Goal: Task Accomplishment & Management: Use online tool/utility

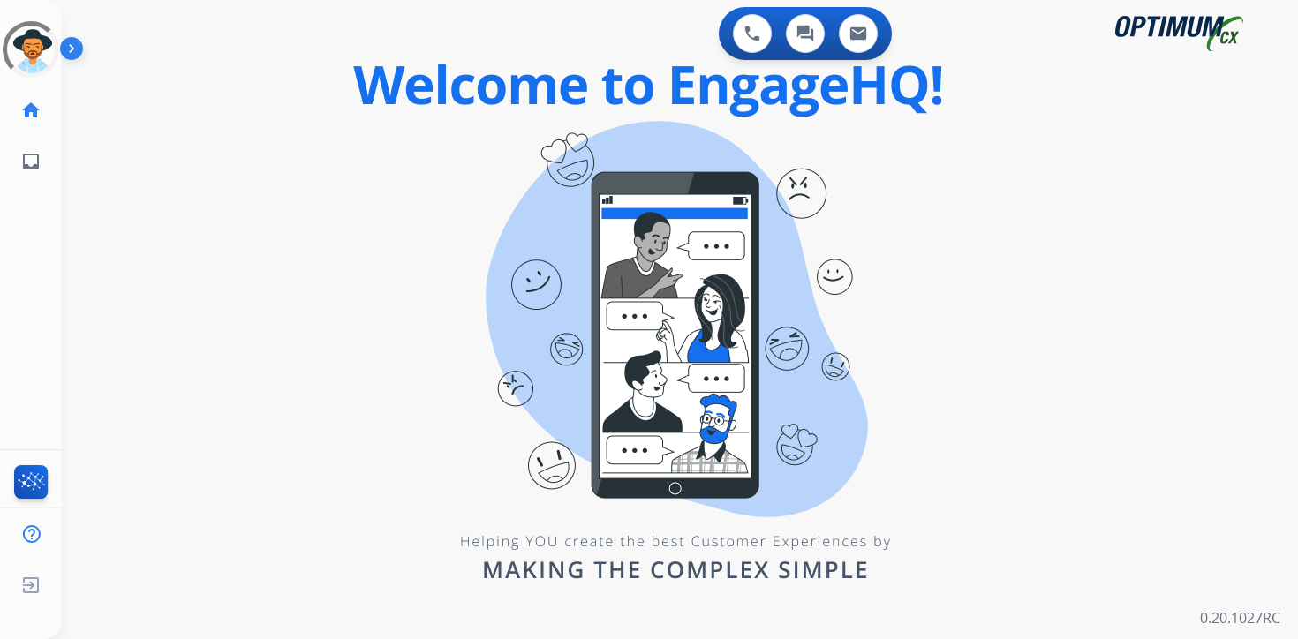
click at [1202, 421] on div "0 Voice Interactions 0 Chat Interactions 0 Email Interactions swap_horiz Break …" at bounding box center [680, 319] width 1237 height 639
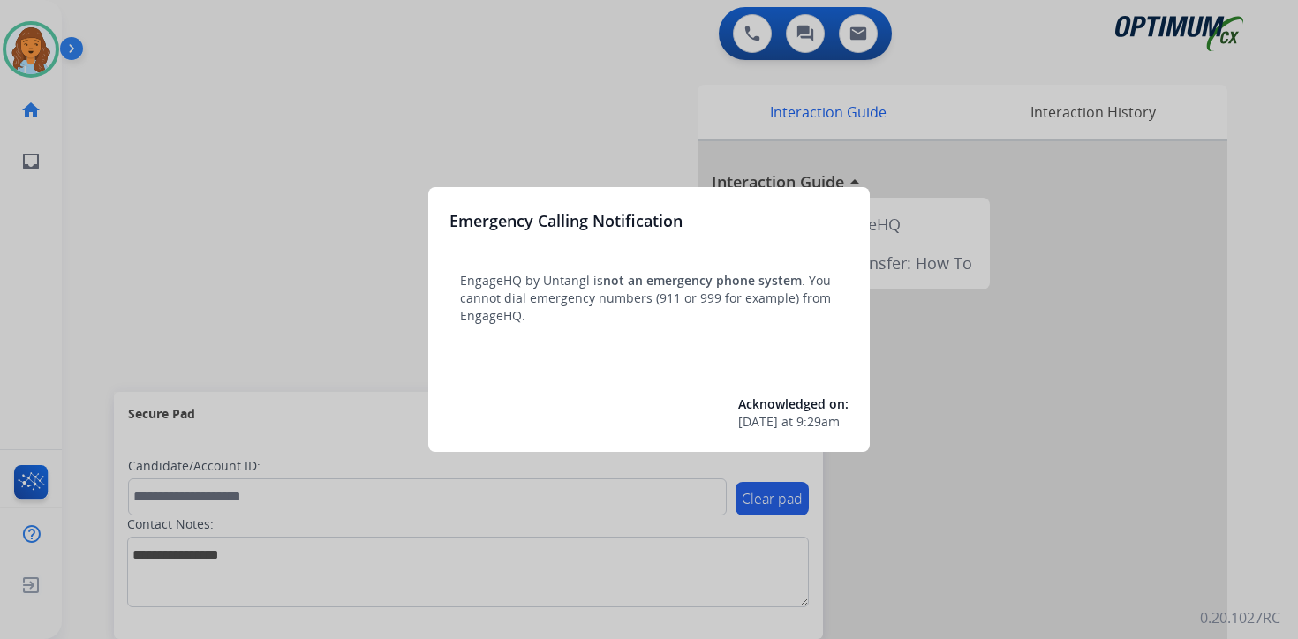
click at [207, 79] on div at bounding box center [649, 319] width 1298 height 639
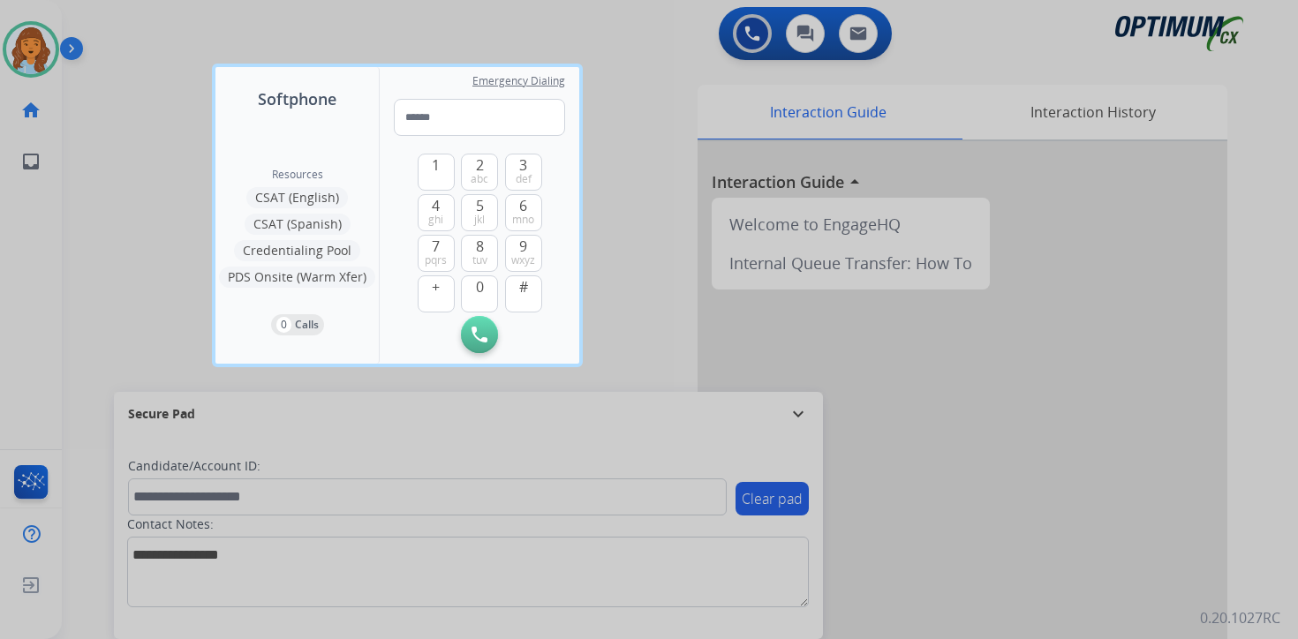
click at [127, 82] on div at bounding box center [649, 319] width 1298 height 639
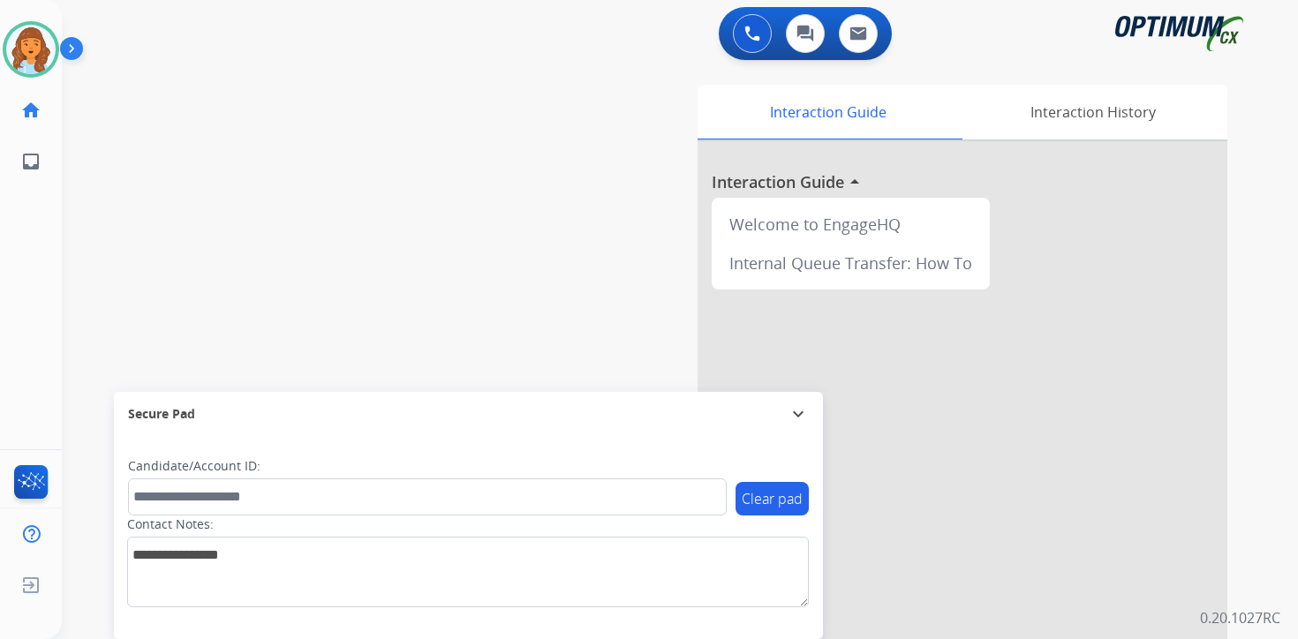
click at [76, 50] on img at bounding box center [75, 52] width 30 height 34
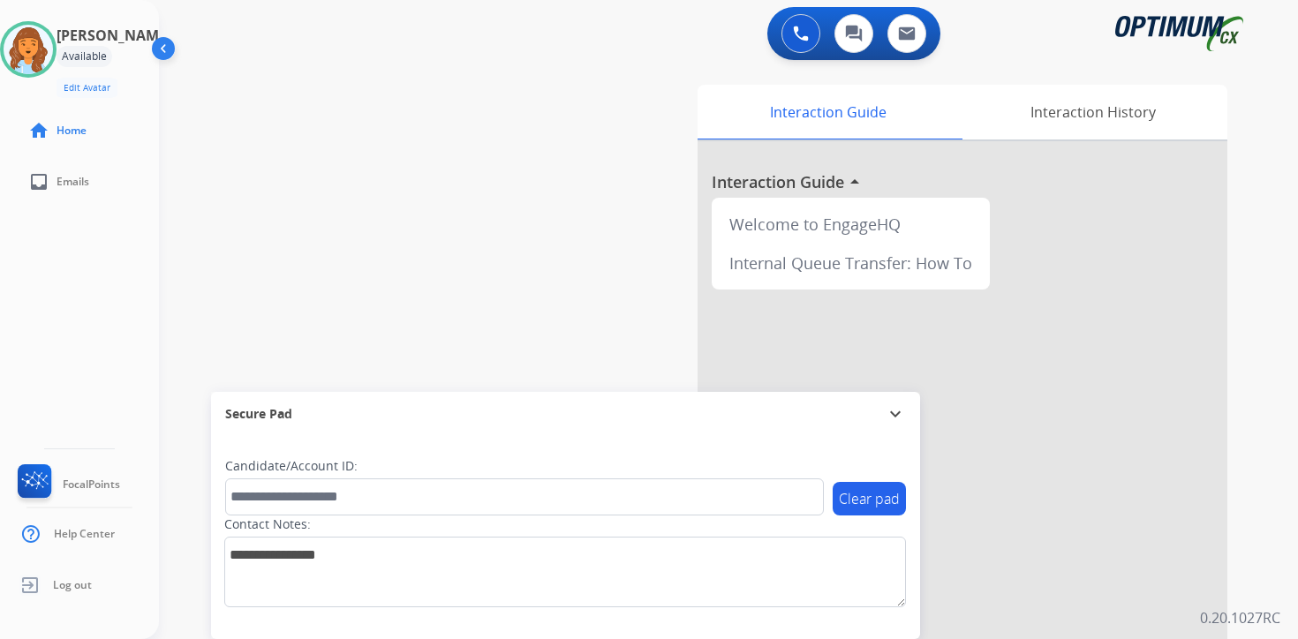
click at [1264, 550] on div "0 Voice Interactions 0 Chat Interactions 0 Email Interactions swap_horiz Break …" at bounding box center [728, 319] width 1139 height 639
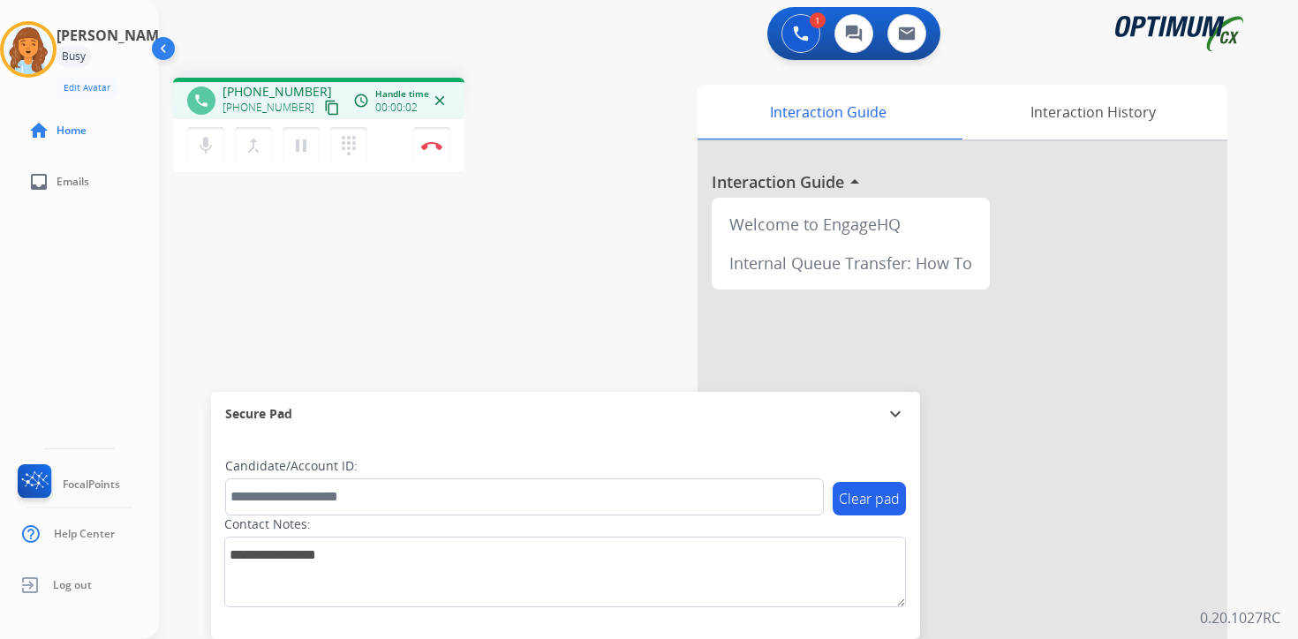
click at [324, 110] on mat-icon "content_copy" at bounding box center [332, 108] width 16 height 16
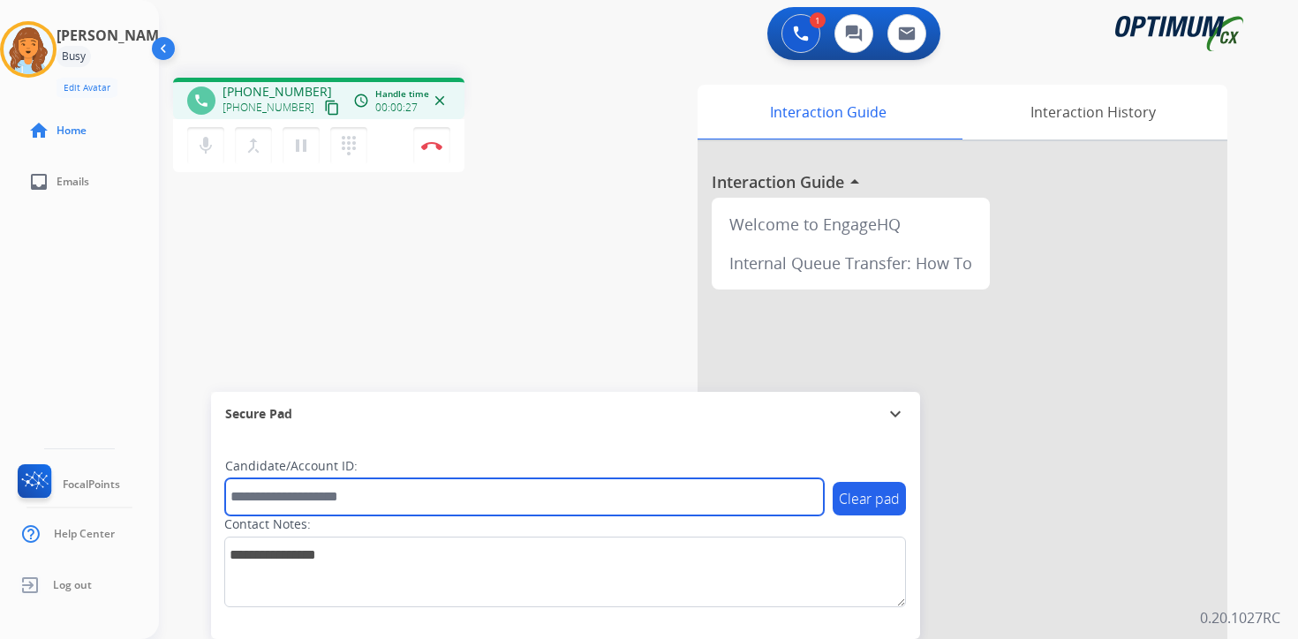
click at [359, 502] on input "text" at bounding box center [524, 497] width 599 height 37
type input "*******"
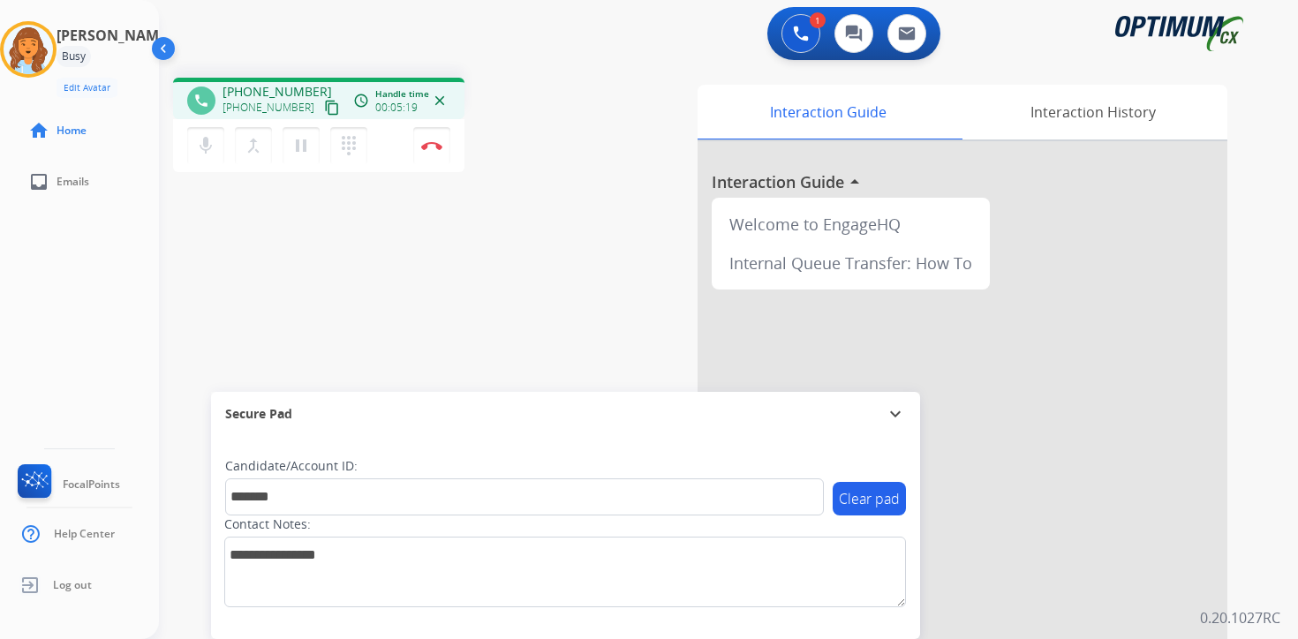
click at [642, 331] on div "Interaction Guide Interaction History Interaction Guide arrow_drop_up Welcome t…" at bounding box center [922, 442] width 612 height 715
click at [436, 154] on button "Disconnect" at bounding box center [431, 145] width 37 height 37
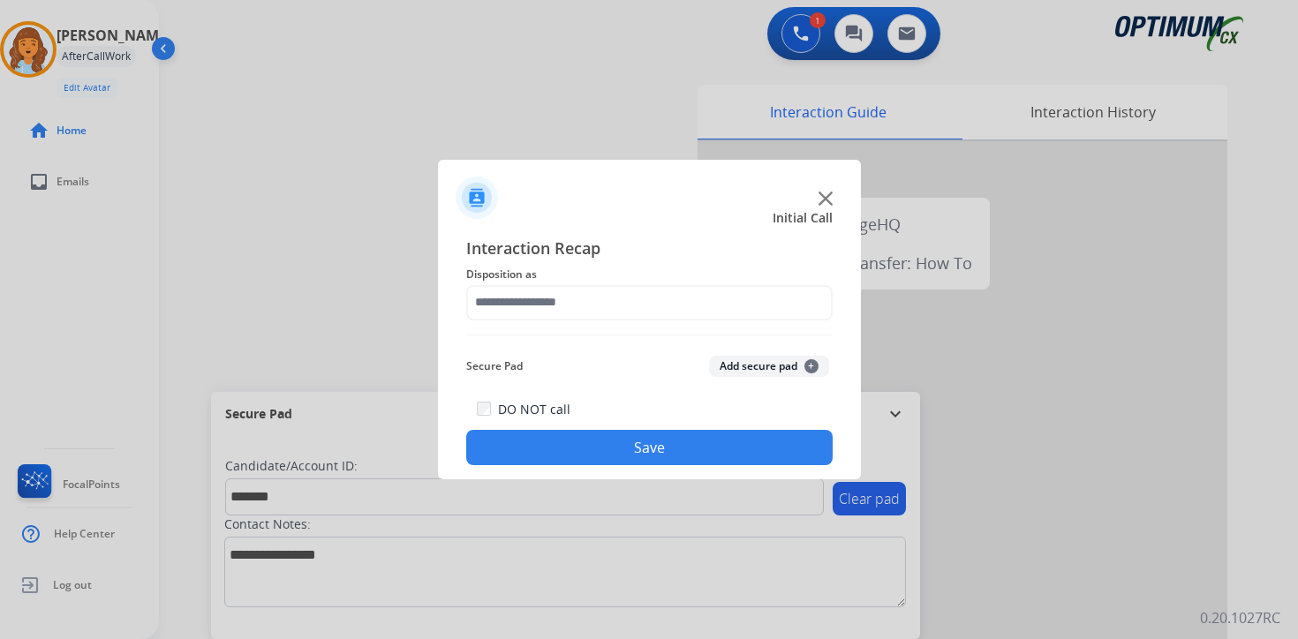
click at [790, 357] on button "Add secure pad +" at bounding box center [769, 366] width 120 height 21
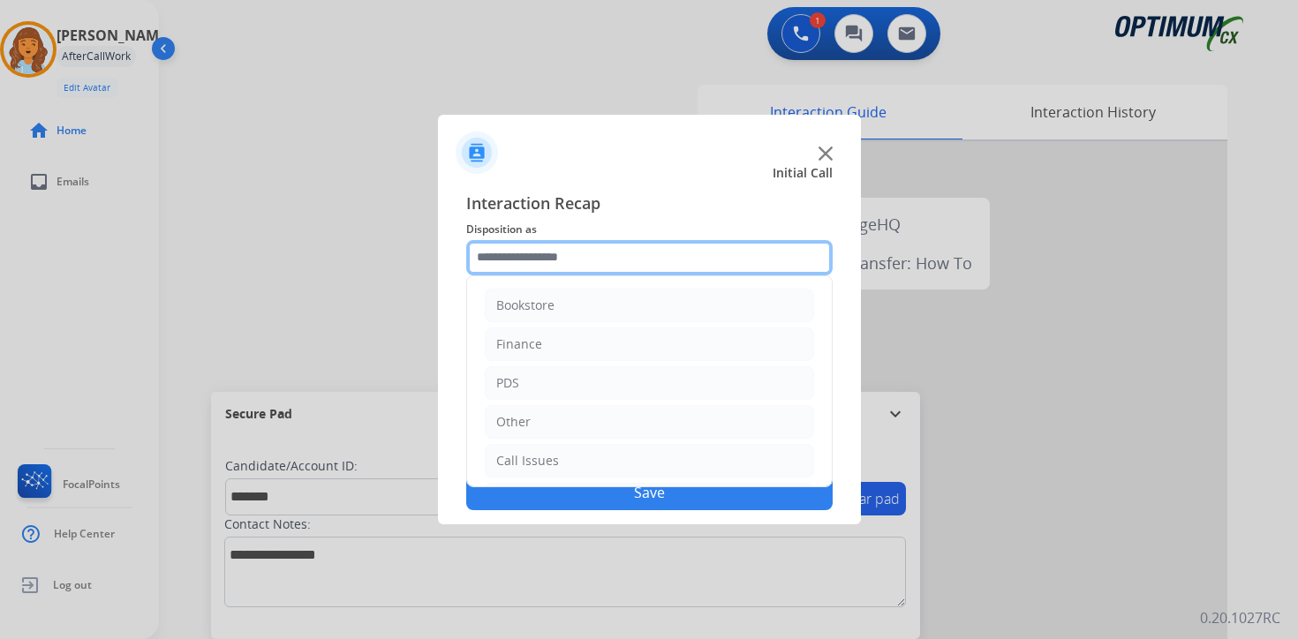
click at [688, 261] on input "text" at bounding box center [649, 257] width 367 height 35
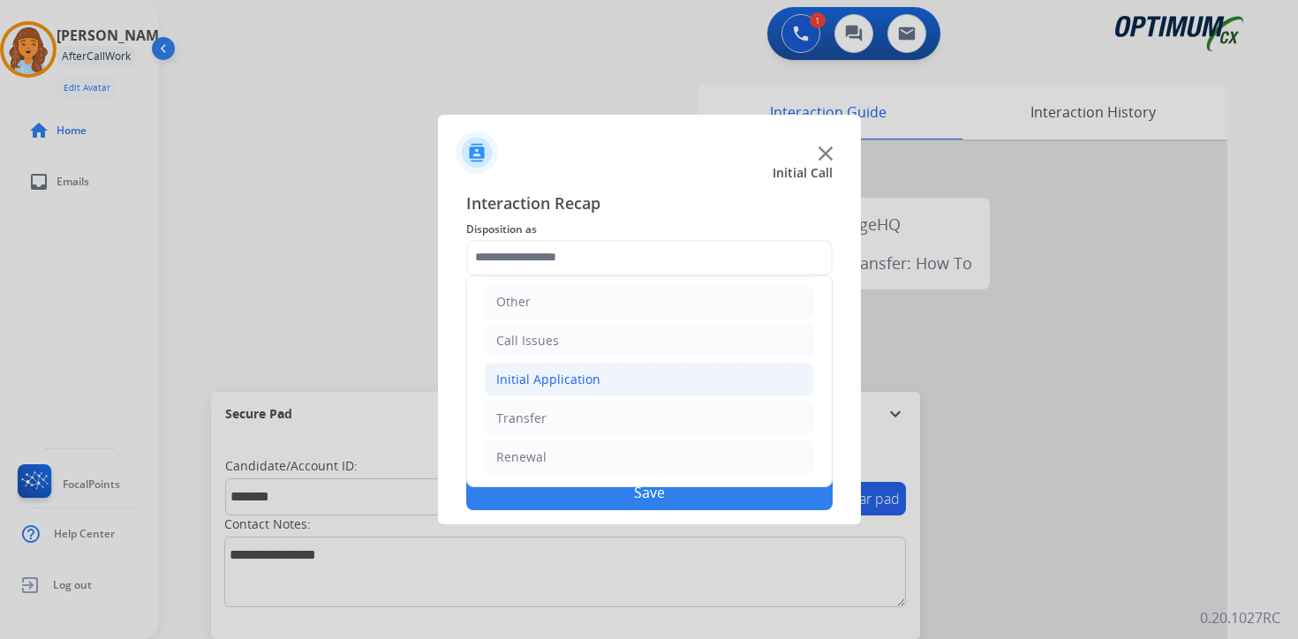
click at [568, 371] on div "Initial Application" at bounding box center [548, 380] width 104 height 18
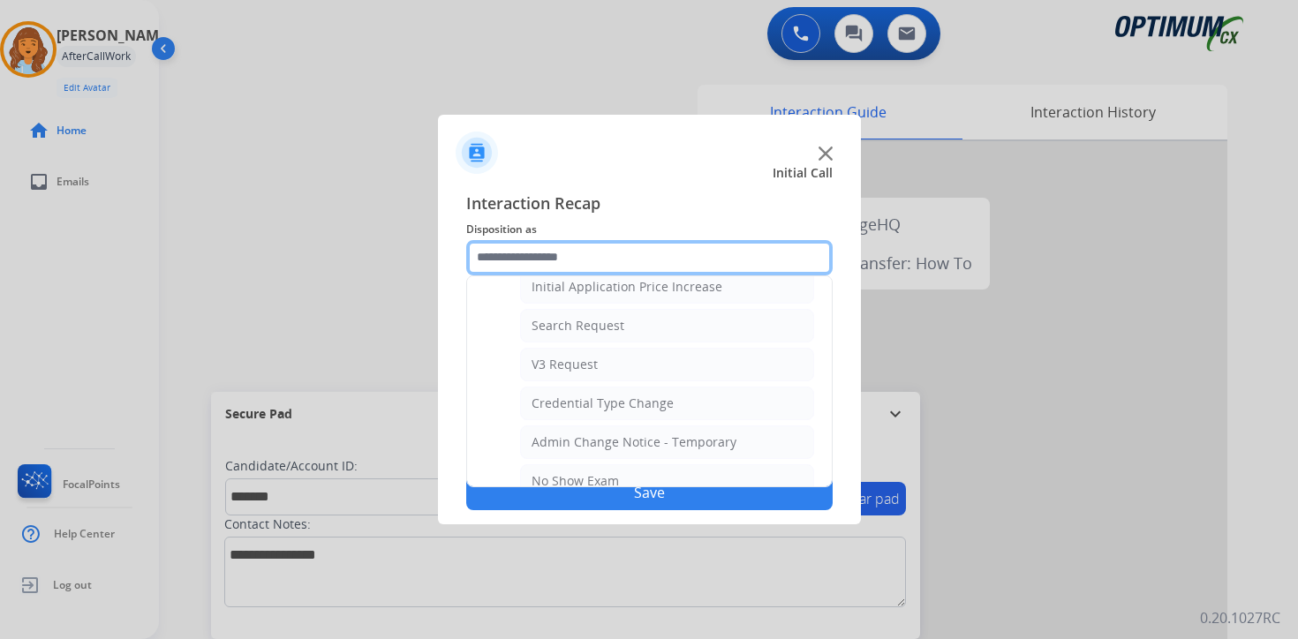
scroll to position [635, 0]
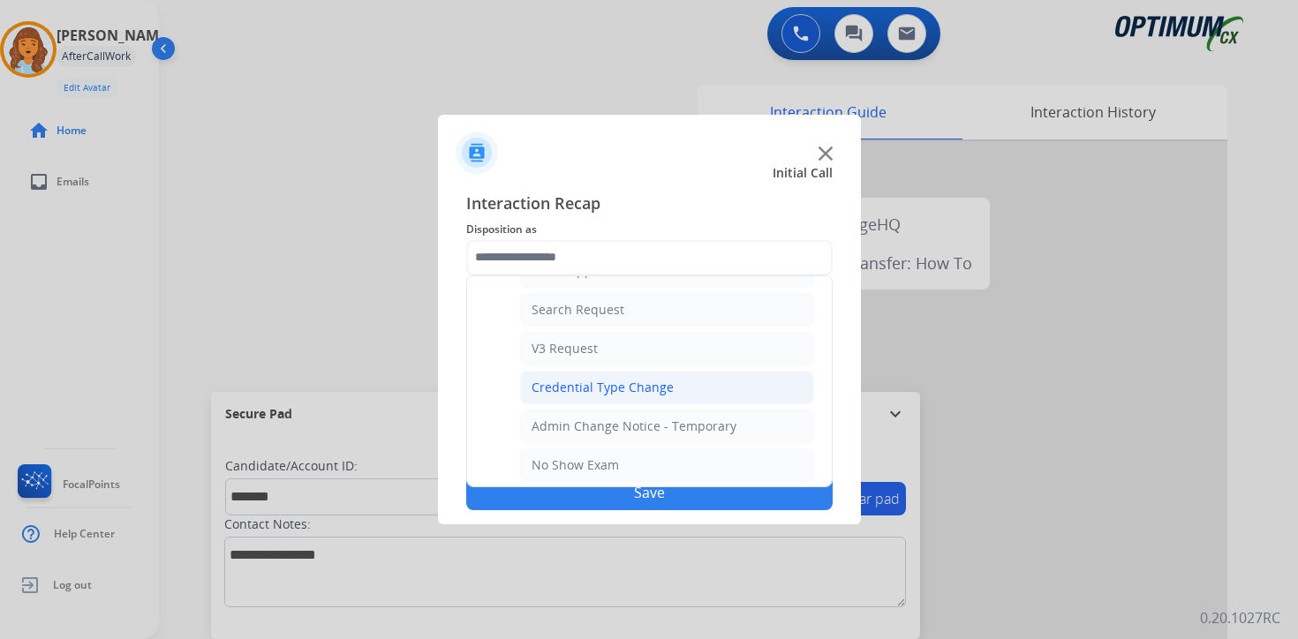
click at [715, 391] on li "Credential Type Change" at bounding box center [667, 388] width 294 height 34
type input "**********"
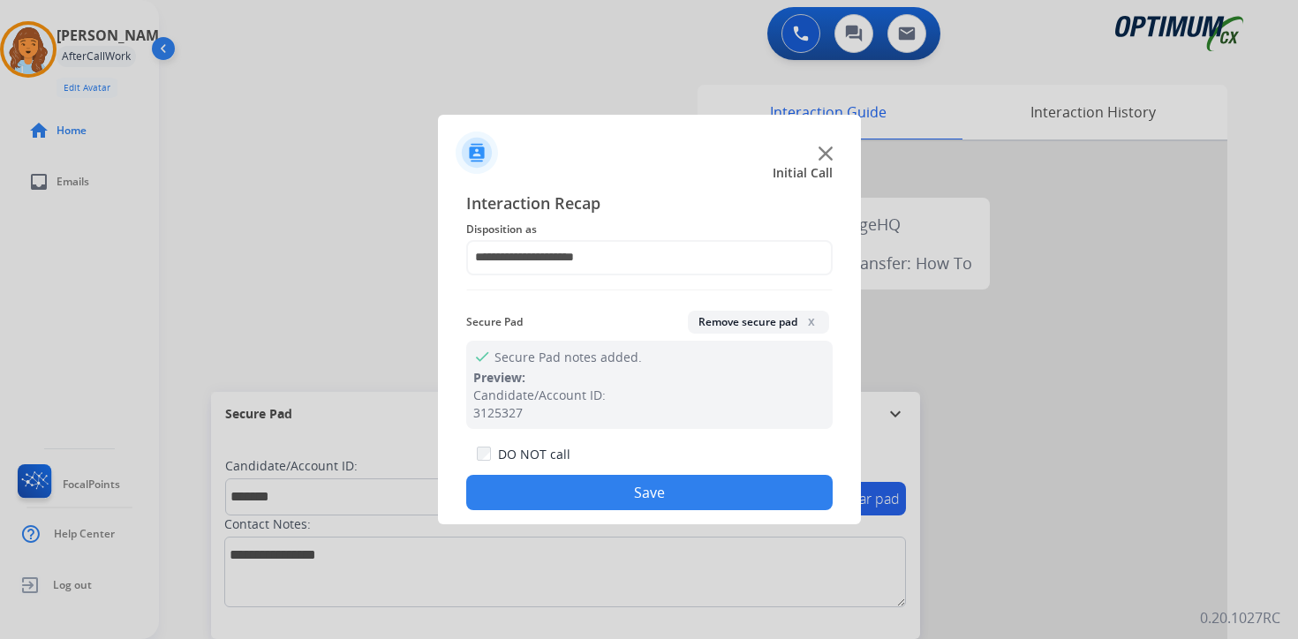
click at [709, 489] on button "Save" at bounding box center [649, 492] width 367 height 35
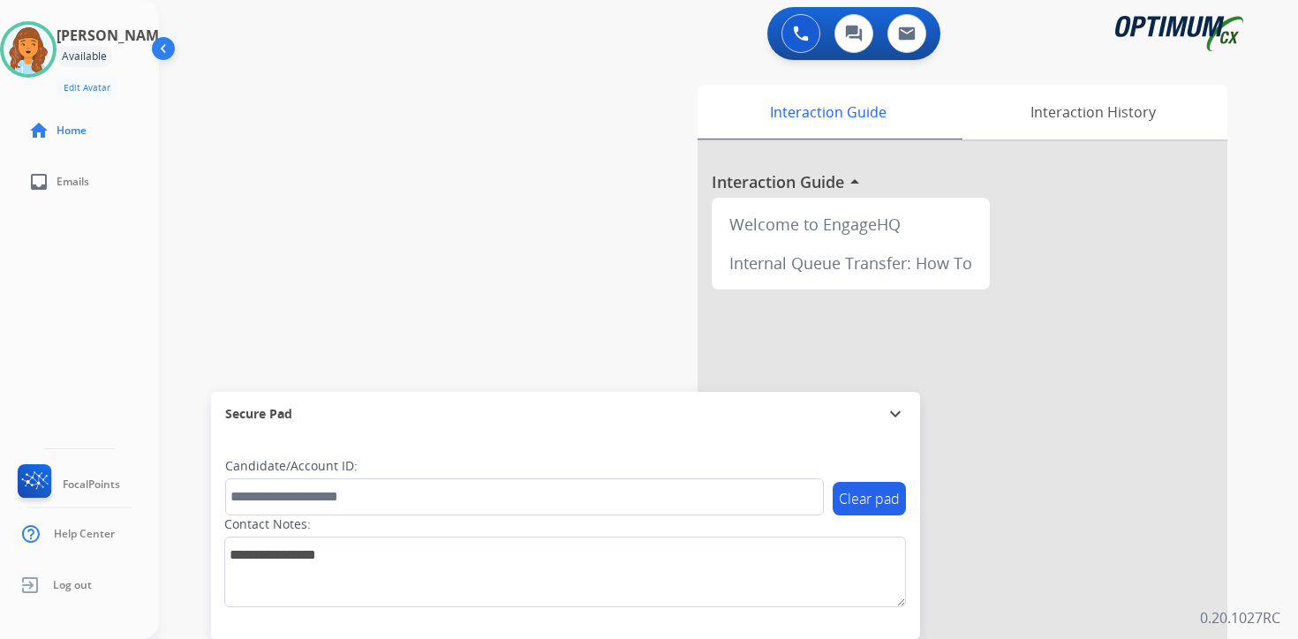
click at [1281, 499] on div "0 Voice Interactions 0 Chat Interactions 0 Email Interactions swap_horiz Break …" at bounding box center [728, 319] width 1139 height 639
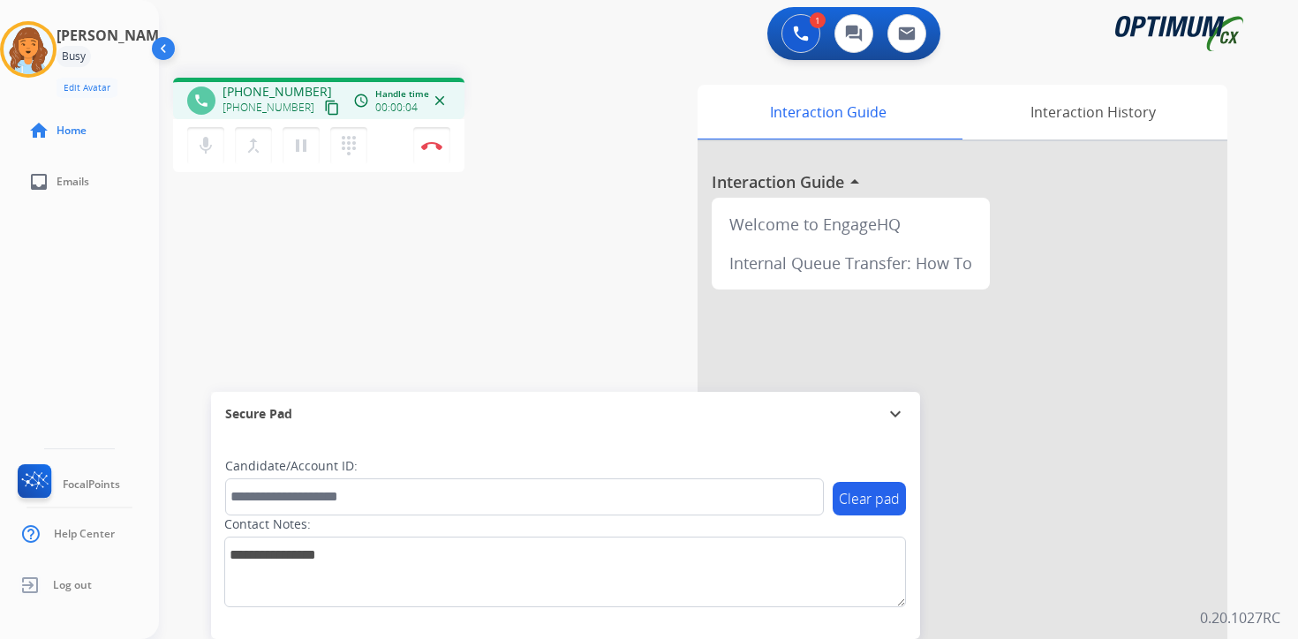
click at [321, 110] on button "content_copy" at bounding box center [331, 107] width 21 height 21
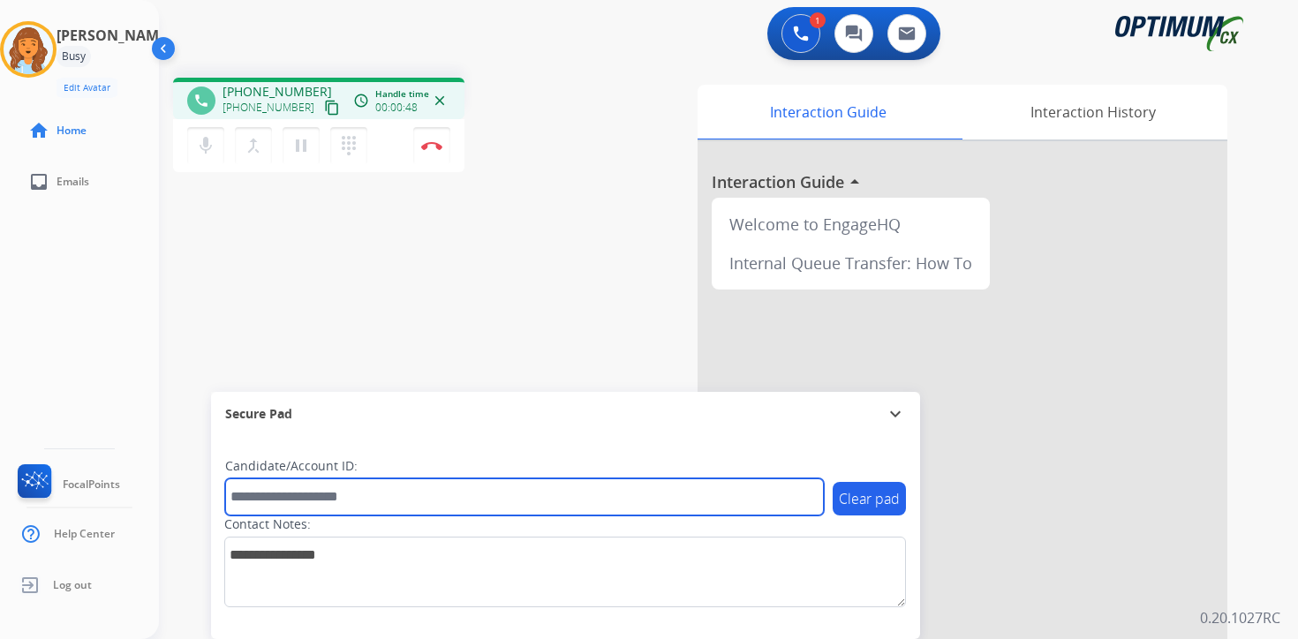
click at [281, 490] on input "text" at bounding box center [524, 497] width 599 height 37
type input "*******"
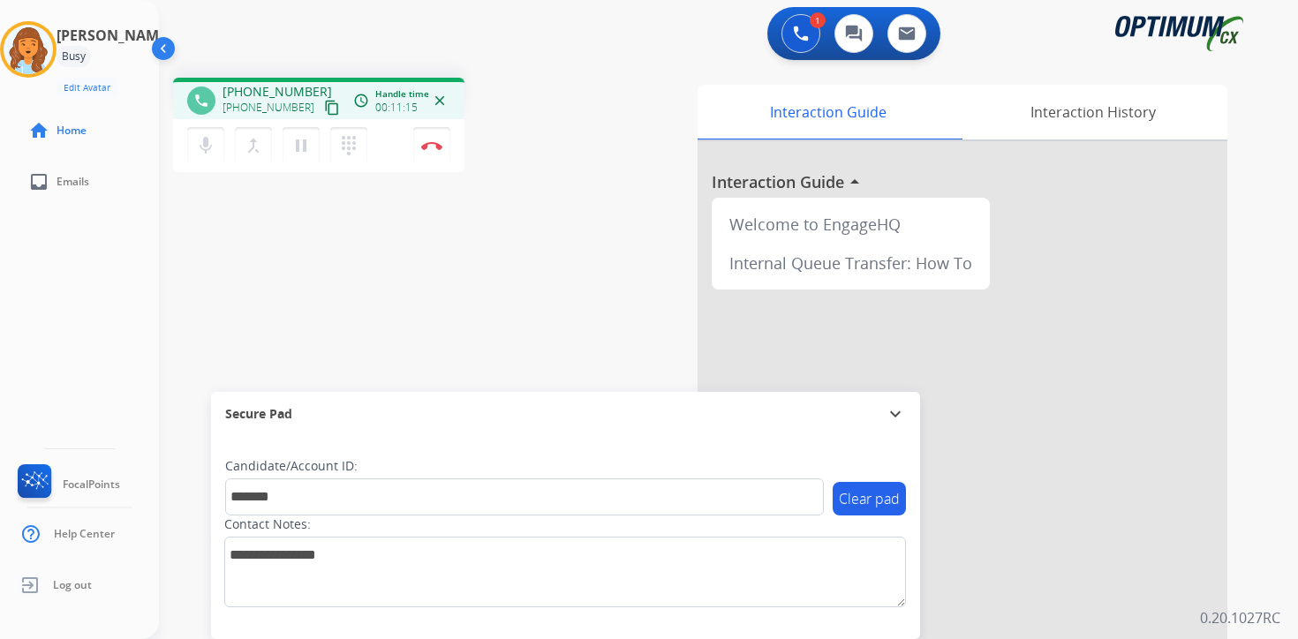
click at [1272, 585] on div "1 Voice Interactions 0 Chat Interactions 0 Email Interactions phone [PHONE_NUMB…" at bounding box center [728, 319] width 1139 height 639
click at [432, 152] on button "Disconnect" at bounding box center [431, 145] width 37 height 37
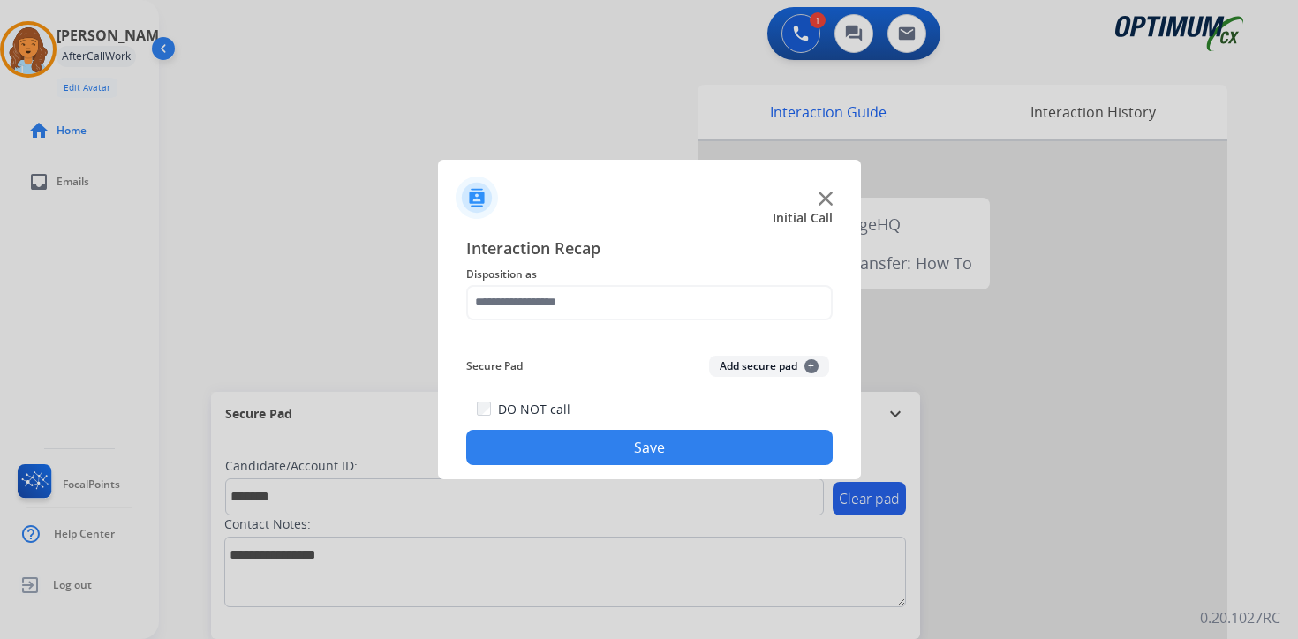
click at [722, 363] on button "Add secure pad +" at bounding box center [769, 366] width 120 height 21
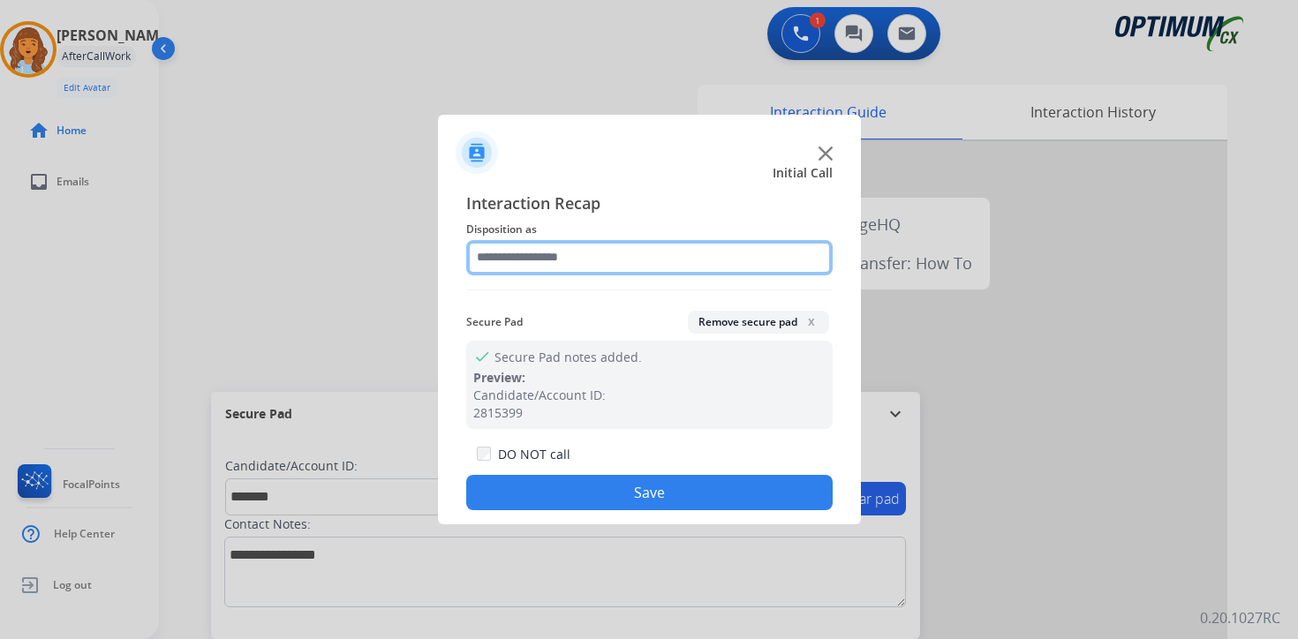
click at [530, 261] on input "text" at bounding box center [649, 257] width 367 height 35
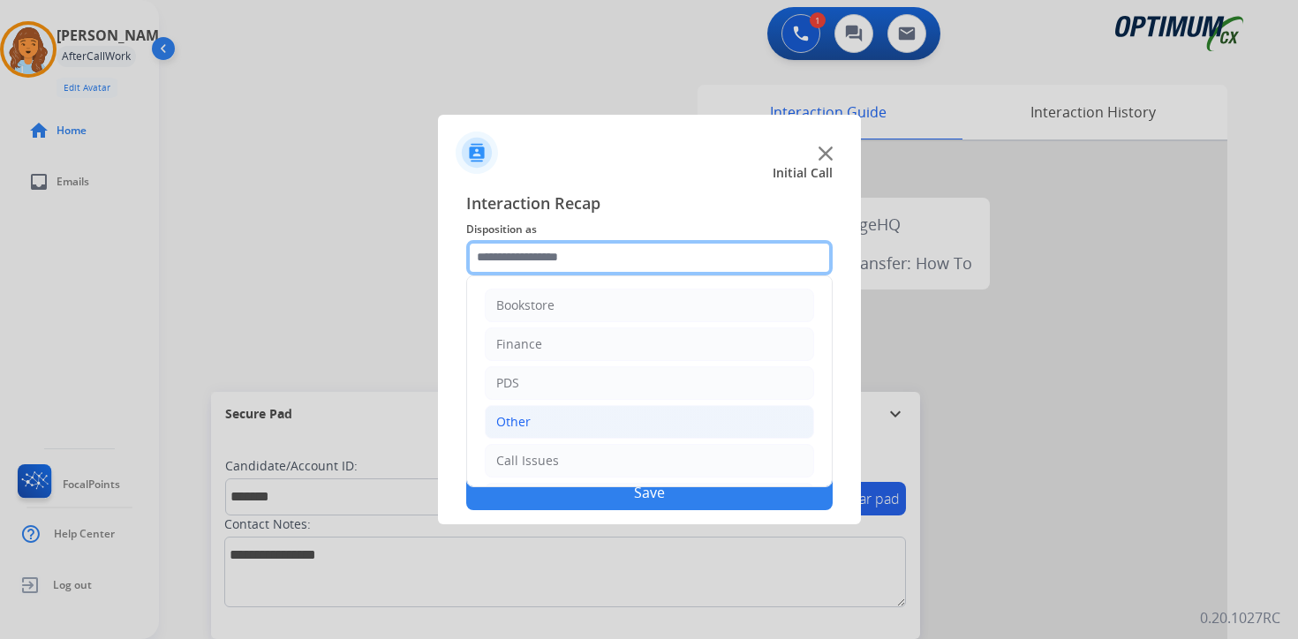
scroll to position [120, 0]
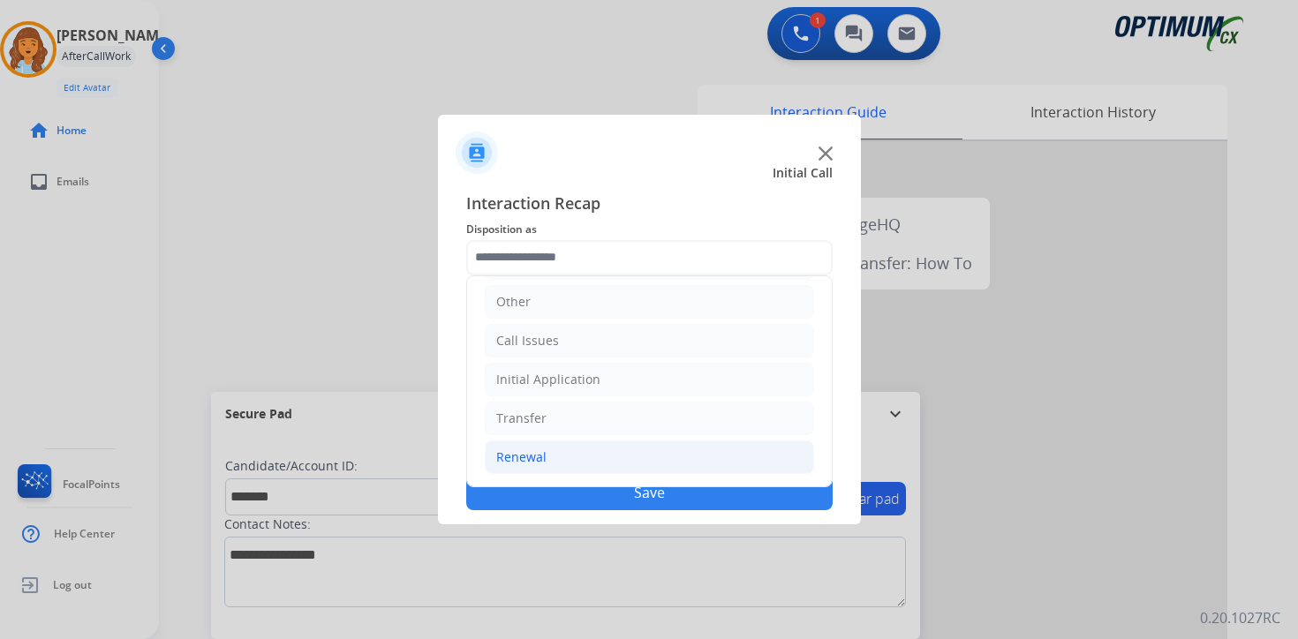
click at [548, 457] on li "Renewal" at bounding box center [649, 458] width 329 height 34
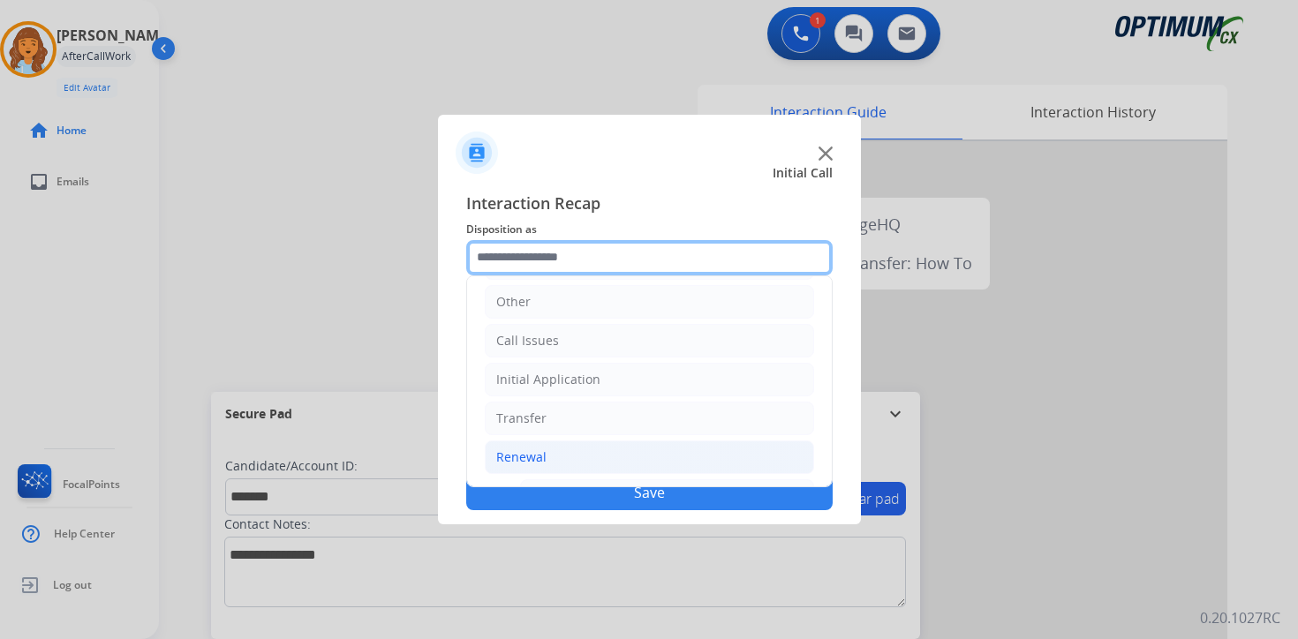
scroll to position [414, 0]
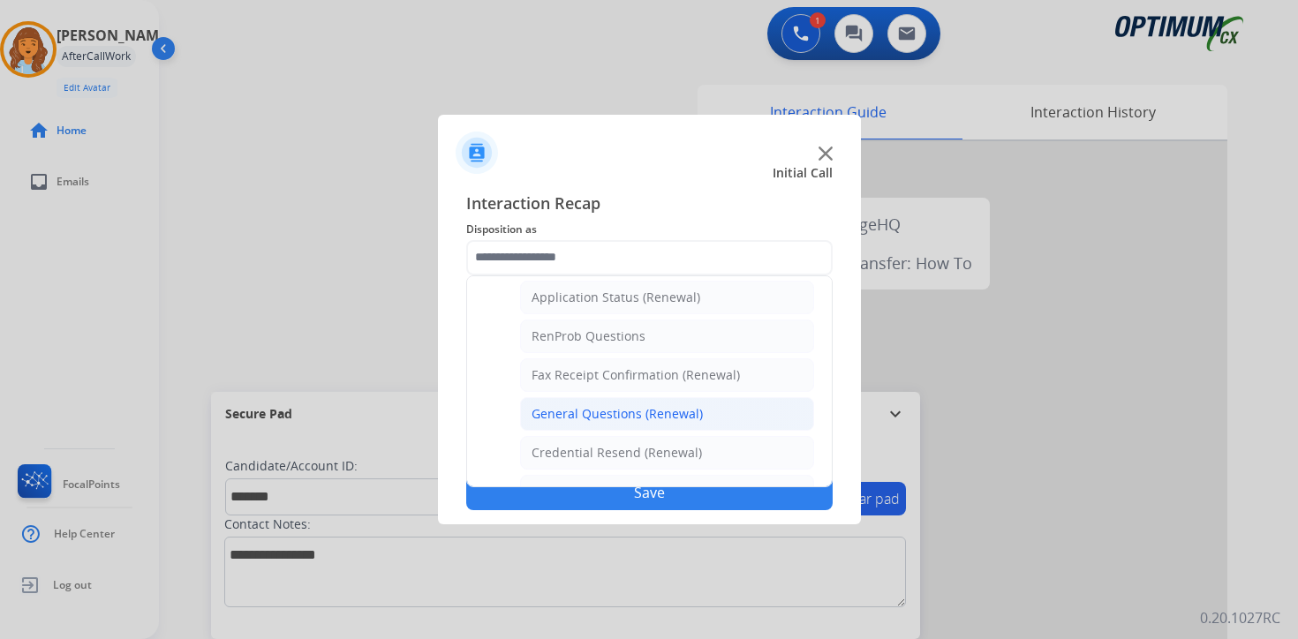
click at [550, 420] on div "General Questions (Renewal)" at bounding box center [617, 414] width 171 height 18
type input "**********"
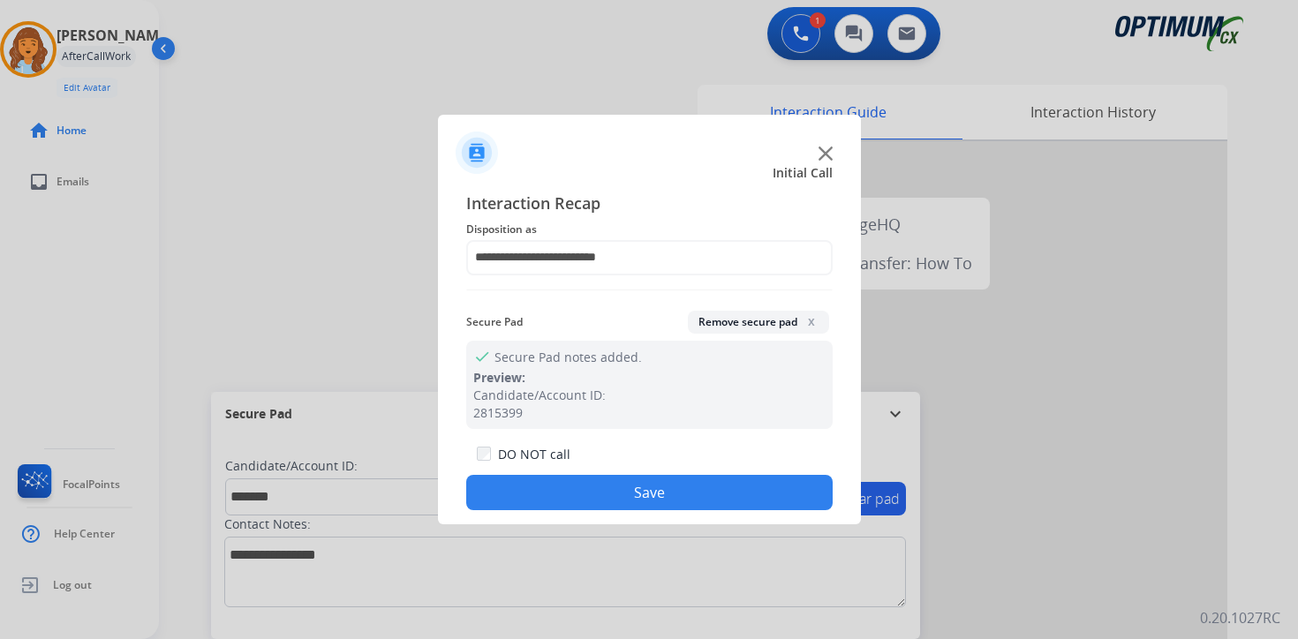
click at [566, 506] on button "Save" at bounding box center [649, 492] width 367 height 35
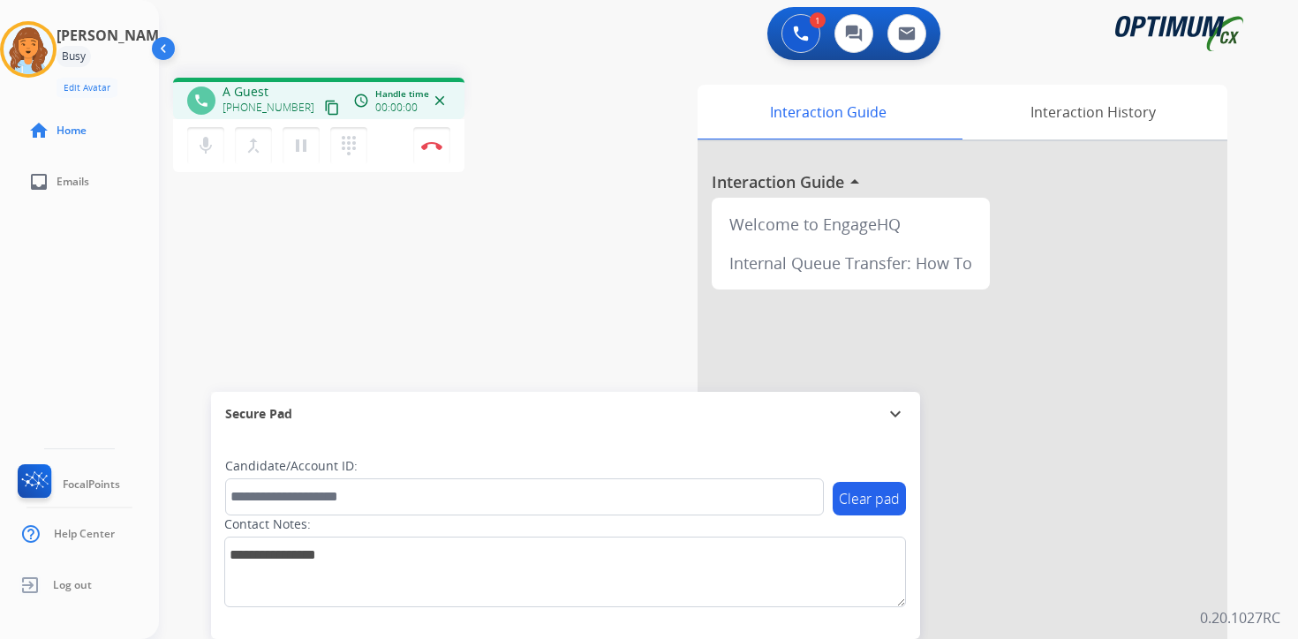
click at [321, 107] on button "content_copy" at bounding box center [331, 107] width 21 height 21
click at [1282, 603] on div "1 Voice Interactions 0 Chat Interactions 0 Email Interactions phone [PHONE_NUMB…" at bounding box center [728, 319] width 1139 height 639
click at [1246, 592] on div "Interaction Guide Interaction History Interaction Guide arrow_drop_up Welcome t…" at bounding box center [936, 439] width 640 height 722
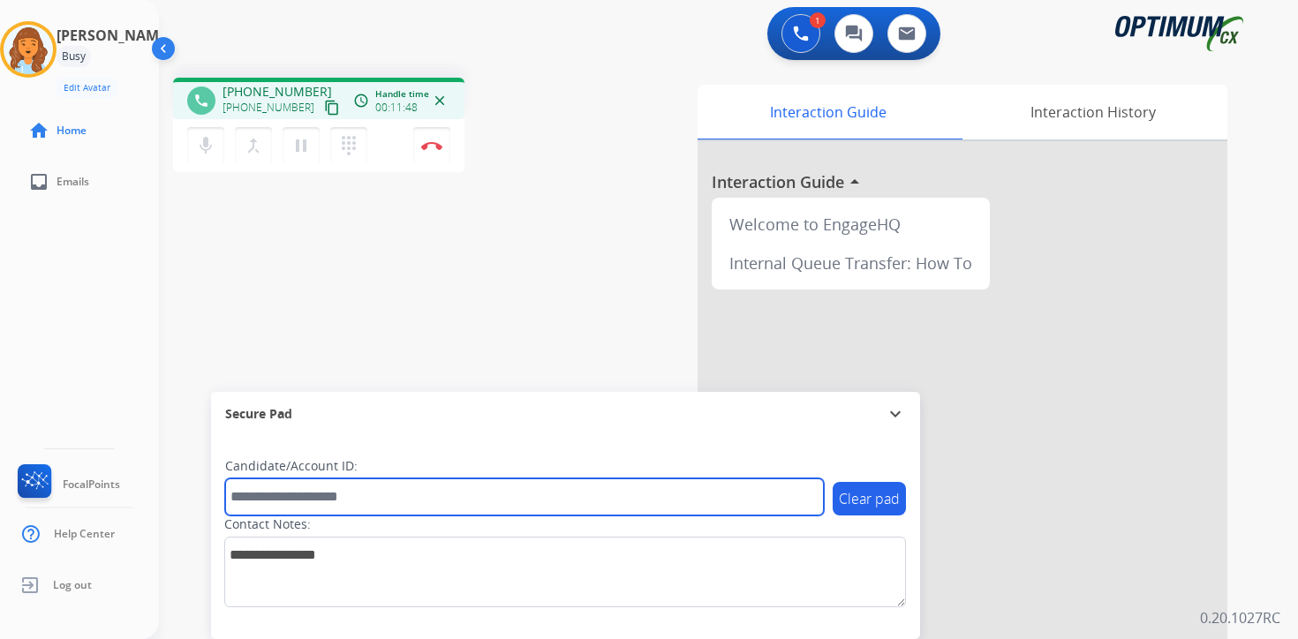
click at [353, 490] on input "text" at bounding box center [524, 497] width 599 height 37
type input "*******"
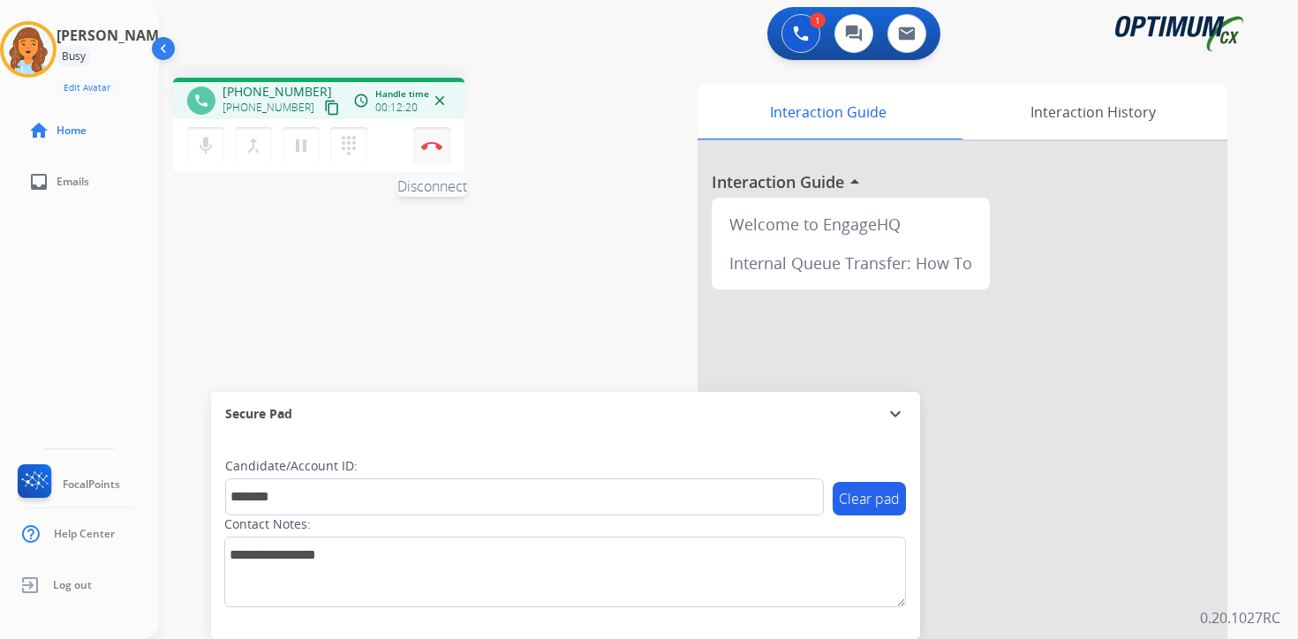
click at [434, 154] on button "Disconnect" at bounding box center [431, 145] width 37 height 37
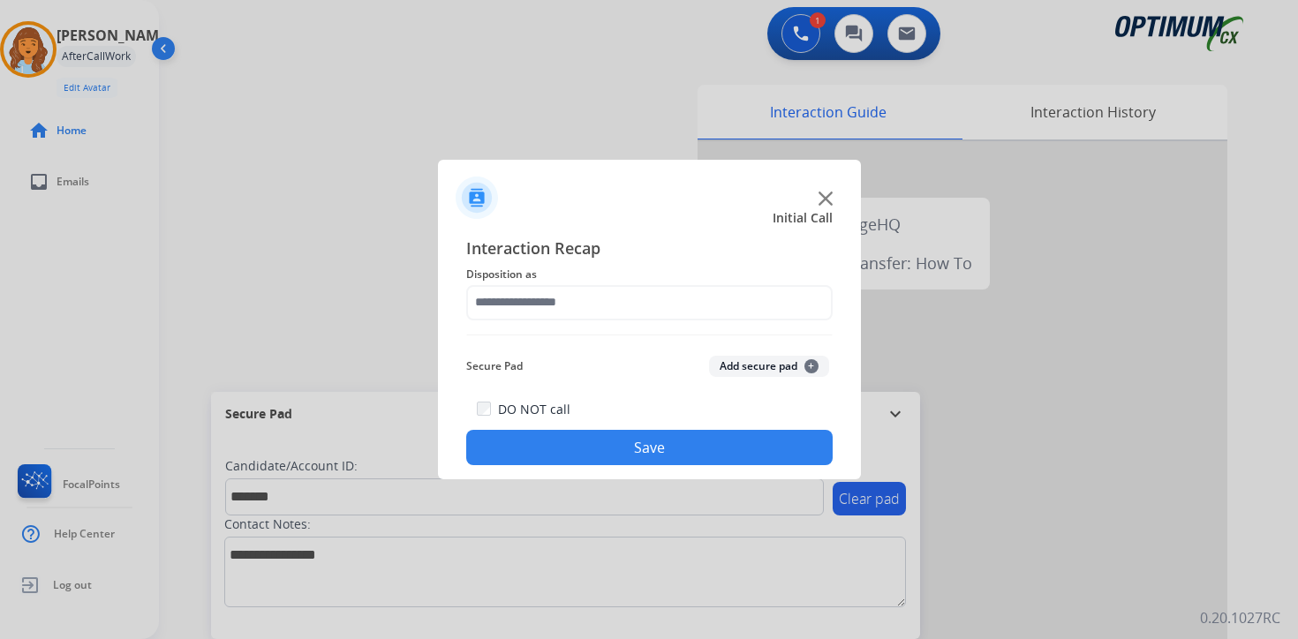
click at [816, 362] on button "Add secure pad +" at bounding box center [769, 366] width 120 height 21
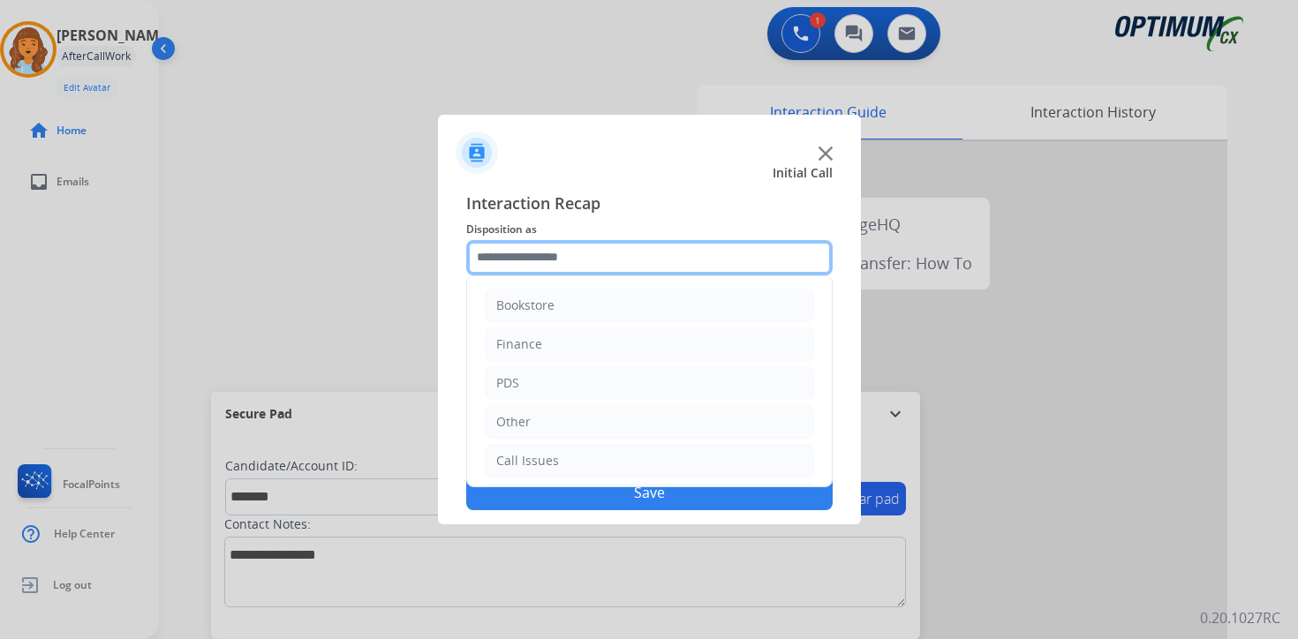
click at [615, 264] on input "text" at bounding box center [649, 257] width 367 height 35
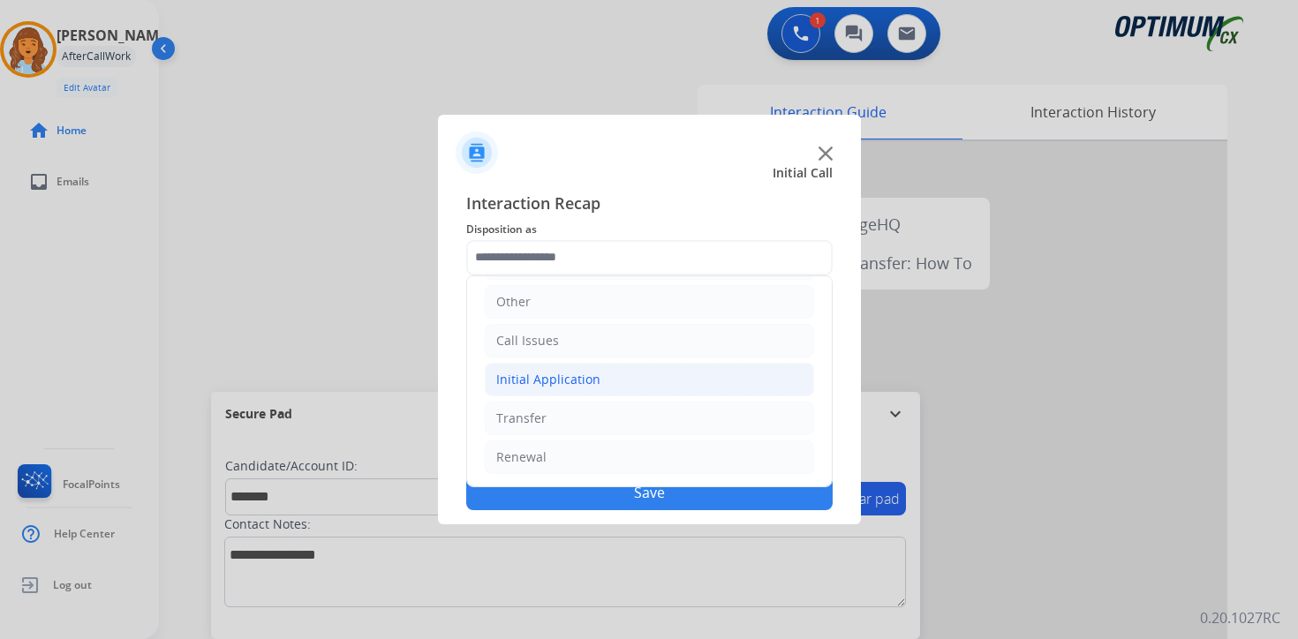
click at [553, 380] on div "Initial Application" at bounding box center [548, 380] width 104 height 18
click at [568, 418] on div "Credential Resend (Initial application)" at bounding box center [643, 419] width 223 height 18
type input "**********"
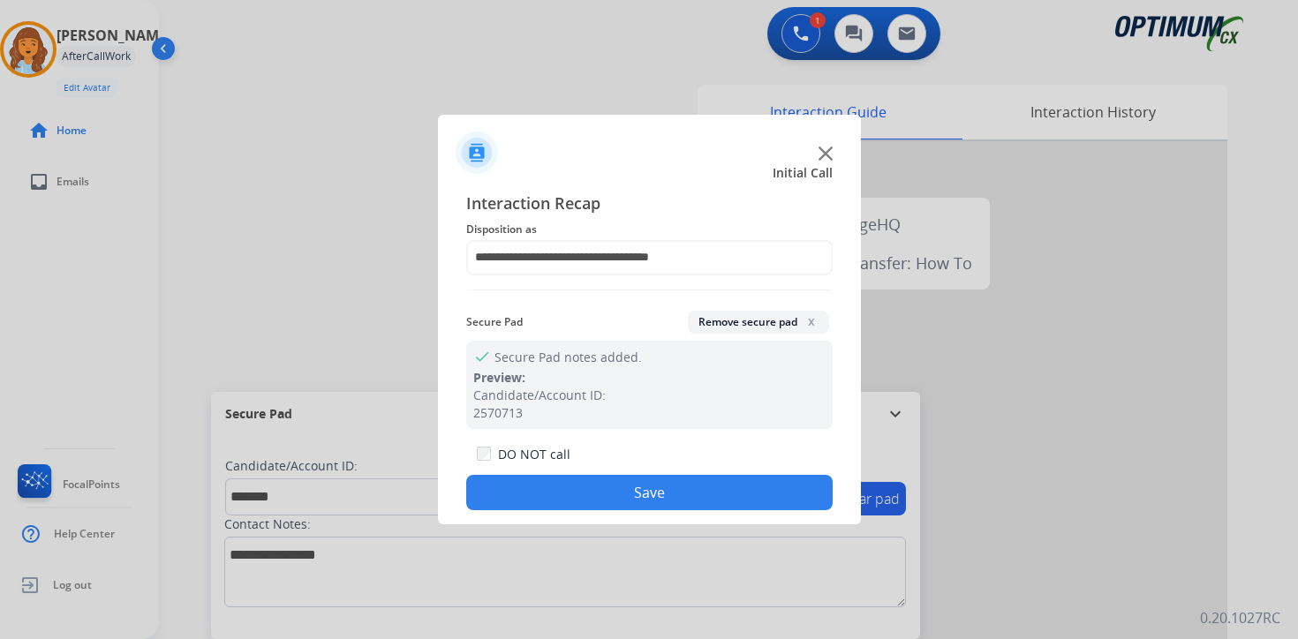
click at [584, 480] on button "Save" at bounding box center [649, 492] width 367 height 35
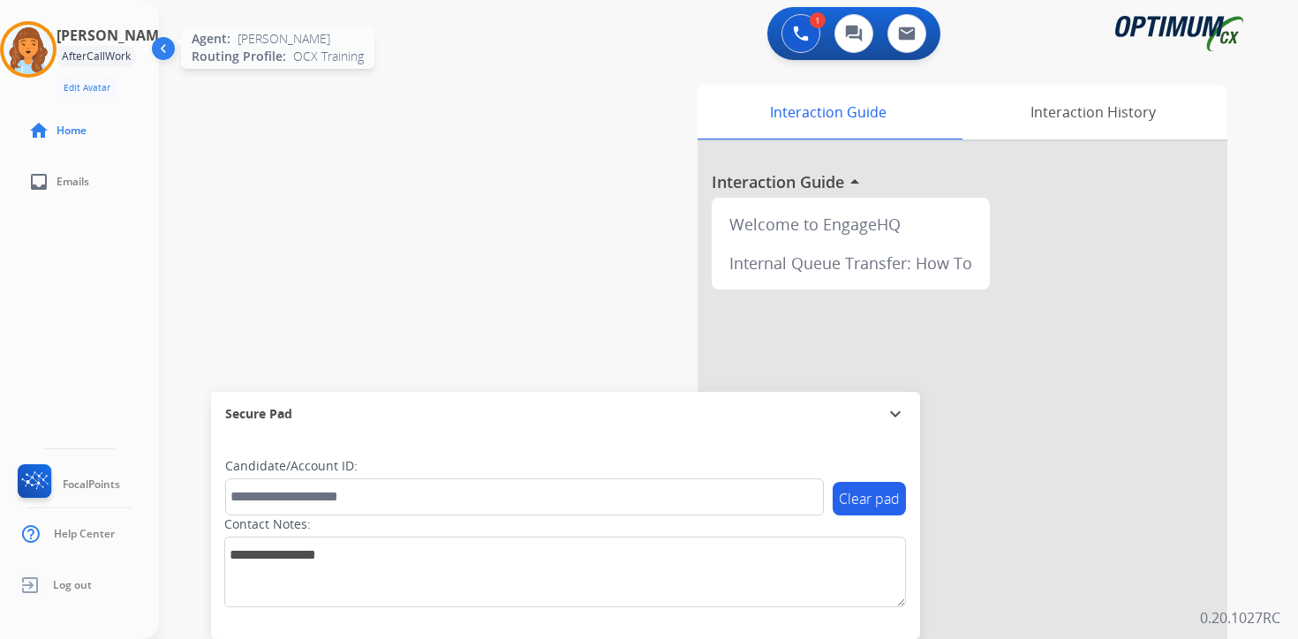
click at [47, 34] on img at bounding box center [28, 49] width 49 height 49
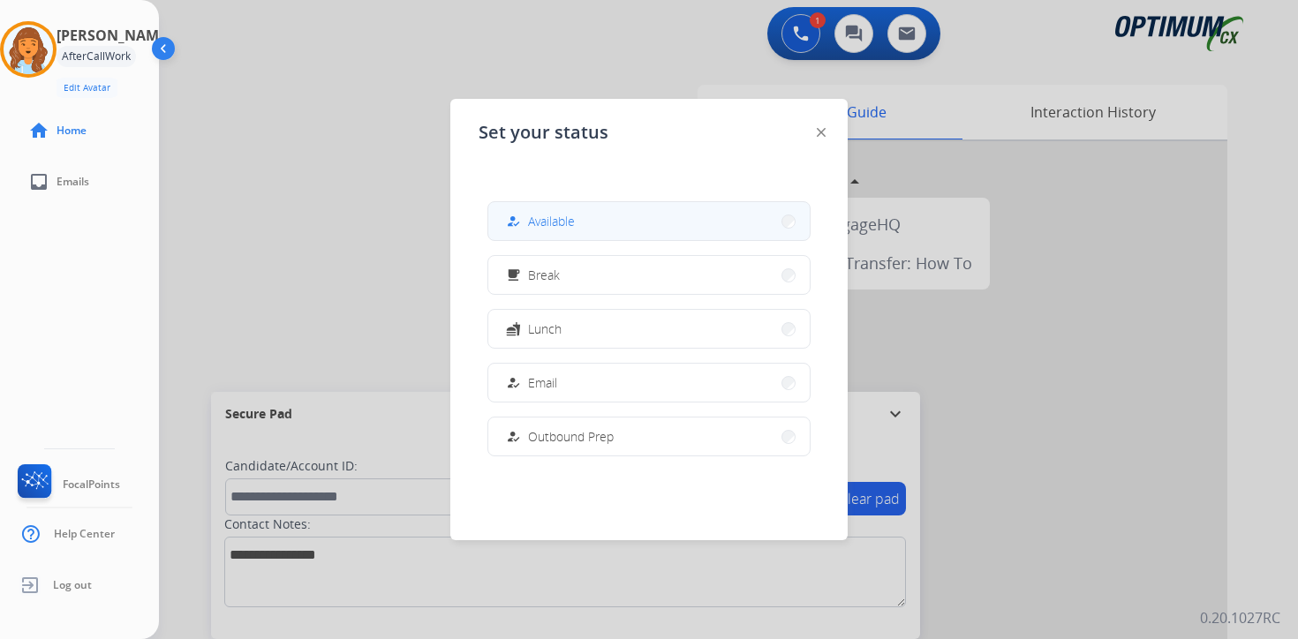
click at [586, 207] on button "how_to_reg Available" at bounding box center [648, 221] width 321 height 38
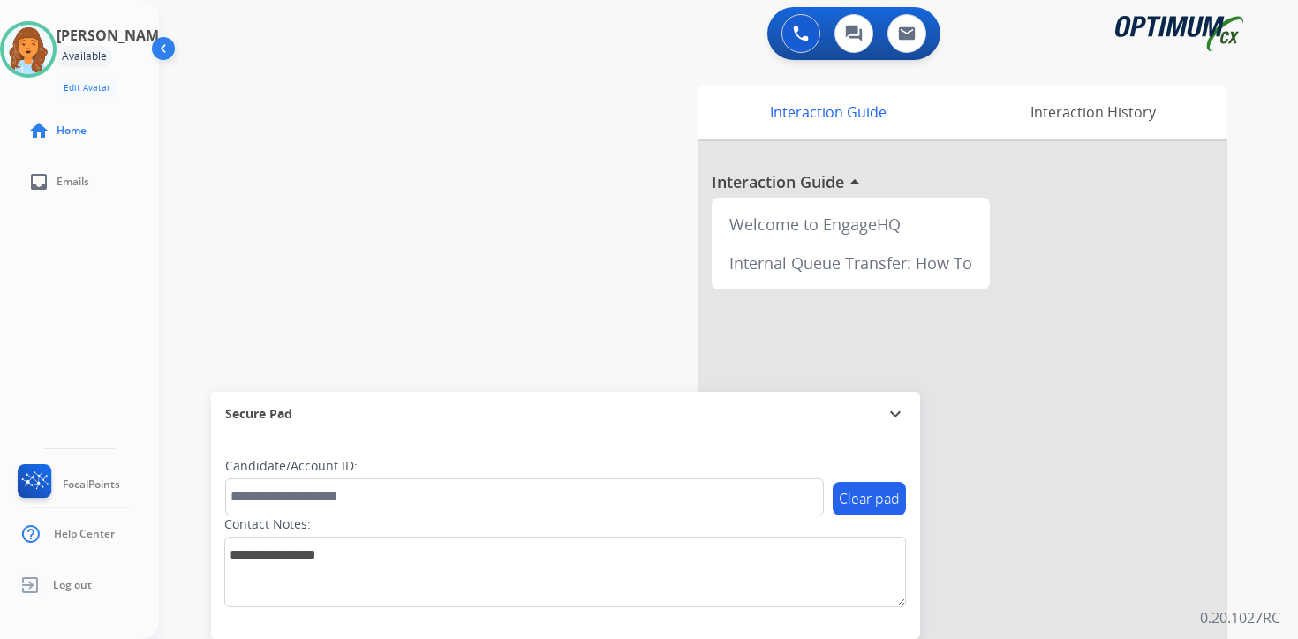
click at [1282, 580] on div "0 Voice Interactions 0 Chat Interactions 0 Email Interactions swap_horiz Break …" at bounding box center [728, 319] width 1139 height 639
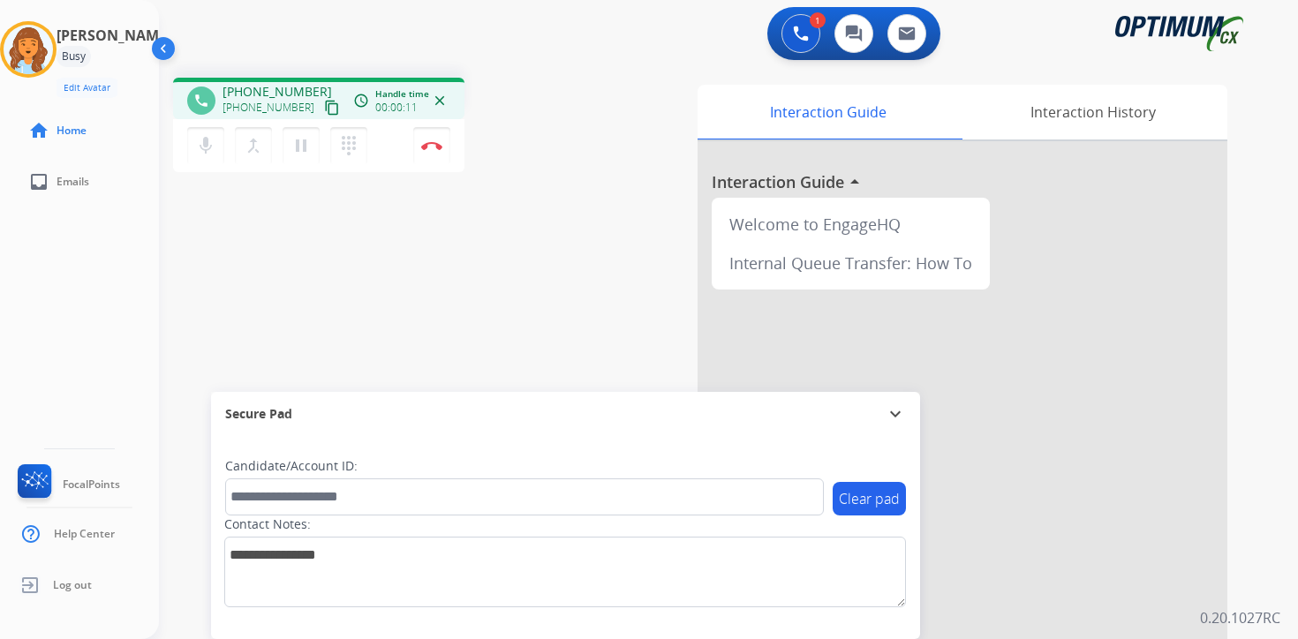
click at [321, 117] on button "content_copy" at bounding box center [331, 107] width 21 height 21
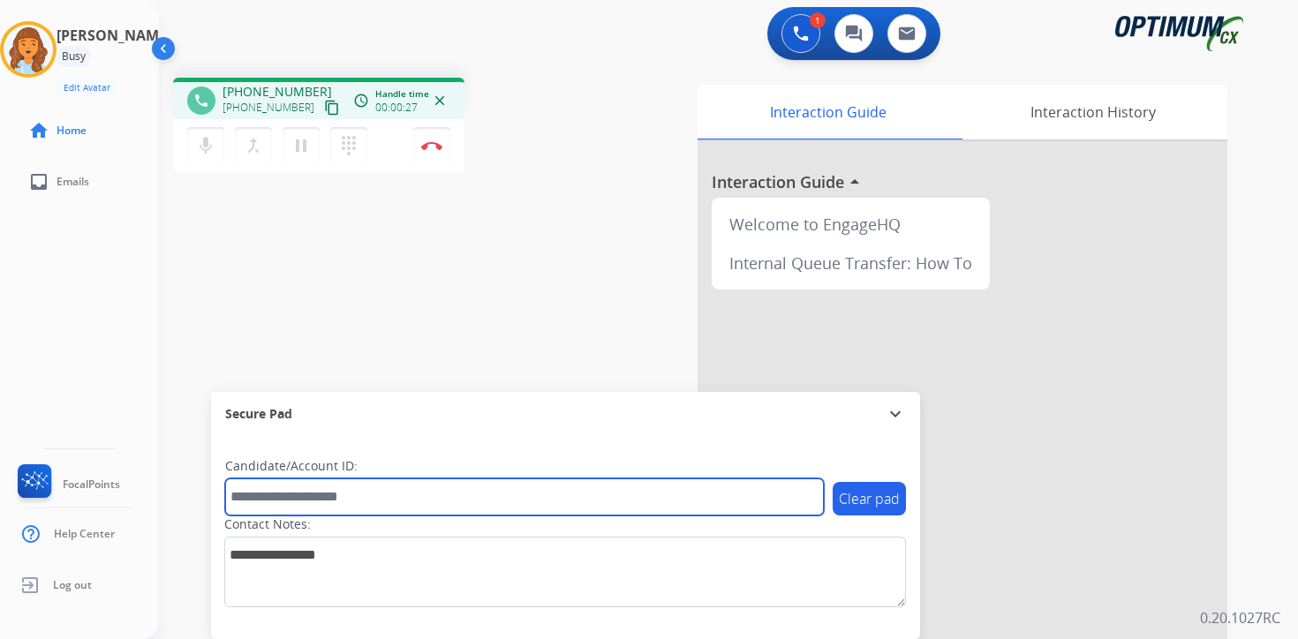
click at [370, 494] on input "text" at bounding box center [524, 497] width 599 height 37
type input "*******"
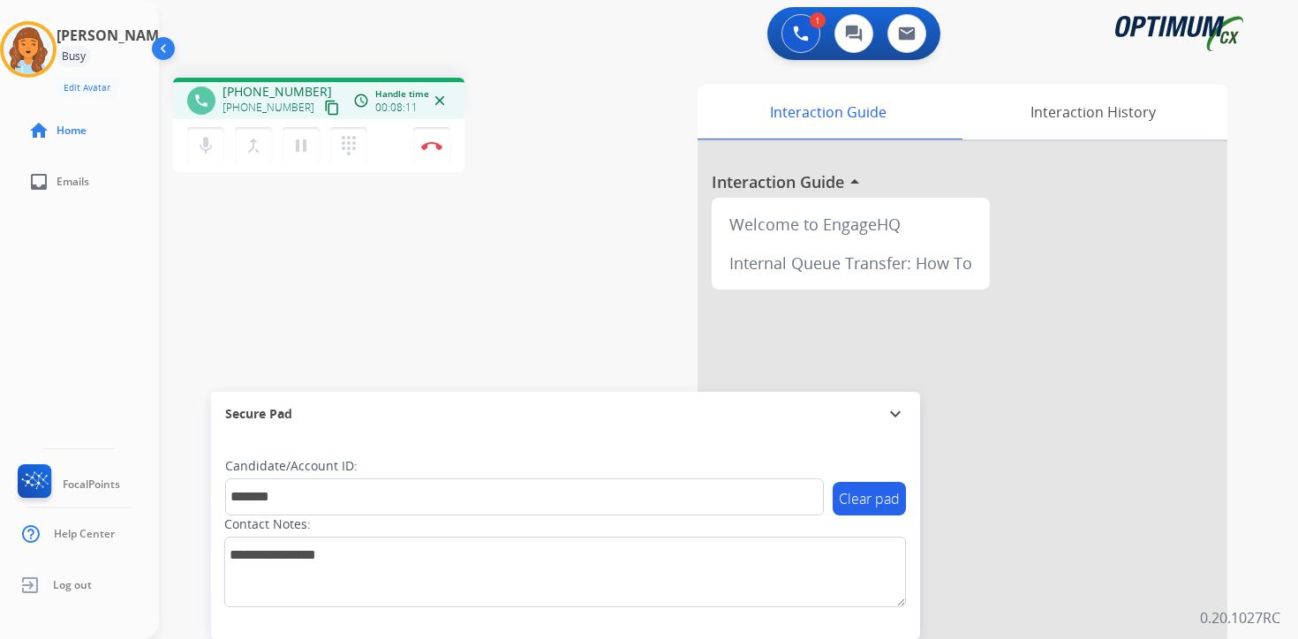
click at [1262, 588] on div "1 Voice Interactions 0 Chat Interactions 0 Email Interactions phone [PHONE_NUMB…" at bounding box center [728, 319] width 1139 height 639
click at [440, 150] on button "Disconnect" at bounding box center [431, 145] width 37 height 37
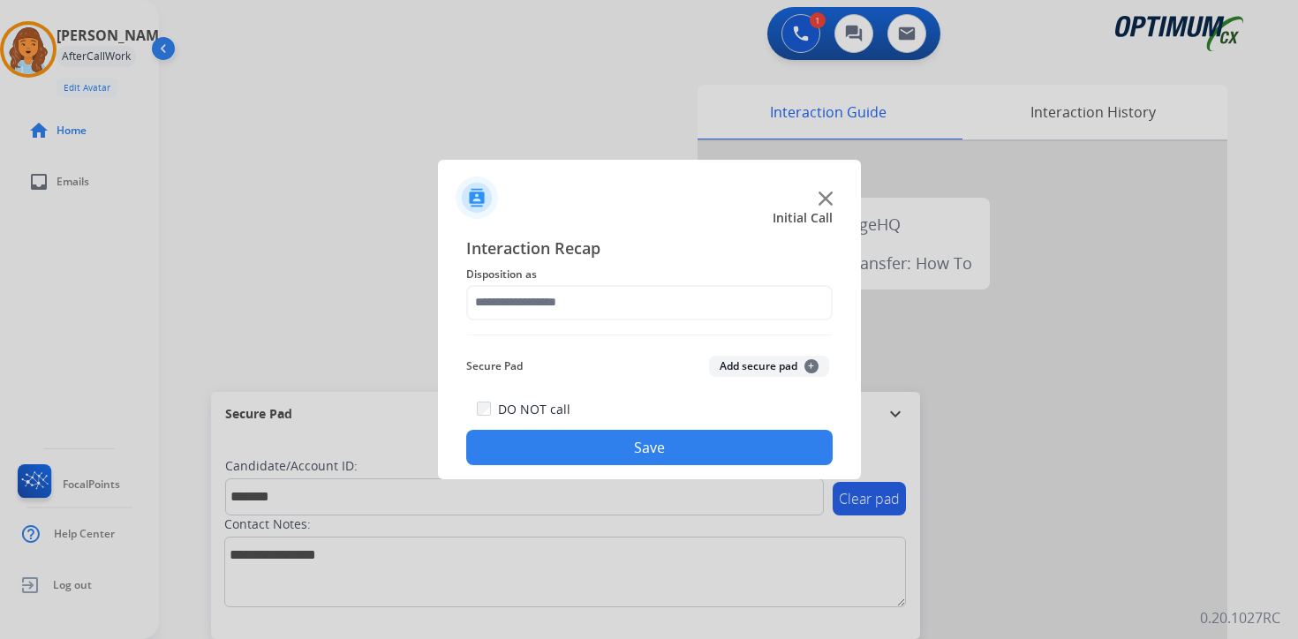
click at [803, 357] on button "Add secure pad +" at bounding box center [769, 366] width 120 height 21
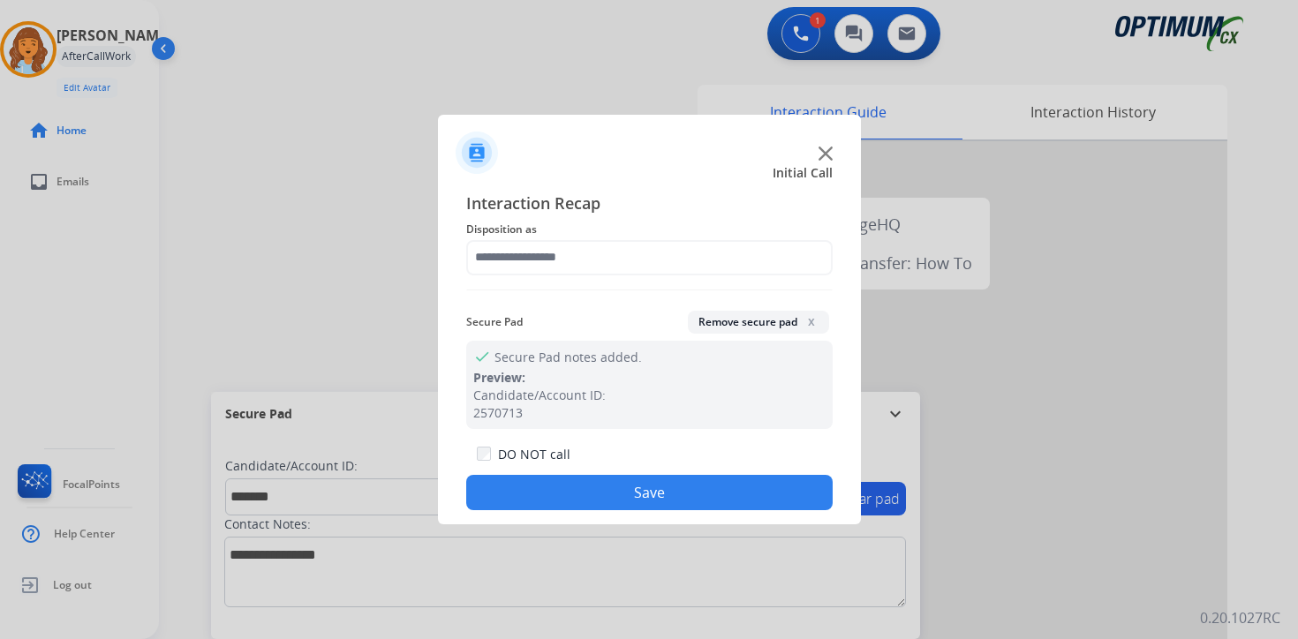
click at [515, 236] on span "Disposition as" at bounding box center [649, 229] width 367 height 21
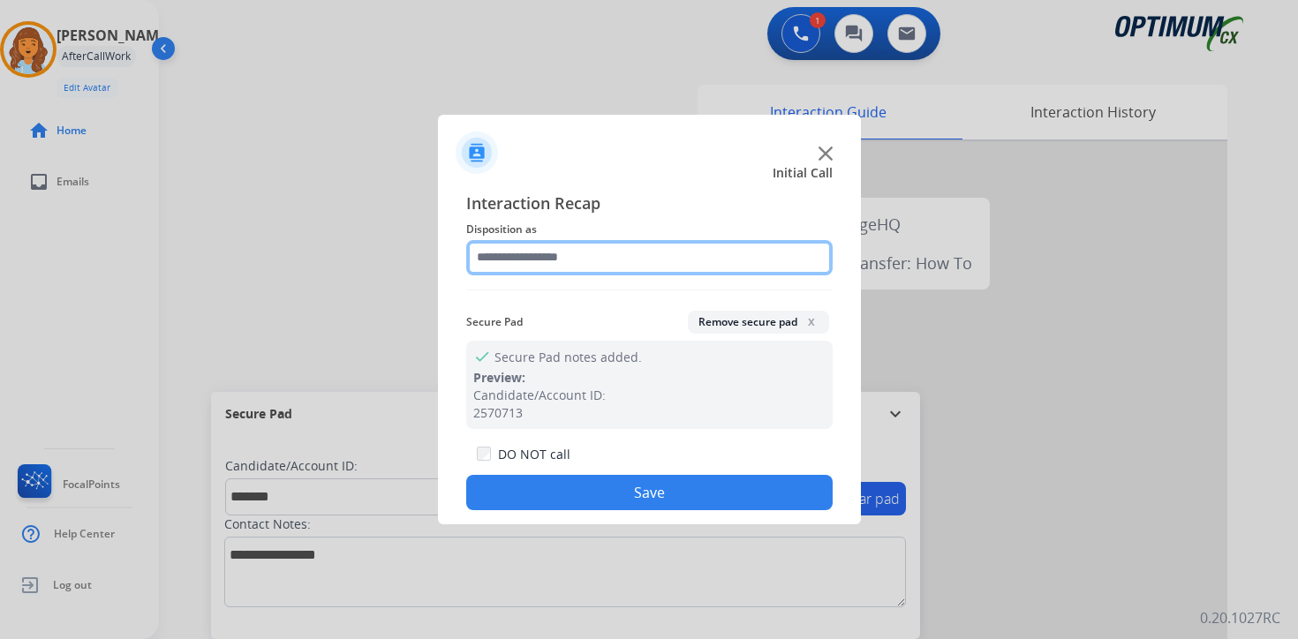
click at [522, 255] on input "text" at bounding box center [649, 257] width 367 height 35
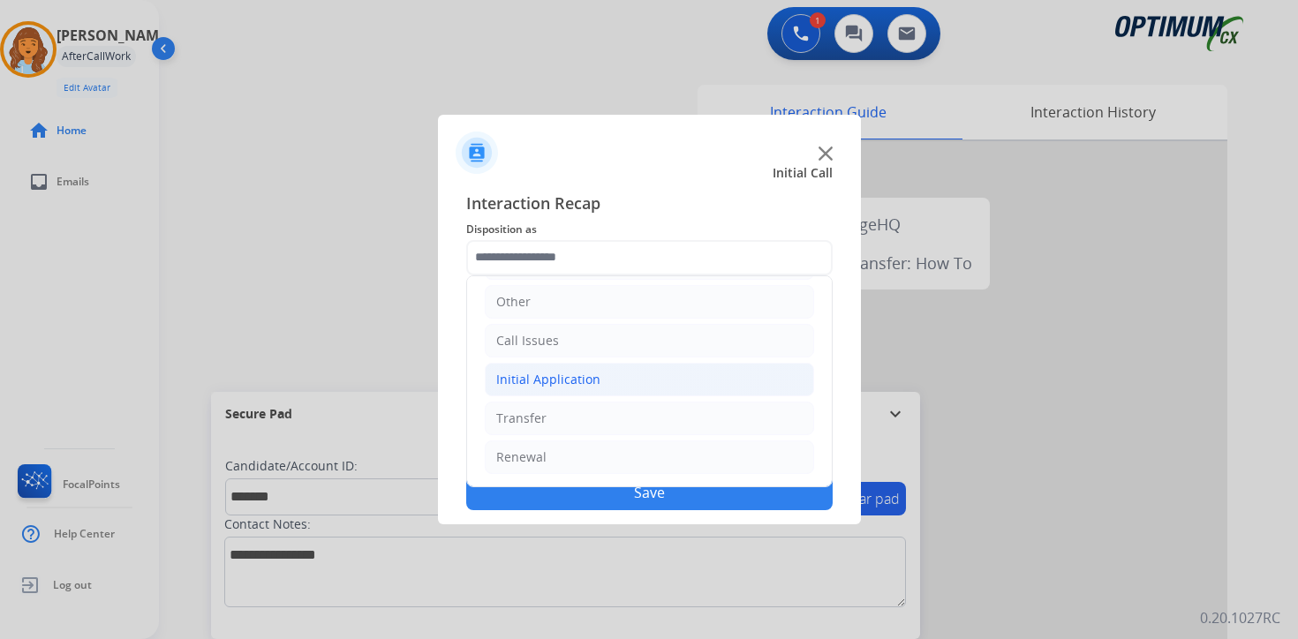
click at [532, 379] on div "Initial Application" at bounding box center [548, 380] width 104 height 18
click at [564, 415] on div "Credential Resend (Initial application)" at bounding box center [643, 419] width 223 height 18
type input "**********"
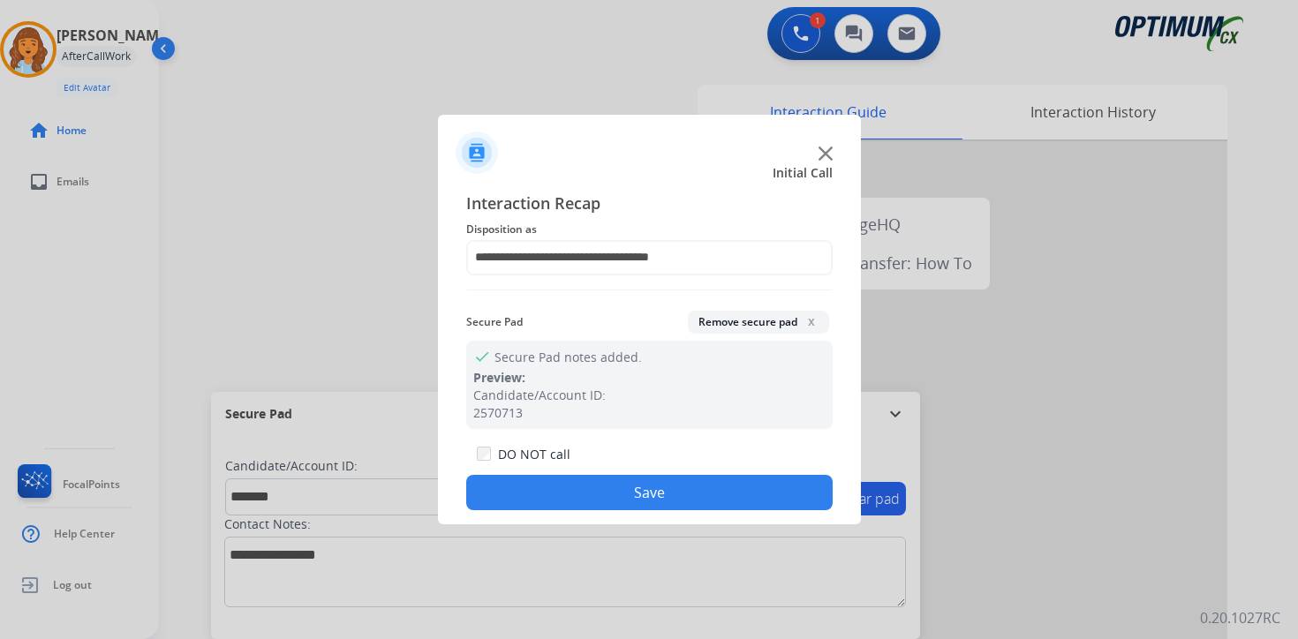
click at [565, 494] on button "Save" at bounding box center [649, 492] width 367 height 35
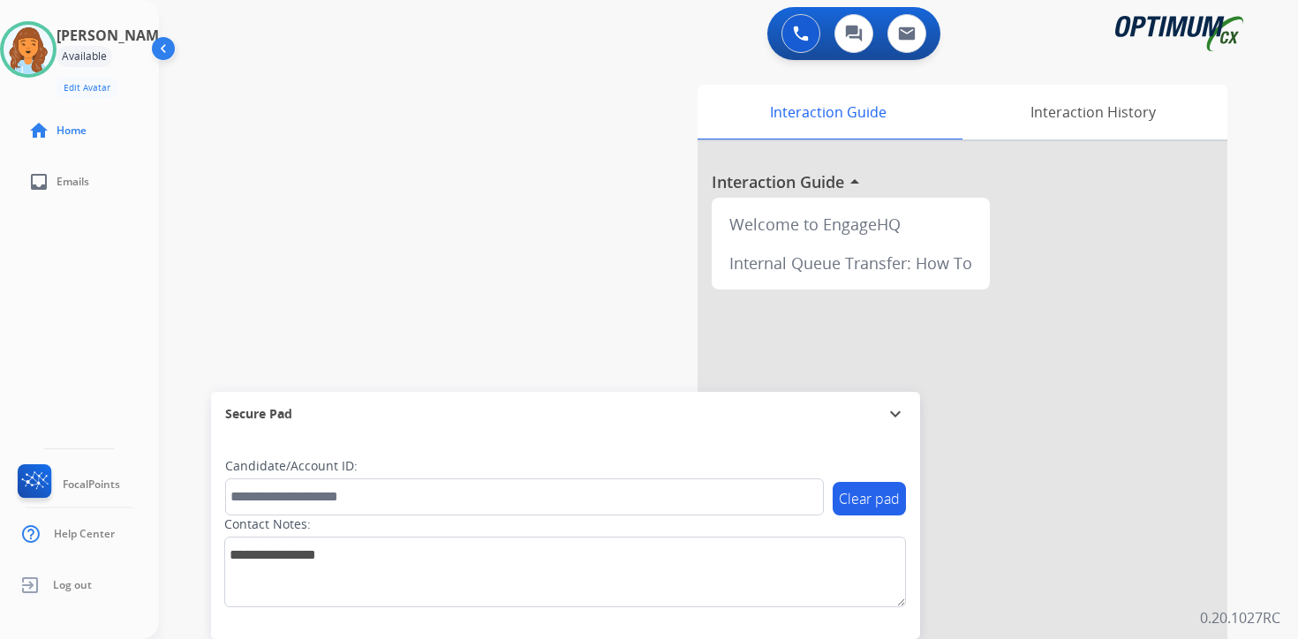
click at [1246, 511] on div "Interaction Guide Interaction History Interaction Guide arrow_drop_up Welcome t…" at bounding box center [936, 439] width 640 height 722
click at [18, 39] on div at bounding box center [28, 49] width 57 height 57
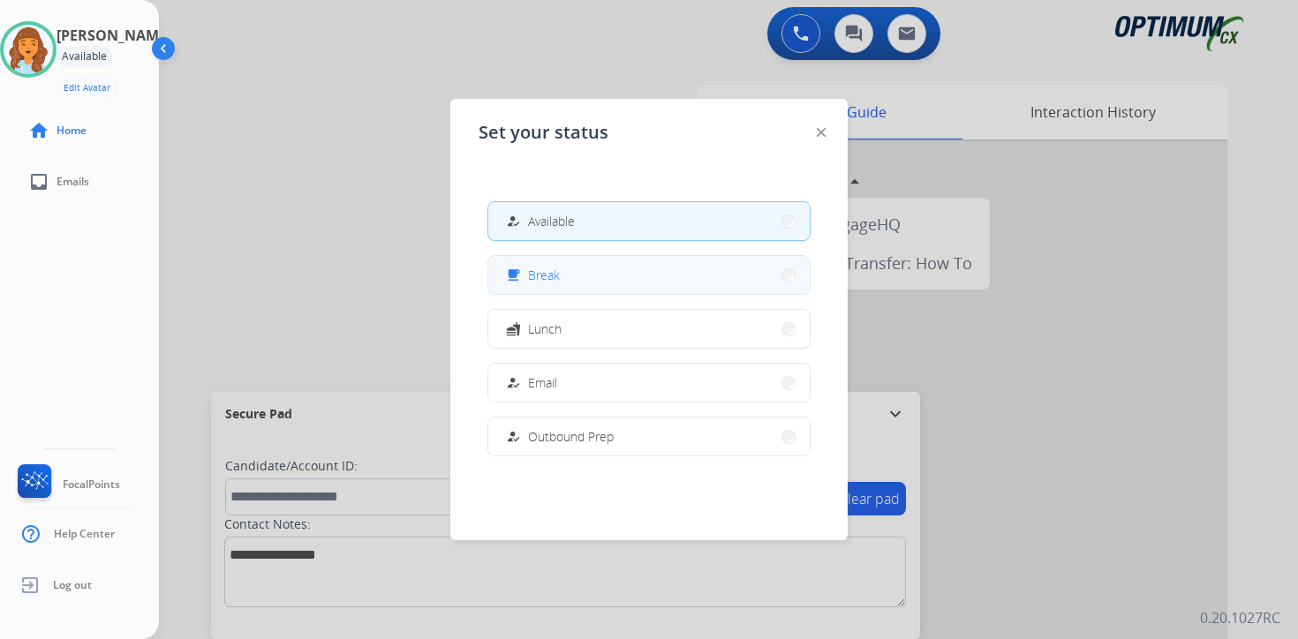
click at [627, 278] on button "free_breakfast Break" at bounding box center [648, 275] width 321 height 38
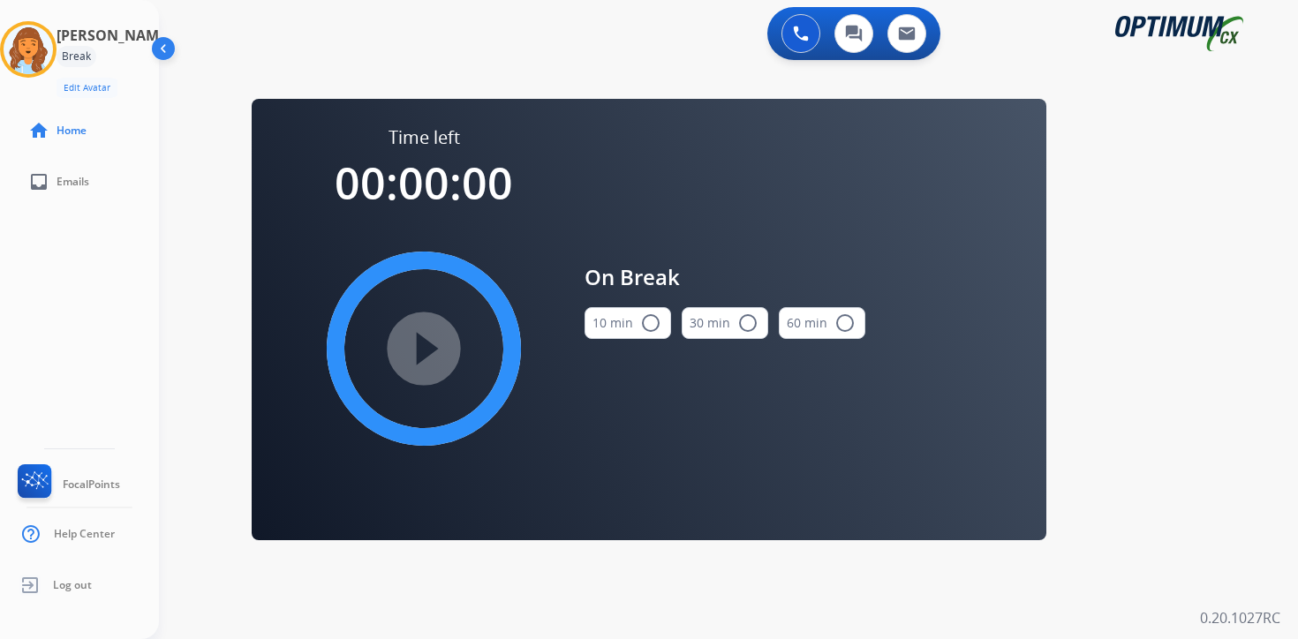
click at [1271, 301] on div "0 Voice Interactions 0 Chat Interactions 0 Email Interactions swap_horiz Break …" at bounding box center [728, 319] width 1139 height 639
click at [50, 49] on img at bounding box center [28, 49] width 49 height 49
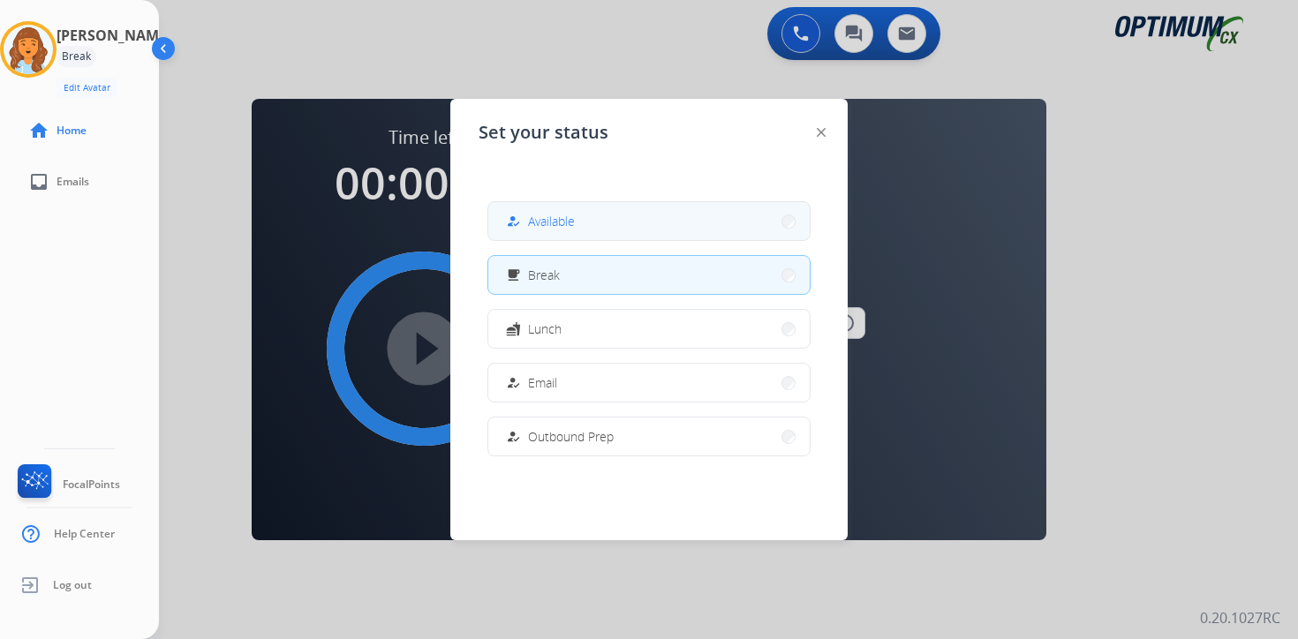
click at [557, 224] on span "Available" at bounding box center [551, 221] width 47 height 19
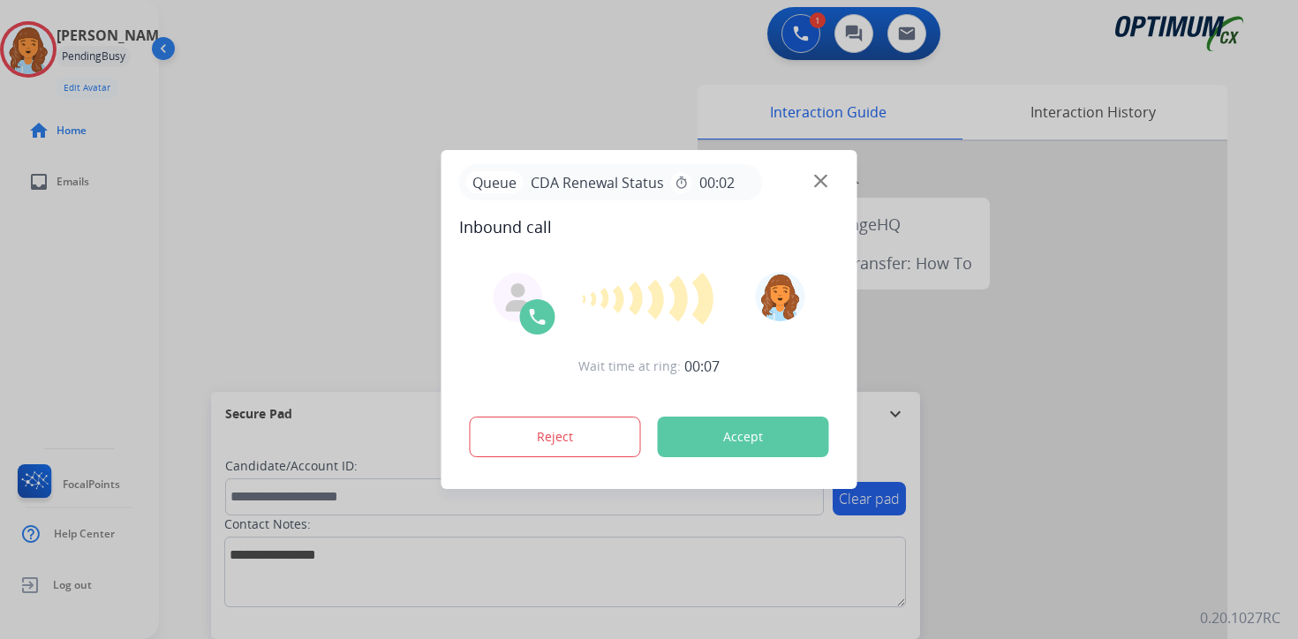
click at [1249, 420] on div at bounding box center [649, 319] width 1298 height 639
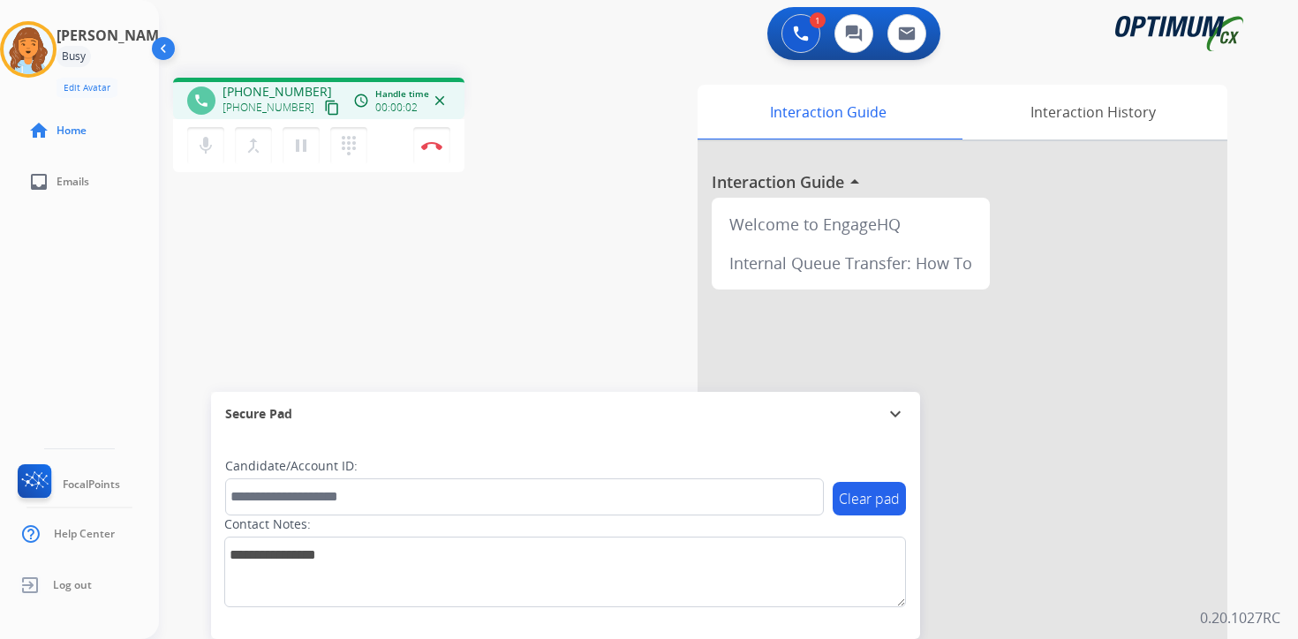
click at [324, 115] on mat-icon "content_copy" at bounding box center [332, 108] width 16 height 16
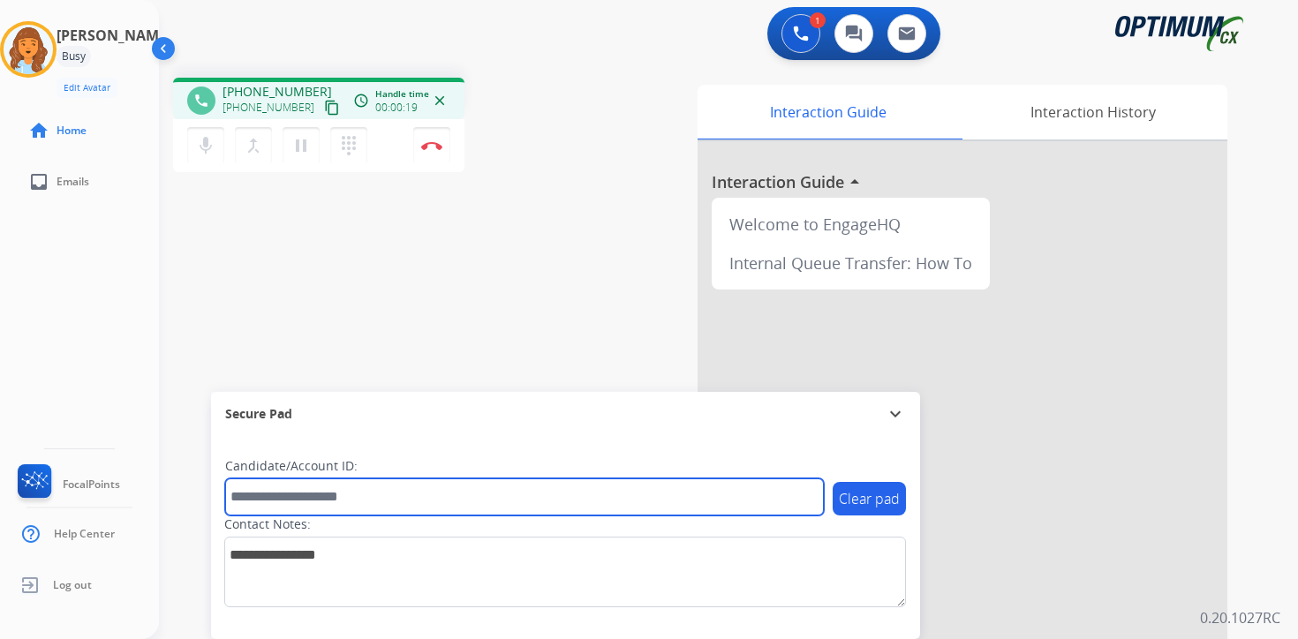
click at [332, 503] on input "text" at bounding box center [524, 497] width 599 height 37
type input "*******"
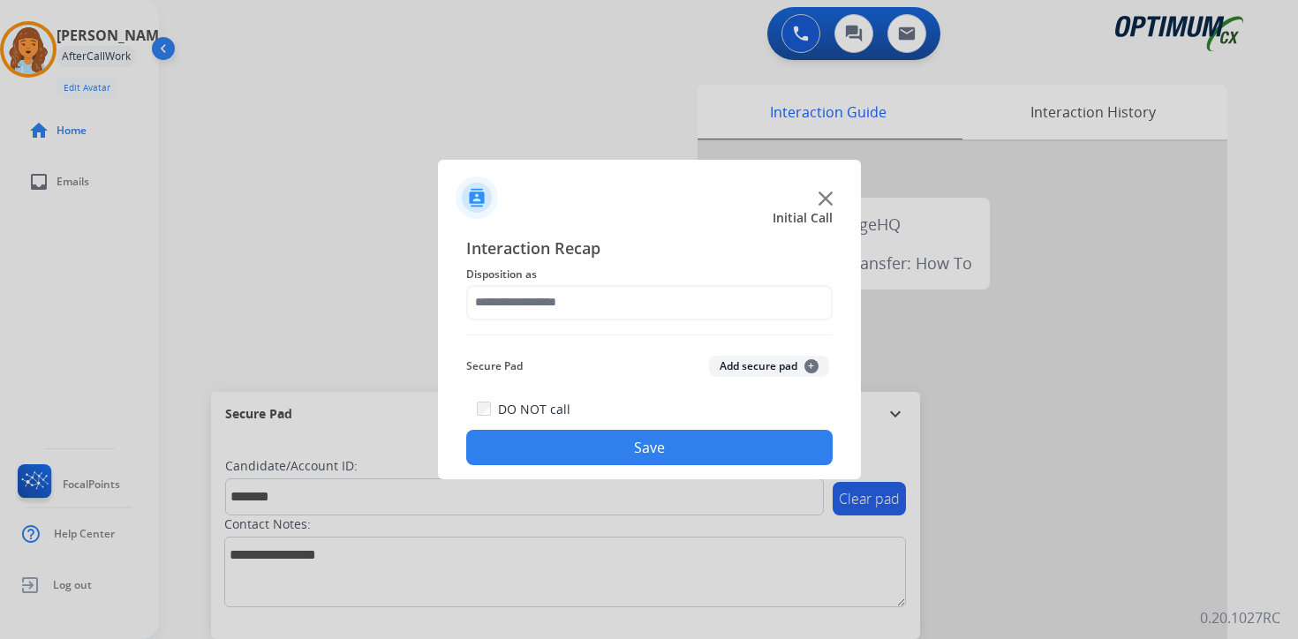
click at [813, 373] on button "Add secure pad +" at bounding box center [769, 366] width 120 height 21
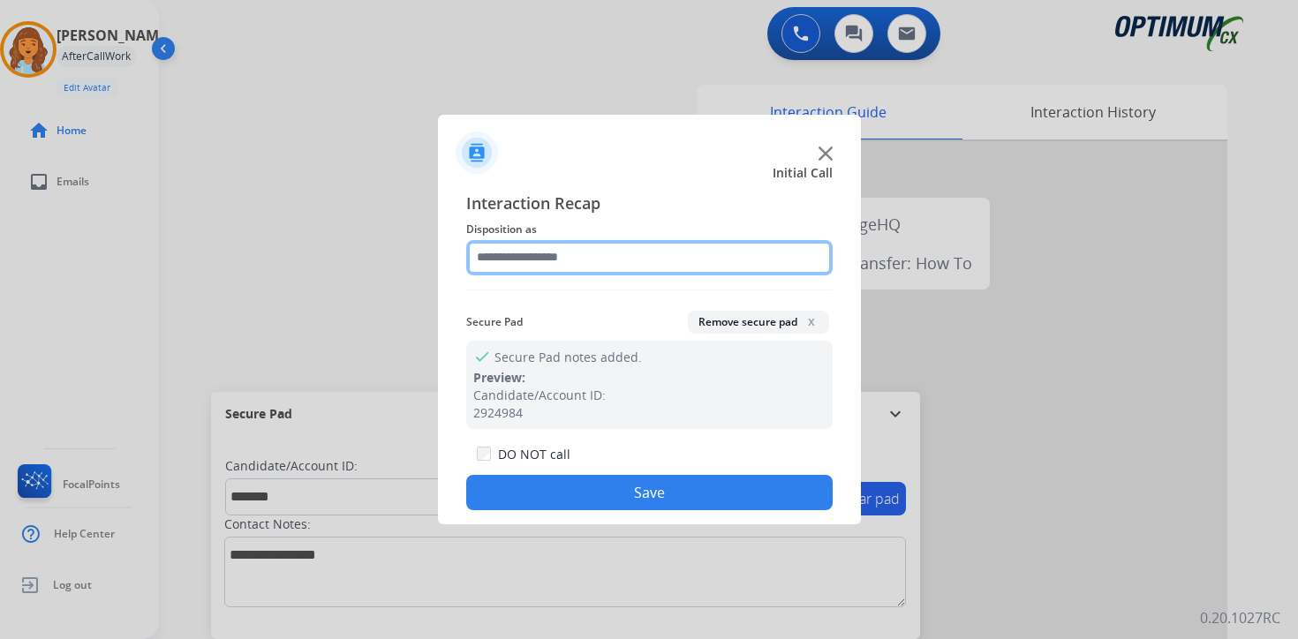
click at [571, 251] on input "text" at bounding box center [649, 257] width 367 height 35
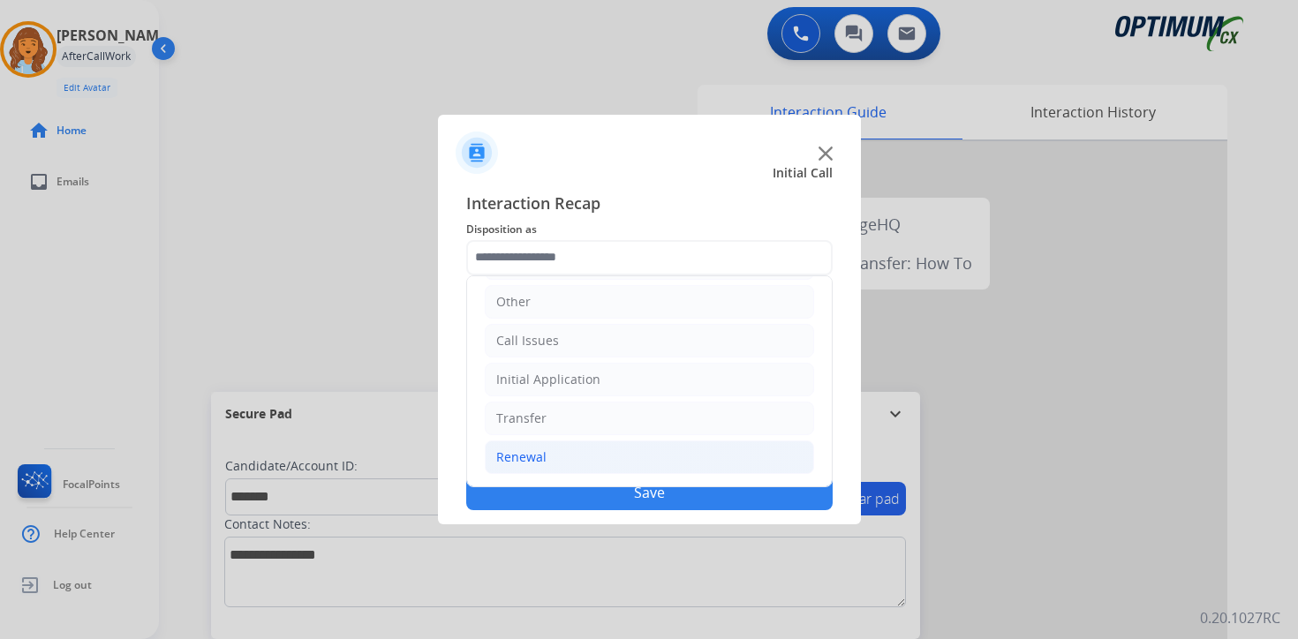
click at [564, 444] on li "Renewal" at bounding box center [649, 458] width 329 height 34
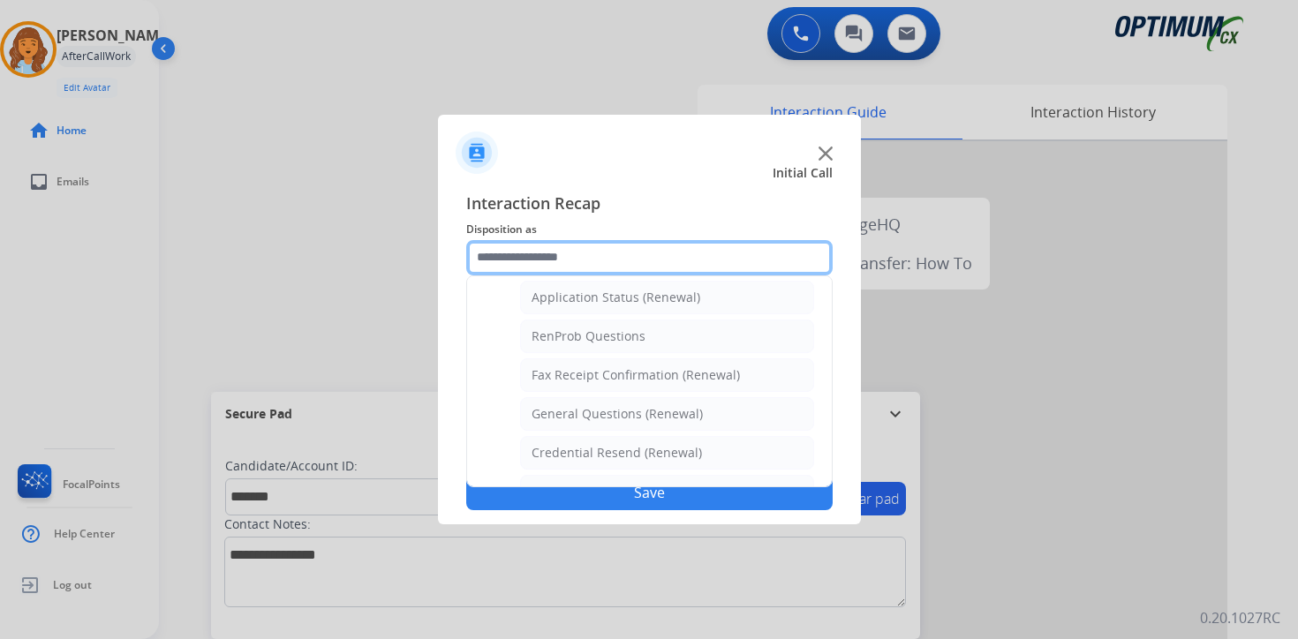
scroll to position [682, 0]
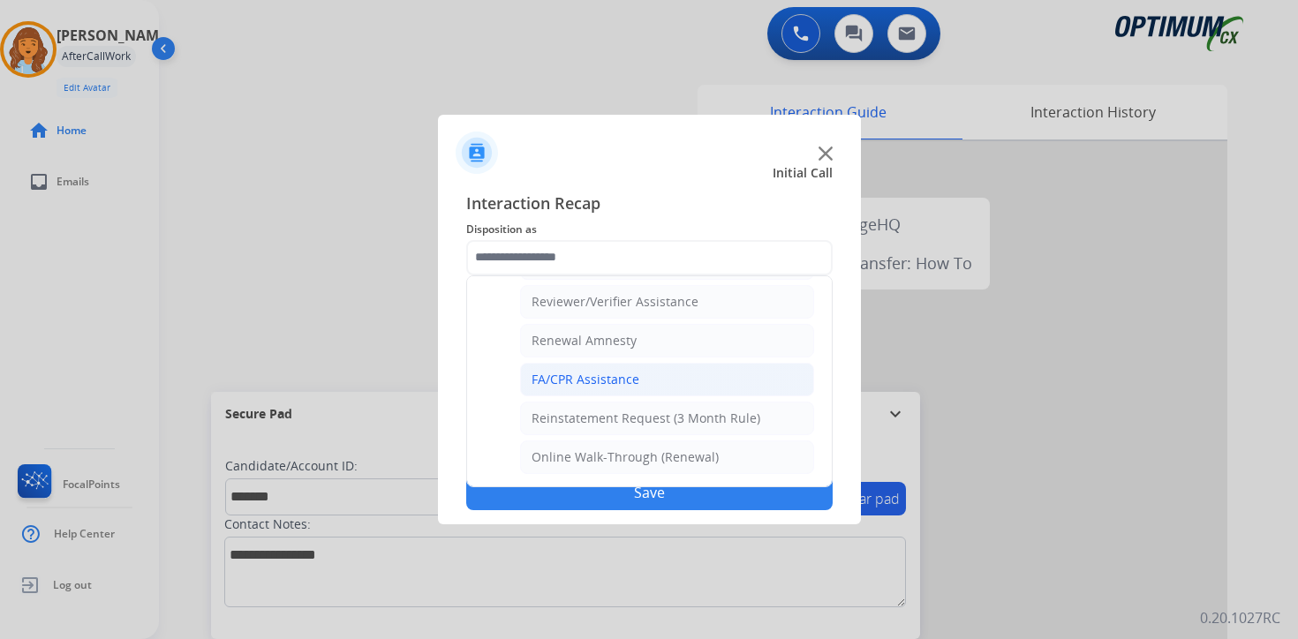
click at [556, 379] on div "FA/CPR Assistance" at bounding box center [586, 380] width 108 height 18
type input "**********"
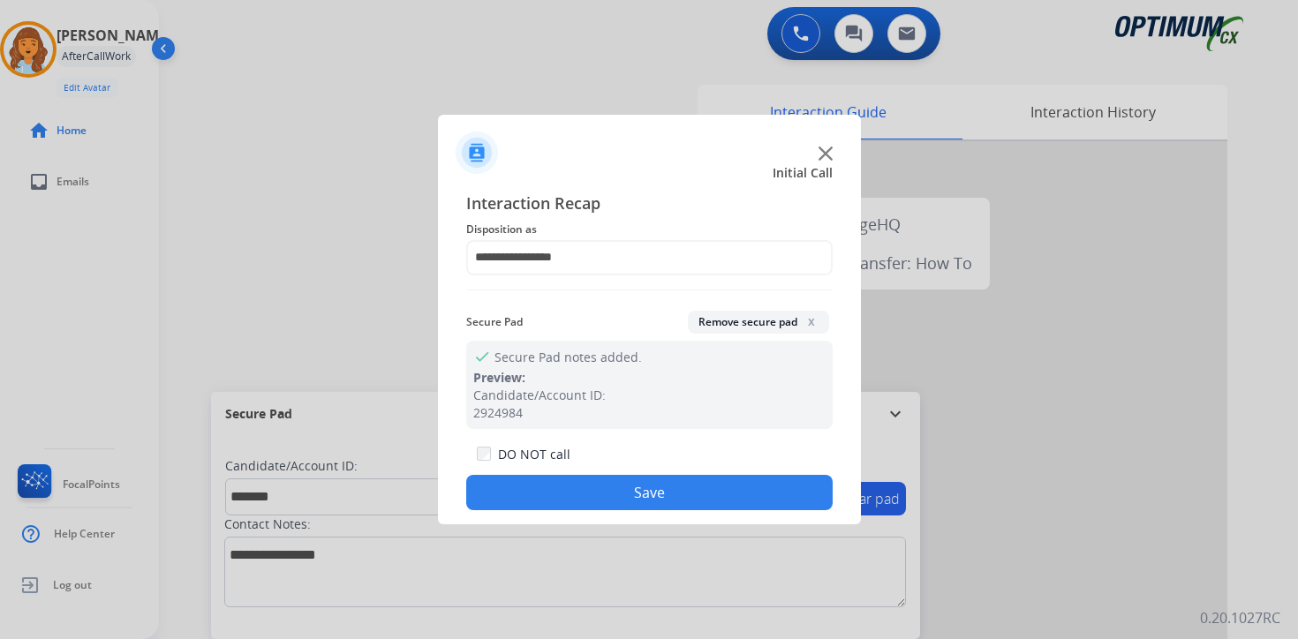
click at [567, 483] on button "Save" at bounding box center [649, 492] width 367 height 35
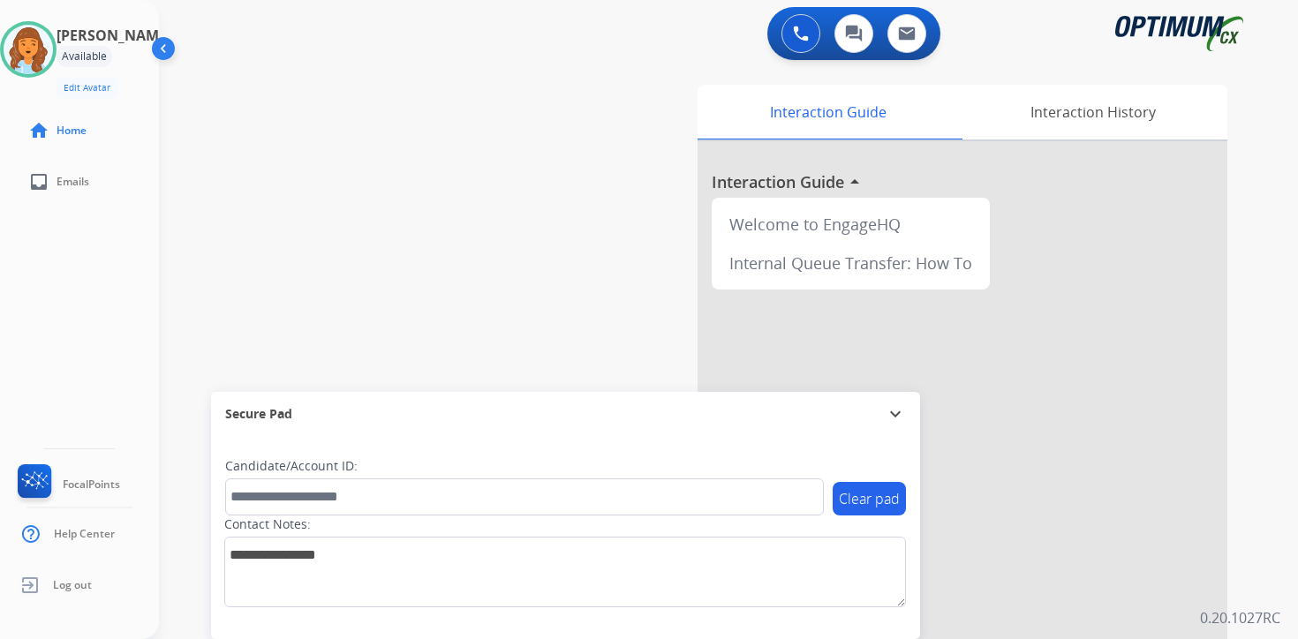
click at [1260, 469] on div "0 Voice Interactions 0 Chat Interactions 0 Email Interactions swap_horiz Break …" at bounding box center [728, 319] width 1139 height 639
click at [1246, 419] on div "Interaction Guide Interaction History Interaction Guide arrow_drop_up Welcome t…" at bounding box center [936, 439] width 640 height 722
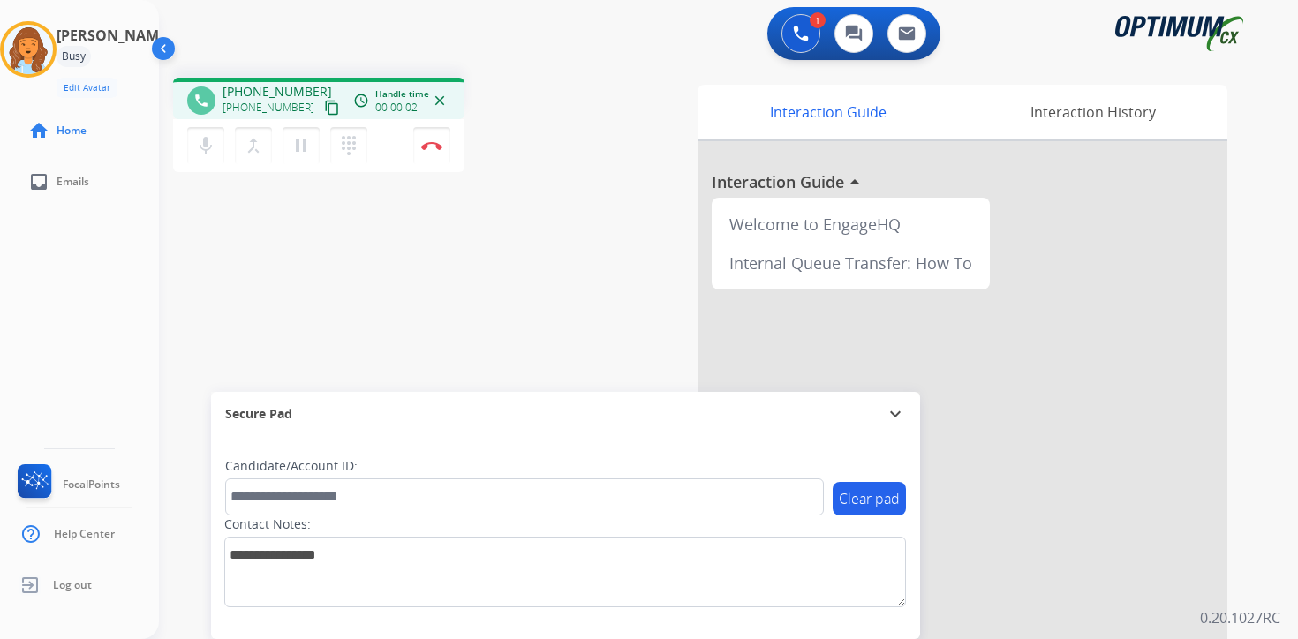
click at [324, 111] on mat-icon "content_copy" at bounding box center [332, 108] width 16 height 16
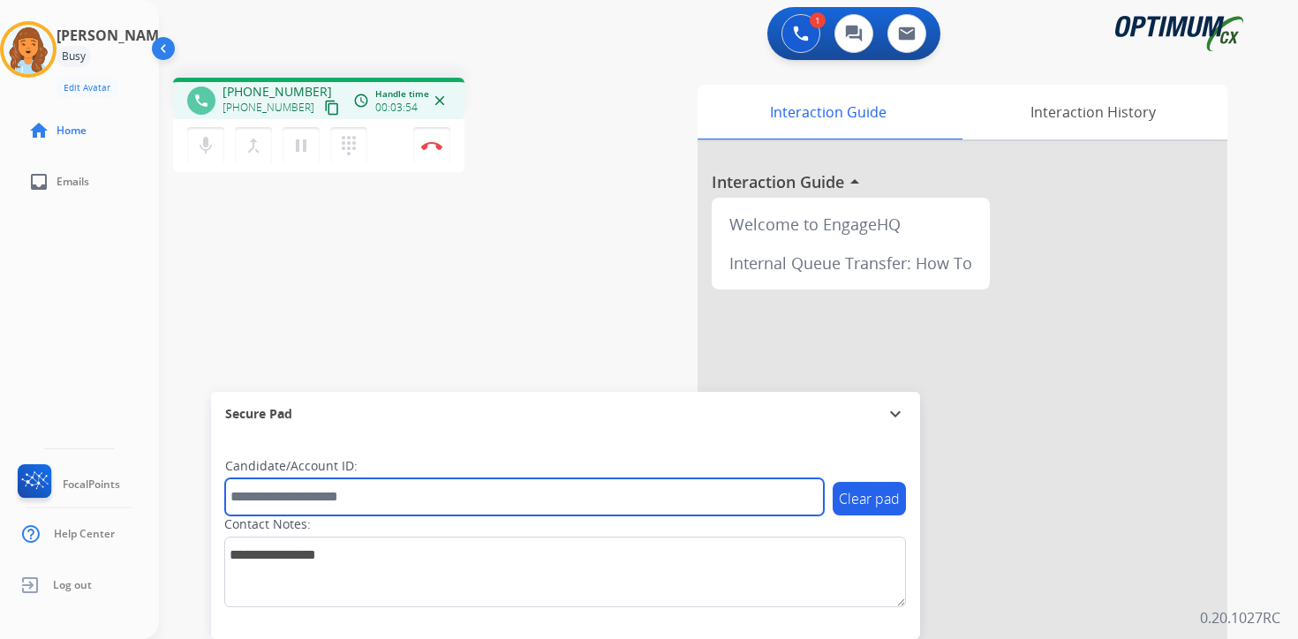
click at [347, 503] on input "text" at bounding box center [524, 497] width 599 height 37
click at [259, 502] on input "text" at bounding box center [524, 497] width 599 height 37
type input "*******"
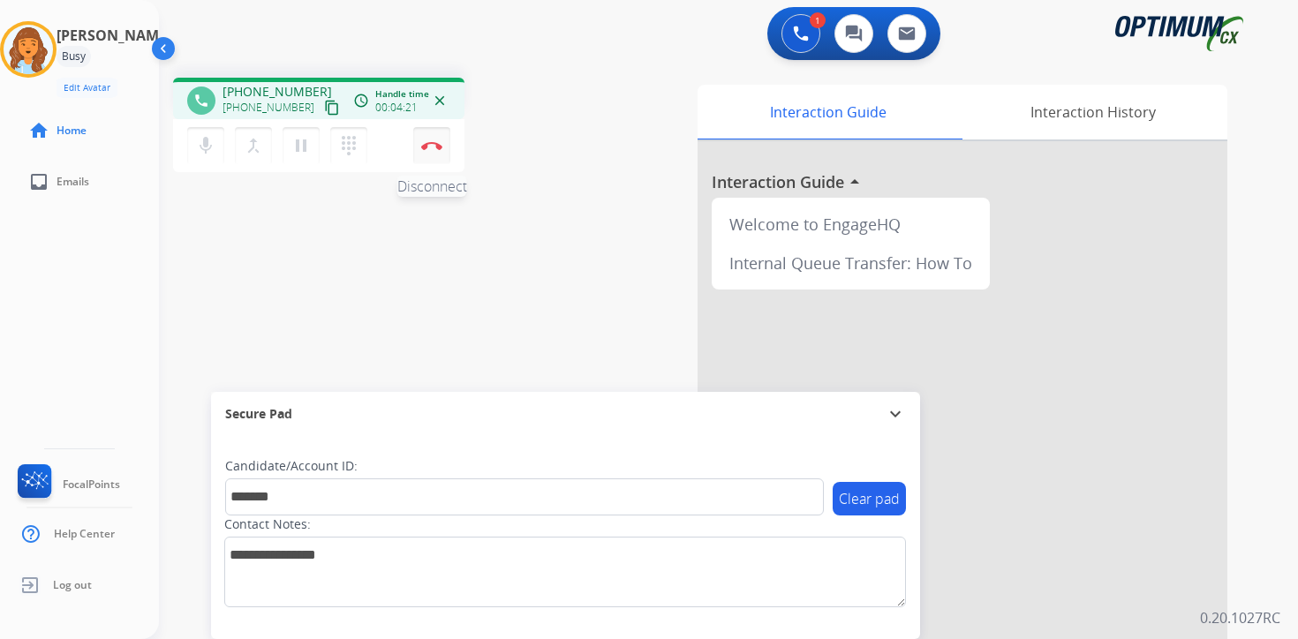
click at [427, 150] on button "Disconnect" at bounding box center [431, 145] width 37 height 37
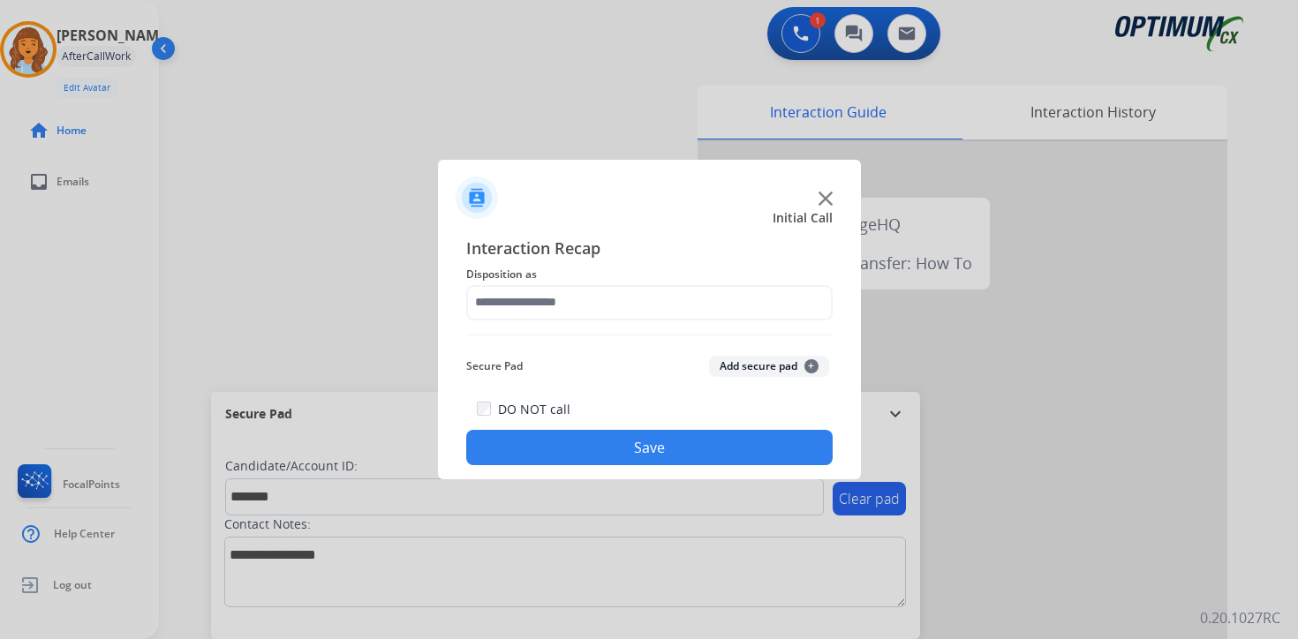
click at [782, 367] on button "Add secure pad +" at bounding box center [769, 366] width 120 height 21
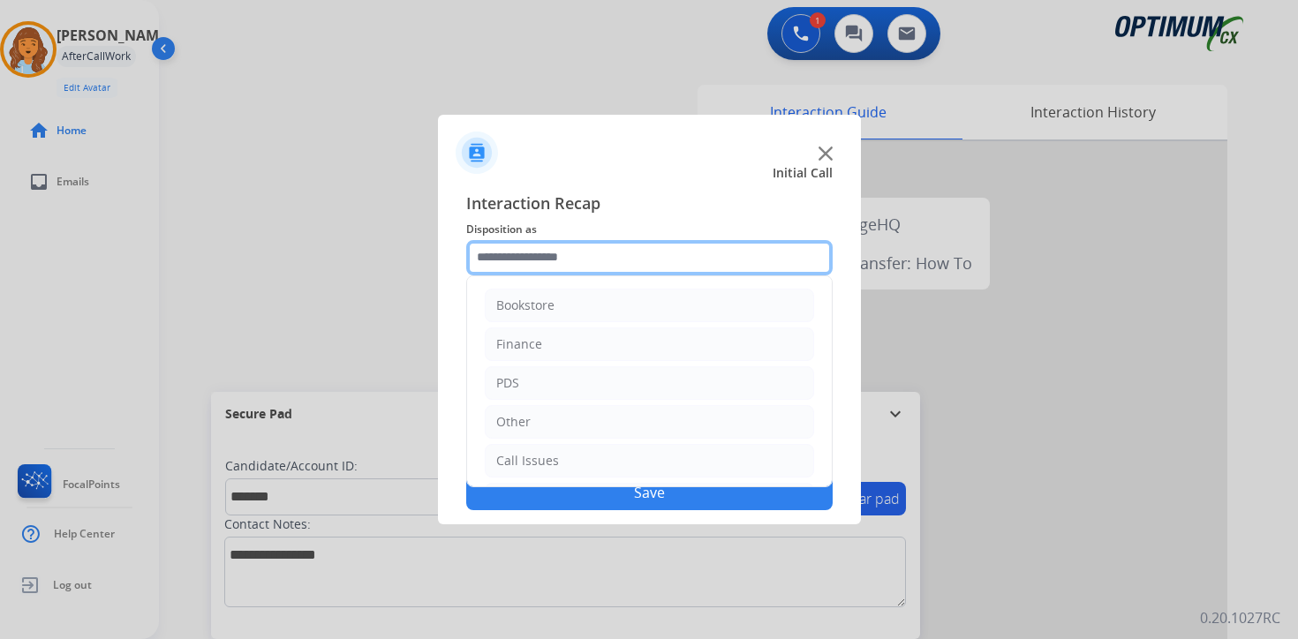
click at [533, 254] on input "text" at bounding box center [649, 257] width 367 height 35
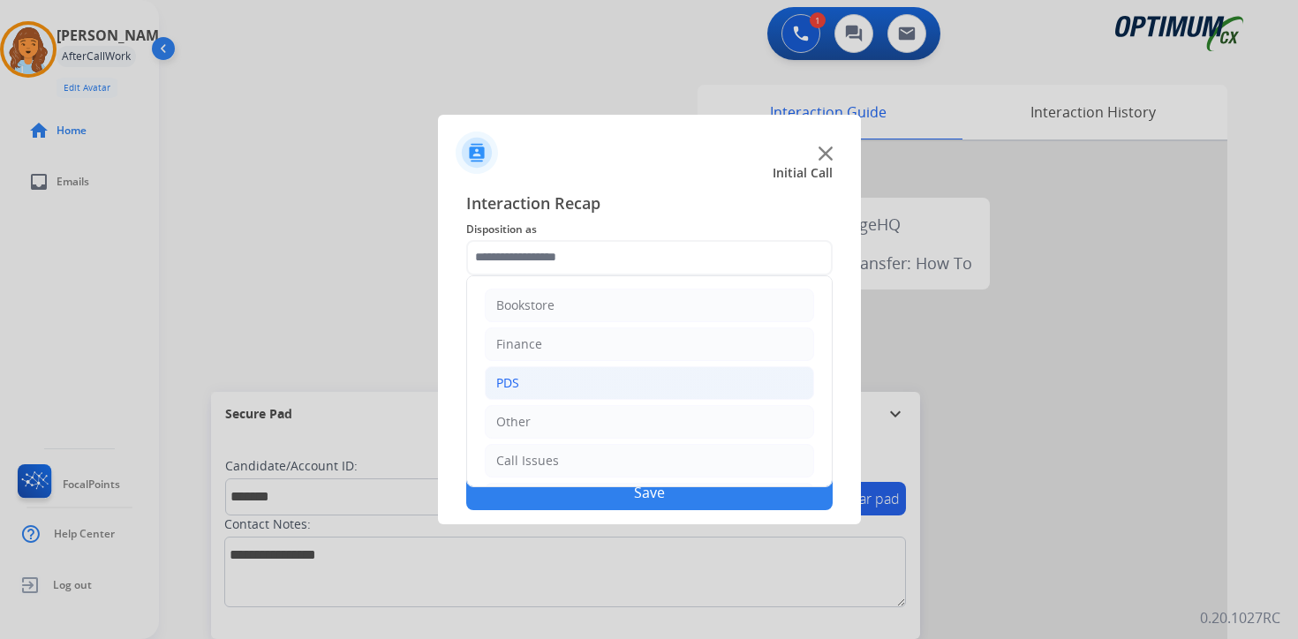
click at [533, 390] on li "PDS" at bounding box center [649, 384] width 329 height 34
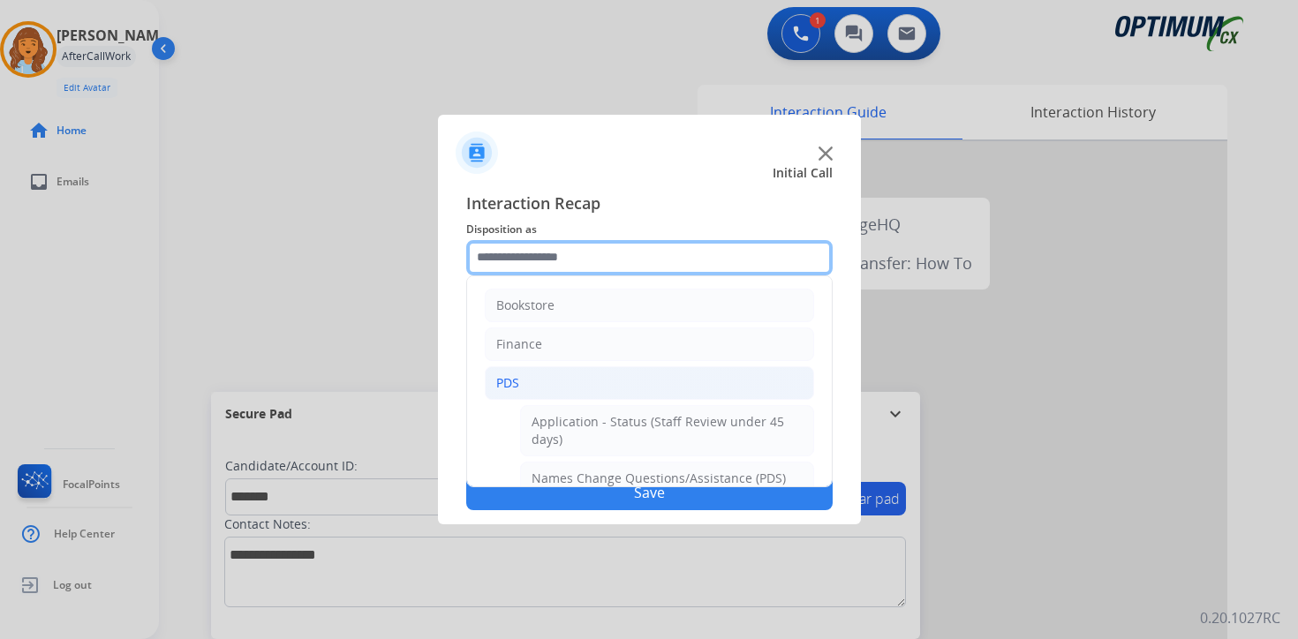
scroll to position [294, 0]
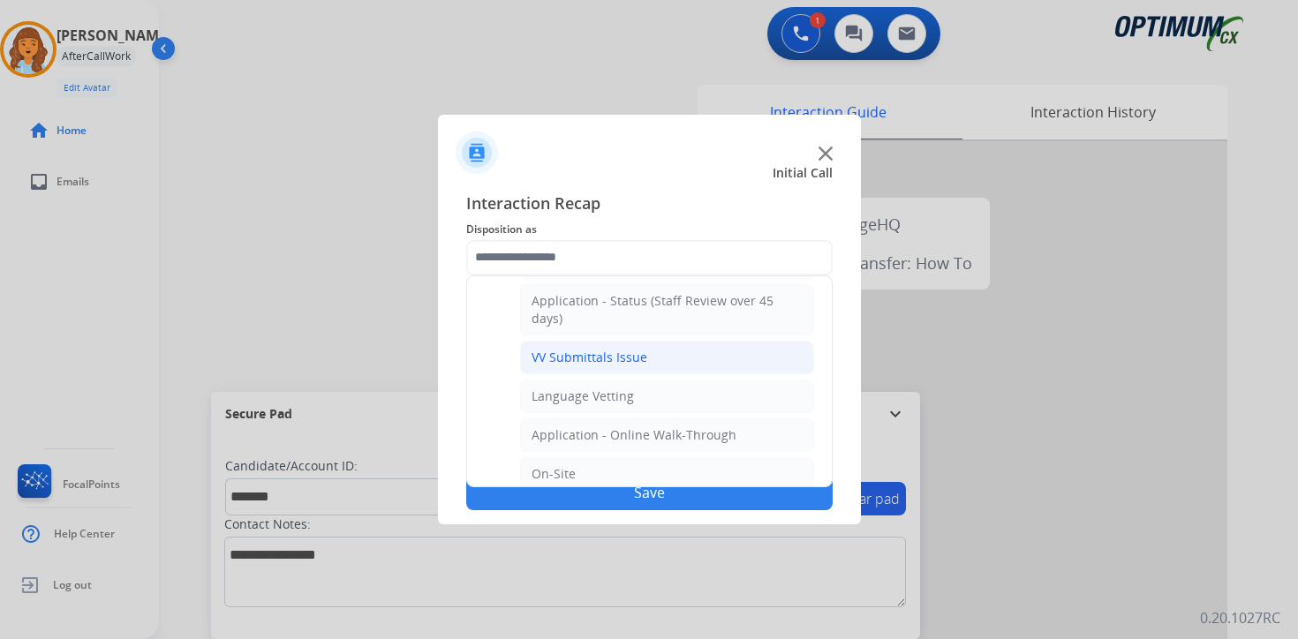
click at [548, 344] on li "VV Submittals Issue" at bounding box center [667, 358] width 294 height 34
type input "**********"
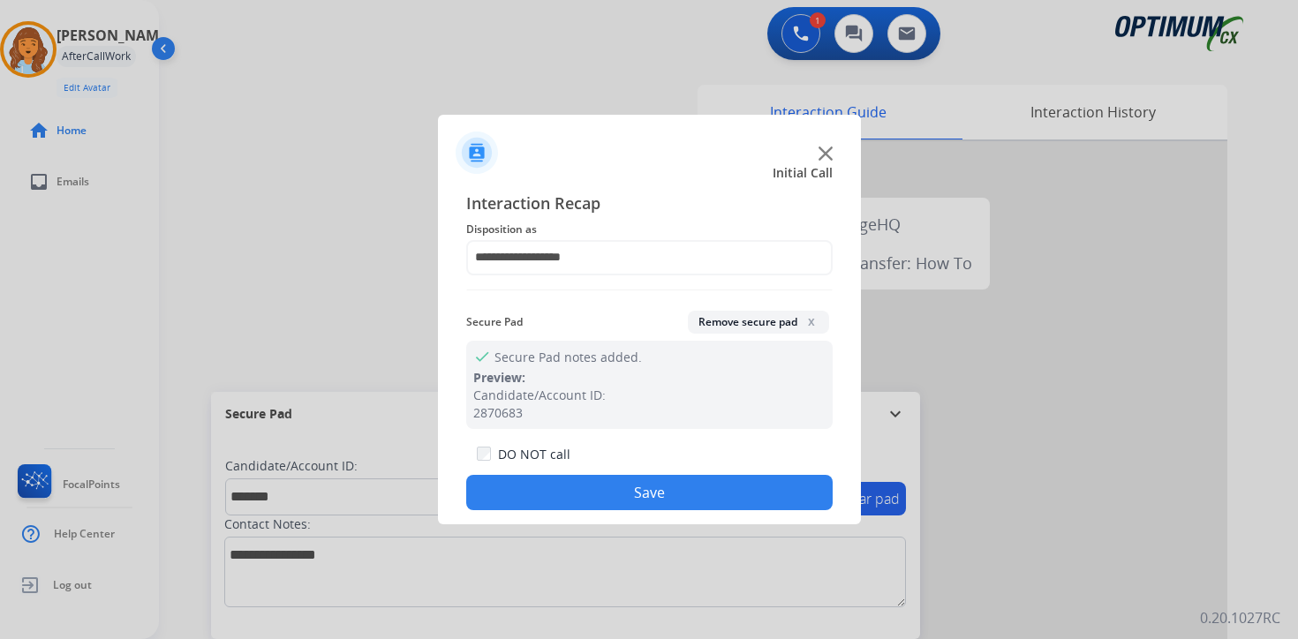
click at [548, 488] on button "Save" at bounding box center [649, 492] width 367 height 35
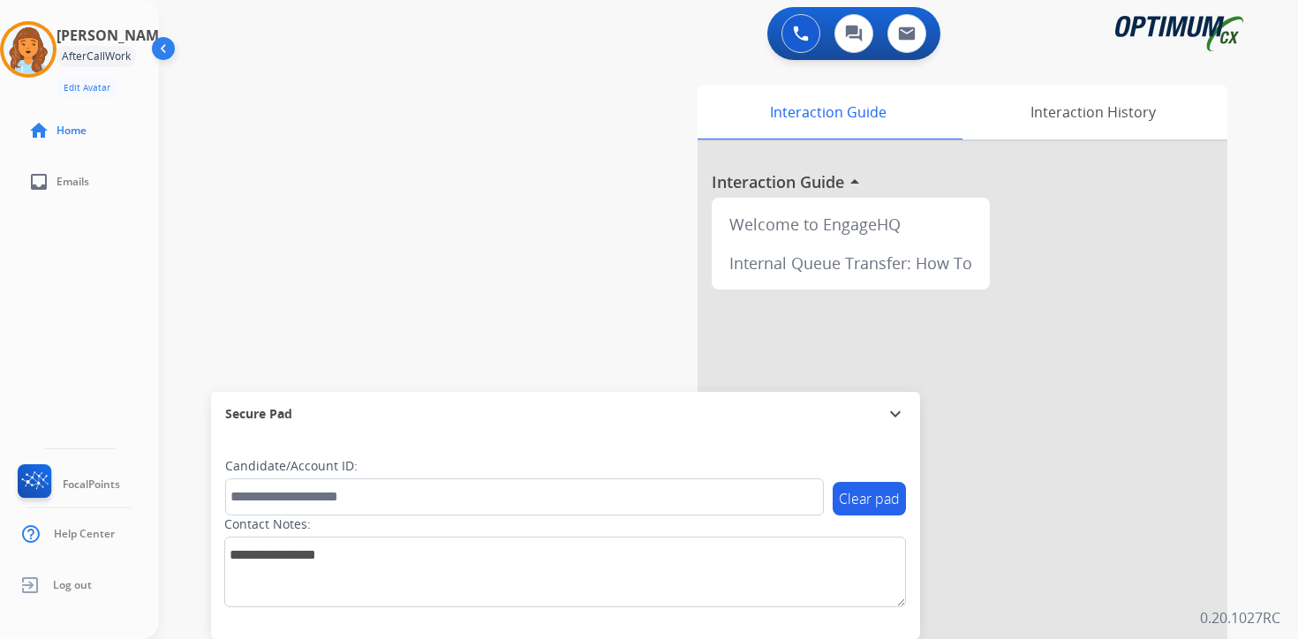
click at [1291, 433] on div "0 Voice Interactions 0 Chat Interactions 0 Email Interactions swap_horiz Break …" at bounding box center [728, 319] width 1139 height 639
click at [19, 57] on img at bounding box center [28, 49] width 49 height 49
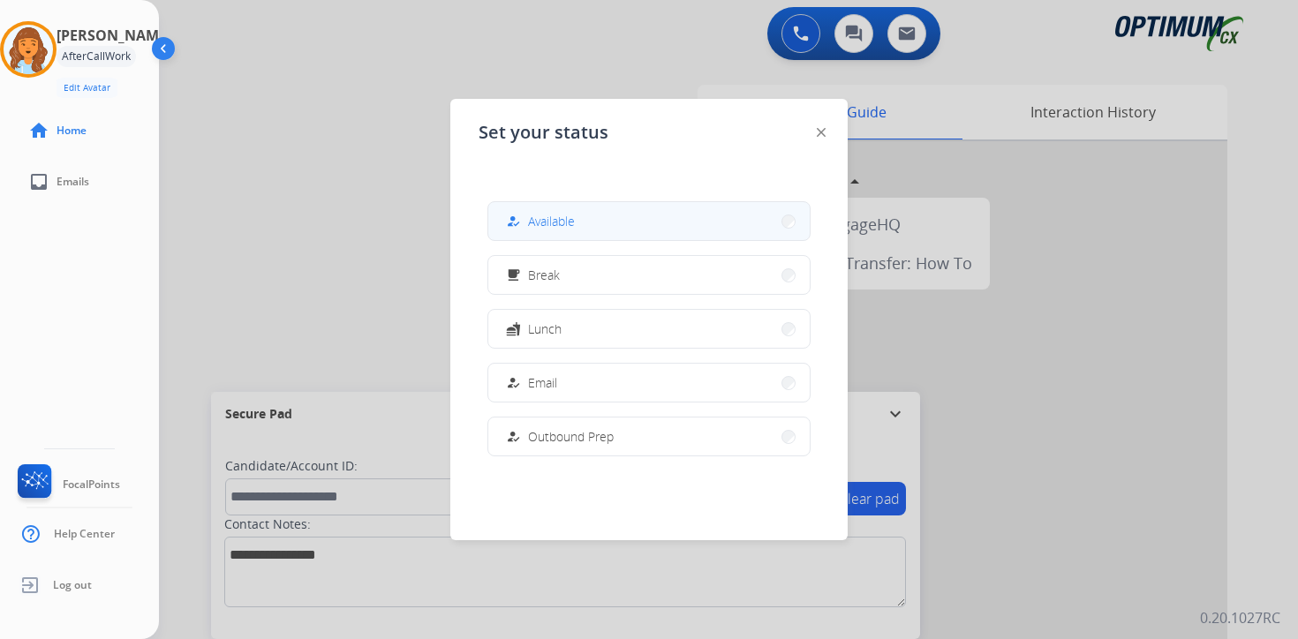
click at [567, 217] on span "Available" at bounding box center [551, 221] width 47 height 19
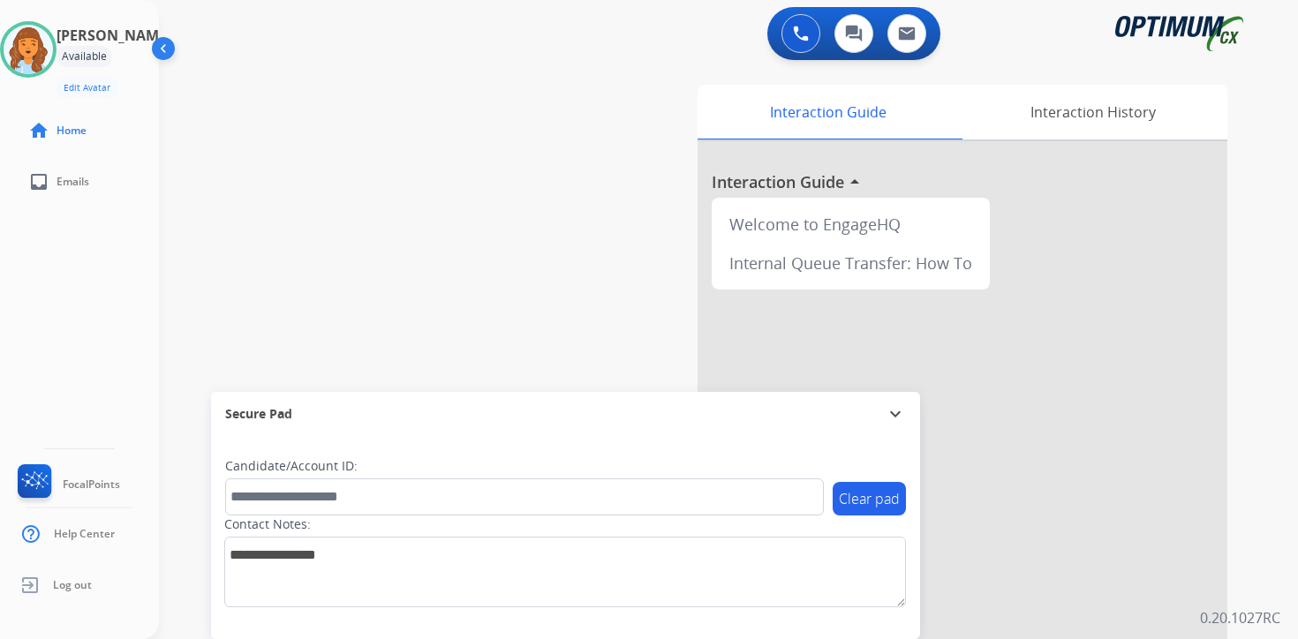
click at [1293, 392] on div "0 Voice Interactions 0 Chat Interactions 0 Email Interactions swap_horiz Break …" at bounding box center [728, 319] width 1139 height 639
drag, startPoint x: 1251, startPoint y: 578, endPoint x: 1220, endPoint y: 578, distance: 30.9
click at [1250, 578] on div "Interaction Guide Interaction History Interaction Guide arrow_drop_up Welcome t…" at bounding box center [936, 439] width 640 height 722
click at [1256, 385] on div "0 Voice Interactions 0 Chat Interactions 0 Email Interactions swap_horiz Break …" at bounding box center [728, 319] width 1139 height 639
click at [1243, 498] on div "Interaction Guide Interaction History Interaction Guide arrow_drop_up Welcome t…" at bounding box center [936, 439] width 640 height 722
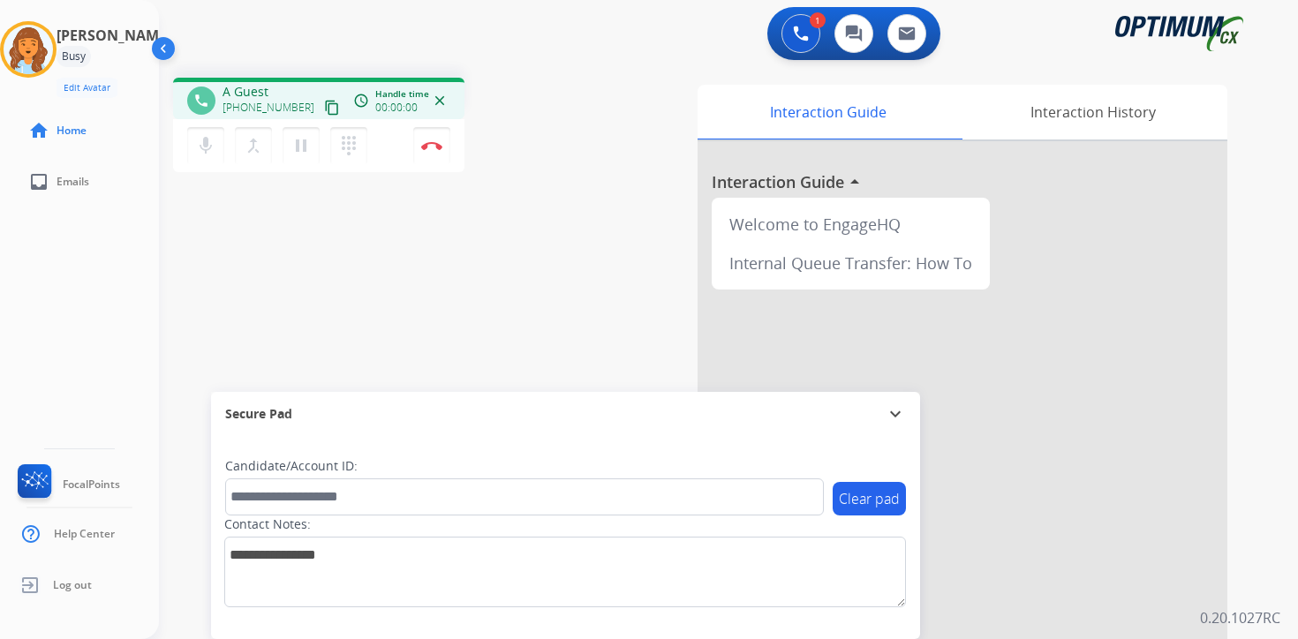
click at [324, 105] on mat-icon "content_copy" at bounding box center [332, 108] width 16 height 16
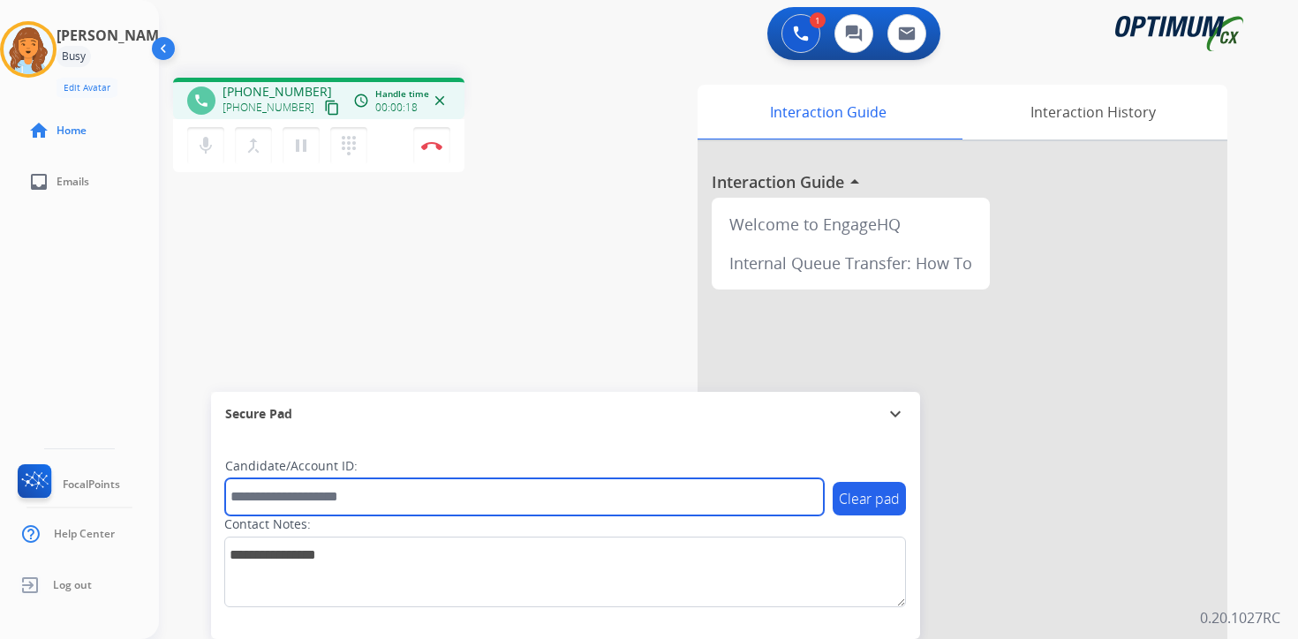
click at [329, 506] on input "text" at bounding box center [524, 497] width 599 height 37
type input "*******"
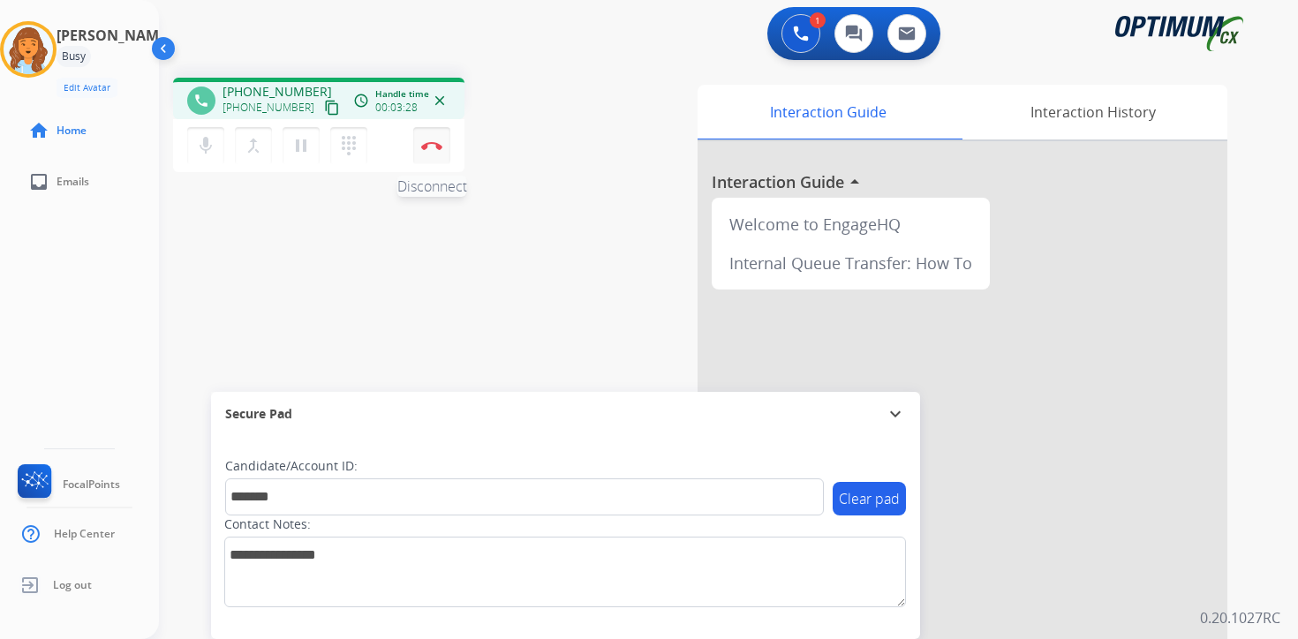
click at [440, 145] on img at bounding box center [431, 145] width 21 height 9
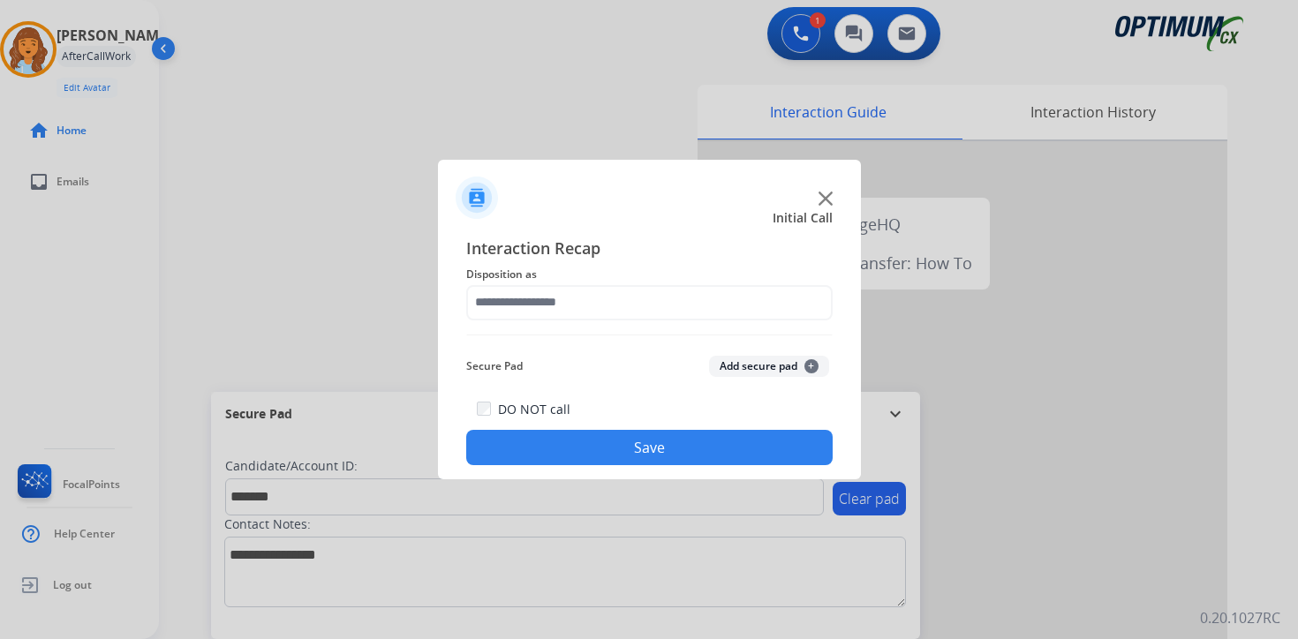
click at [818, 359] on button "Add secure pad +" at bounding box center [769, 366] width 120 height 21
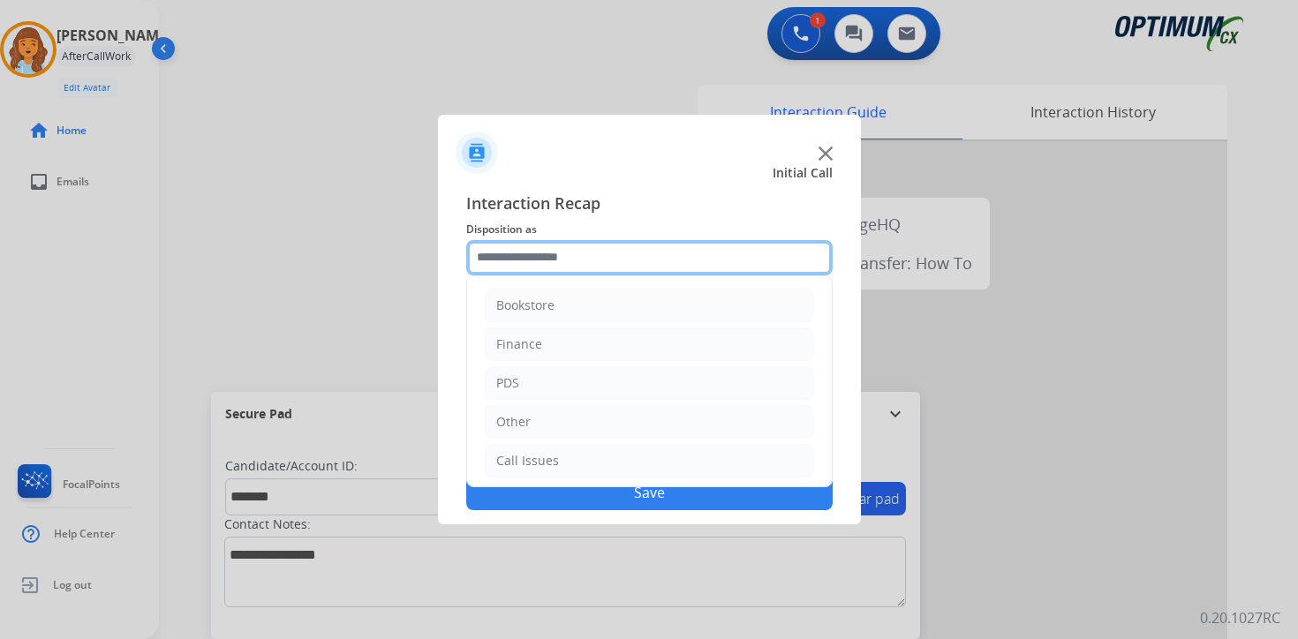
click at [541, 256] on input "text" at bounding box center [649, 257] width 367 height 35
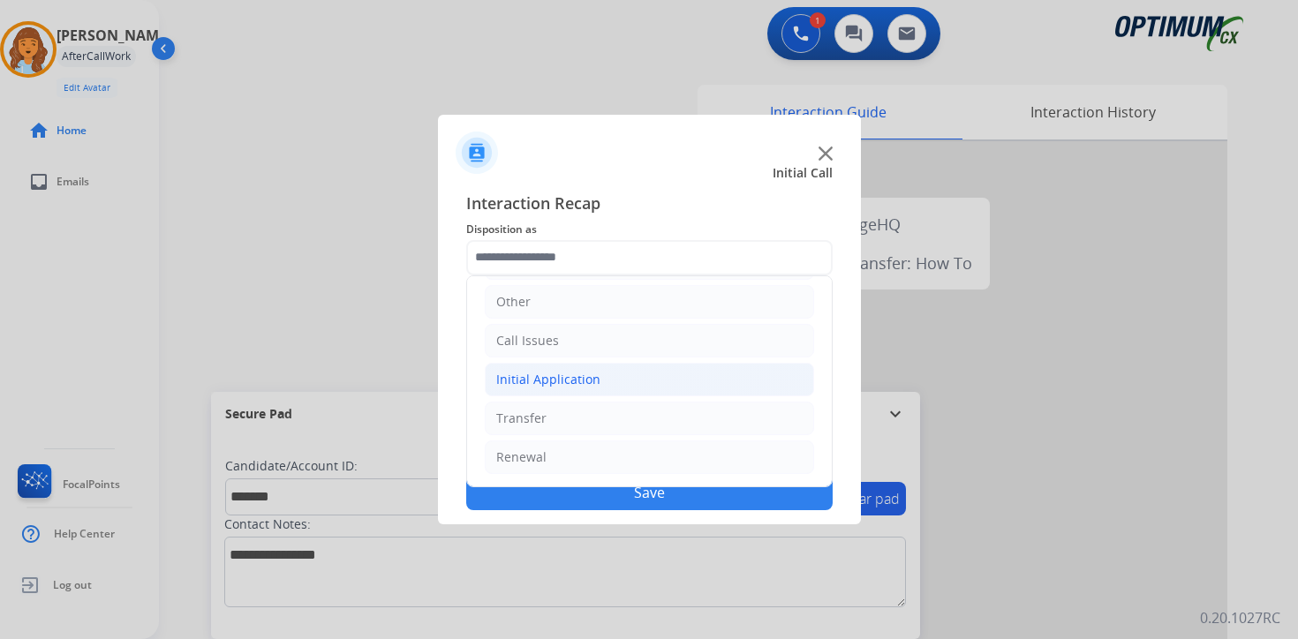
click at [543, 371] on div "Initial Application" at bounding box center [548, 380] width 104 height 18
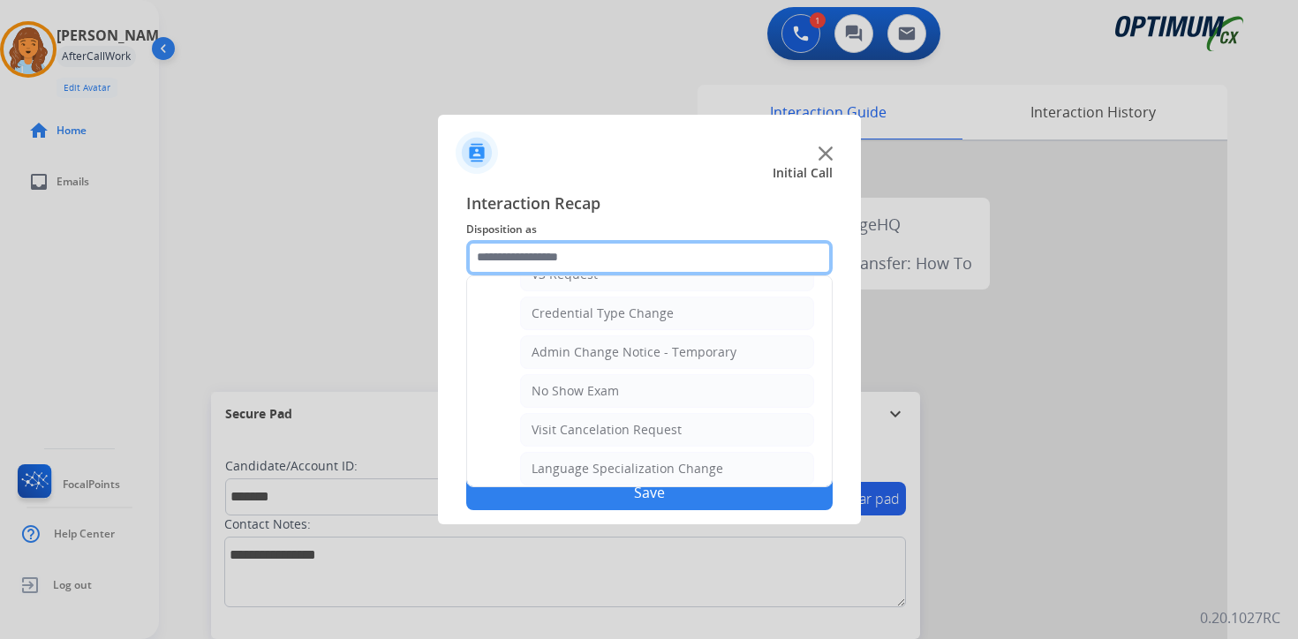
scroll to position [1003, 0]
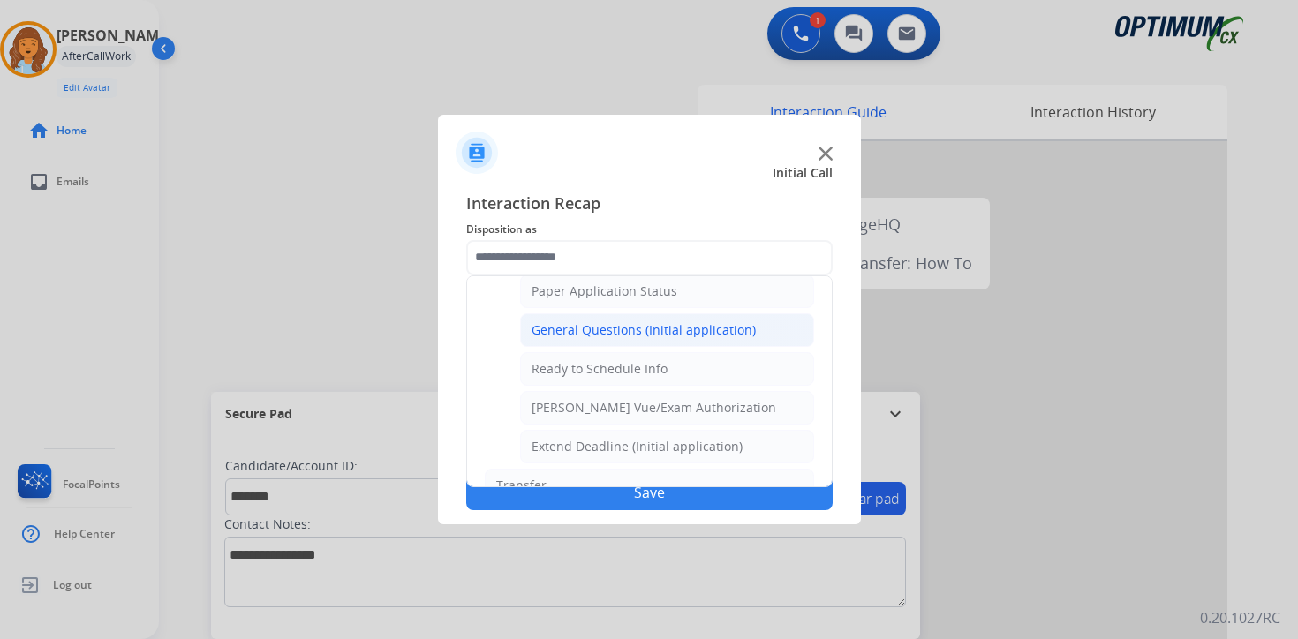
click at [547, 331] on div "General Questions (Initial application)" at bounding box center [644, 330] width 224 height 18
type input "**********"
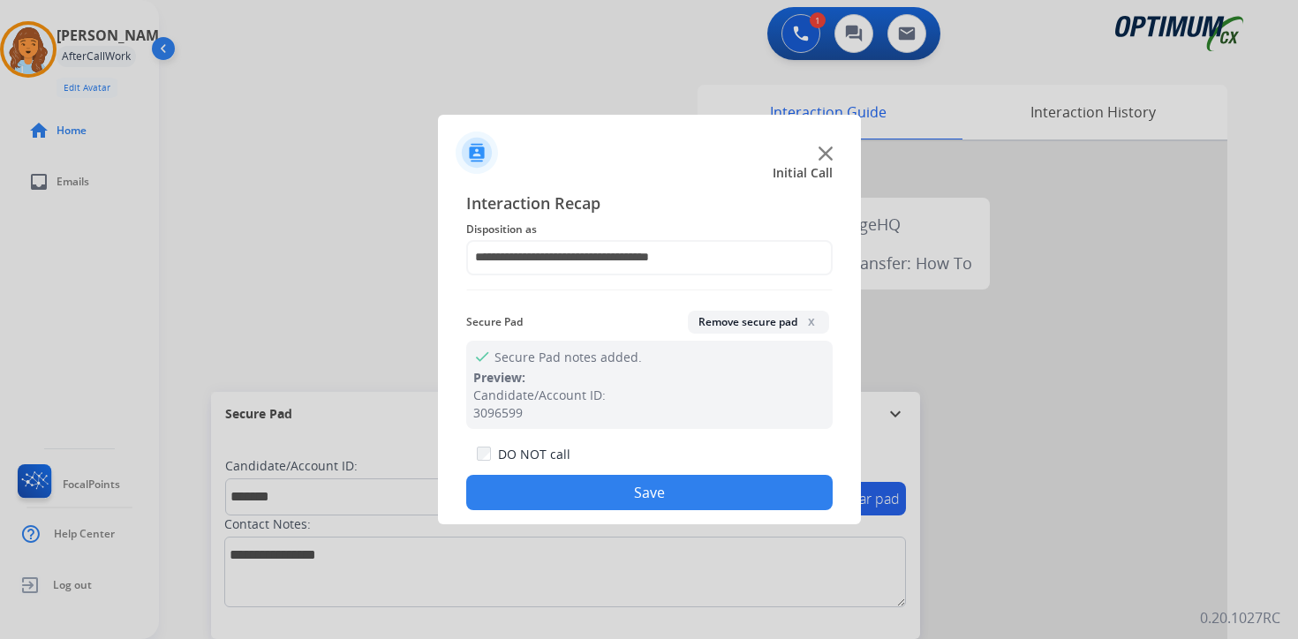
click at [574, 486] on button "Save" at bounding box center [649, 492] width 367 height 35
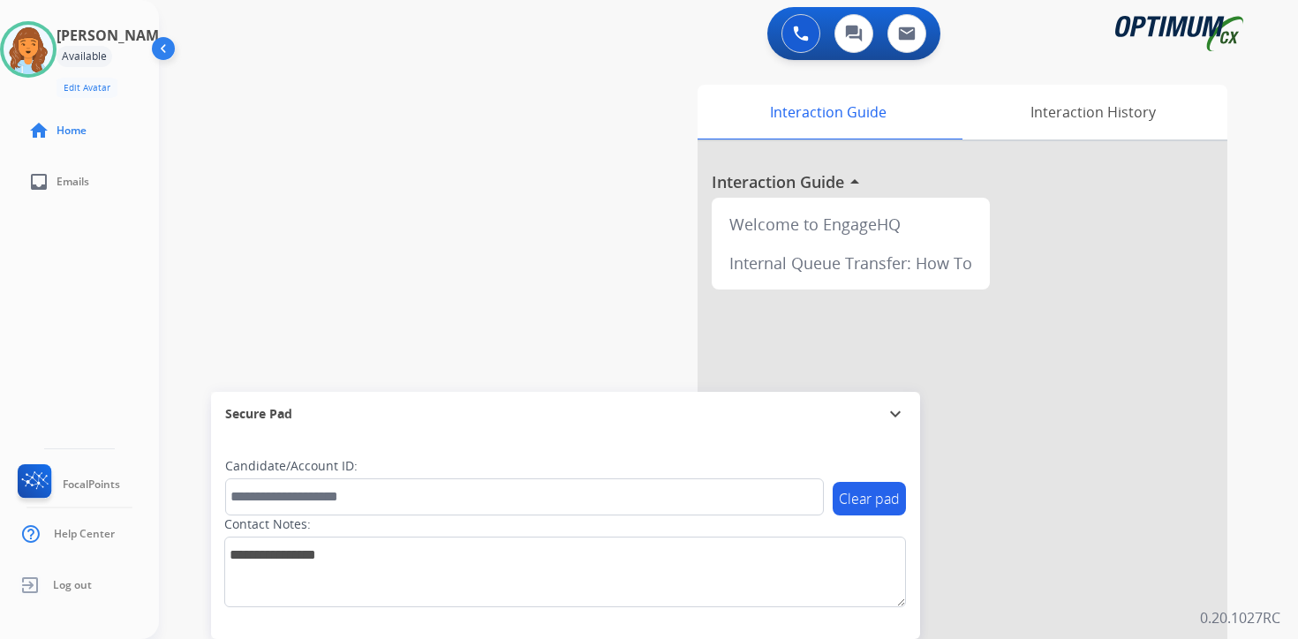
click at [489, 41] on div "0 Voice Interactions 0 Chat Interactions 0 Email Interactions" at bounding box center [718, 35] width 1076 height 57
click at [1267, 505] on div "0 Voice Interactions 0 Chat Interactions 0 Email Interactions swap_horiz Break …" at bounding box center [728, 319] width 1139 height 639
click at [1259, 560] on div "0 Voice Interactions 0 Chat Interactions 0 Email Interactions swap_horiz Break …" at bounding box center [728, 319] width 1139 height 639
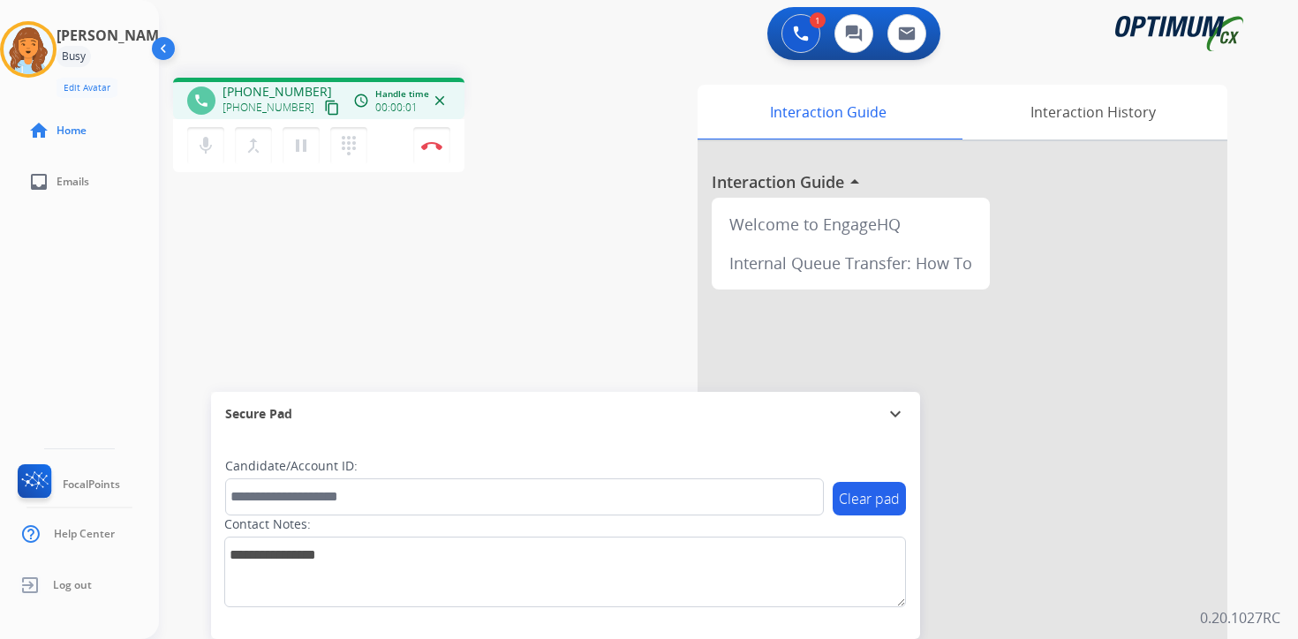
click at [324, 110] on mat-icon "content_copy" at bounding box center [332, 108] width 16 height 16
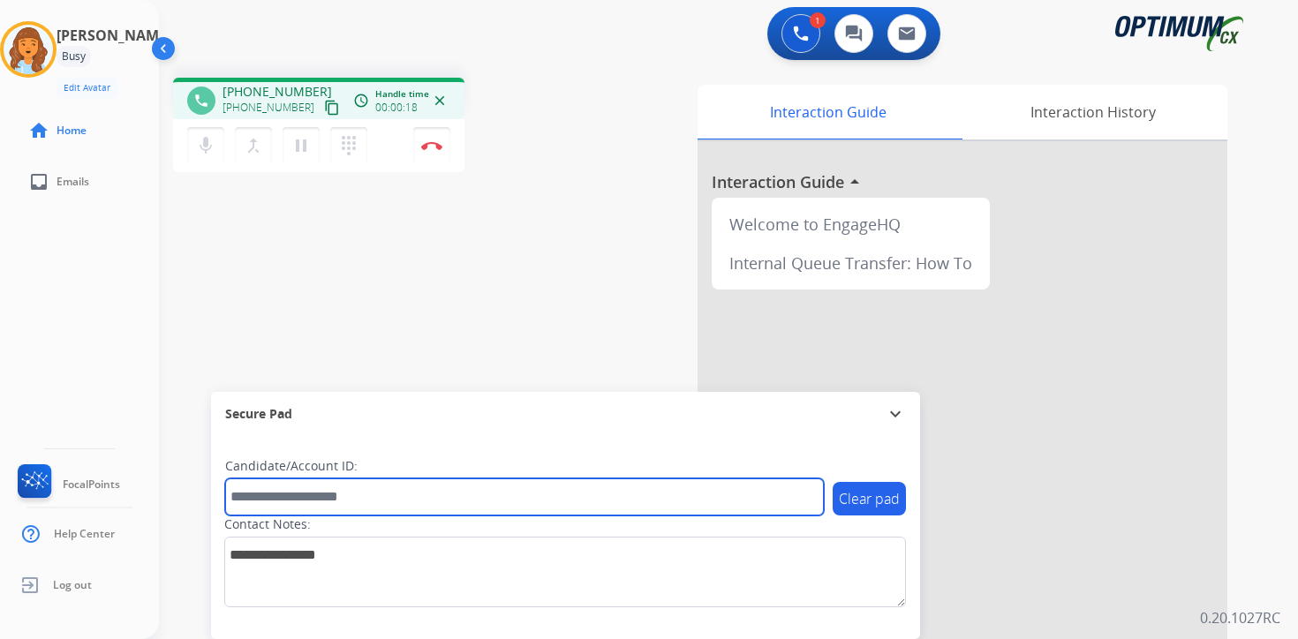
click at [369, 490] on input "text" at bounding box center [524, 497] width 599 height 37
type input "*******"
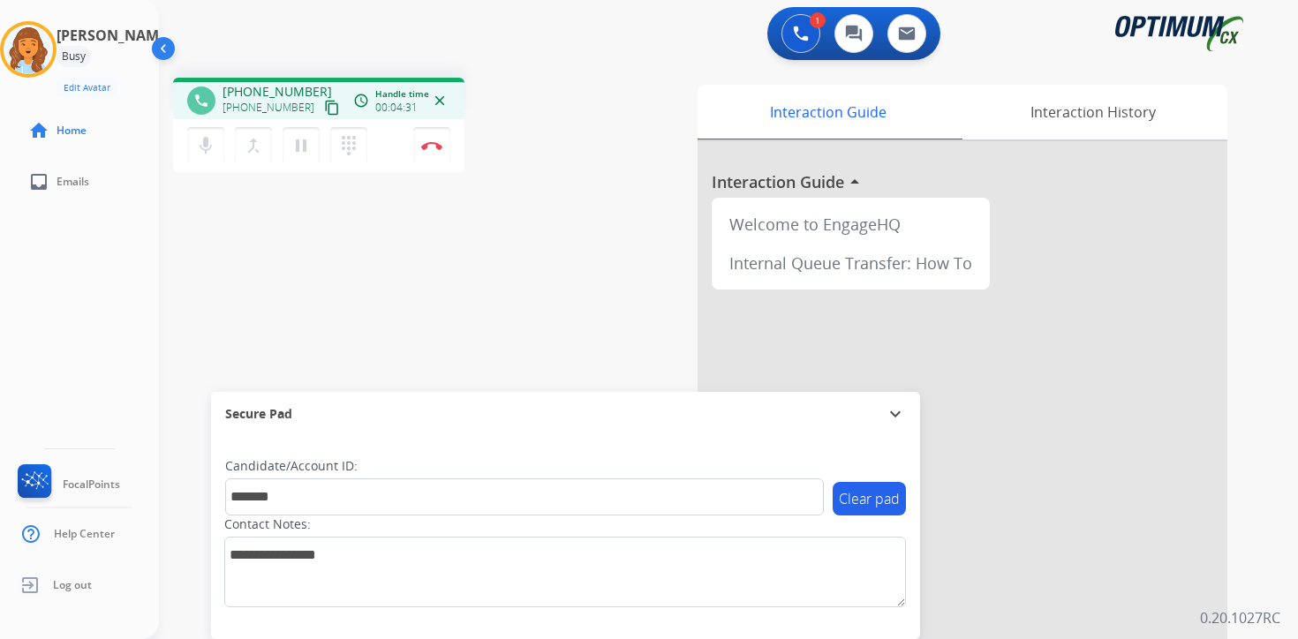
click at [1255, 427] on div "Interaction Guide Interaction History Interaction Guide arrow_drop_up Welcome t…" at bounding box center [936, 439] width 640 height 722
click at [1273, 374] on div "1 Voice Interactions 0 Chat Interactions 0 Email Interactions phone [PHONE_NUMB…" at bounding box center [728, 319] width 1139 height 639
click at [435, 149] on img at bounding box center [431, 145] width 21 height 9
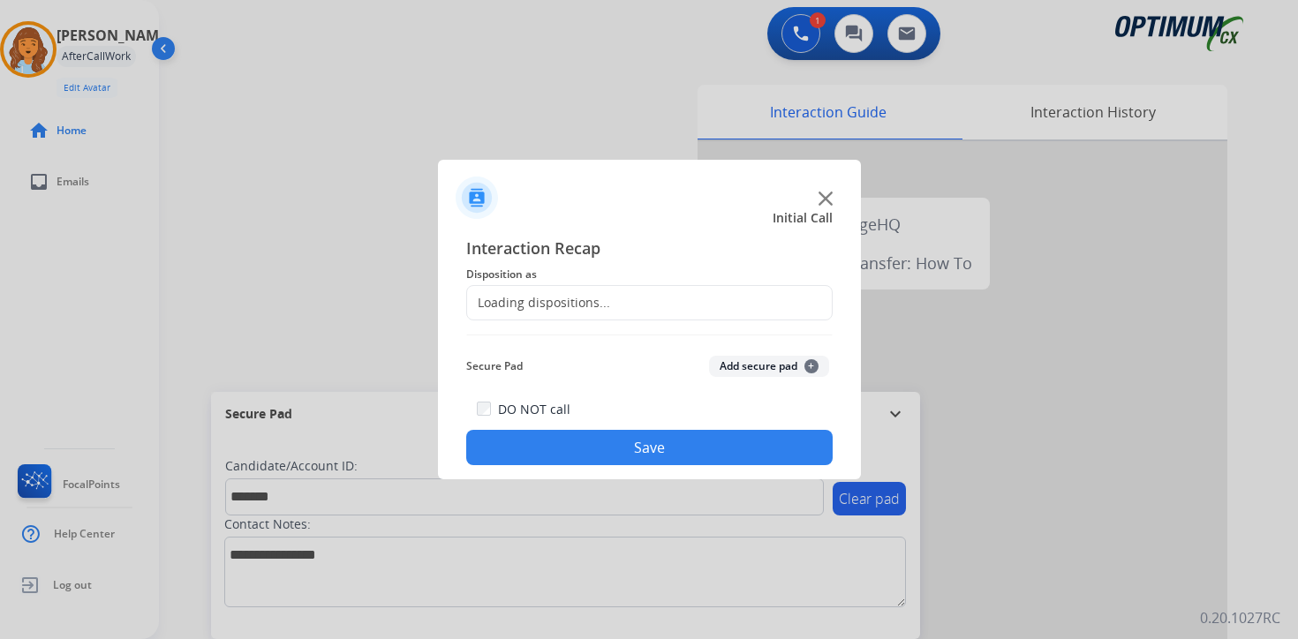
click at [800, 367] on button "Add secure pad +" at bounding box center [769, 366] width 120 height 21
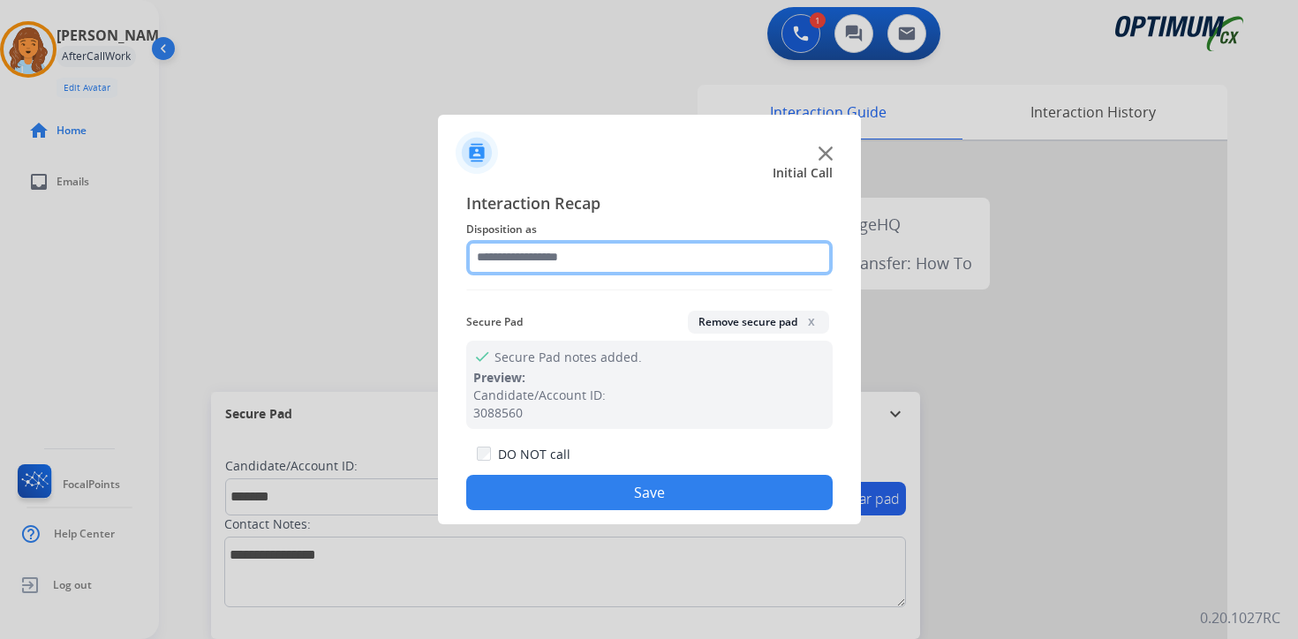
click at [564, 244] on input "text" at bounding box center [649, 257] width 367 height 35
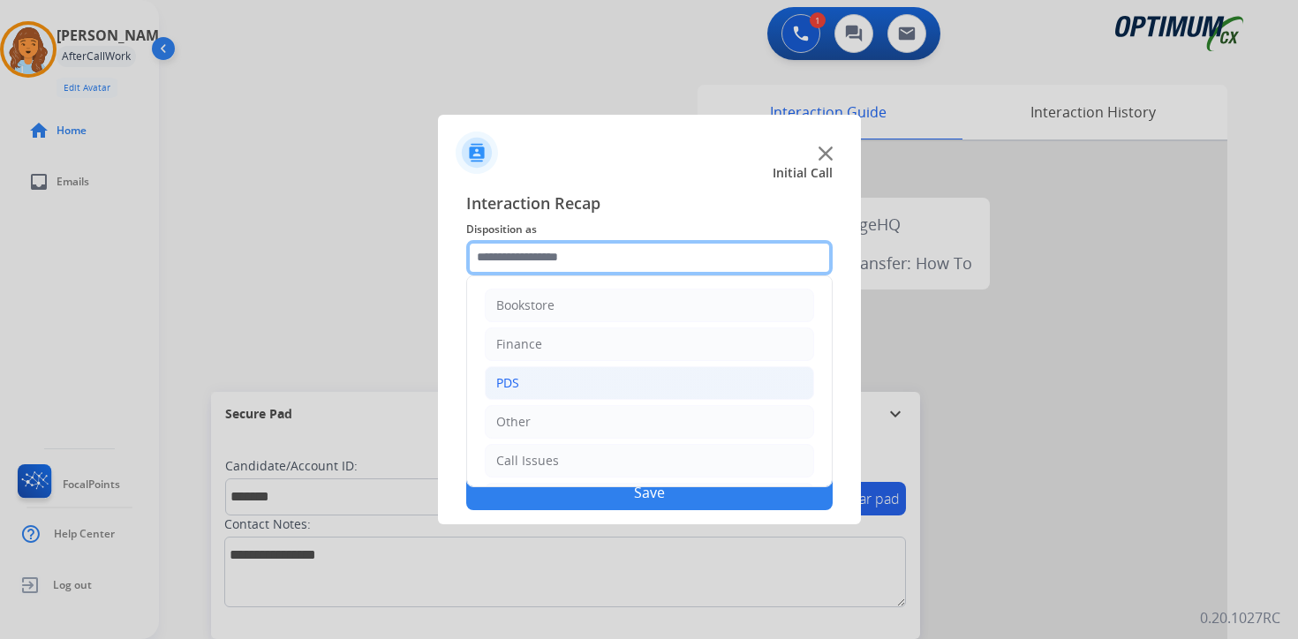
scroll to position [120, 0]
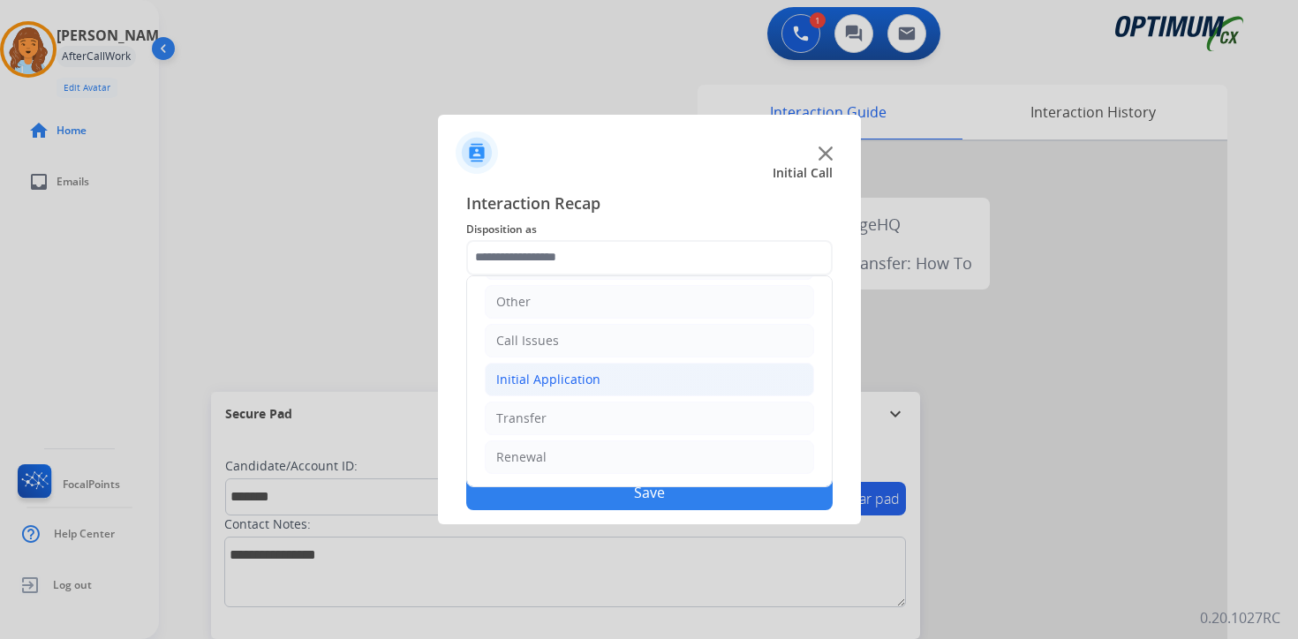
click at [561, 378] on div "Initial Application" at bounding box center [548, 380] width 104 height 18
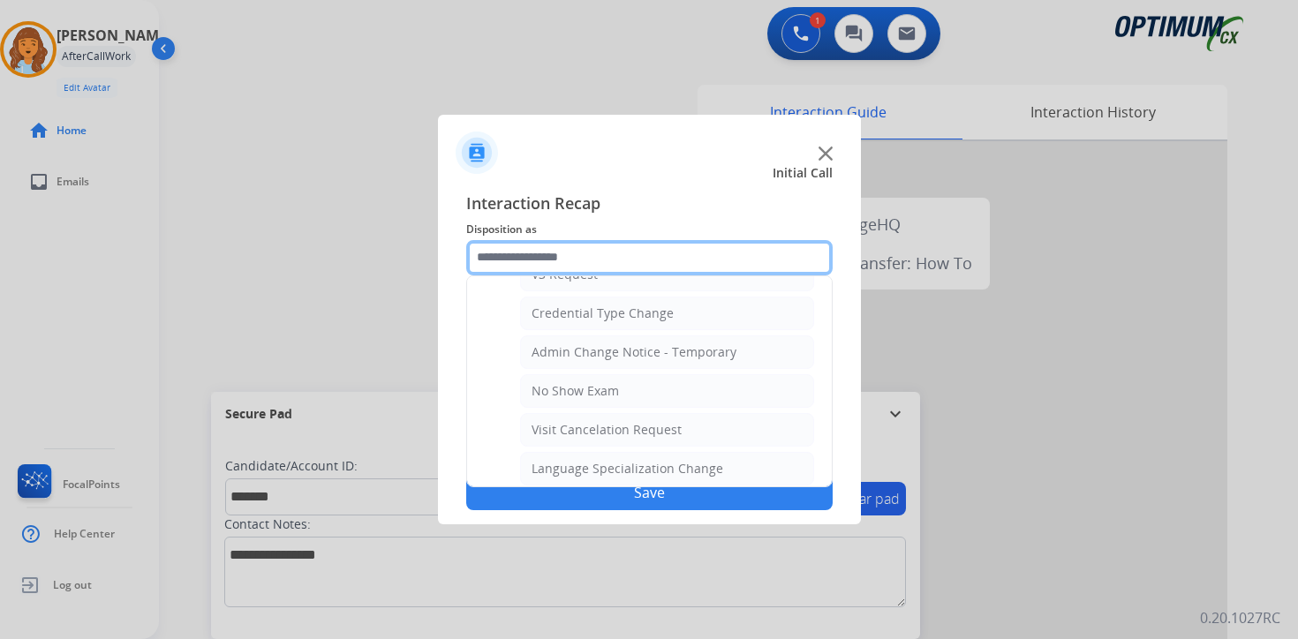
scroll to position [1003, 0]
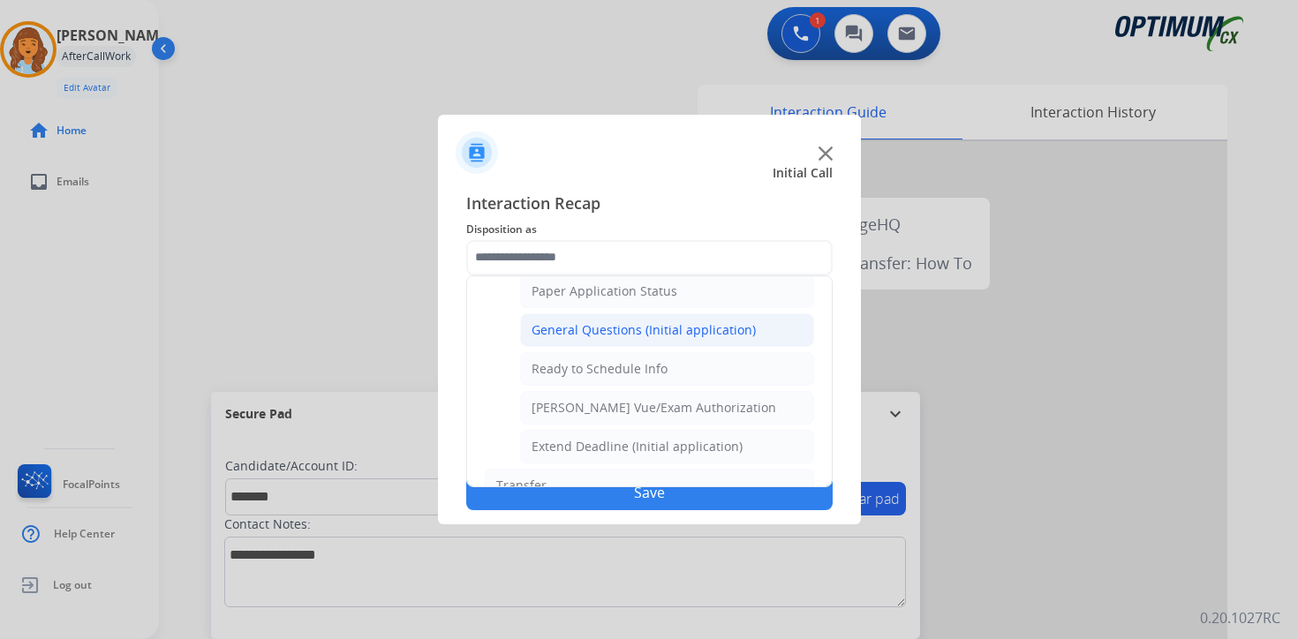
click at [570, 337] on div "General Questions (Initial application)" at bounding box center [644, 330] width 224 height 18
type input "**********"
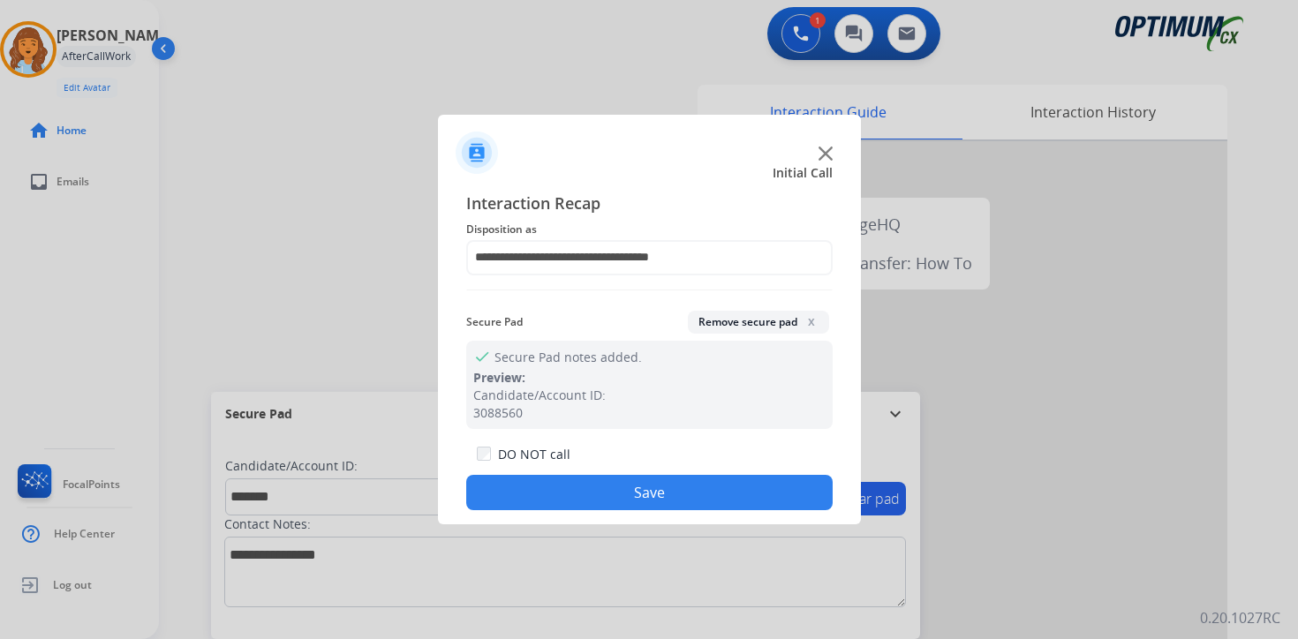
click at [573, 505] on button "Save" at bounding box center [649, 492] width 367 height 35
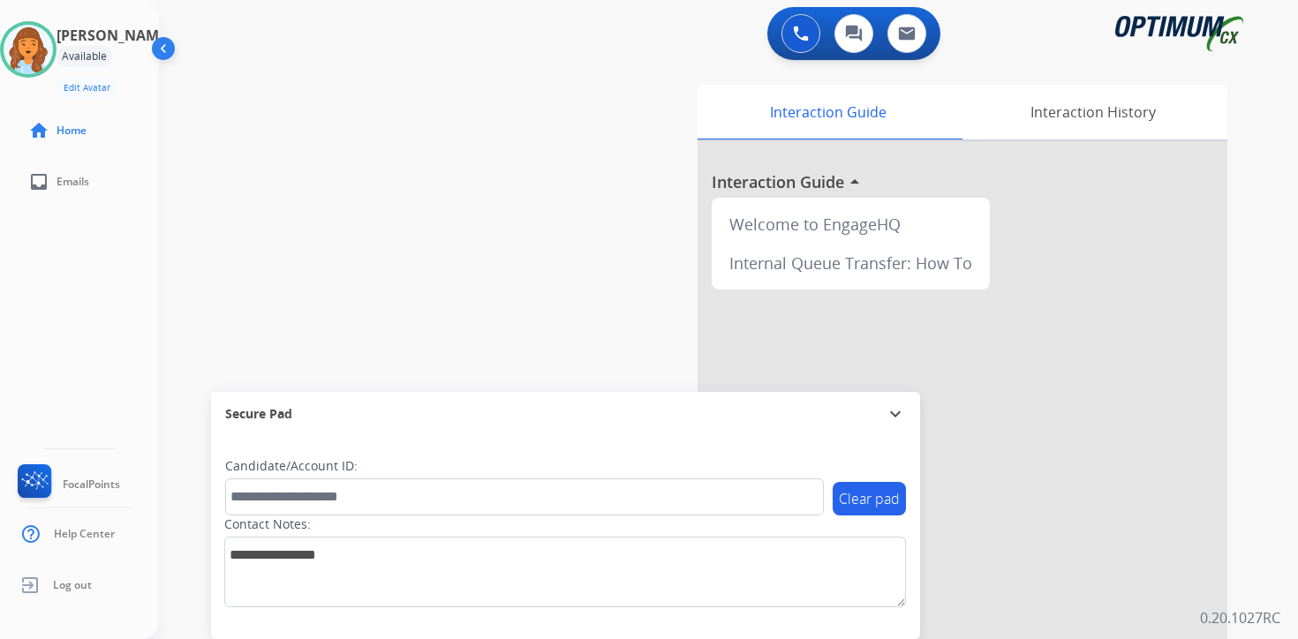
click at [1252, 553] on div "Interaction Guide Interaction History Interaction Guide arrow_drop_up Welcome t…" at bounding box center [936, 439] width 640 height 722
click at [1276, 473] on div "0 Voice Interactions 0 Chat Interactions 0 Email Interactions swap_horiz Break …" at bounding box center [728, 319] width 1139 height 639
click at [1271, 599] on div "0 Voice Interactions 0 Chat Interactions 0 Email Interactions swap_horiz Break …" at bounding box center [728, 319] width 1139 height 639
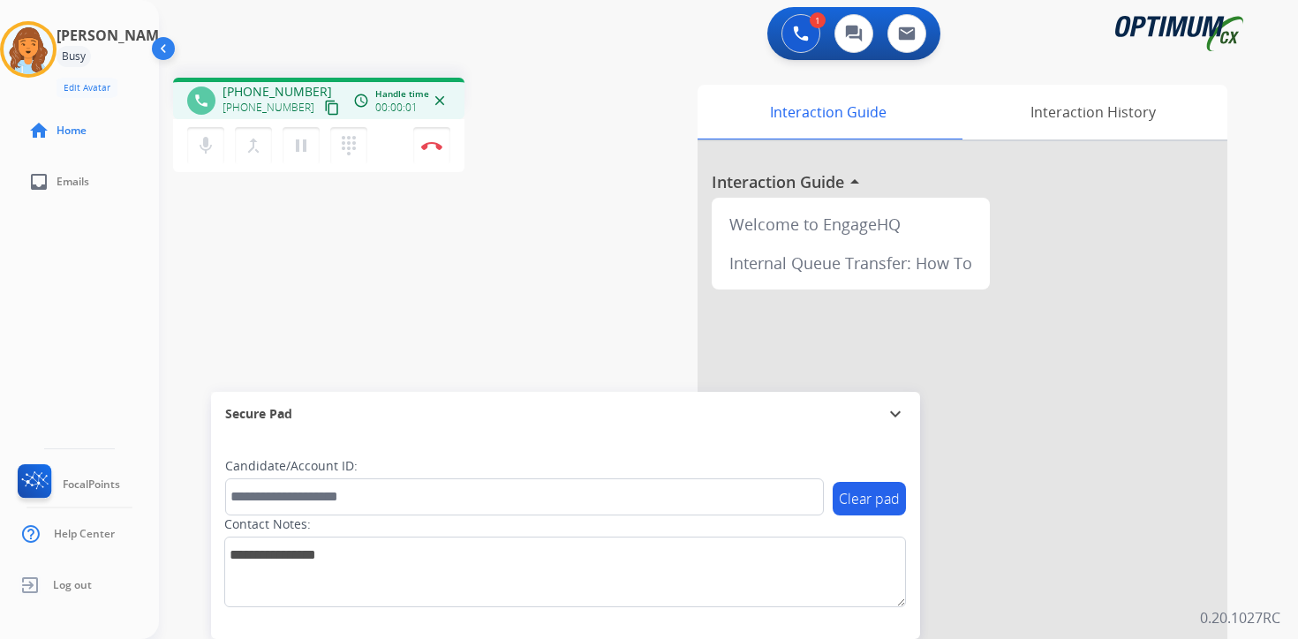
click at [324, 115] on mat-icon "content_copy" at bounding box center [332, 108] width 16 height 16
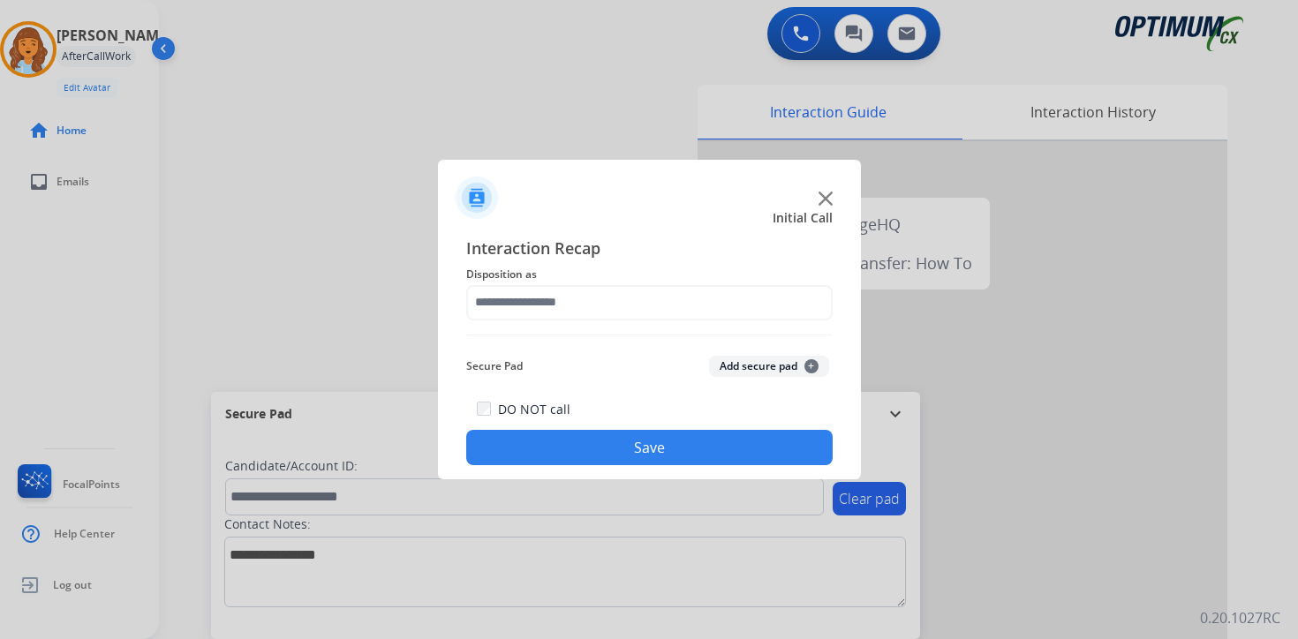
click at [783, 368] on button "Add secure pad +" at bounding box center [769, 366] width 120 height 21
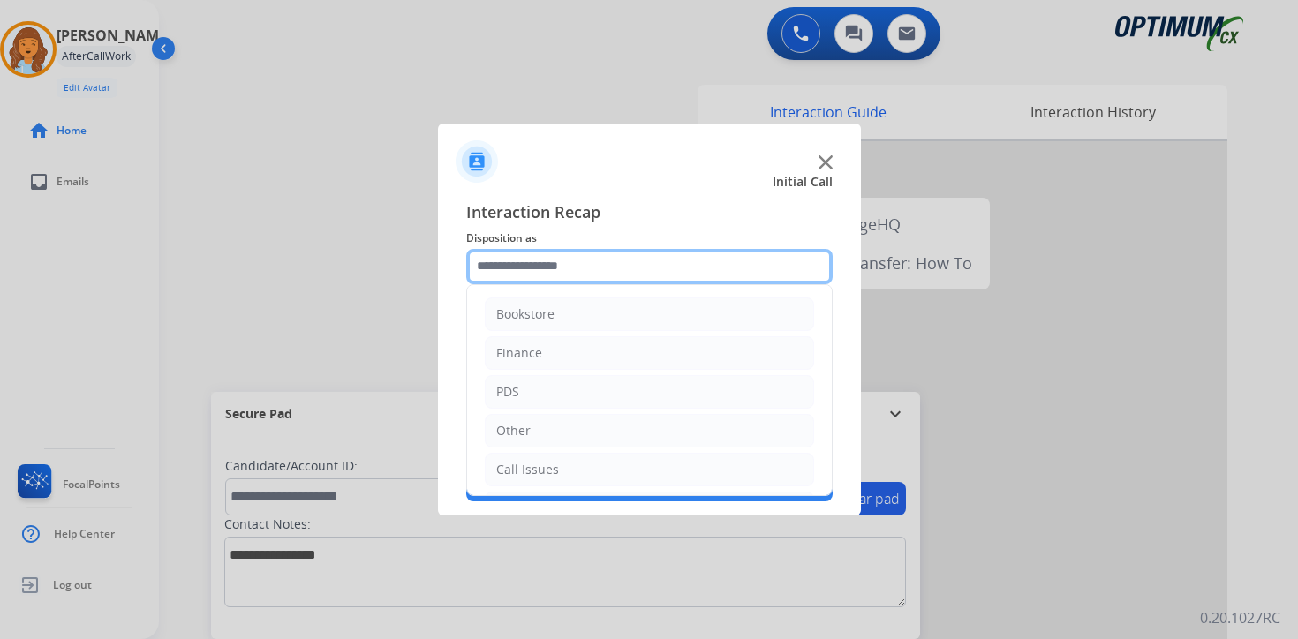
click at [617, 257] on input "text" at bounding box center [649, 266] width 367 height 35
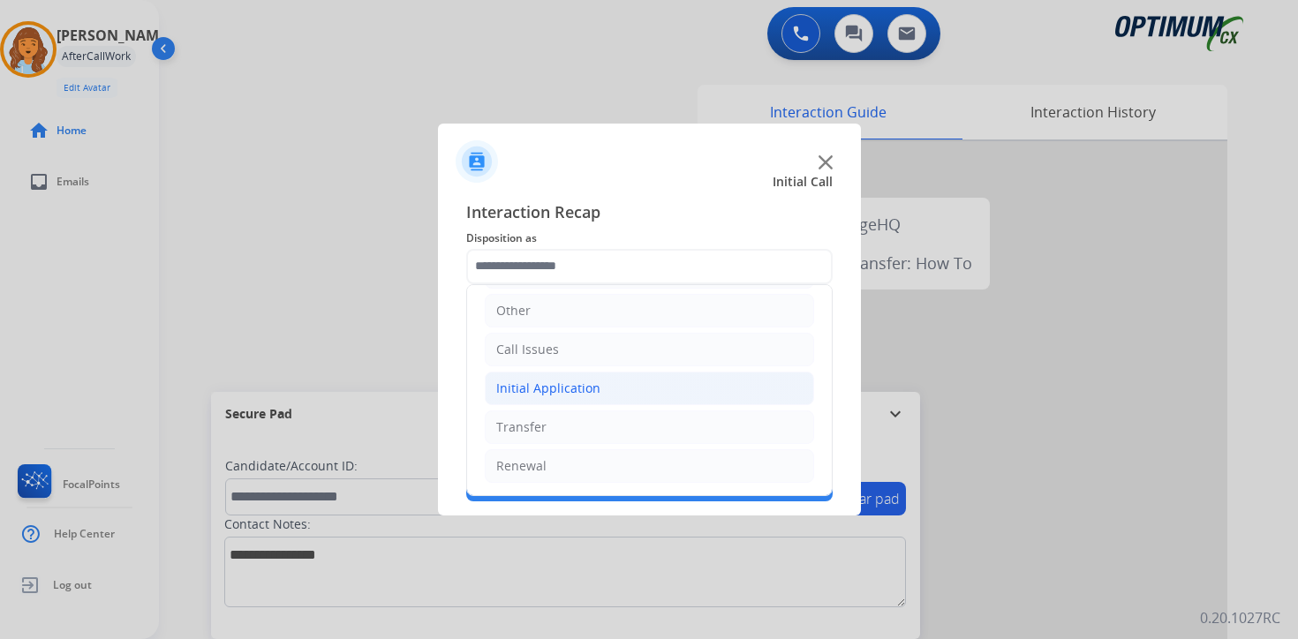
click at [543, 384] on div "Initial Application" at bounding box center [548, 389] width 104 height 18
click at [544, 472] on div "Appeals" at bounding box center [556, 467] width 48 height 18
type input "*******"
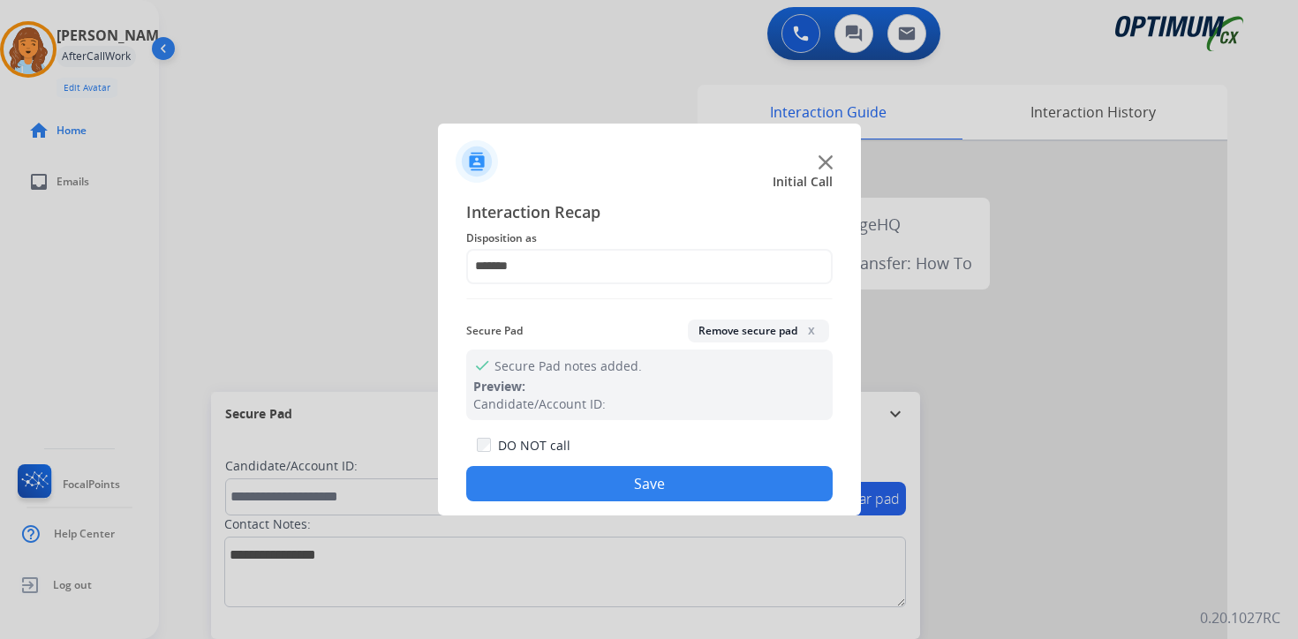
click at [564, 479] on button "Save" at bounding box center [649, 483] width 367 height 35
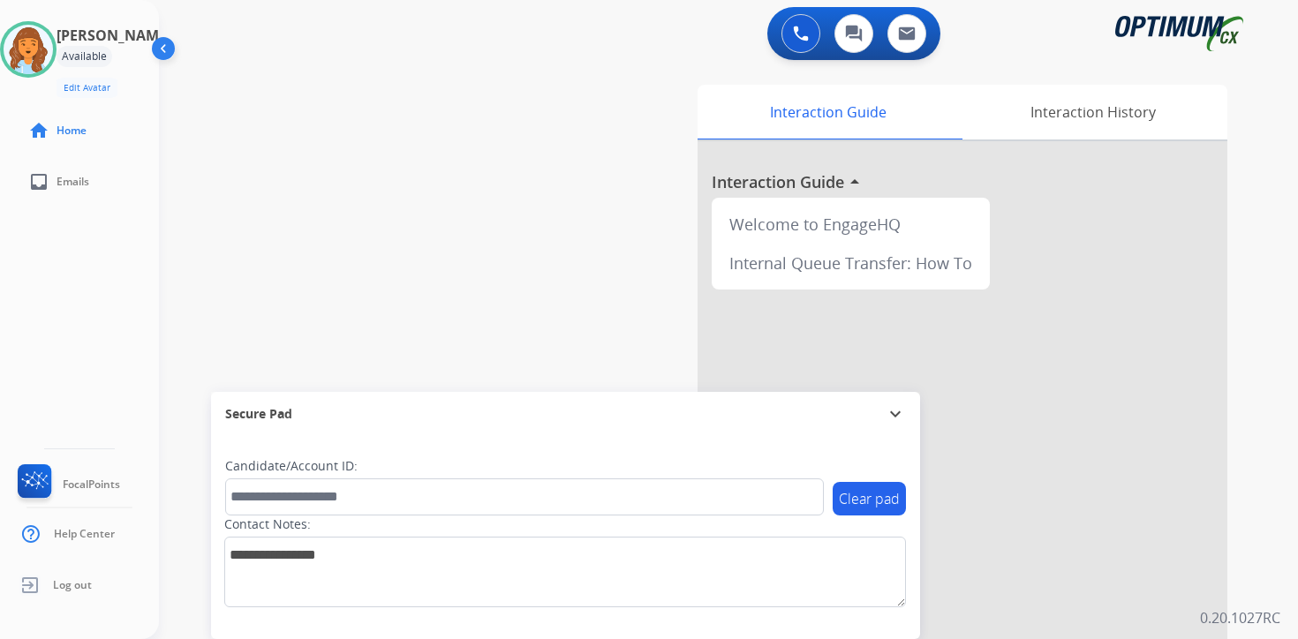
click at [1282, 520] on div "0 Voice Interactions 0 Chat Interactions 0 Email Interactions swap_horiz Break …" at bounding box center [728, 319] width 1139 height 639
click at [1280, 448] on div "0 Voice Interactions 0 Chat Interactions 0 Email Interactions swap_horiz Break …" at bounding box center [728, 319] width 1139 height 639
click at [1278, 581] on div "0 Voice Interactions 0 Chat Interactions 0 Email Interactions swap_horiz Break …" at bounding box center [728, 319] width 1139 height 639
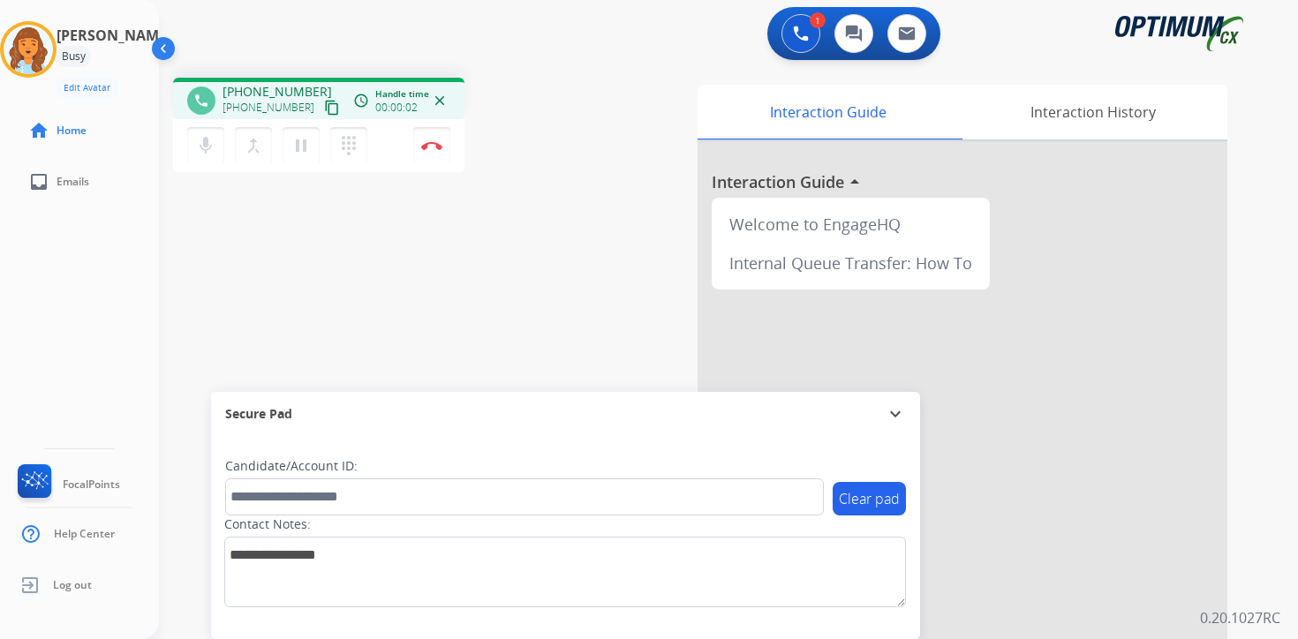
click at [324, 102] on mat-icon "content_copy" at bounding box center [332, 108] width 16 height 16
click at [1263, 488] on div "1 Voice Interactions 0 Chat Interactions 0 Email Interactions phone [PHONE_NUMB…" at bounding box center [728, 319] width 1139 height 639
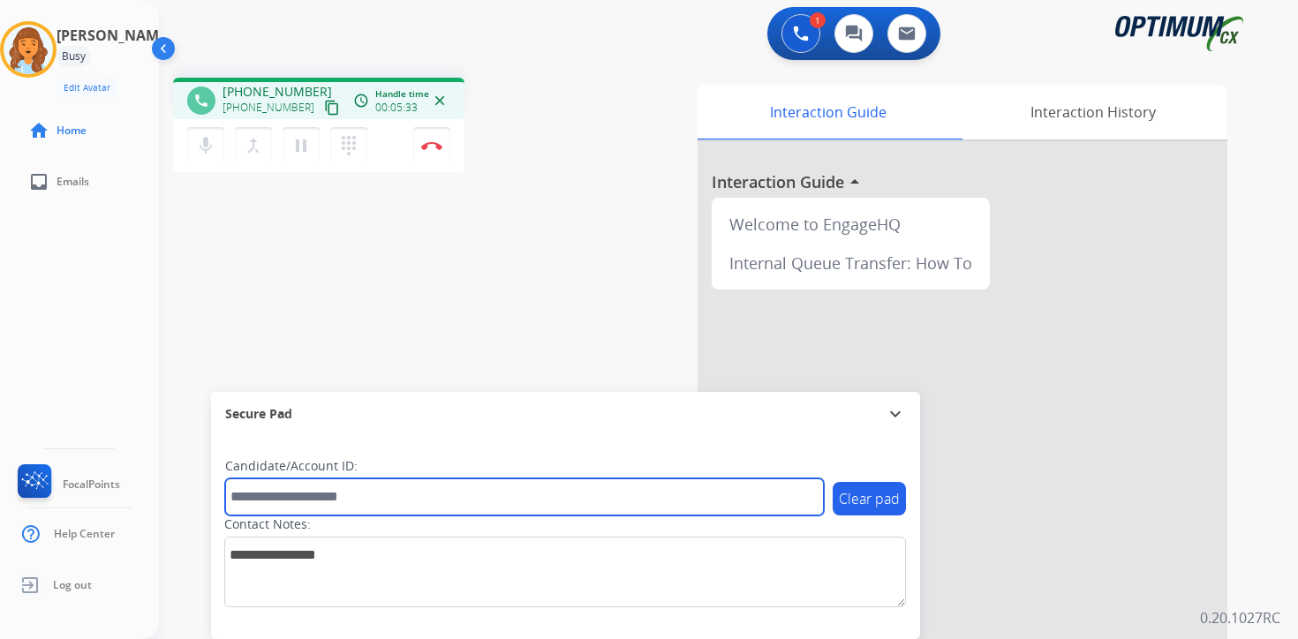
click at [398, 495] on input "text" at bounding box center [524, 497] width 599 height 37
click at [279, 495] on input "text" at bounding box center [524, 497] width 599 height 37
type input "*******"
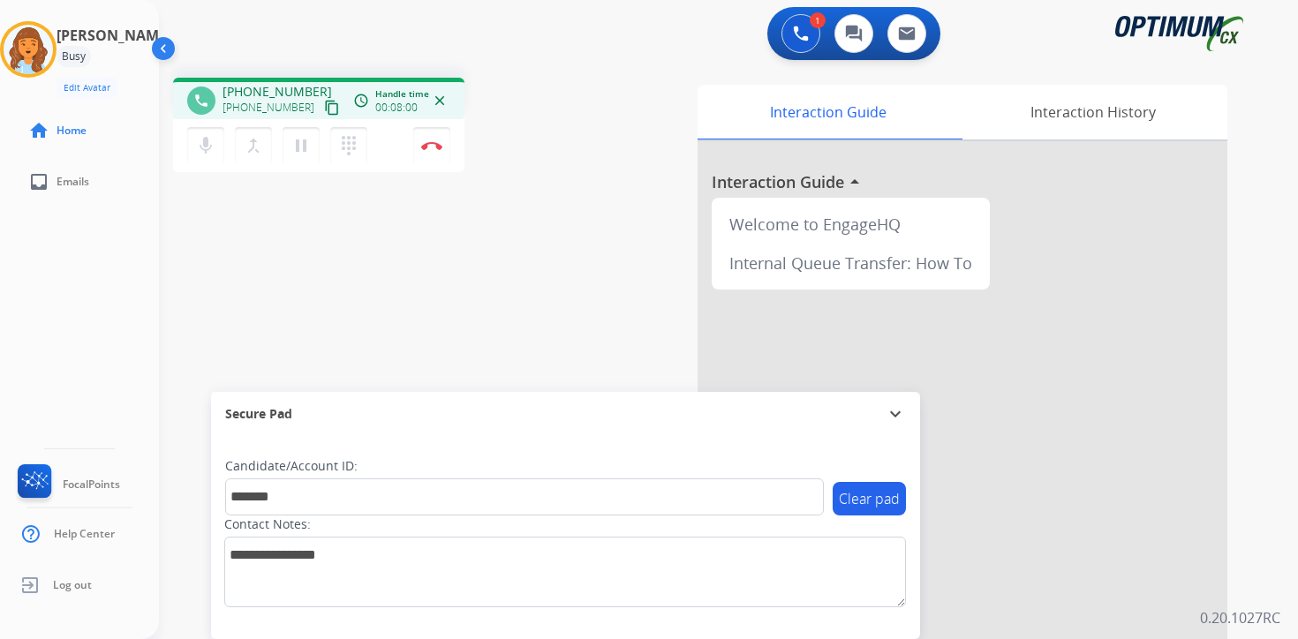
drag, startPoint x: 445, startPoint y: 146, endPoint x: 451, endPoint y: 168, distance: 22.9
click at [445, 146] on button "Disconnect" at bounding box center [431, 145] width 37 height 37
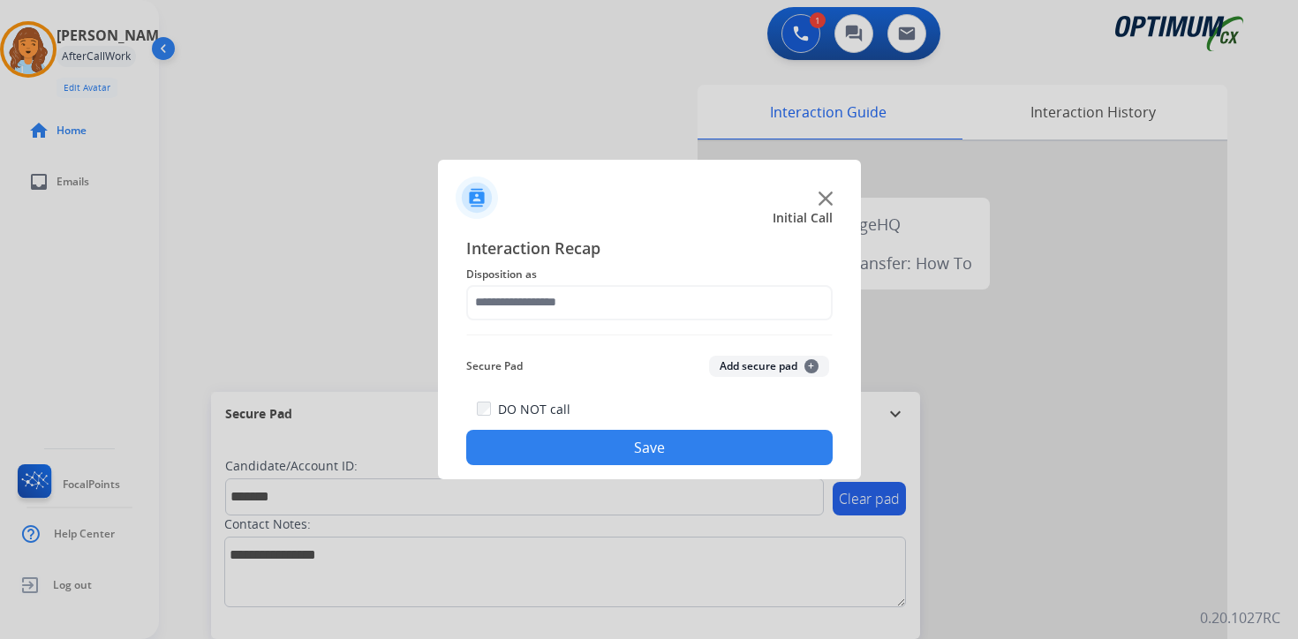
click at [806, 361] on button "Add secure pad +" at bounding box center [769, 366] width 120 height 21
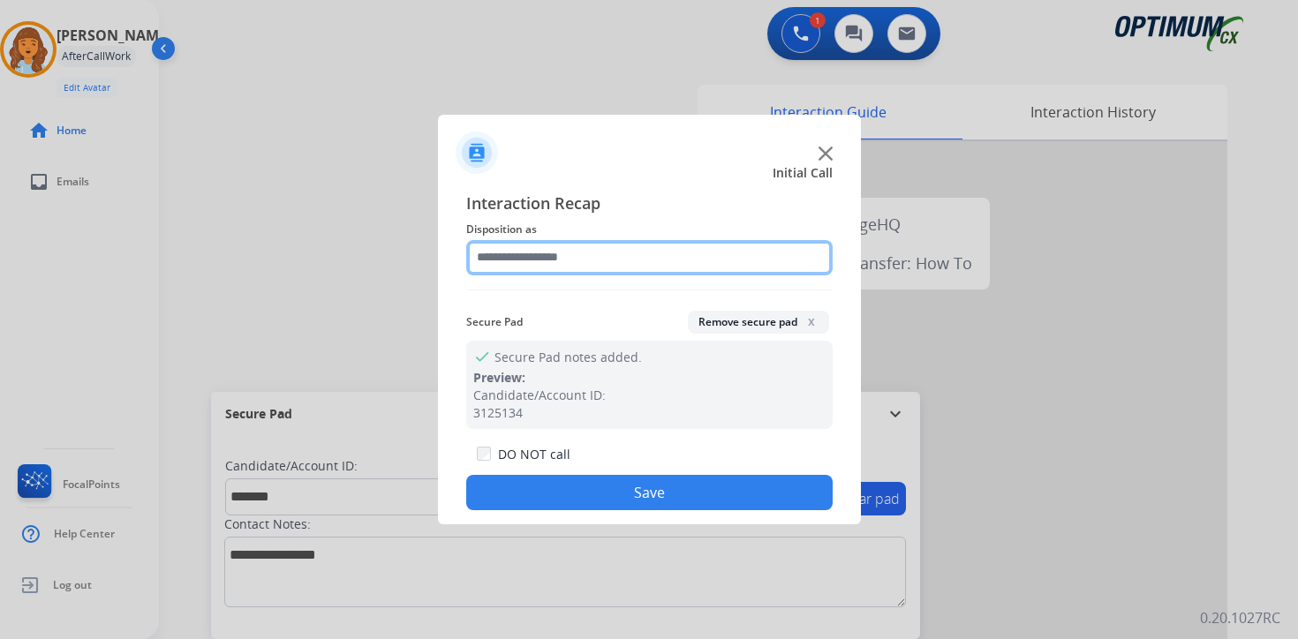
click at [551, 260] on input "text" at bounding box center [649, 257] width 367 height 35
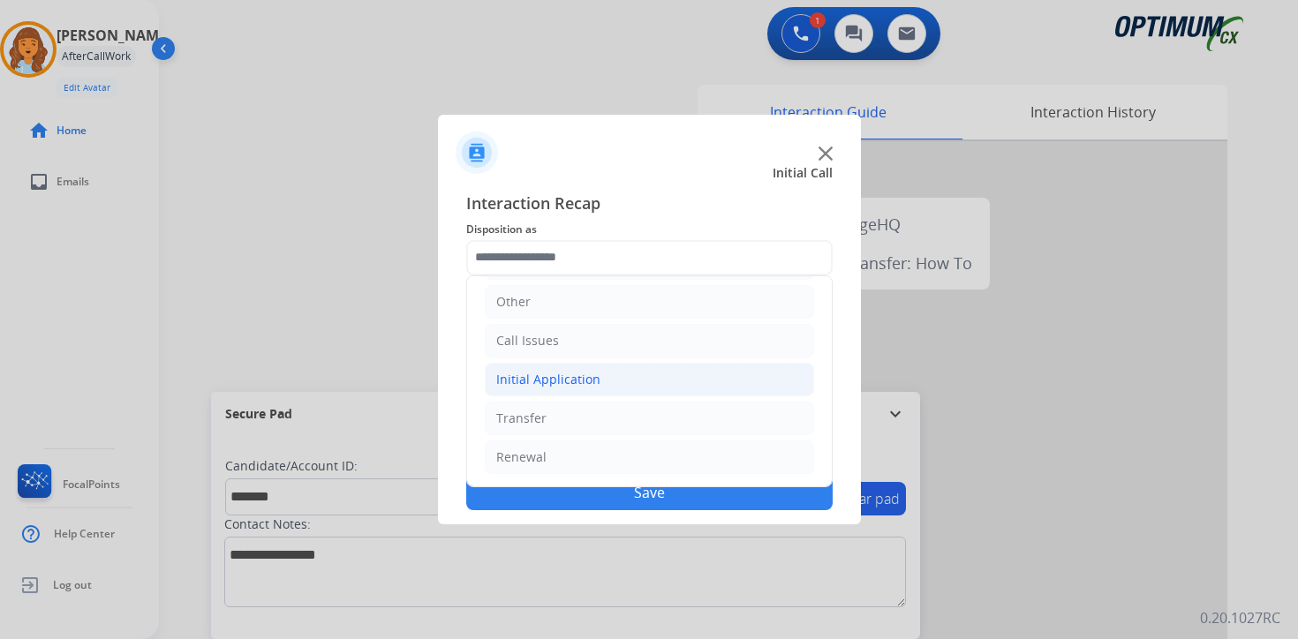
click at [540, 375] on div "Initial Application" at bounding box center [548, 380] width 104 height 18
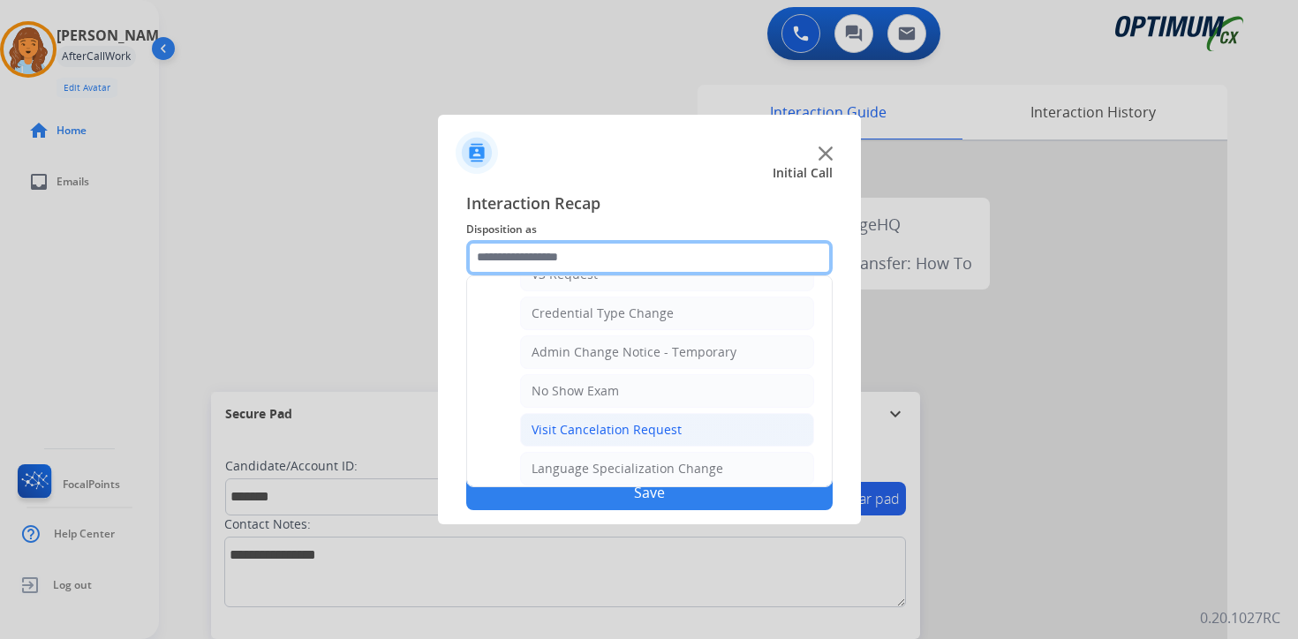
scroll to position [1003, 0]
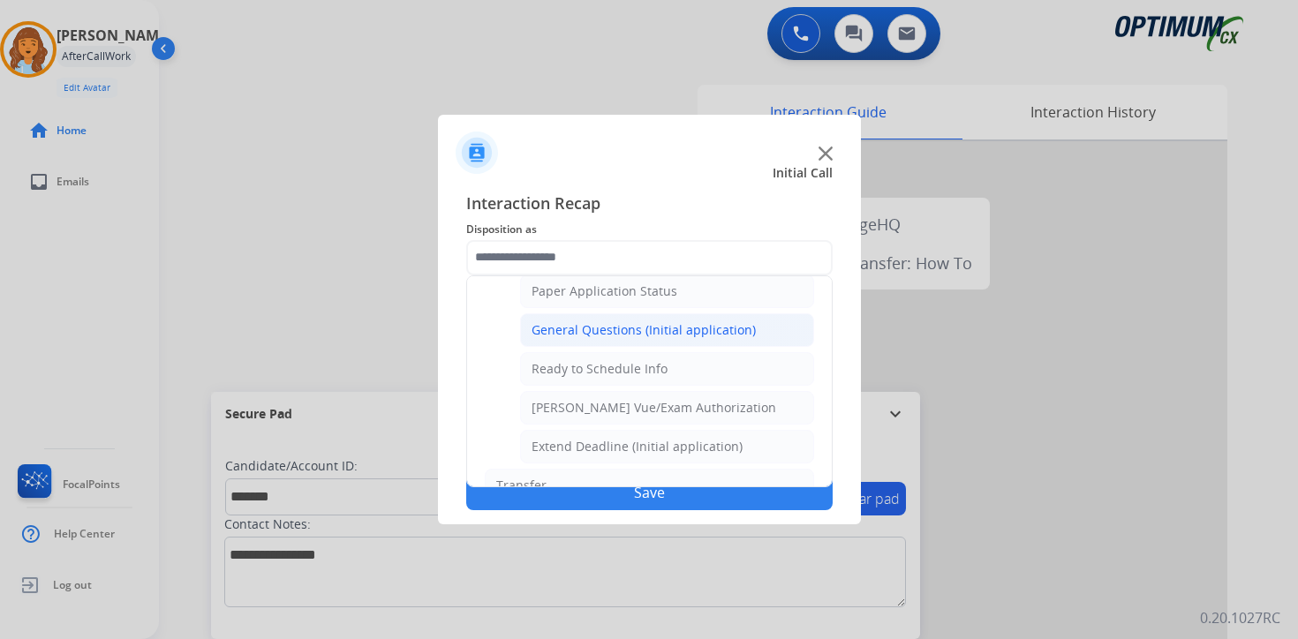
click at [561, 337] on div "General Questions (Initial application)" at bounding box center [644, 330] width 224 height 18
type input "**********"
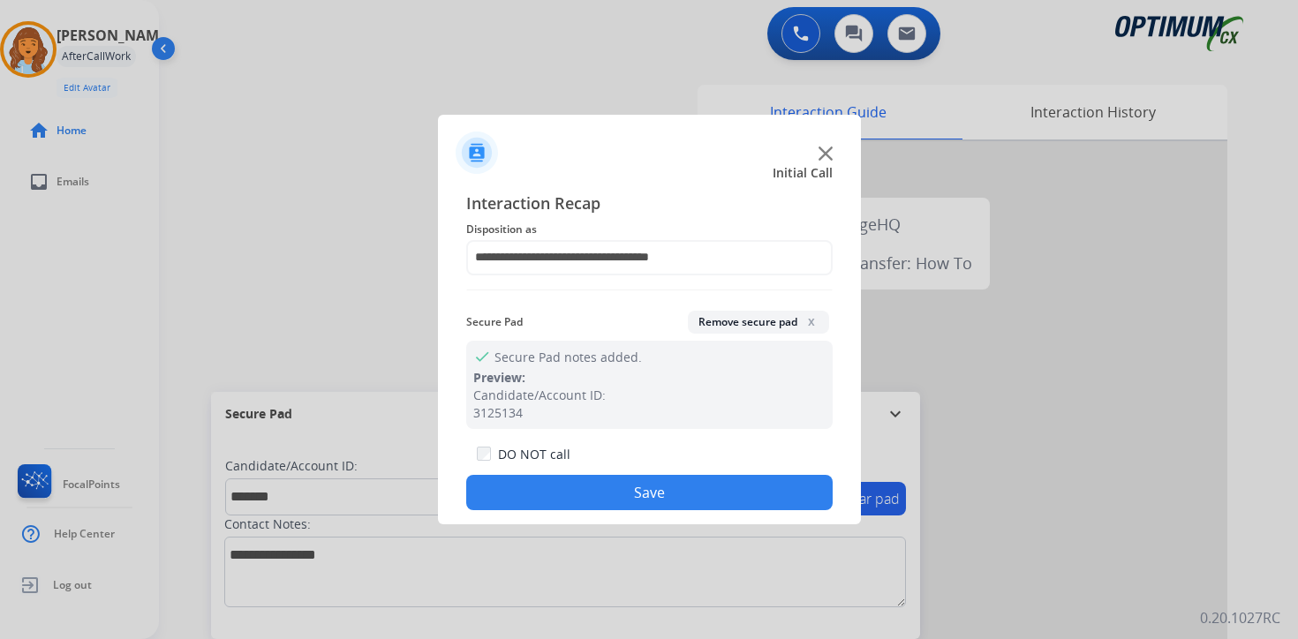
click at [591, 494] on button "Save" at bounding box center [649, 492] width 367 height 35
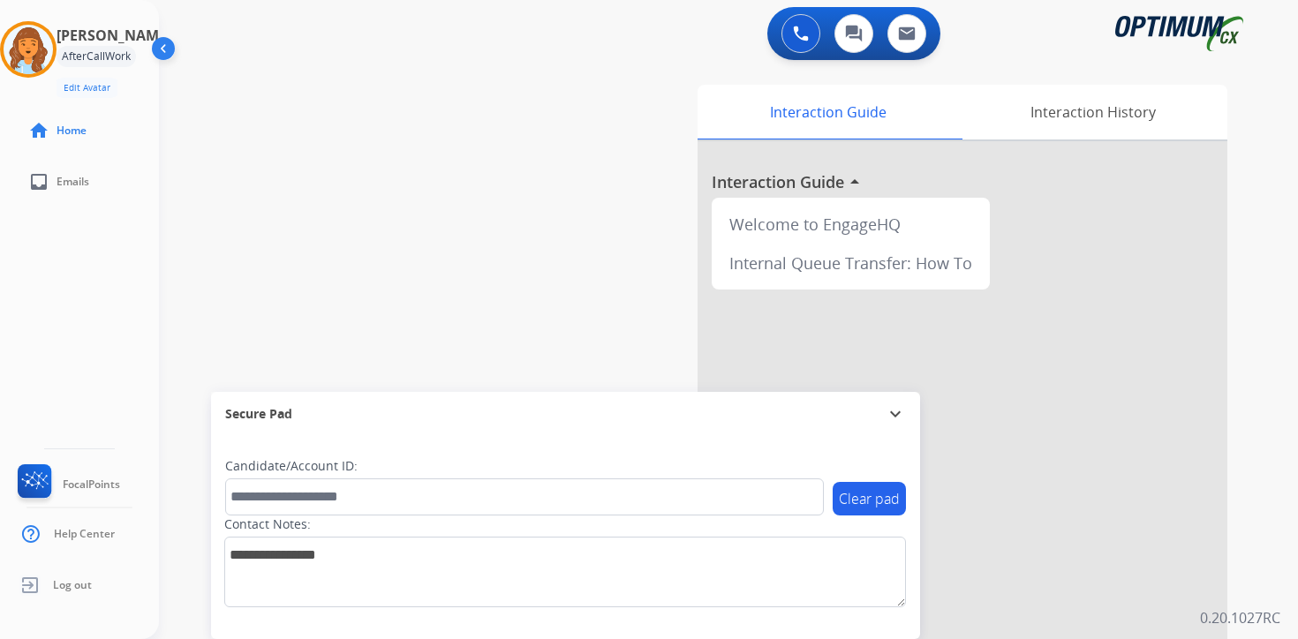
click at [1285, 539] on div "0 Voice Interactions 0 Chat Interactions 0 Email Interactions swap_horiz Break …" at bounding box center [728, 319] width 1139 height 639
click at [44, 48] on img at bounding box center [28, 49] width 49 height 49
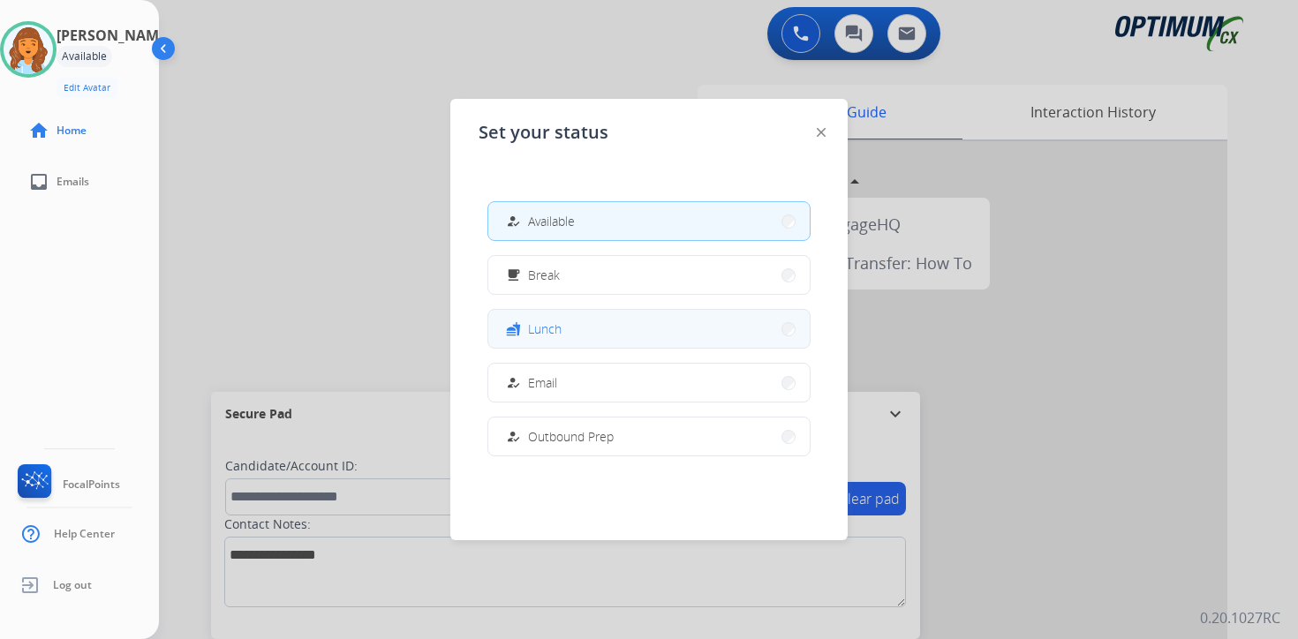
click at [563, 329] on button "fastfood Lunch" at bounding box center [648, 329] width 321 height 38
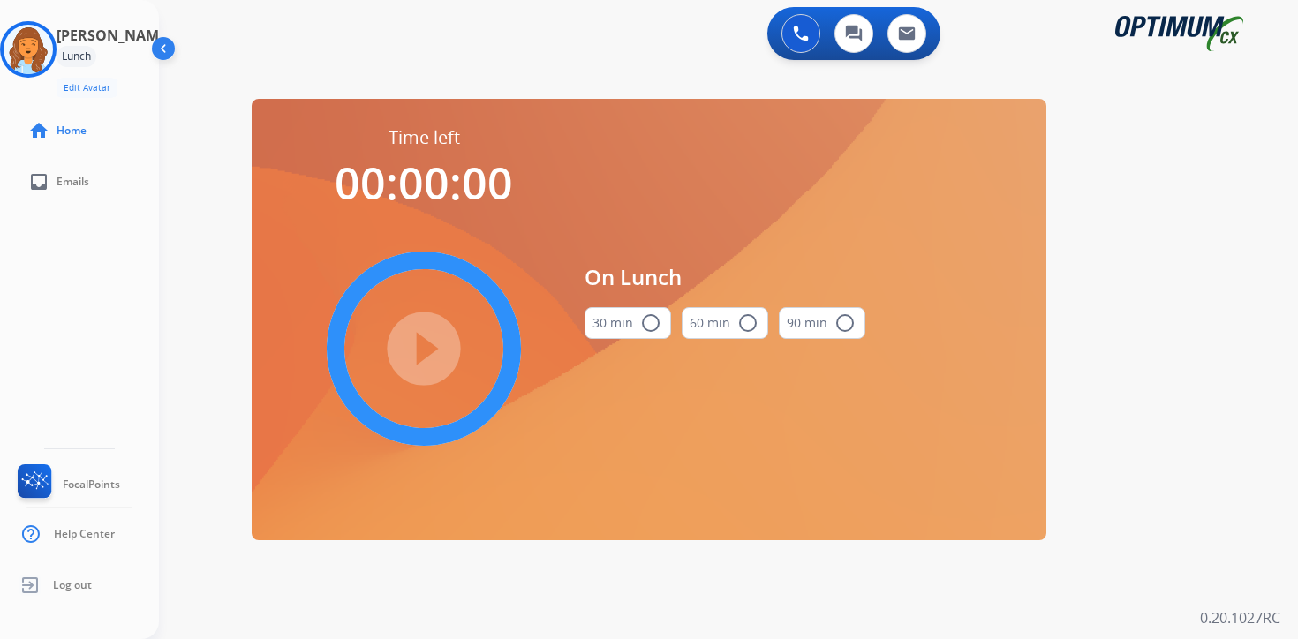
click at [1023, 625] on div "0 Voice Interactions 0 Chat Interactions 0 Email Interactions swap_horiz Break …" at bounding box center [728, 319] width 1139 height 639
click at [33, 46] on img at bounding box center [28, 49] width 49 height 49
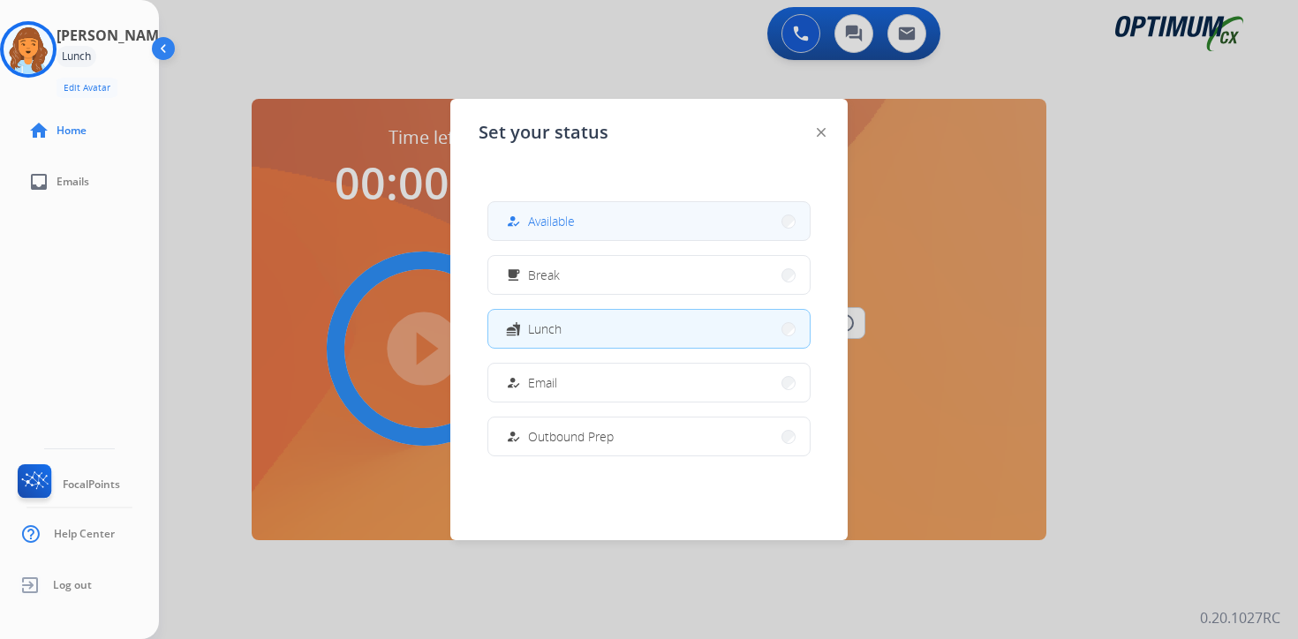
click at [539, 218] on span "Available" at bounding box center [551, 221] width 47 height 19
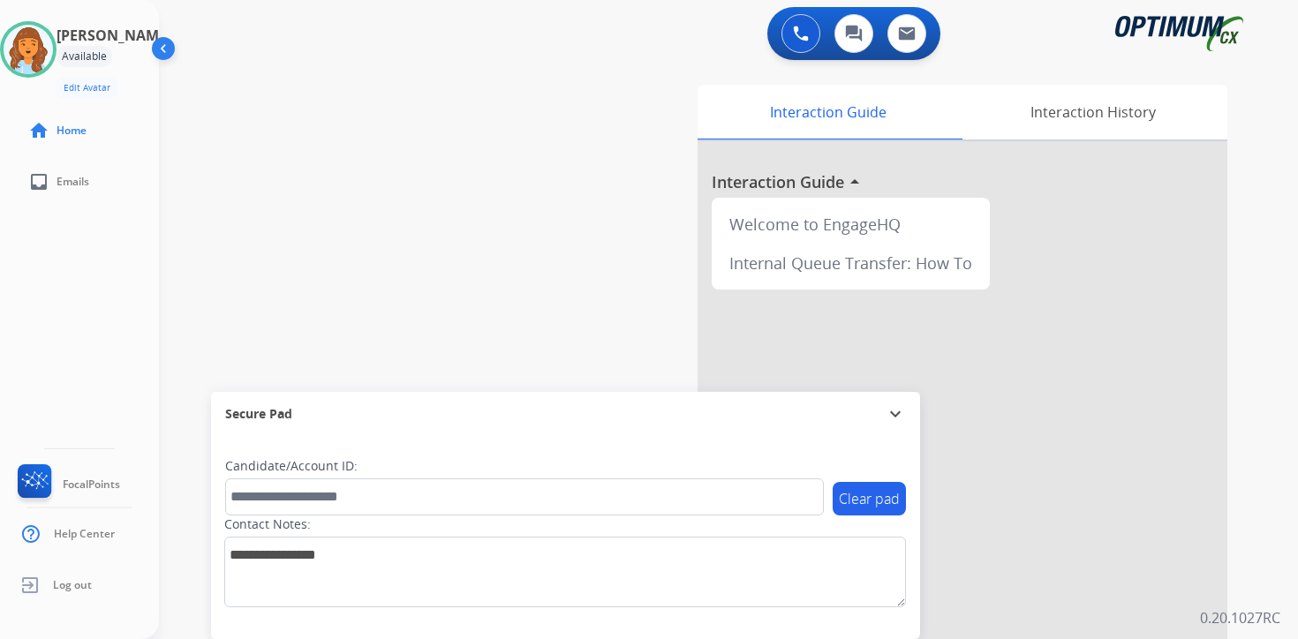
click at [1256, 507] on div "0 Voice Interactions 0 Chat Interactions 0 Email Interactions swap_horiz Break …" at bounding box center [728, 319] width 1139 height 639
click at [1263, 240] on div "0 Voice Interactions 0 Chat Interactions 0 Email Interactions swap_horiz Break …" at bounding box center [728, 319] width 1139 height 639
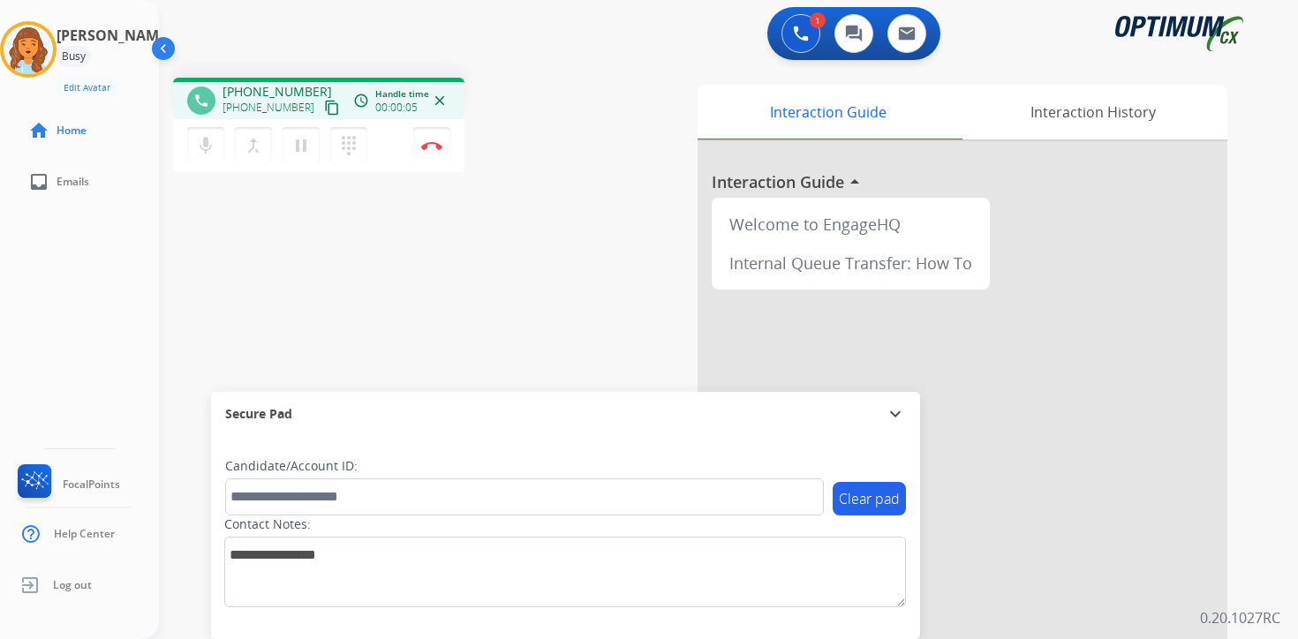
click at [324, 107] on mat-icon "content_copy" at bounding box center [332, 108] width 16 height 16
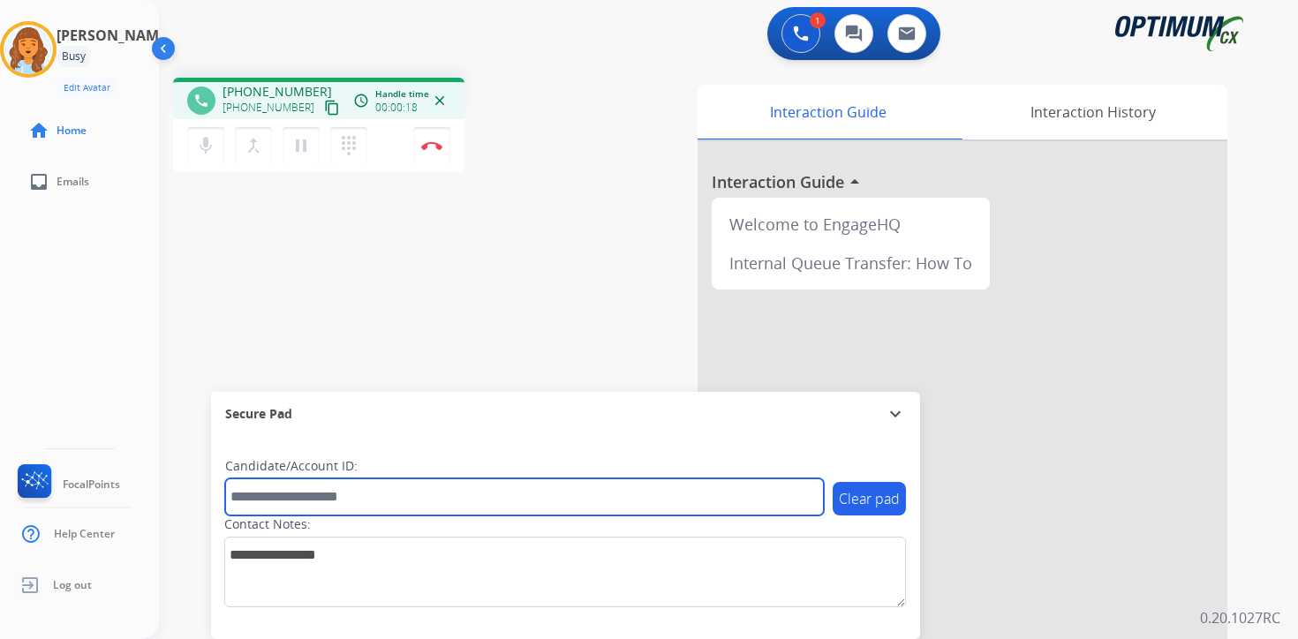
click at [303, 482] on input "text" at bounding box center [524, 497] width 599 height 37
type input "*******"
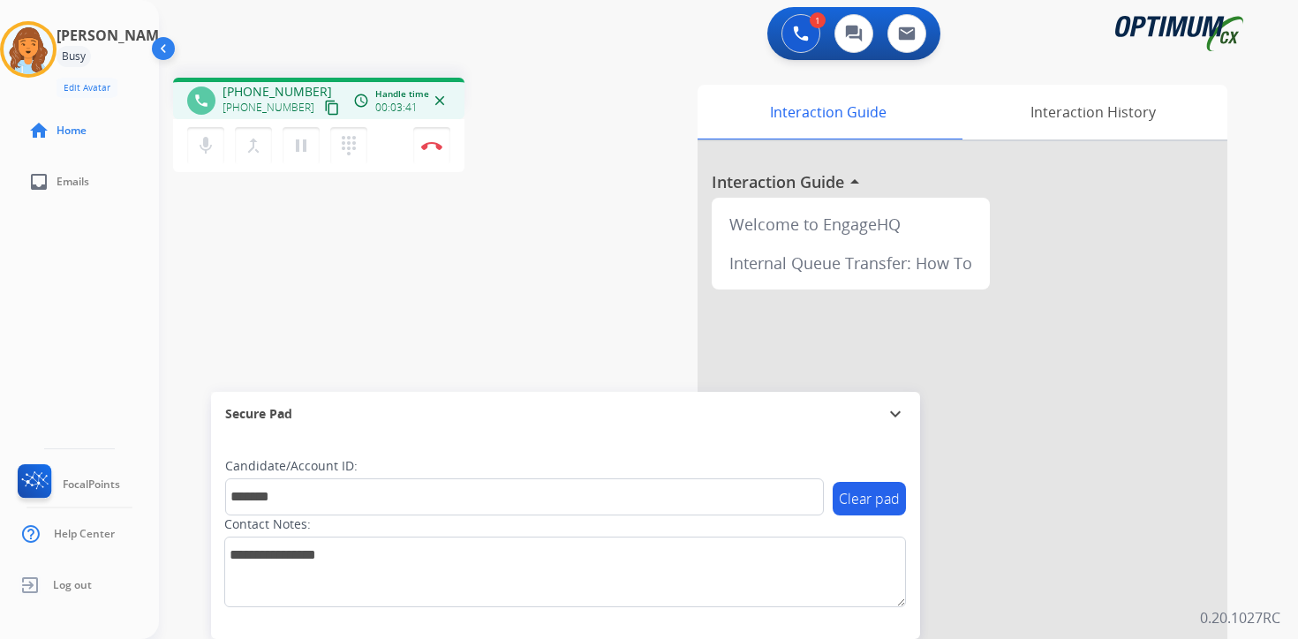
click at [423, 301] on div "phone [PHONE_NUMBER] [PHONE_NUMBER] content_copy access_time Call metrics Queue…" at bounding box center [707, 432] width 1097 height 737
click at [428, 146] on img at bounding box center [431, 145] width 21 height 9
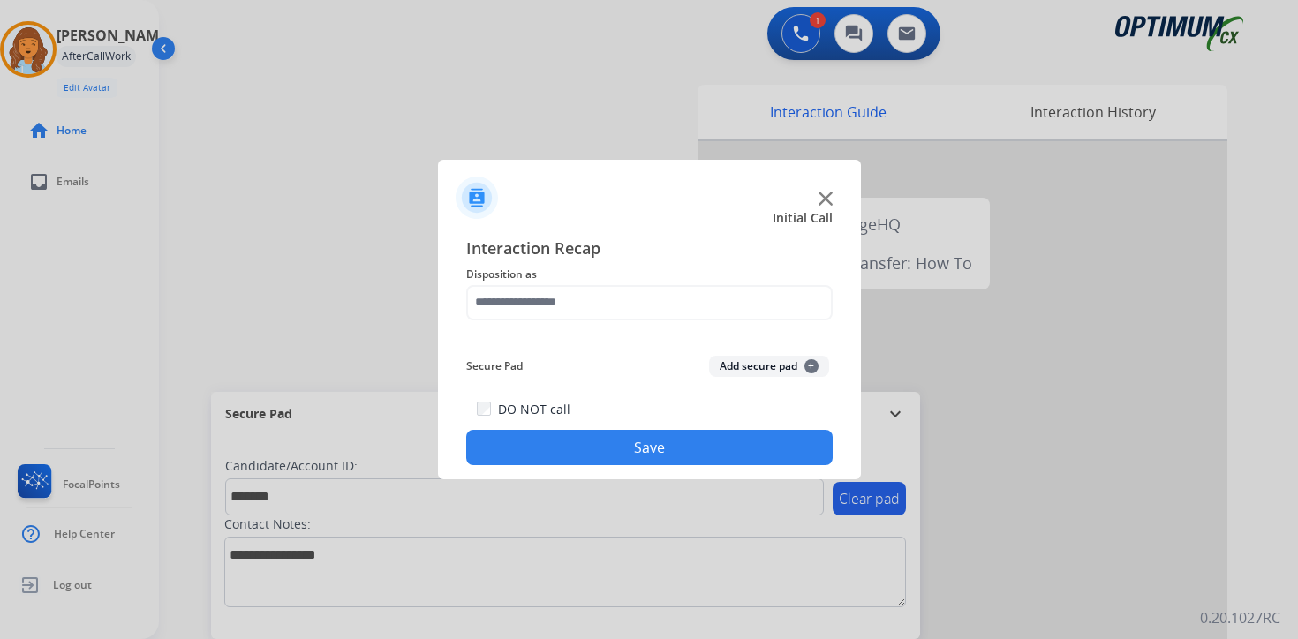
click at [781, 356] on div "Secure Pad Add secure pad +" at bounding box center [649, 366] width 367 height 35
click at [803, 366] on button "Add secure pad +" at bounding box center [769, 366] width 120 height 21
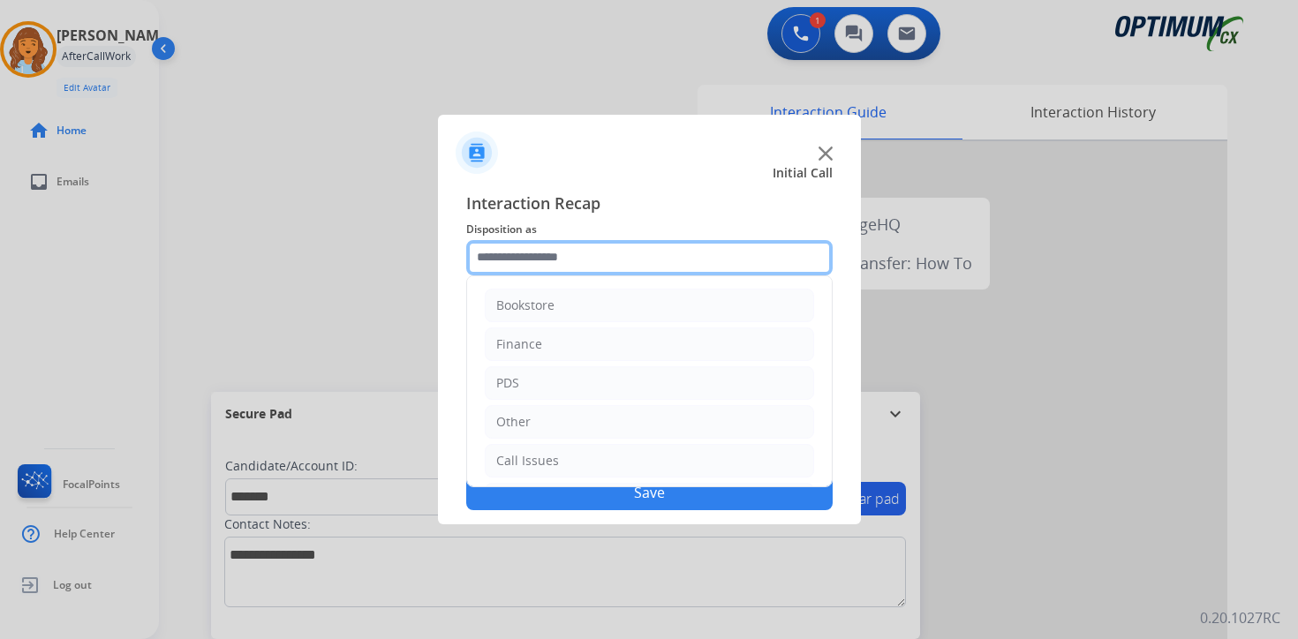
click at [533, 260] on input "text" at bounding box center [649, 257] width 367 height 35
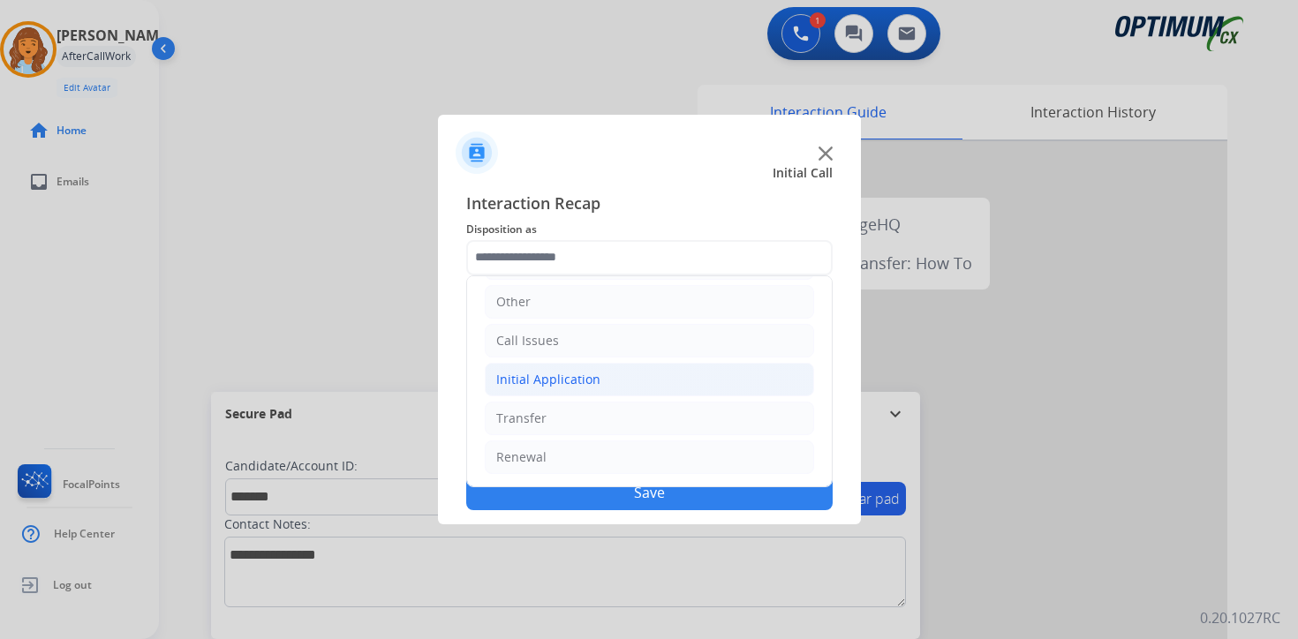
click at [549, 380] on div "Initial Application" at bounding box center [548, 380] width 104 height 18
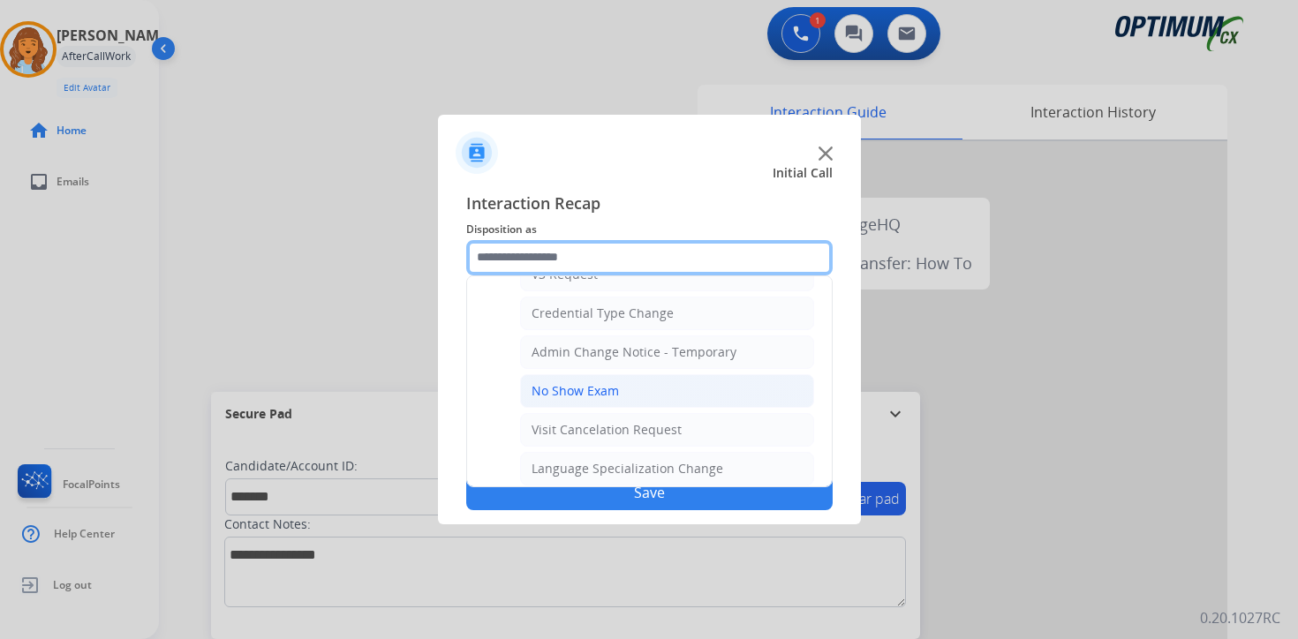
scroll to position [1003, 0]
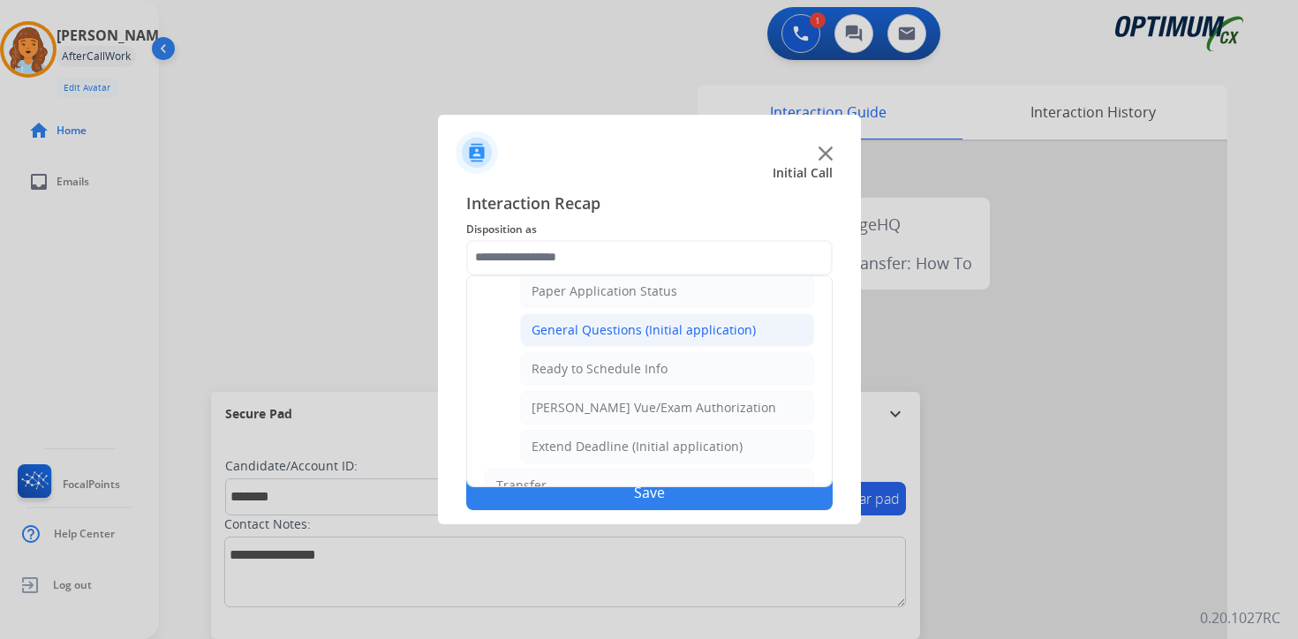
click at [554, 339] on li "General Questions (Initial application)" at bounding box center [667, 331] width 294 height 34
type input "**********"
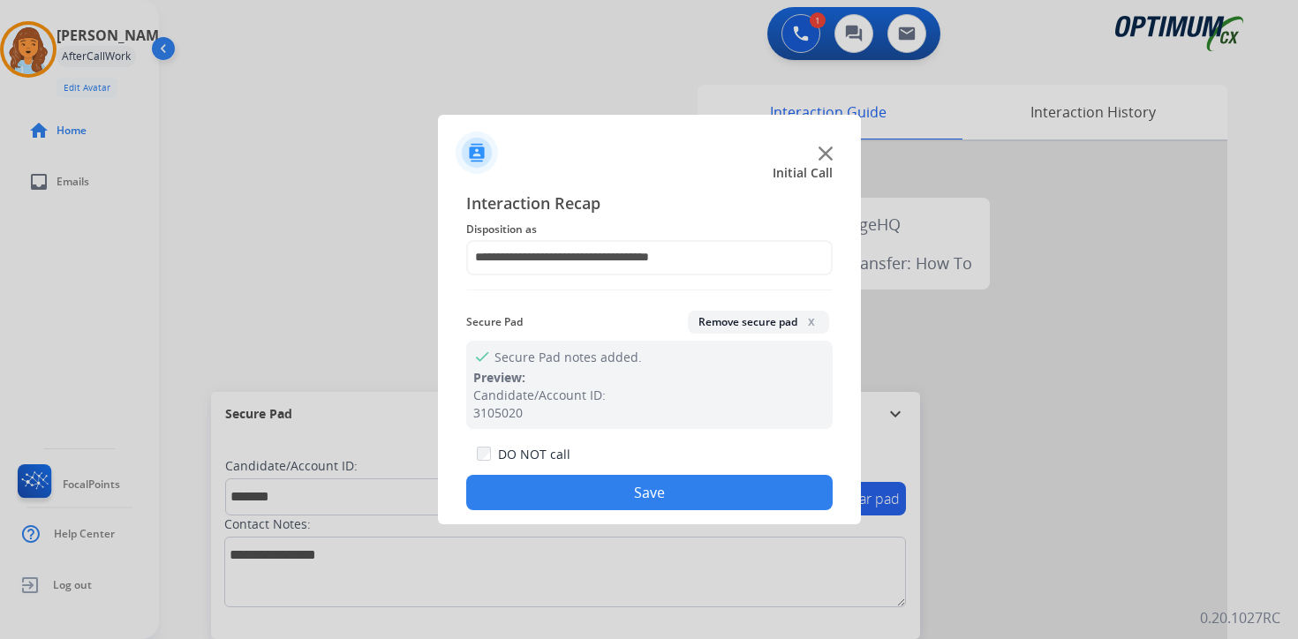
click at [578, 503] on button "Save" at bounding box center [649, 492] width 367 height 35
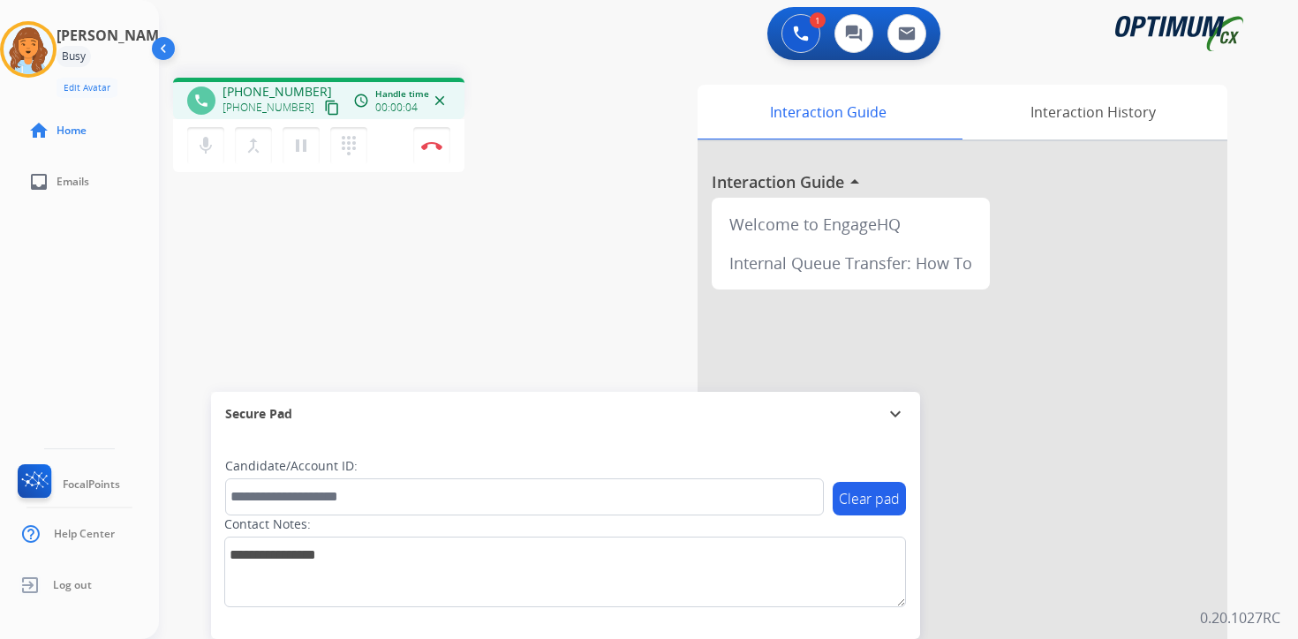
click at [324, 110] on mat-icon "content_copy" at bounding box center [332, 108] width 16 height 16
click at [306, 152] on mat-icon "pause" at bounding box center [301, 145] width 21 height 21
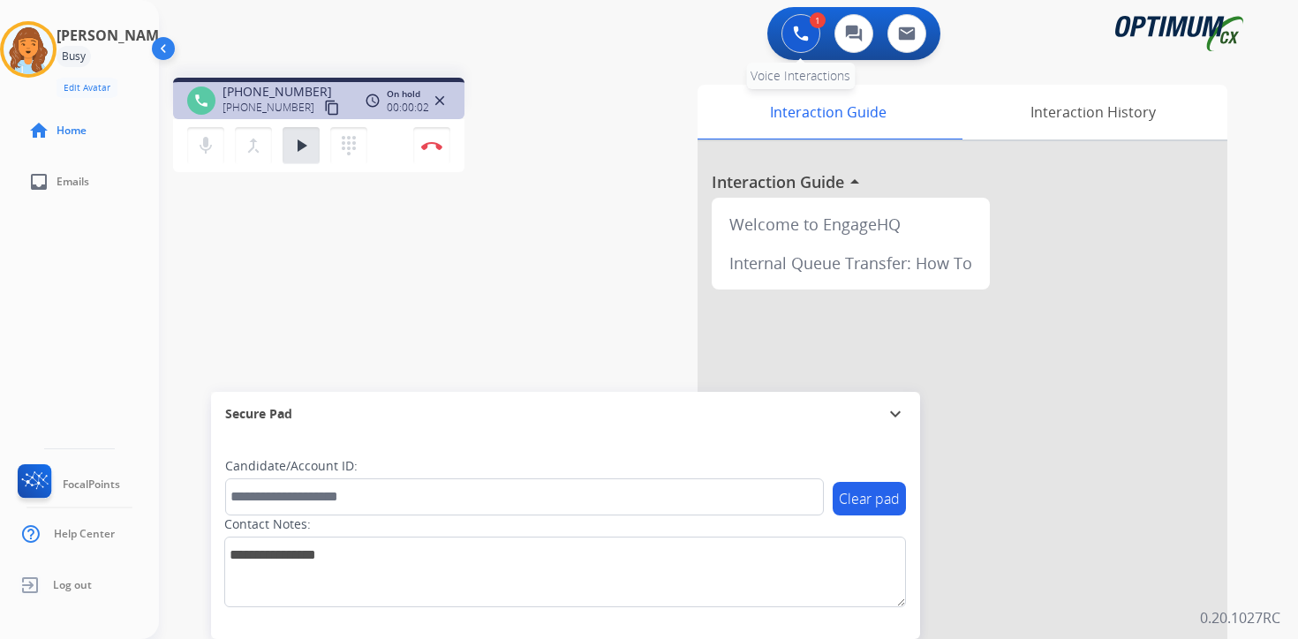
click at [804, 26] on img at bounding box center [801, 34] width 16 height 16
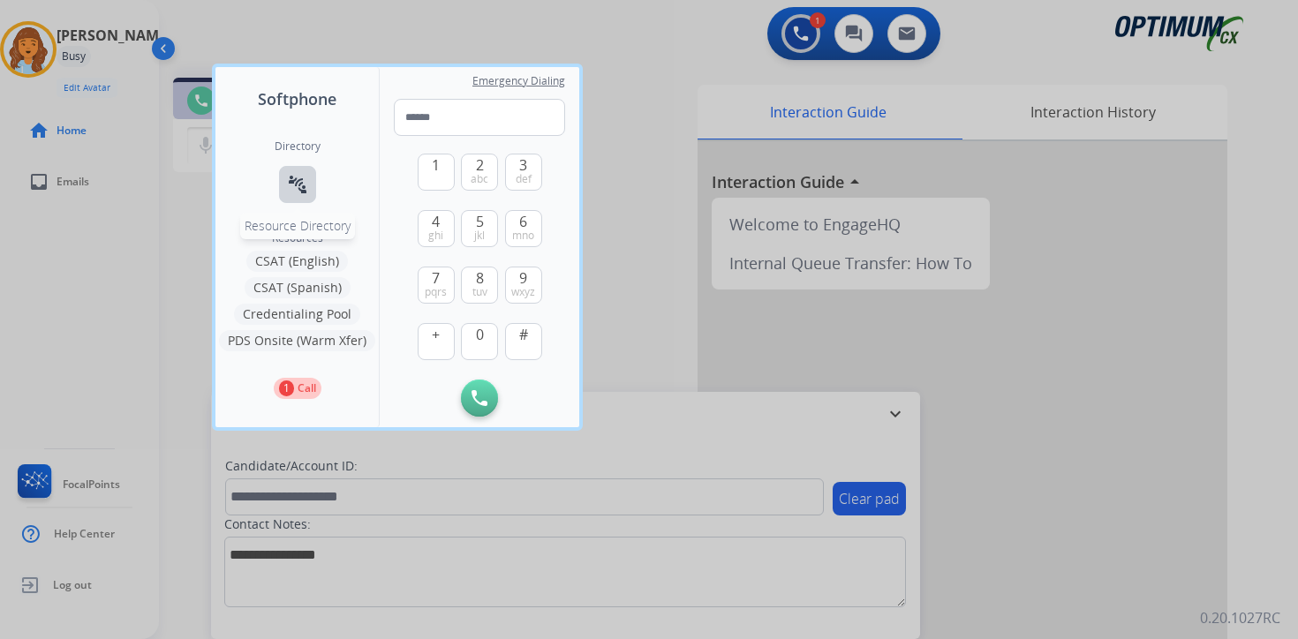
click at [296, 188] on mat-icon "connect_without_contact" at bounding box center [297, 184] width 21 height 21
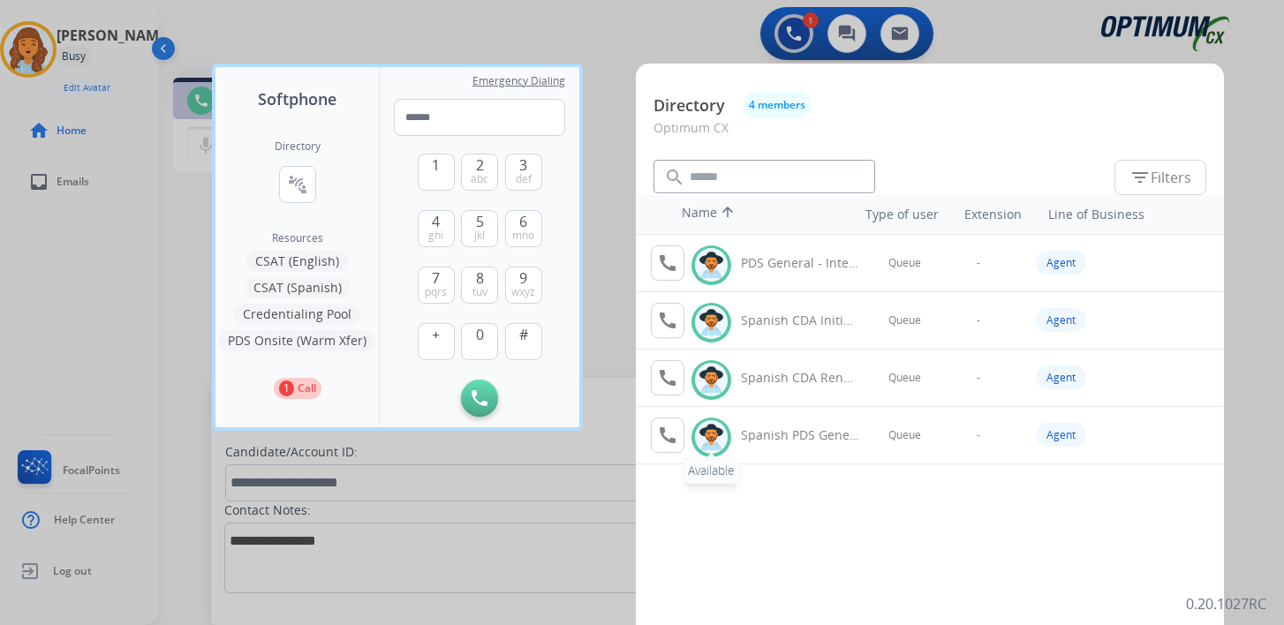
click at [704, 429] on img at bounding box center [712, 437] width 26 height 27
click at [659, 420] on button "call Agent Available." at bounding box center [668, 435] width 34 height 35
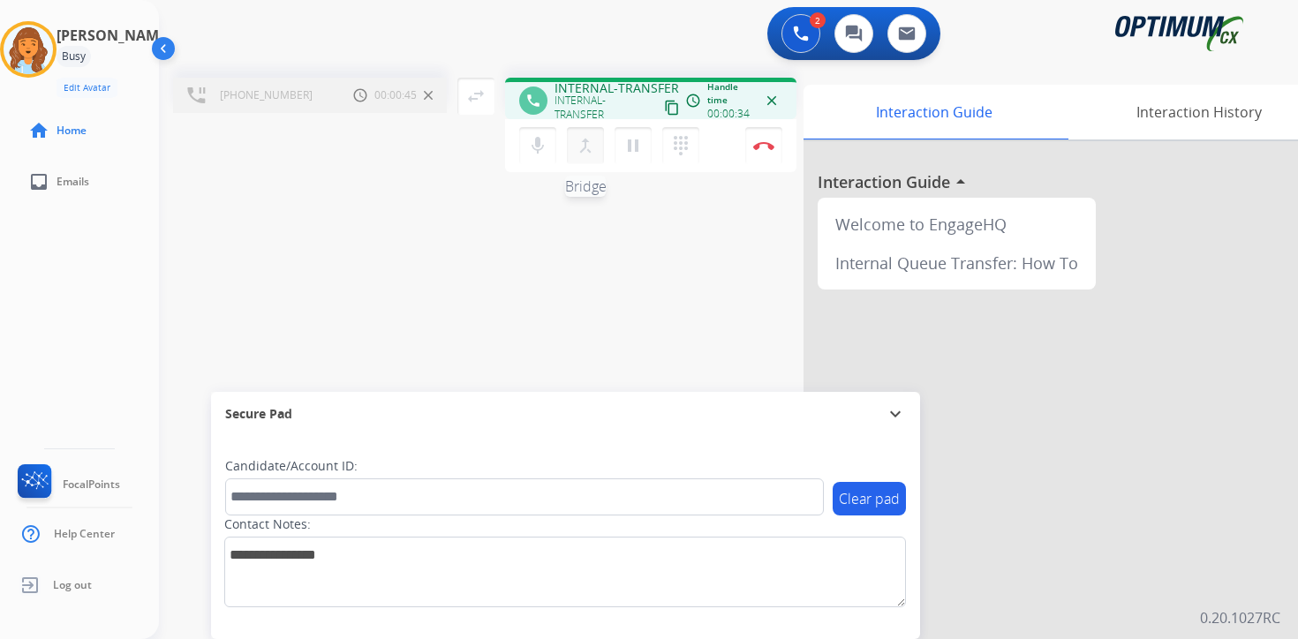
click at [581, 156] on button "merge_type Bridge" at bounding box center [585, 145] width 37 height 37
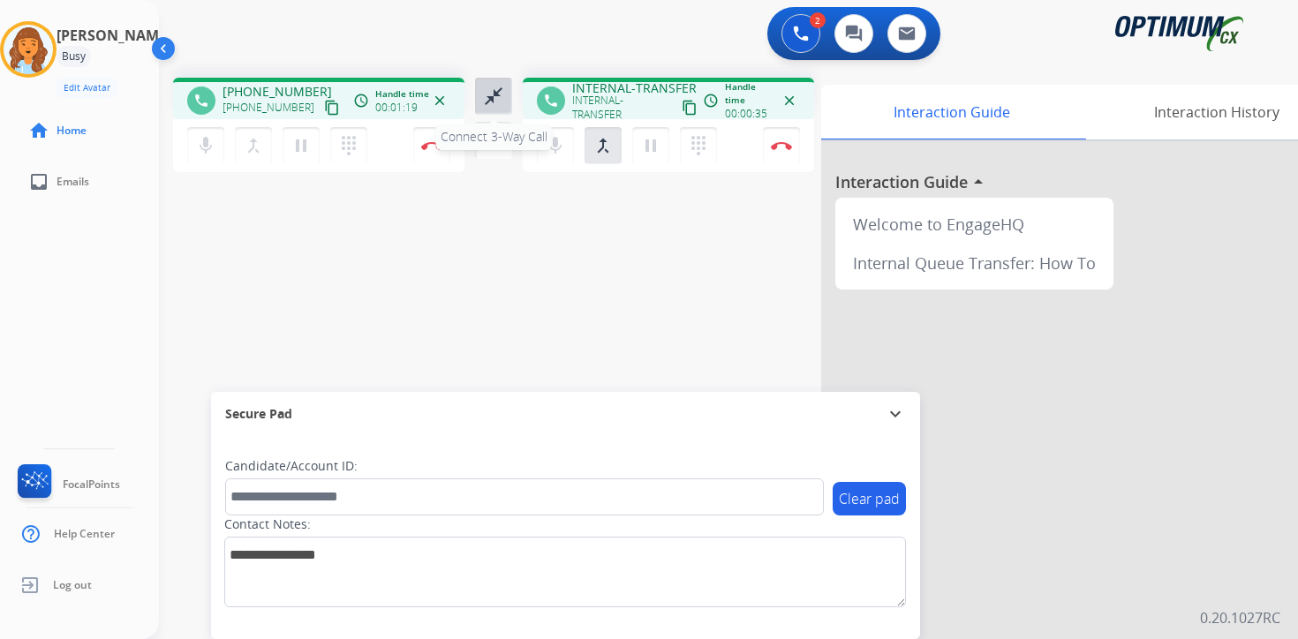
click at [502, 94] on mat-icon "close_fullscreen" at bounding box center [493, 96] width 21 height 21
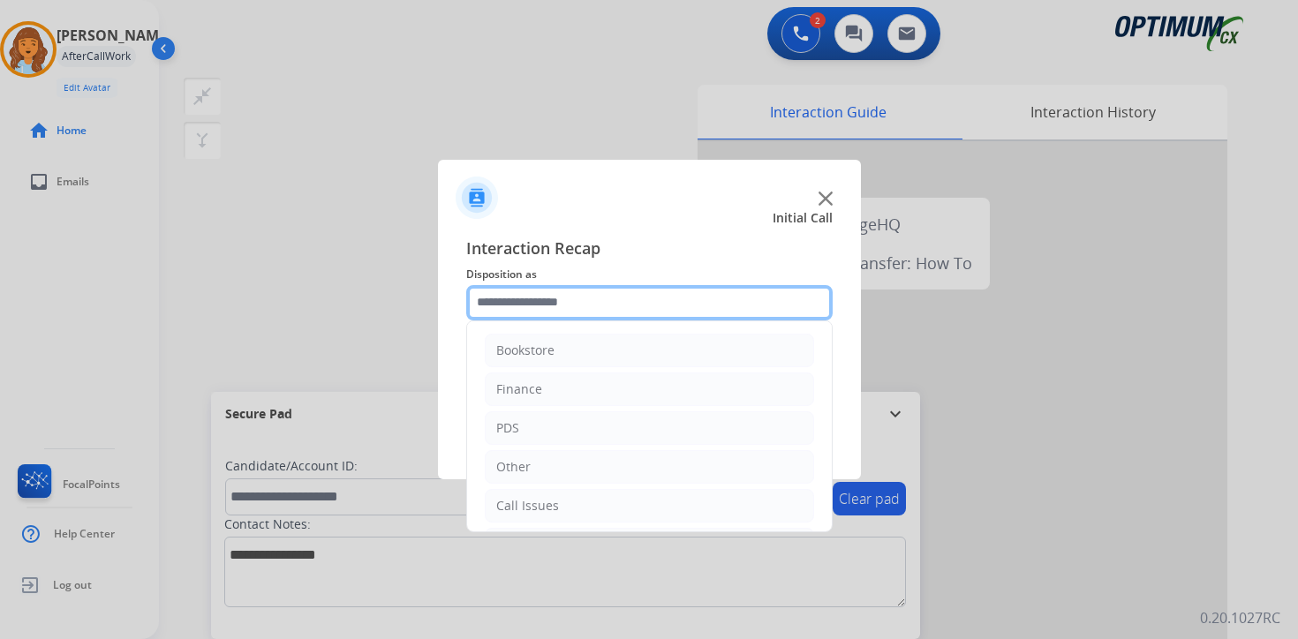
click at [738, 299] on input "text" at bounding box center [649, 302] width 367 height 35
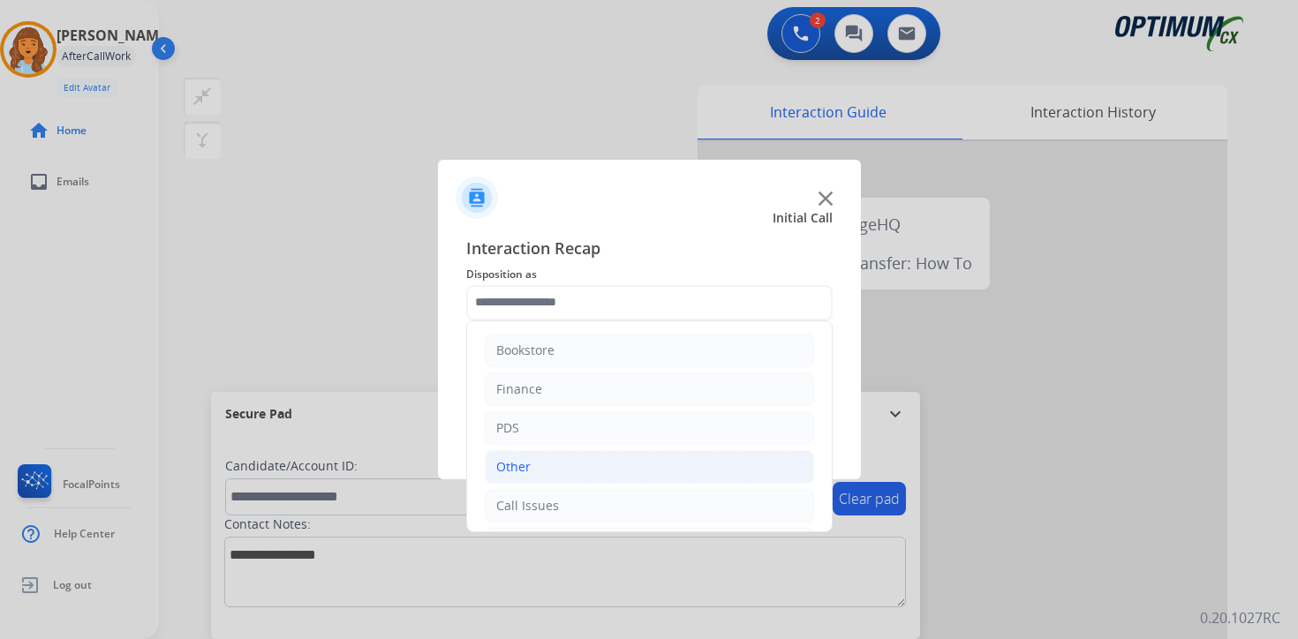
click at [597, 473] on li "Other" at bounding box center [649, 467] width 329 height 34
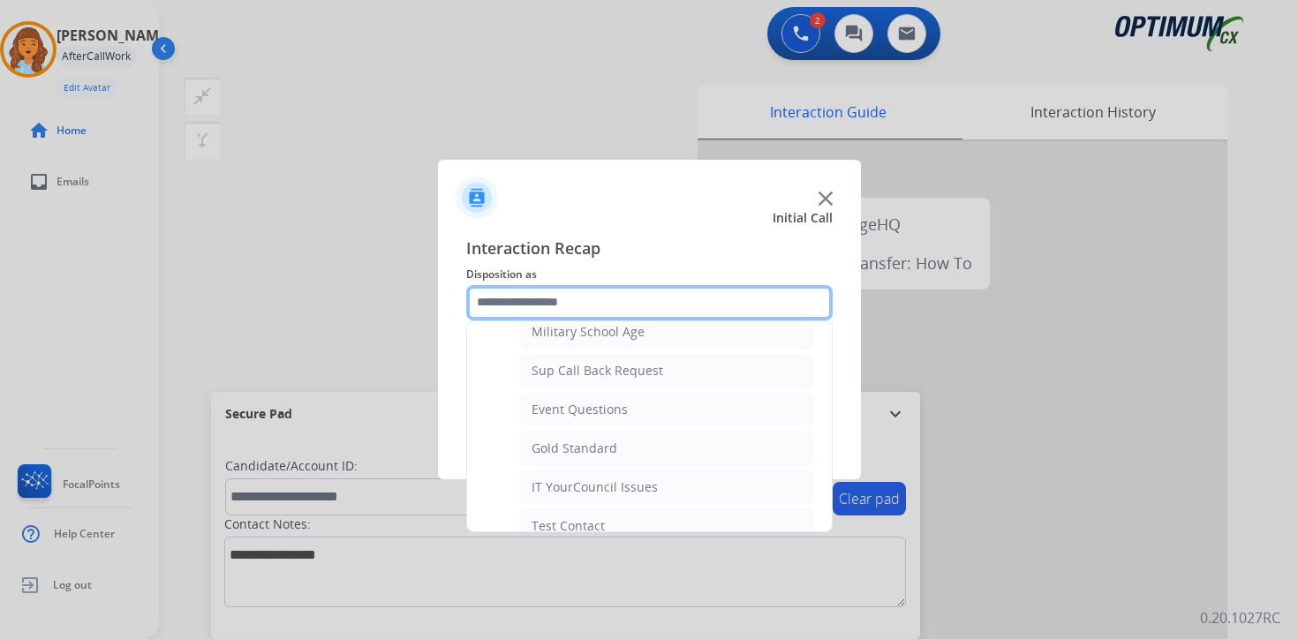
scroll to position [129, 0]
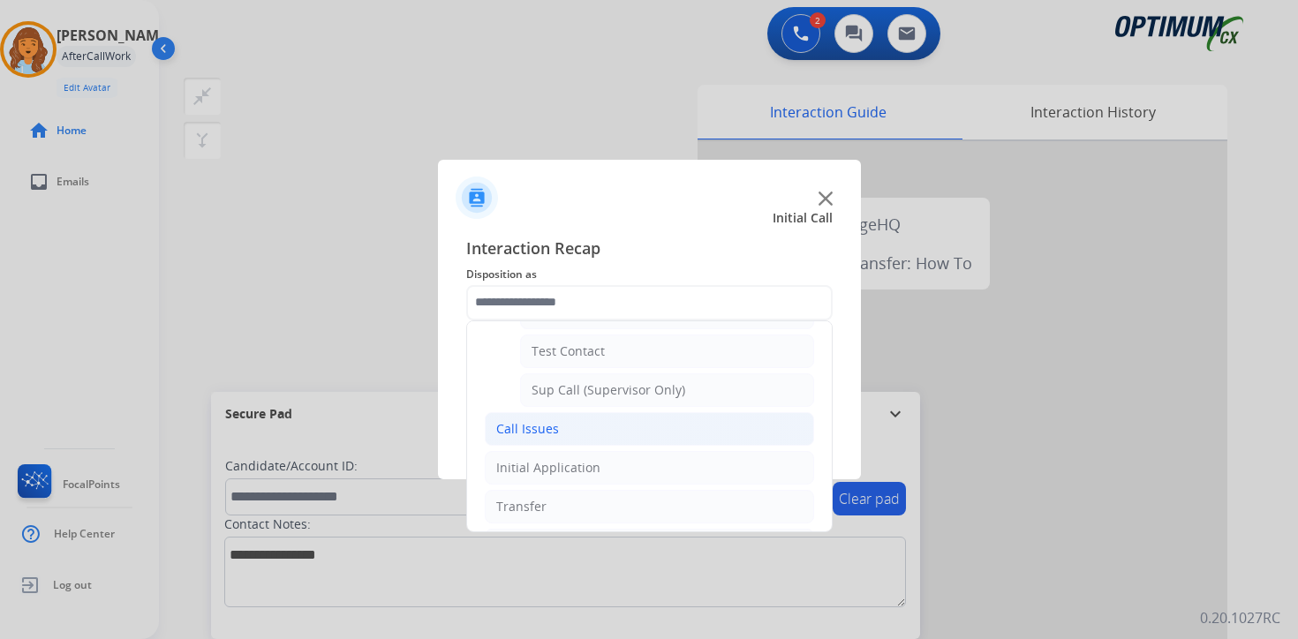
click at [617, 439] on li "Call Issues" at bounding box center [649, 429] width 329 height 34
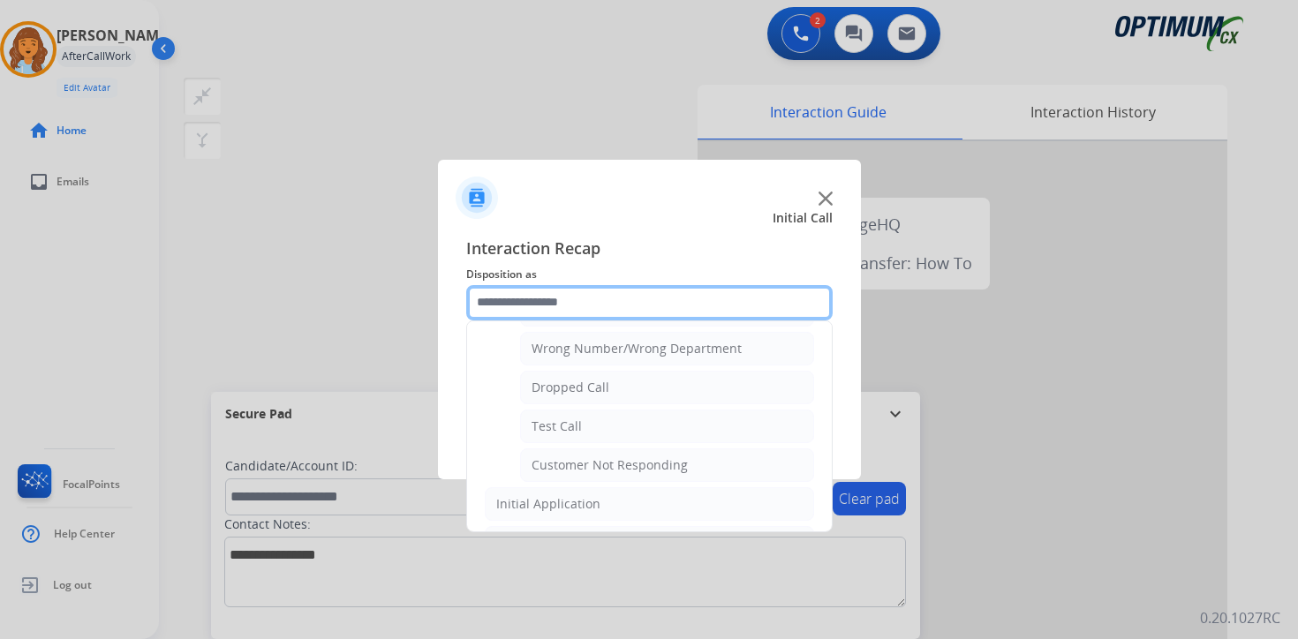
scroll to position [224, 0]
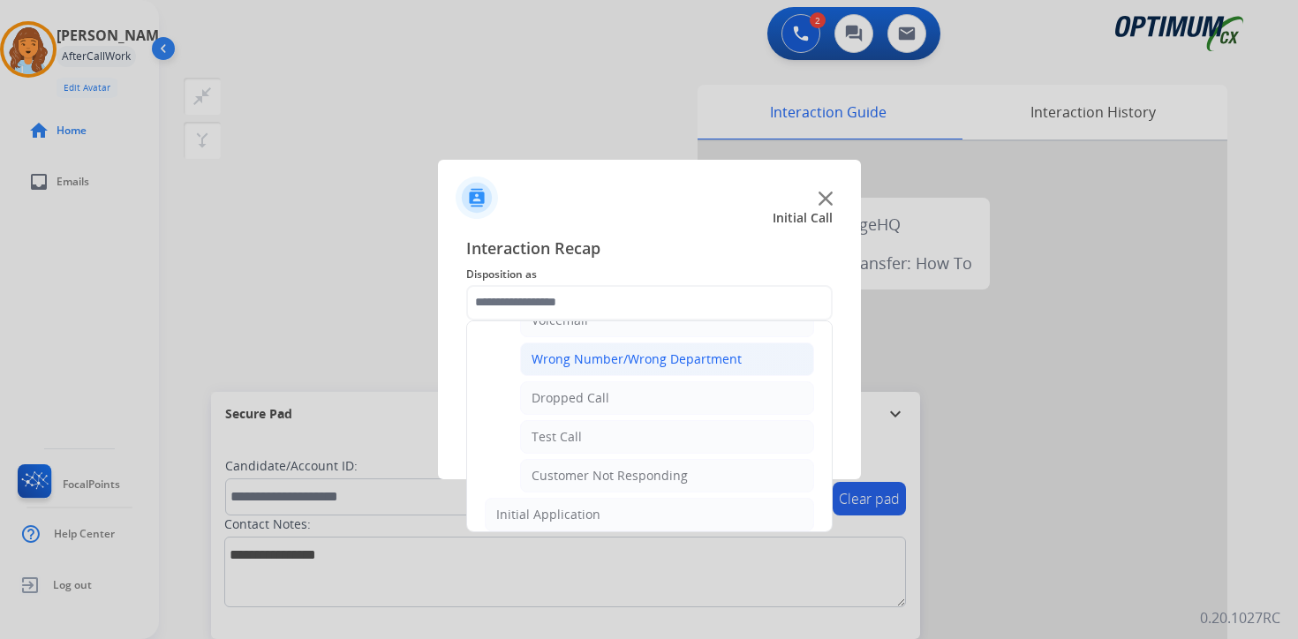
click at [733, 355] on div "Wrong Number/Wrong Department" at bounding box center [637, 360] width 210 height 18
type input "**********"
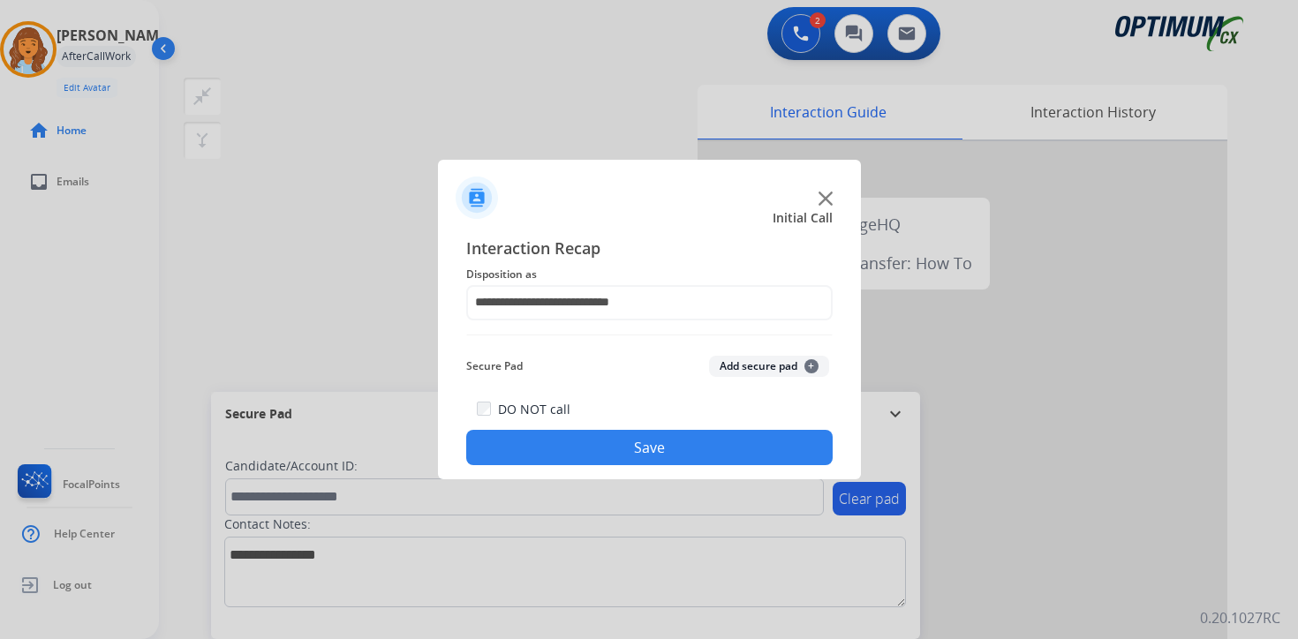
click at [746, 456] on button "Save" at bounding box center [649, 447] width 367 height 35
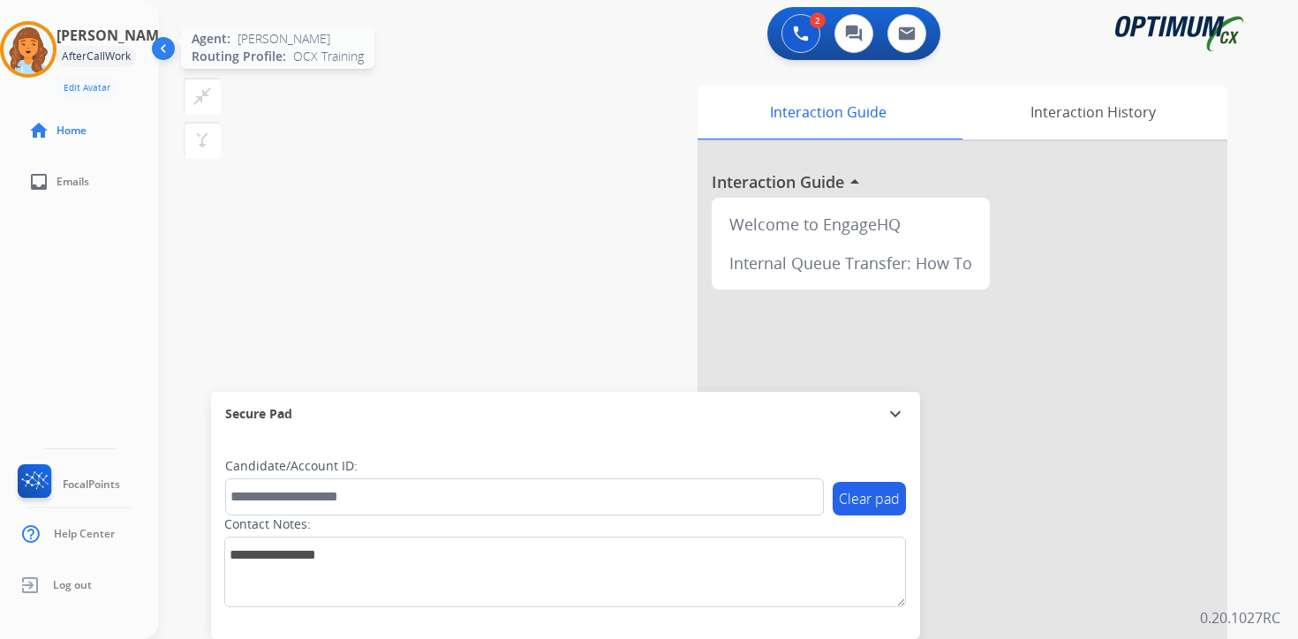
click at [42, 52] on img at bounding box center [28, 49] width 49 height 49
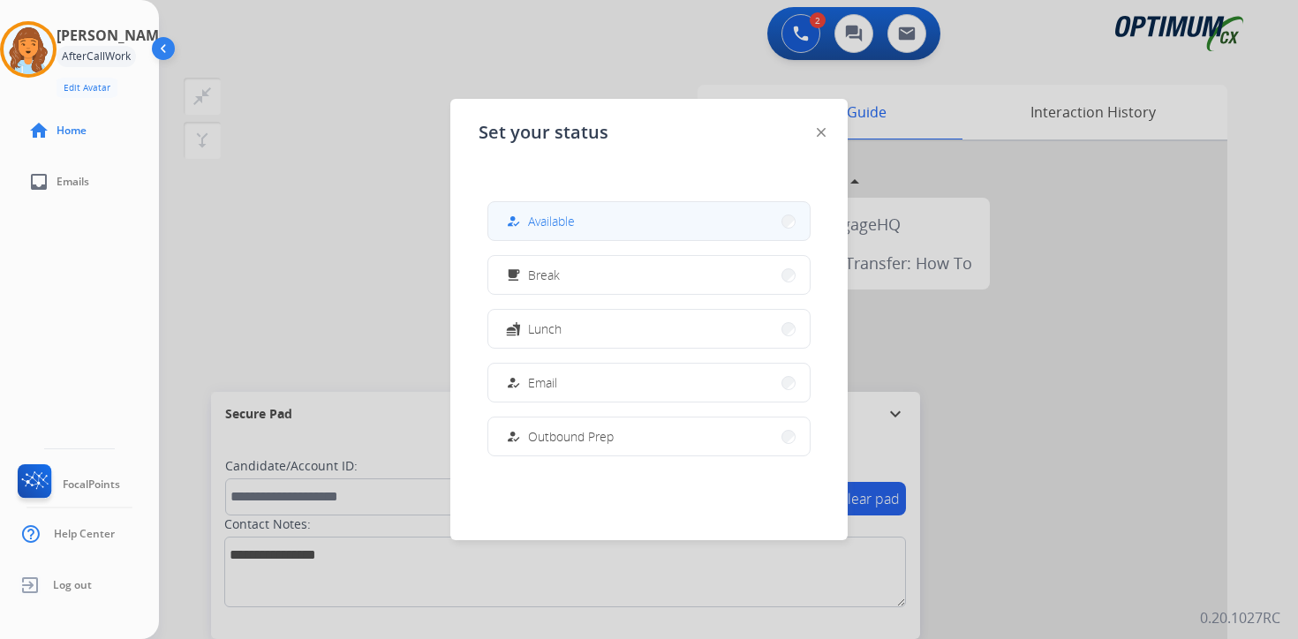
click at [551, 221] on span "Available" at bounding box center [551, 221] width 47 height 19
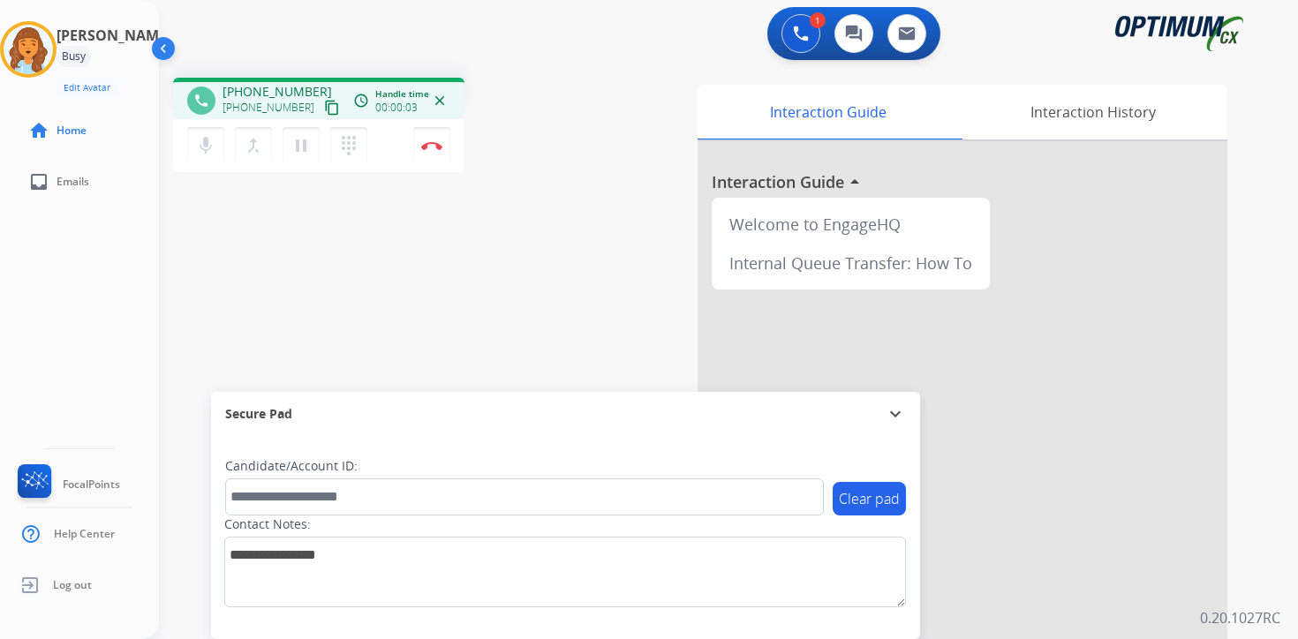
click at [324, 103] on mat-icon "content_copy" at bounding box center [332, 108] width 16 height 16
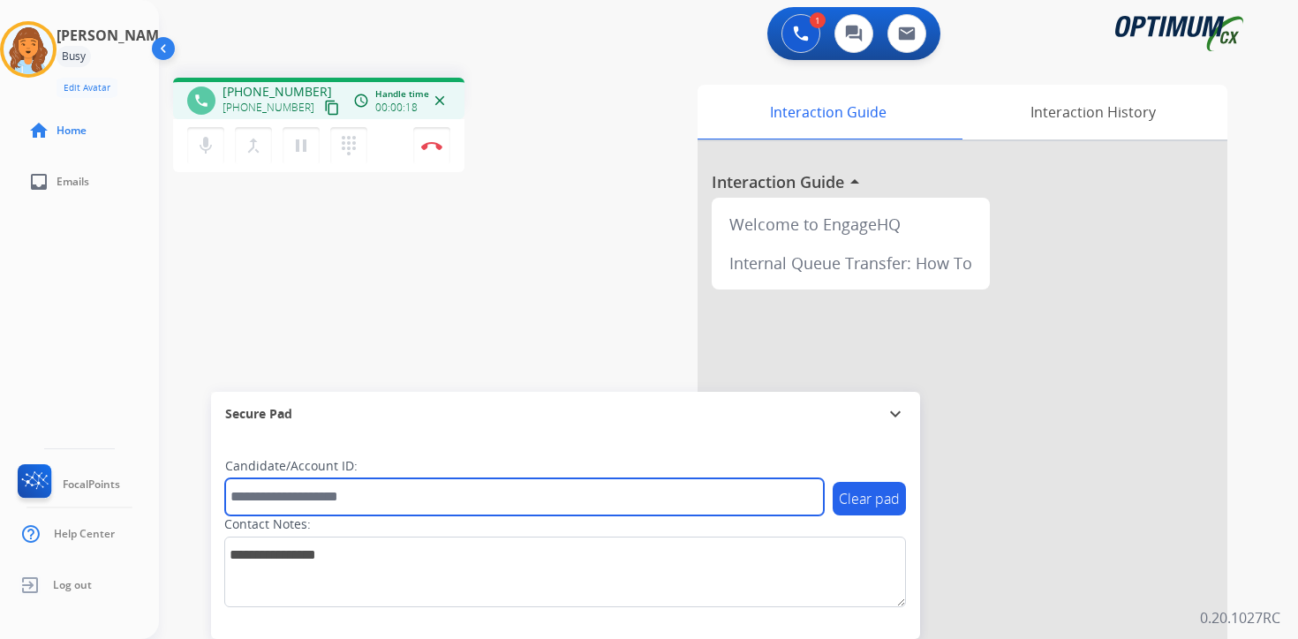
click at [272, 506] on input "text" at bounding box center [524, 497] width 599 height 37
type input "*******"
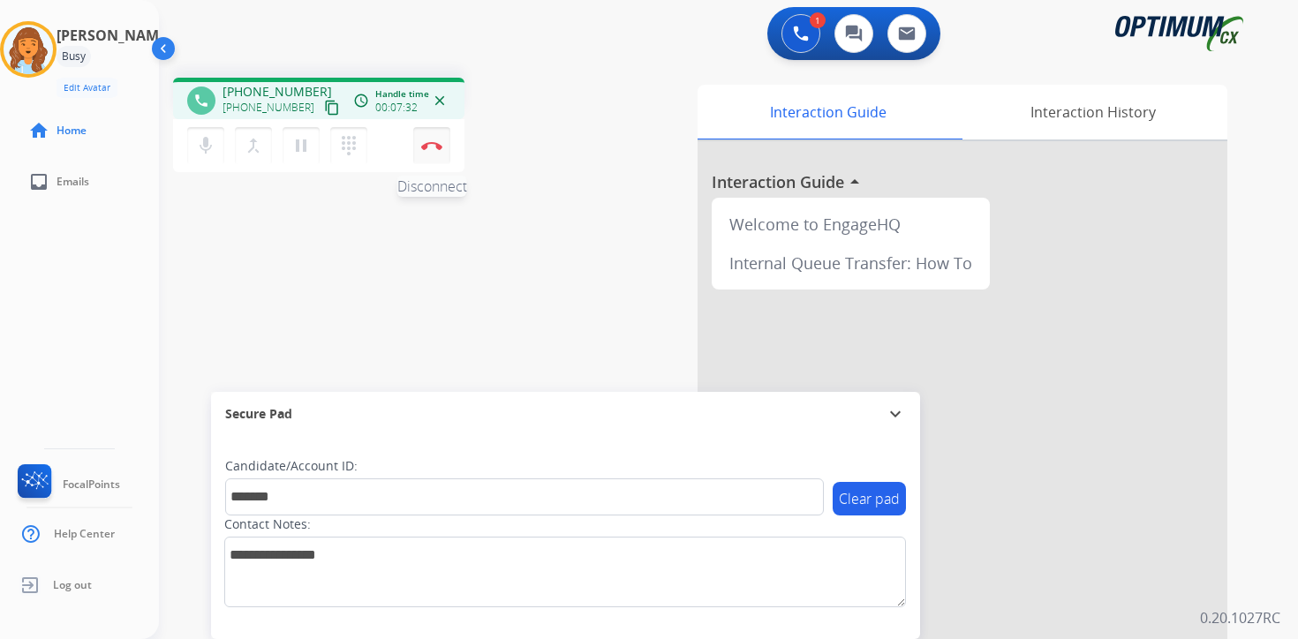
click at [437, 143] on img at bounding box center [431, 145] width 21 height 9
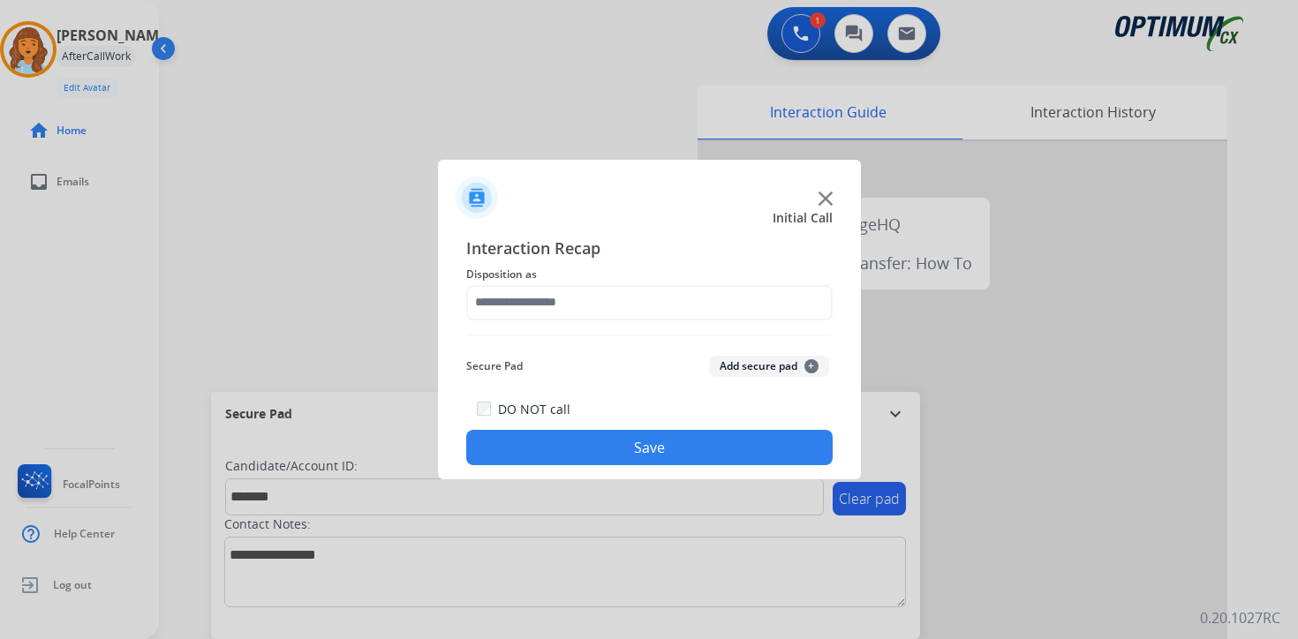
click at [775, 352] on div "Secure Pad Add secure pad +" at bounding box center [649, 366] width 367 height 35
click at [775, 366] on button "Add secure pad +" at bounding box center [769, 366] width 120 height 21
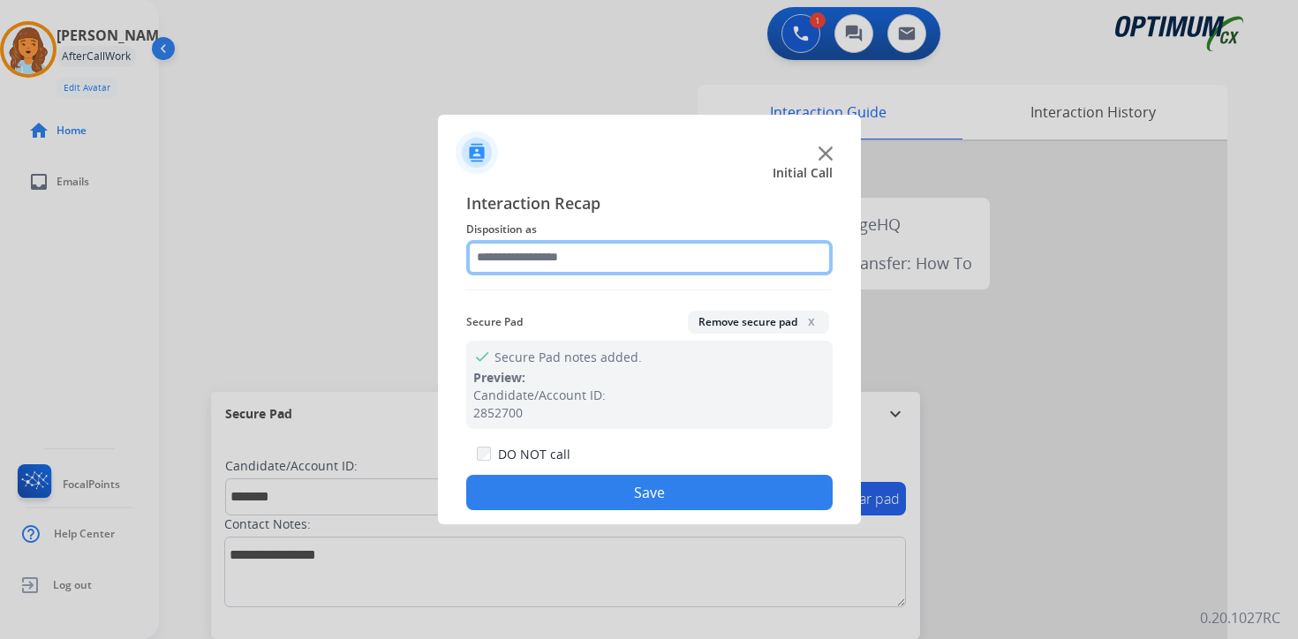
click at [581, 249] on input "text" at bounding box center [649, 257] width 367 height 35
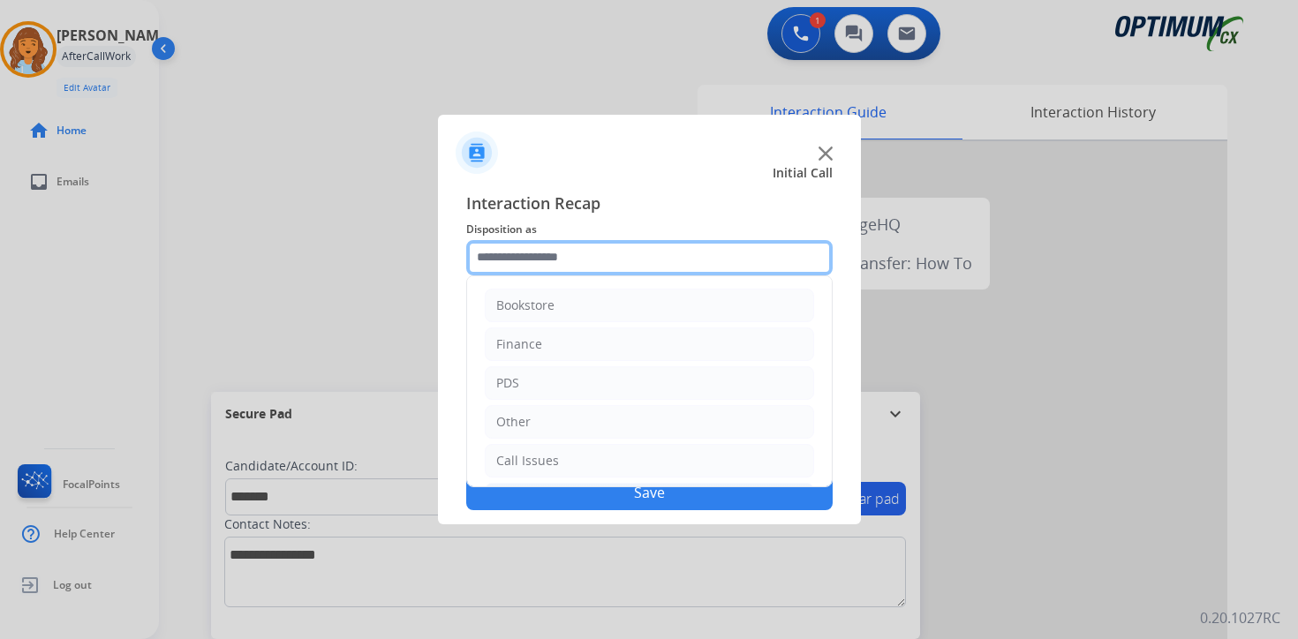
scroll to position [120, 0]
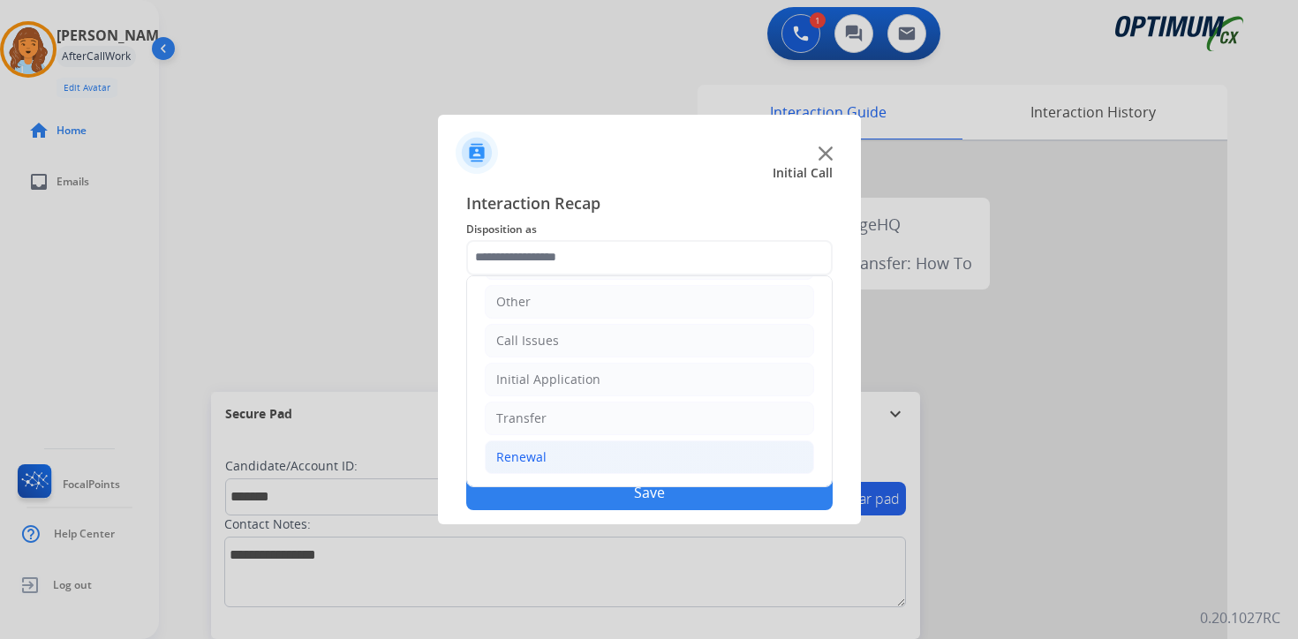
click at [561, 463] on li "Renewal" at bounding box center [649, 458] width 329 height 34
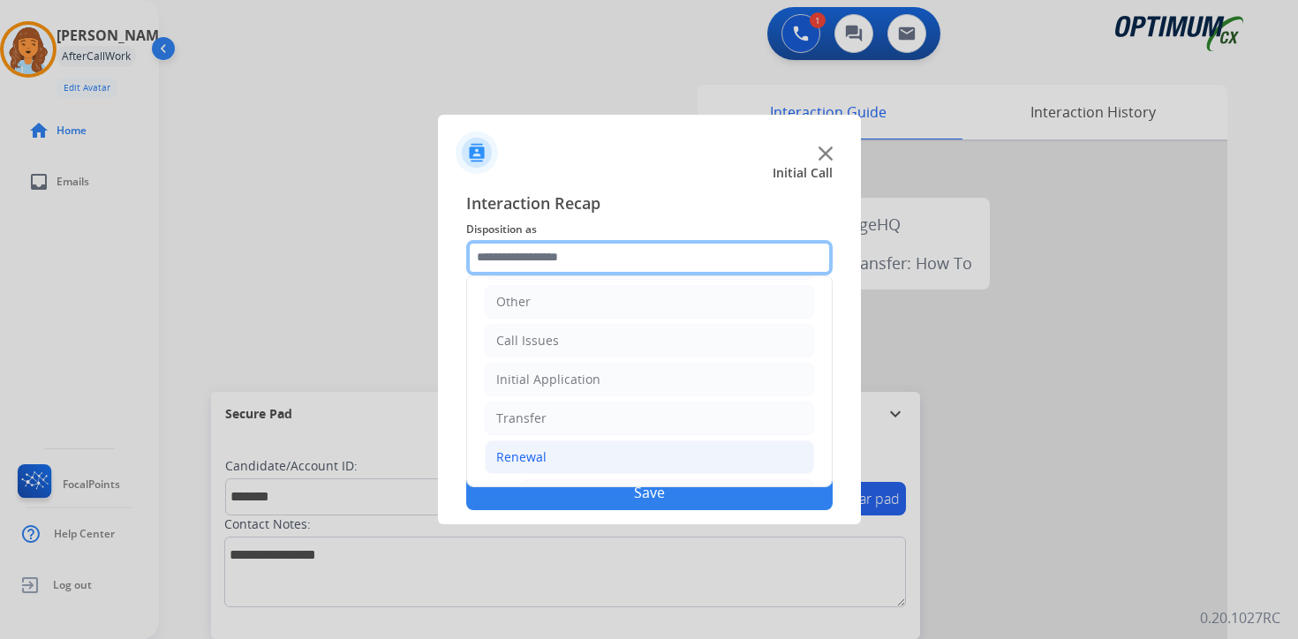
scroll to position [414, 0]
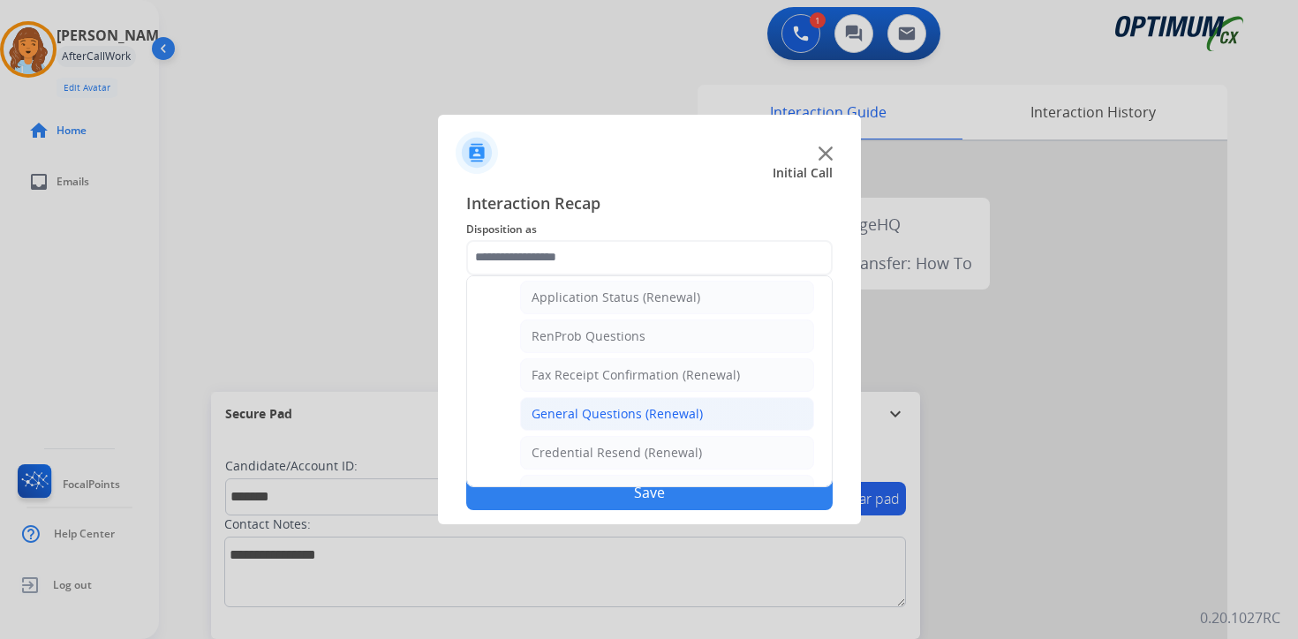
click at [582, 414] on div "General Questions (Renewal)" at bounding box center [617, 414] width 171 height 18
type input "**********"
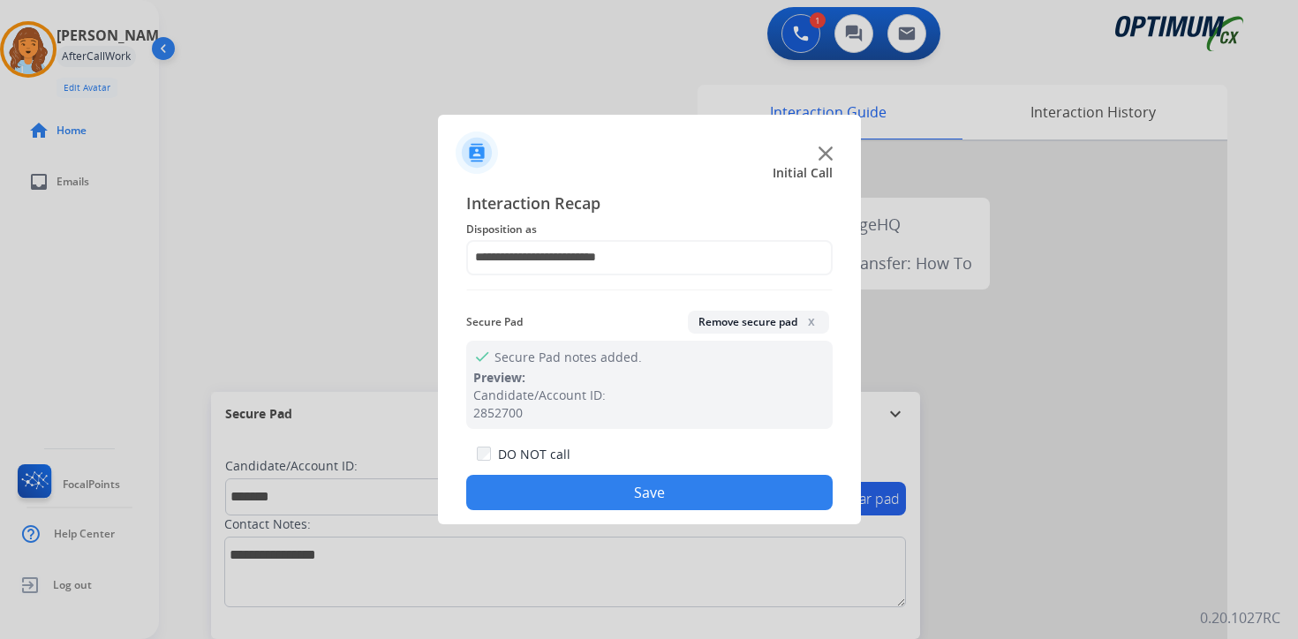
click at [596, 484] on button "Save" at bounding box center [649, 492] width 367 height 35
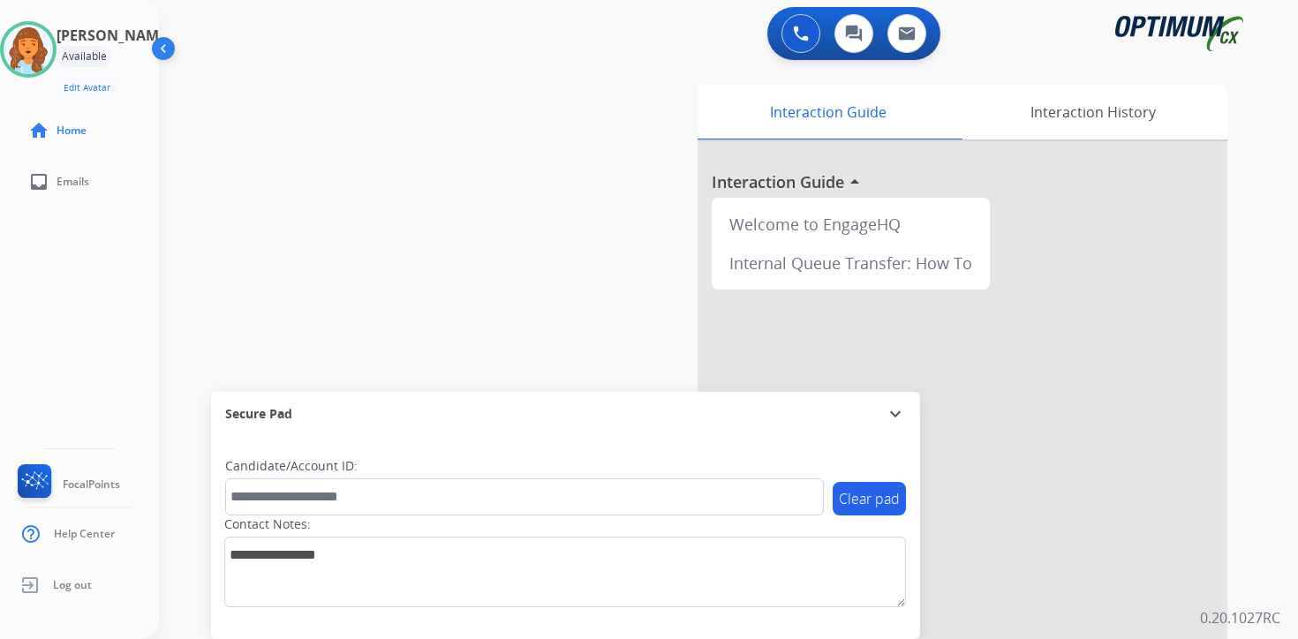
click at [1256, 540] on div "0 Voice Interactions 0 Chat Interactions 0 Email Interactions swap_horiz Break …" at bounding box center [728, 319] width 1139 height 639
click at [1267, 500] on div "0 Voice Interactions 0 Chat Interactions 0 Email Interactions swap_horiz Break …" at bounding box center [728, 319] width 1139 height 639
click at [1263, 508] on div "0 Voice Interactions 0 Chat Interactions 0 Email Interactions swap_horiz Break …" at bounding box center [728, 319] width 1139 height 639
click at [1252, 462] on div "Interaction Guide Interaction History Interaction Guide arrow_drop_up Welcome t…" at bounding box center [936, 439] width 640 height 722
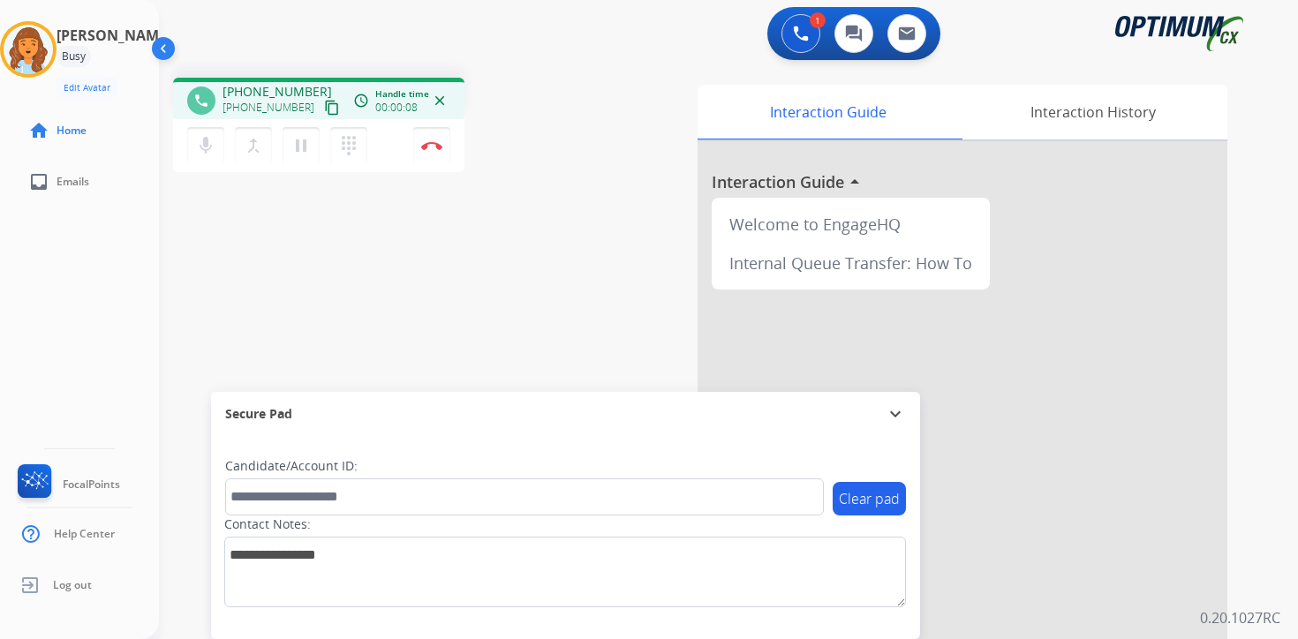
click at [324, 109] on mat-icon "content_copy" at bounding box center [332, 108] width 16 height 16
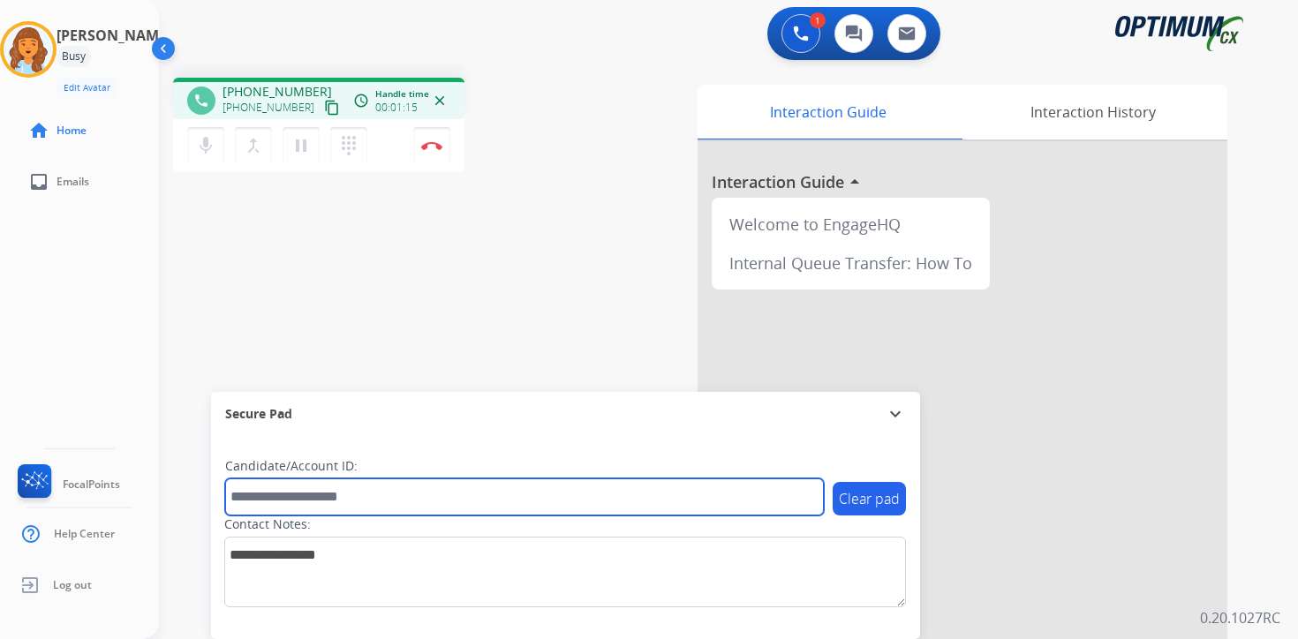
click at [326, 487] on input "text" at bounding box center [524, 497] width 599 height 37
type input "*******"
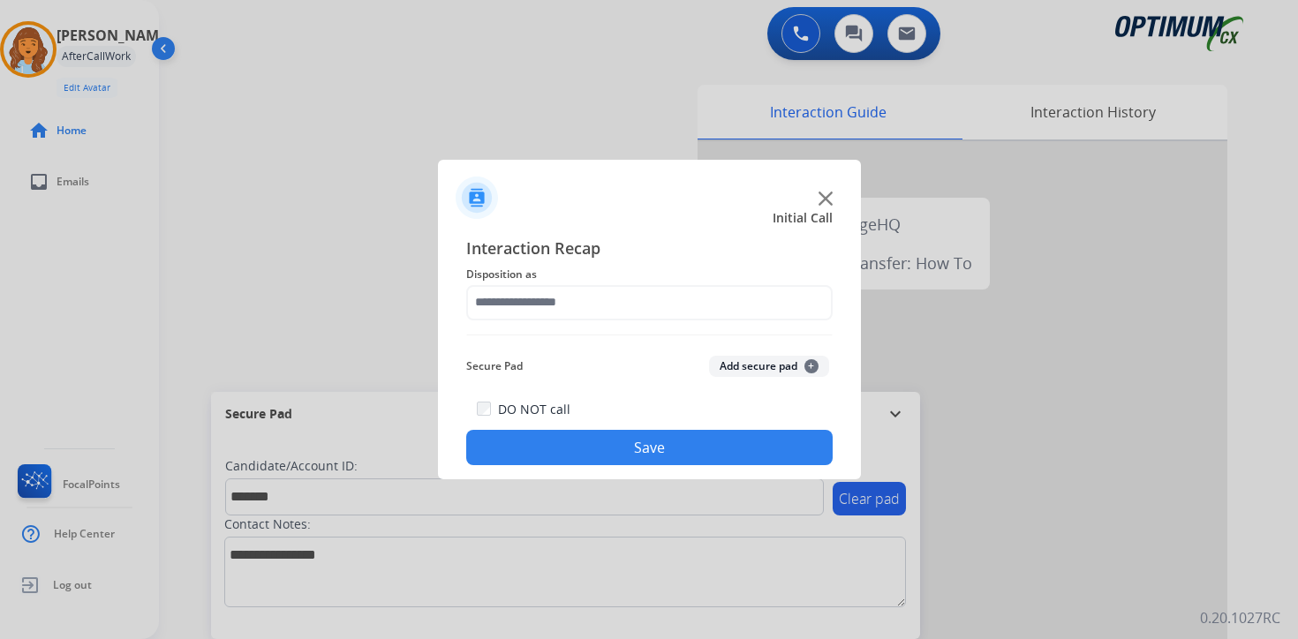
click at [1231, 592] on div at bounding box center [649, 319] width 1298 height 639
click at [797, 360] on button "Add secure pad +" at bounding box center [769, 366] width 120 height 21
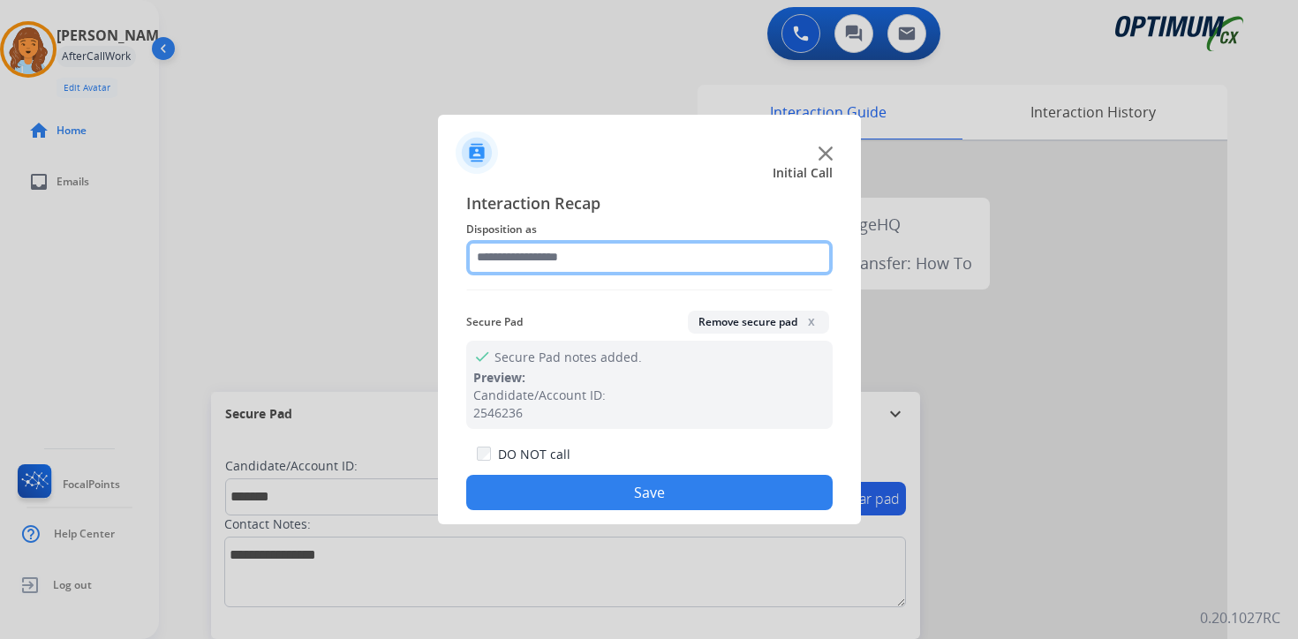
click at [536, 257] on input "text" at bounding box center [649, 257] width 367 height 35
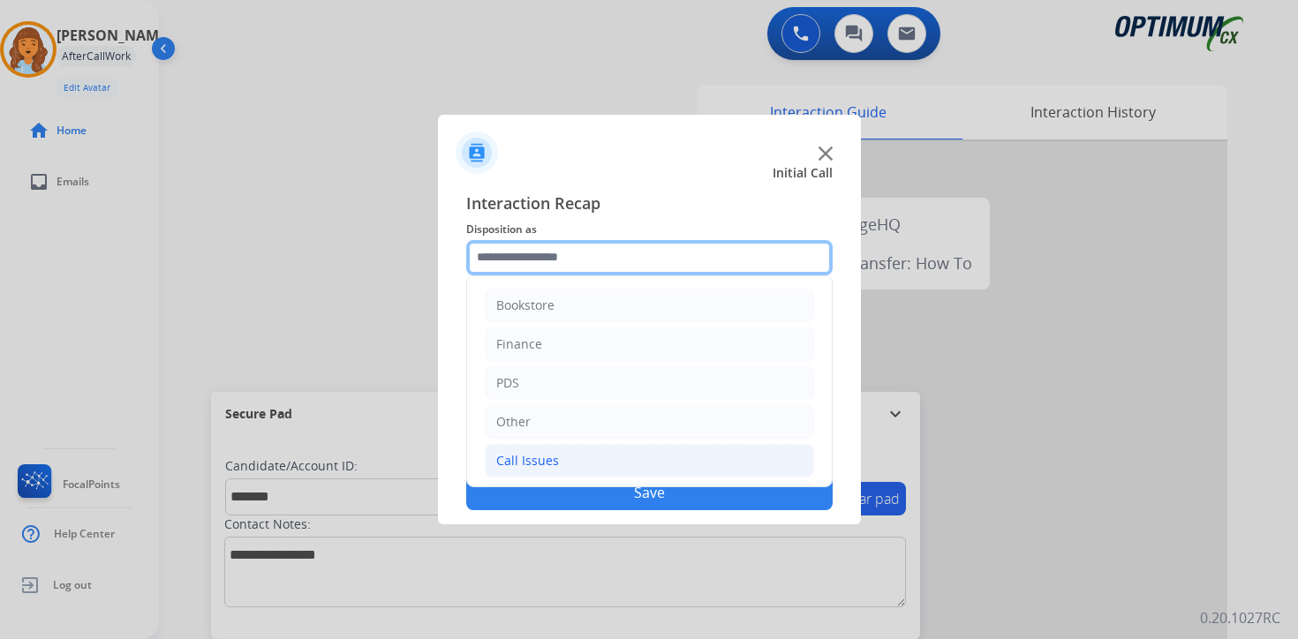
scroll to position [120, 0]
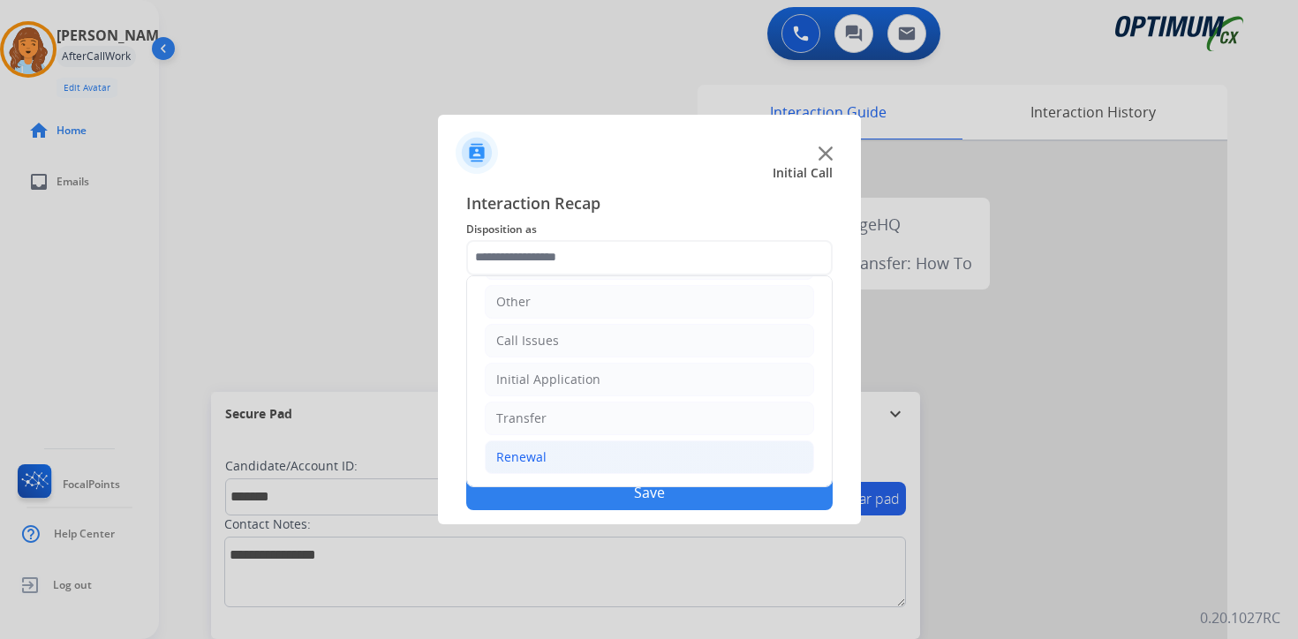
click at [531, 460] on div "Renewal" at bounding box center [521, 458] width 50 height 18
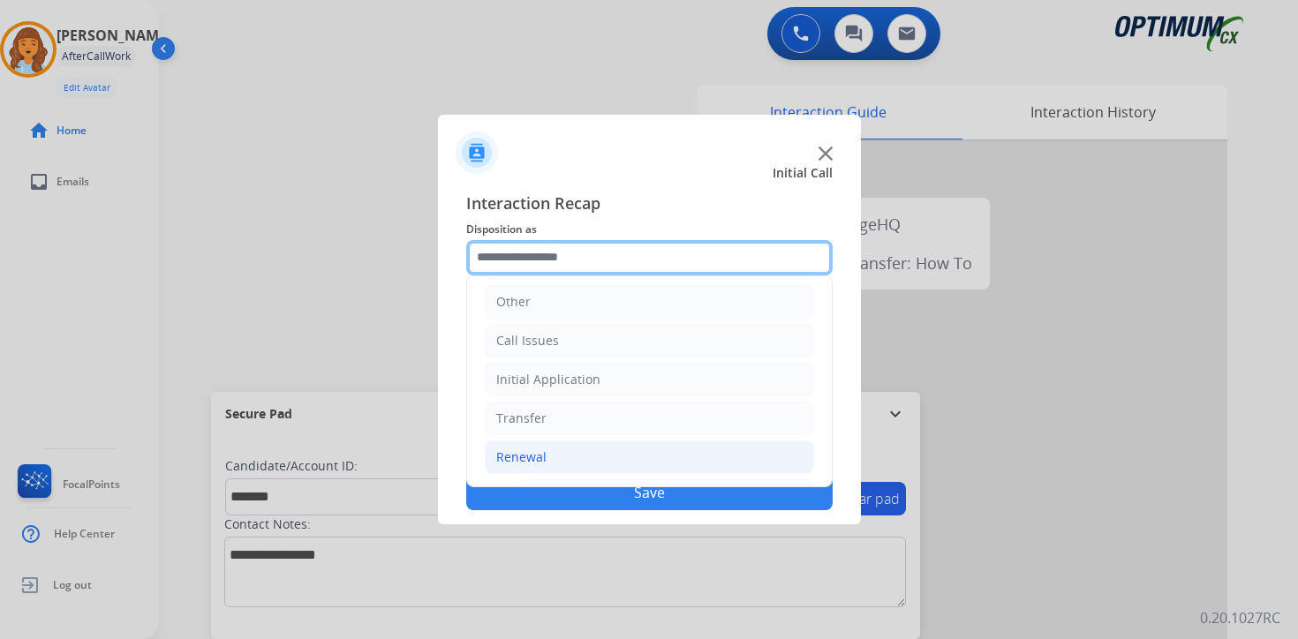
scroll to position [414, 0]
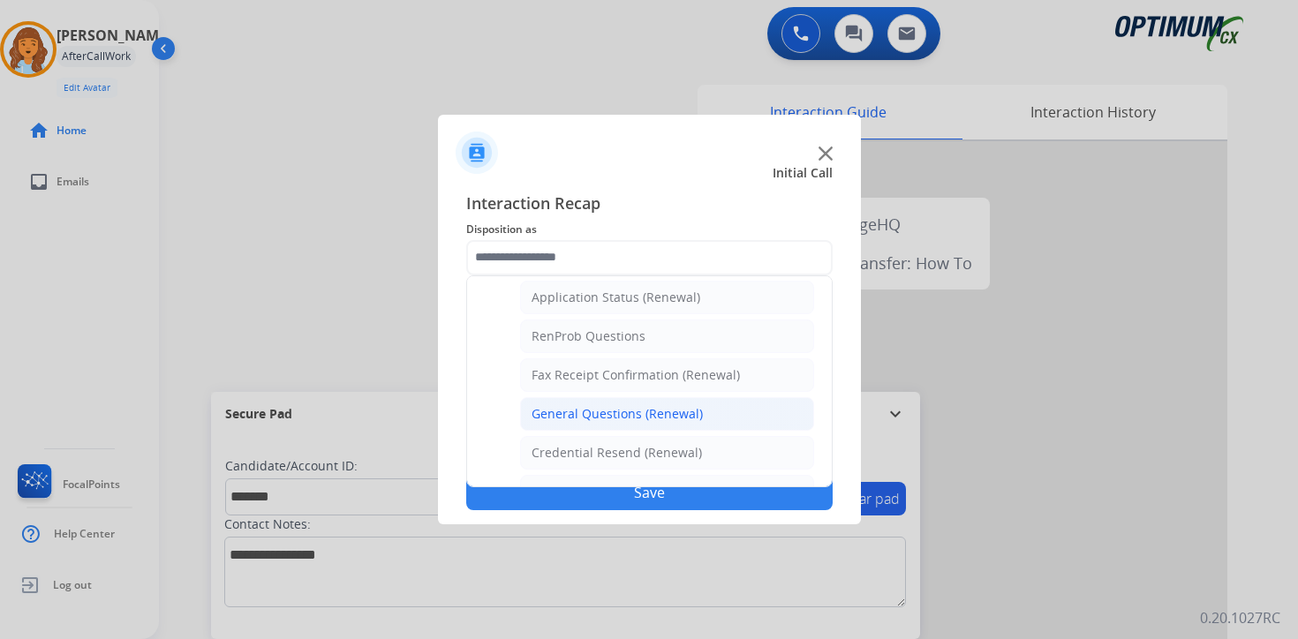
click at [541, 420] on div "General Questions (Renewal)" at bounding box center [617, 414] width 171 height 18
type input "**********"
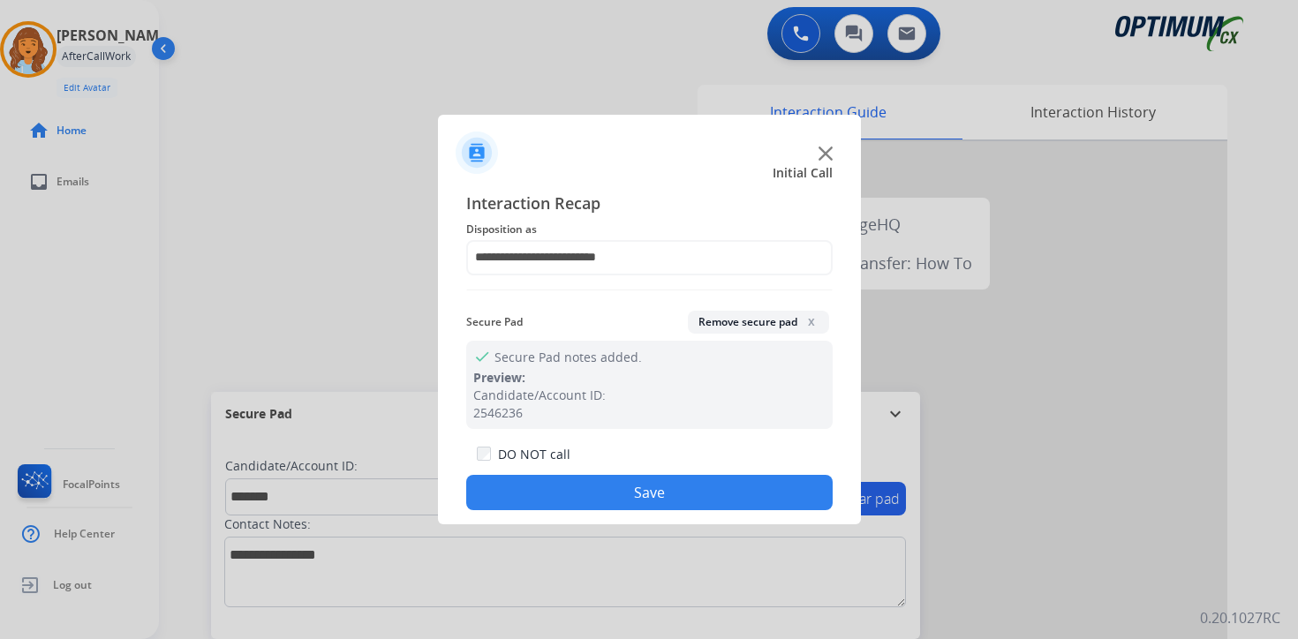
click at [541, 481] on button "Save" at bounding box center [649, 492] width 367 height 35
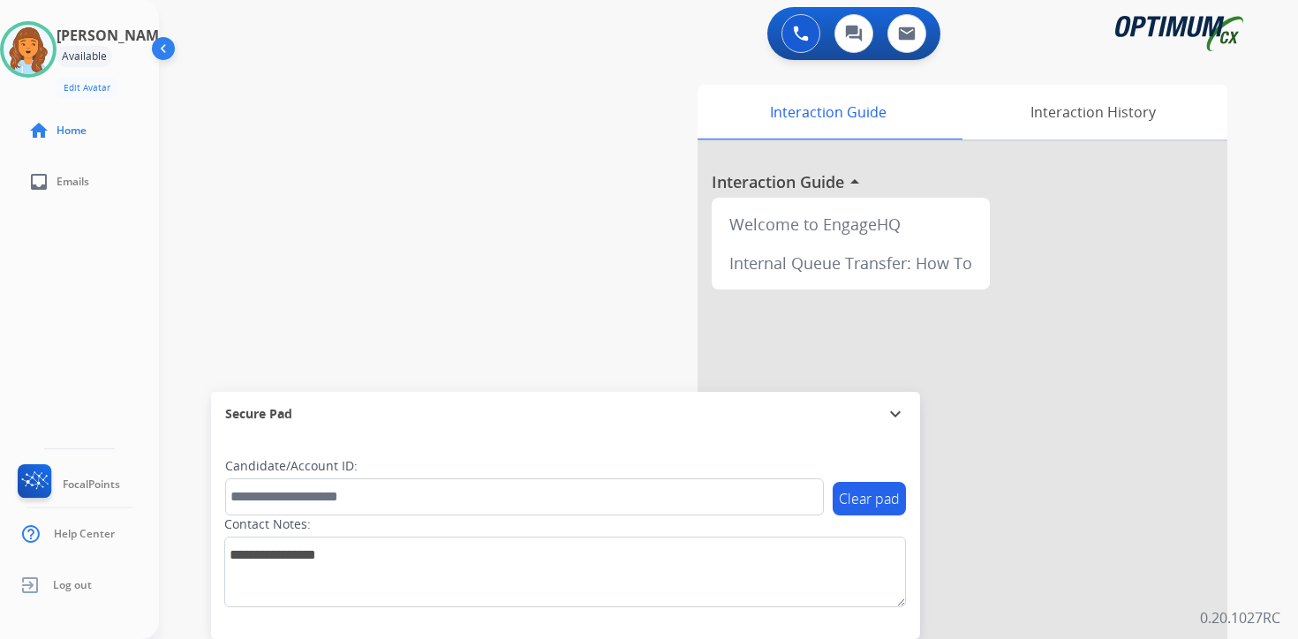
click at [1265, 501] on div "0 Voice Interactions 0 Chat Interactions 0 Email Interactions swap_horiz Break …" at bounding box center [728, 319] width 1139 height 639
click at [1275, 560] on div "0 Voice Interactions 0 Chat Interactions 0 Email Interactions swap_horiz Break …" at bounding box center [728, 319] width 1139 height 639
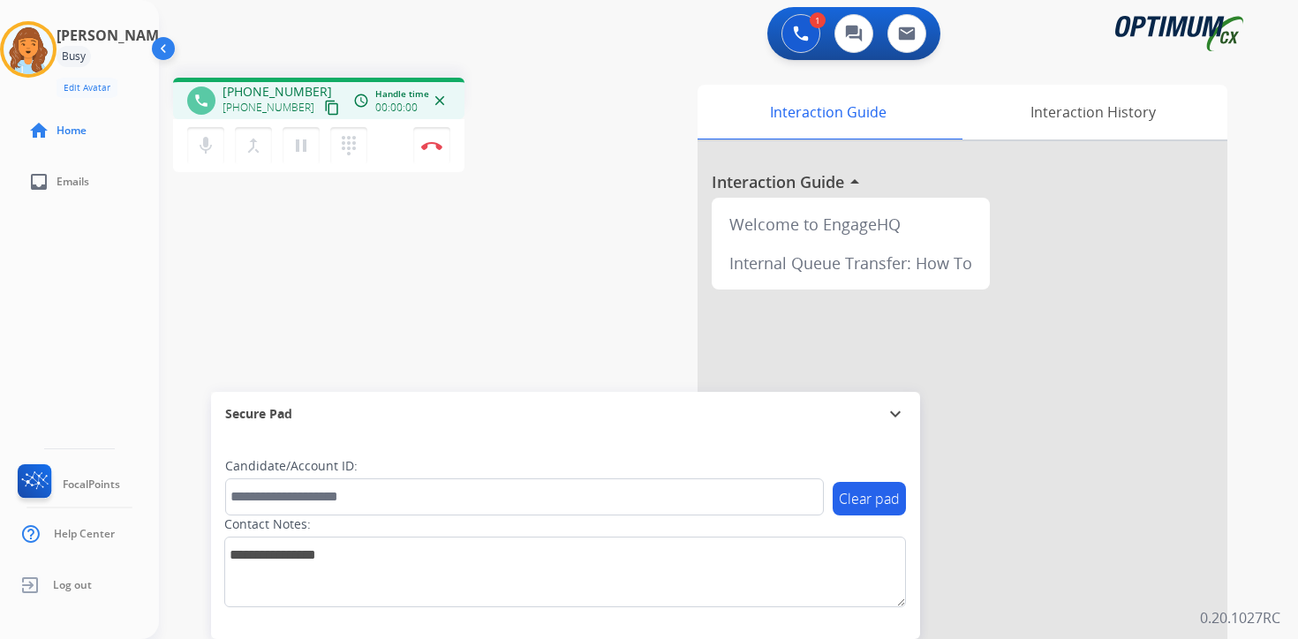
click at [321, 117] on button "content_copy" at bounding box center [331, 107] width 21 height 21
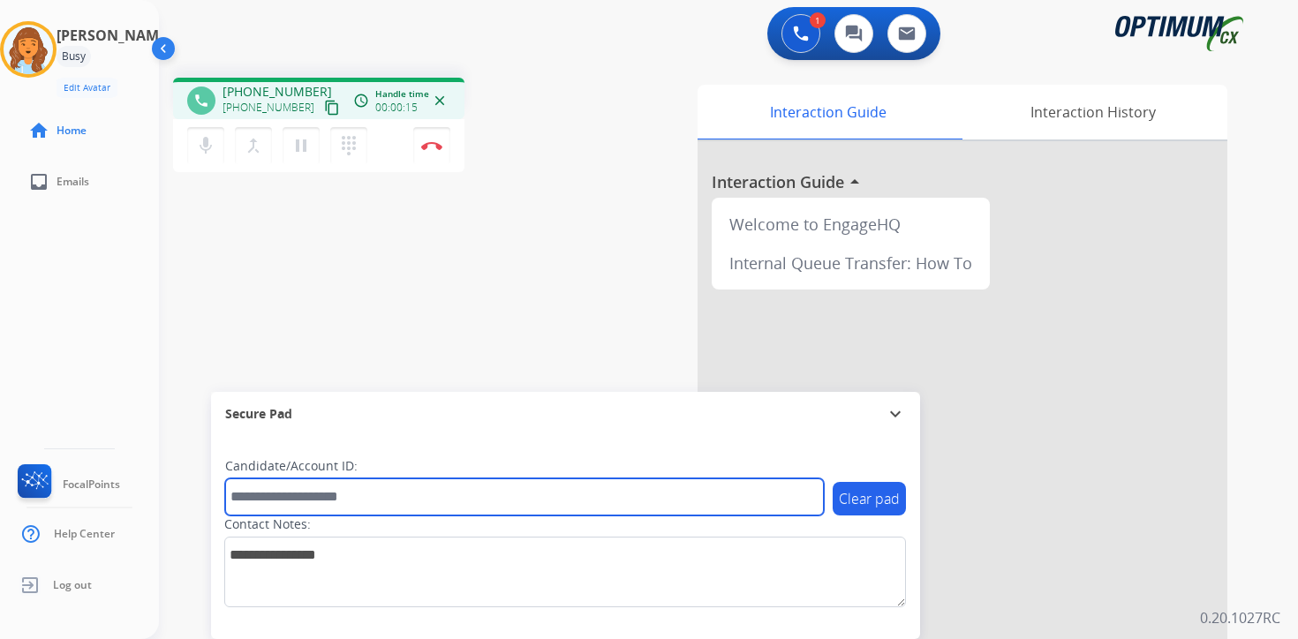
click at [320, 491] on input "text" at bounding box center [524, 497] width 599 height 37
type input "*******"
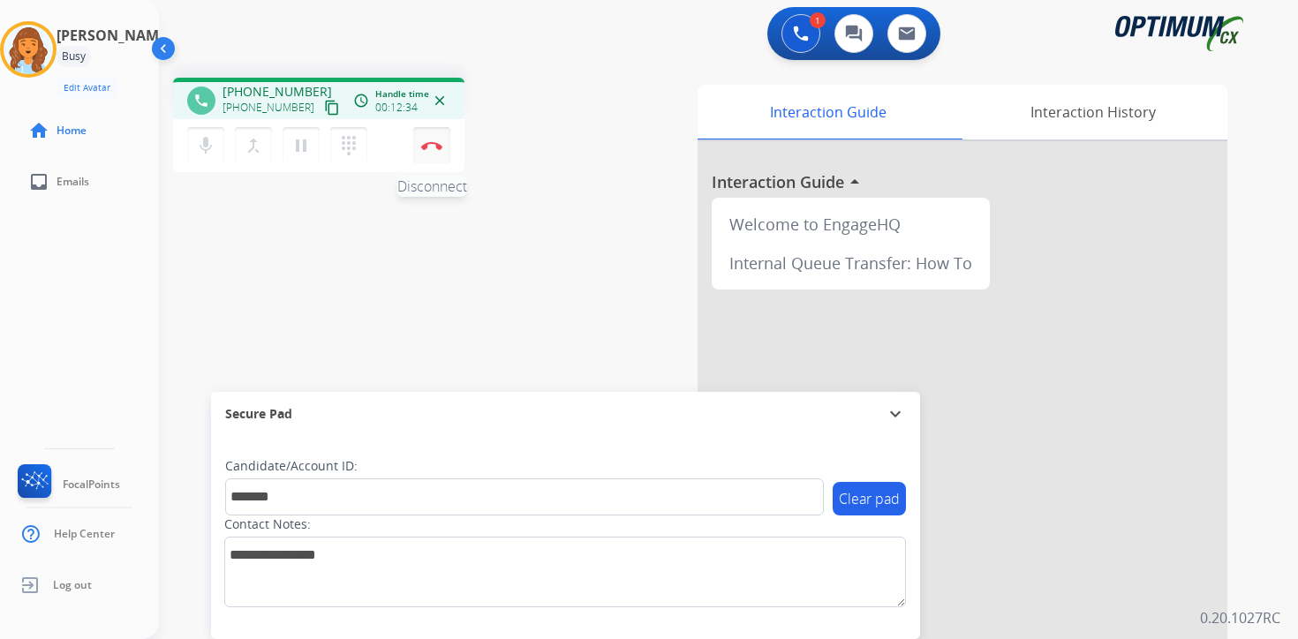
click at [432, 140] on button "Disconnect" at bounding box center [431, 145] width 37 height 37
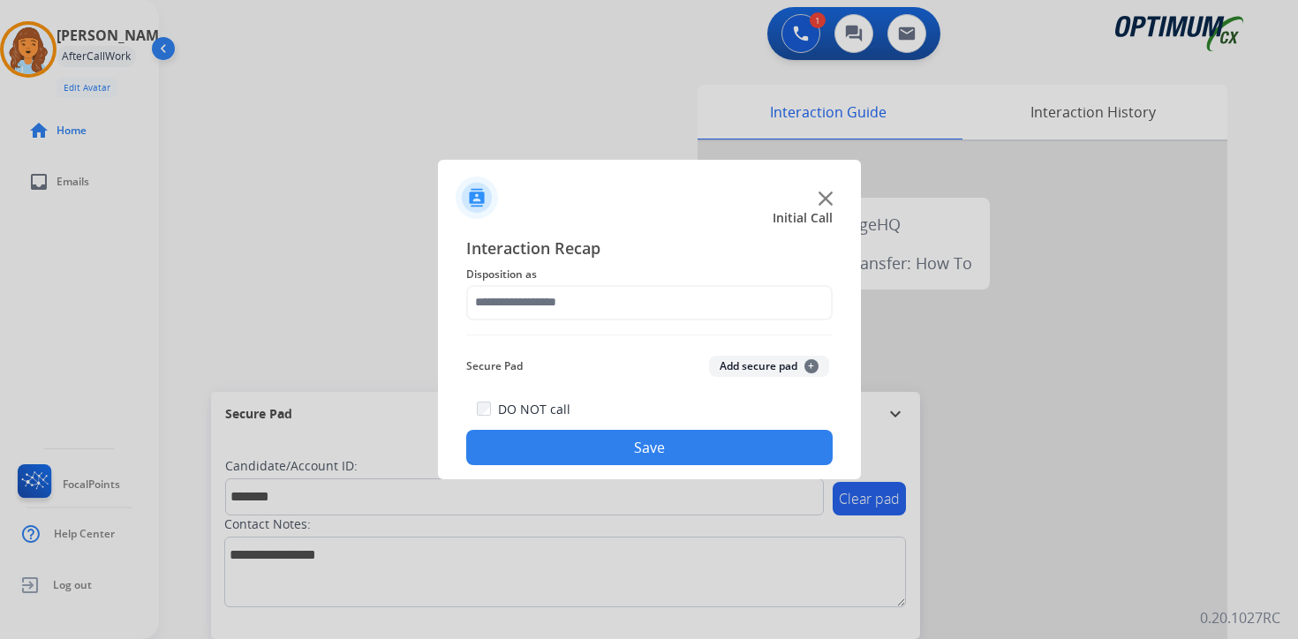
click at [750, 358] on button "Add secure pad +" at bounding box center [769, 366] width 120 height 21
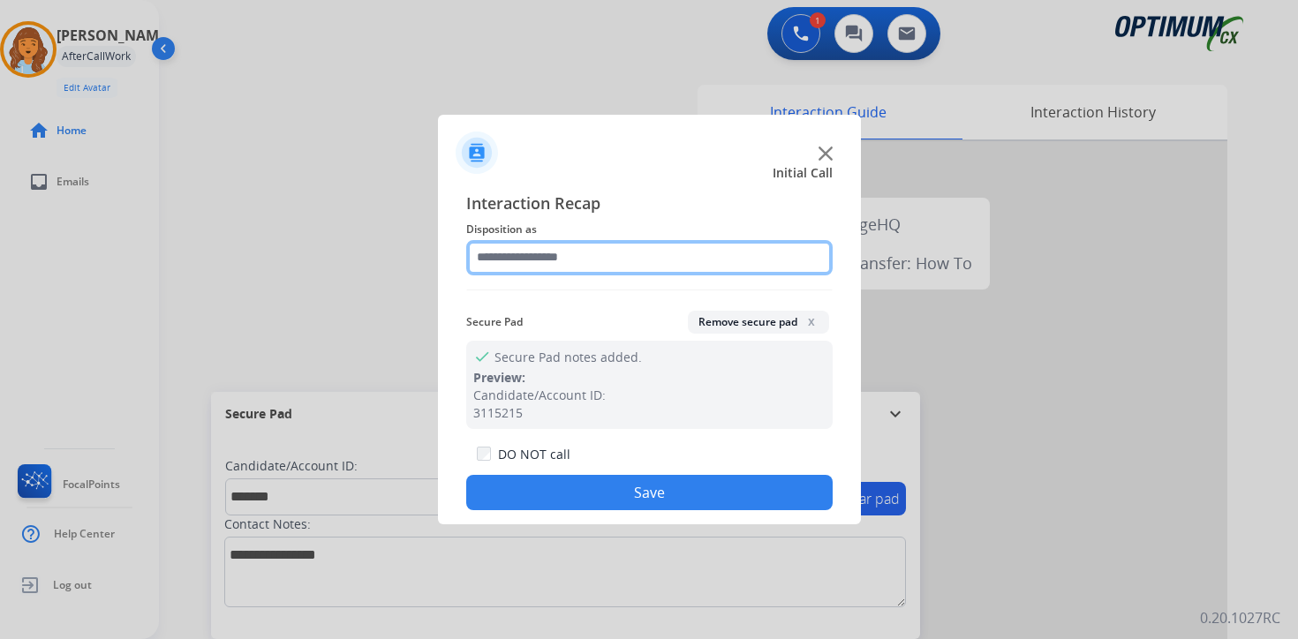
click at [505, 254] on input "text" at bounding box center [649, 257] width 367 height 35
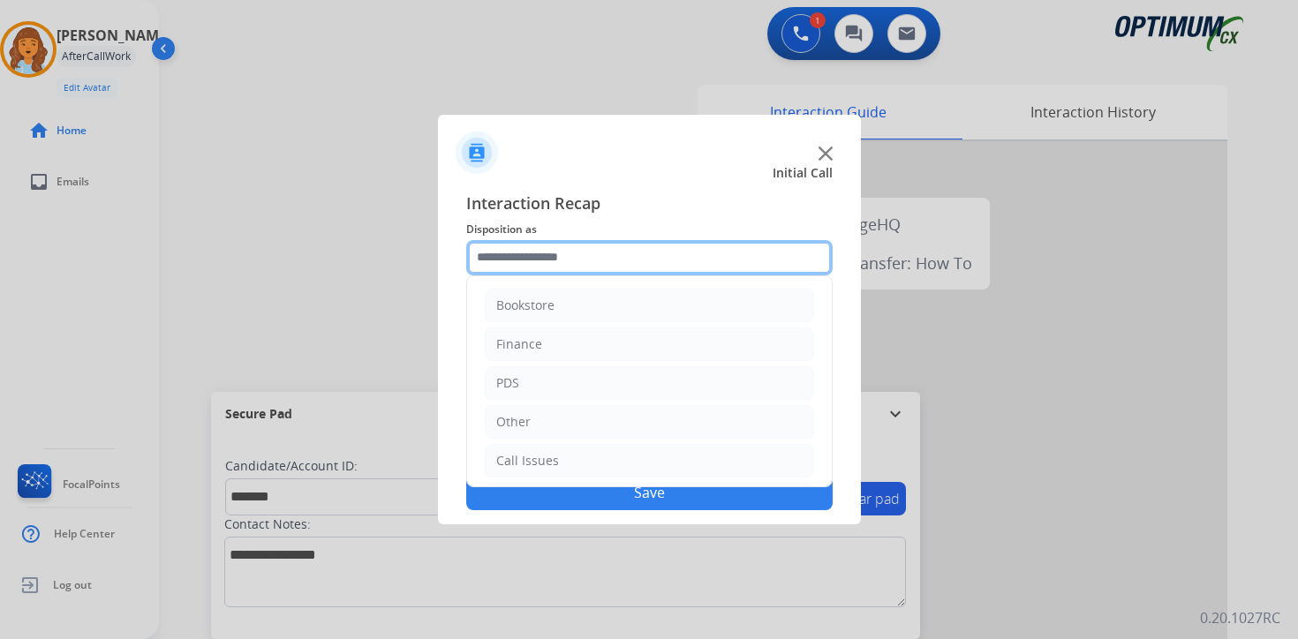
scroll to position [120, 0]
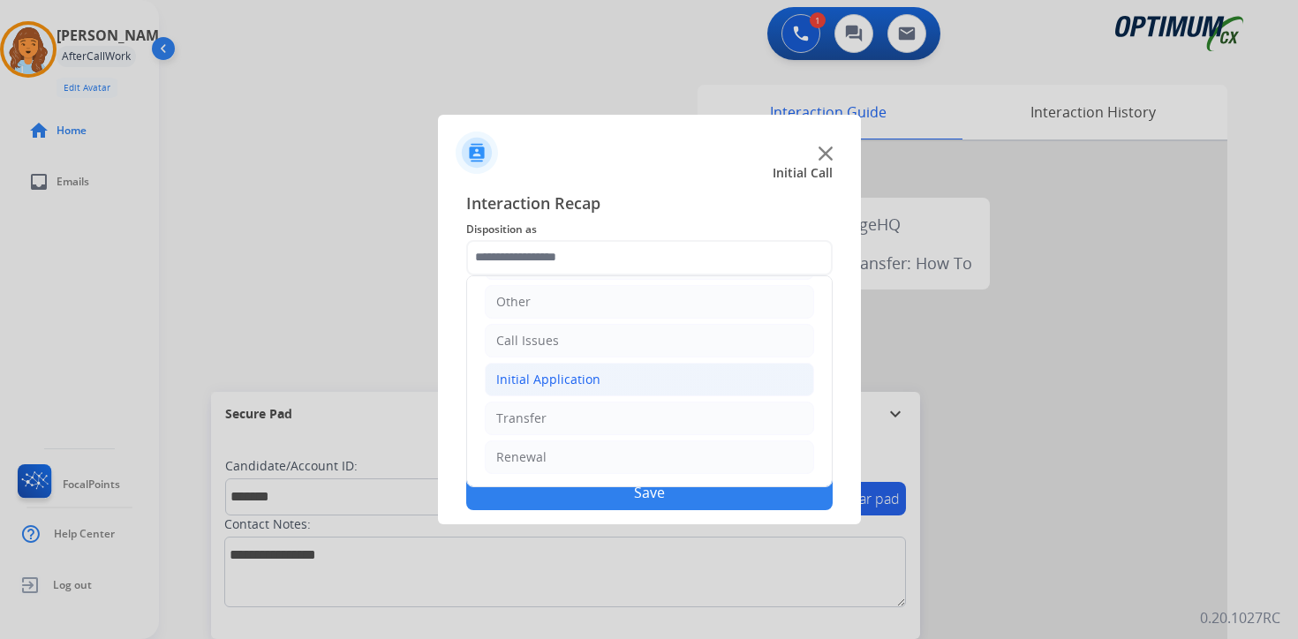
click at [536, 378] on div "Initial Application" at bounding box center [548, 380] width 104 height 18
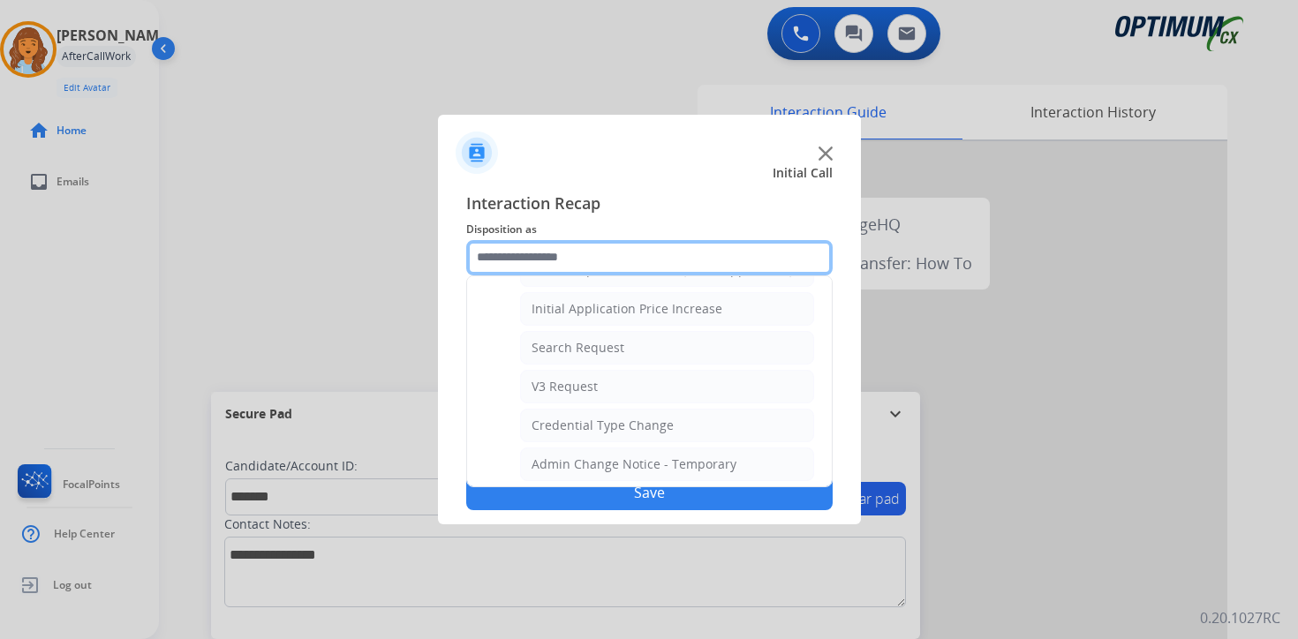
scroll to position [608, 0]
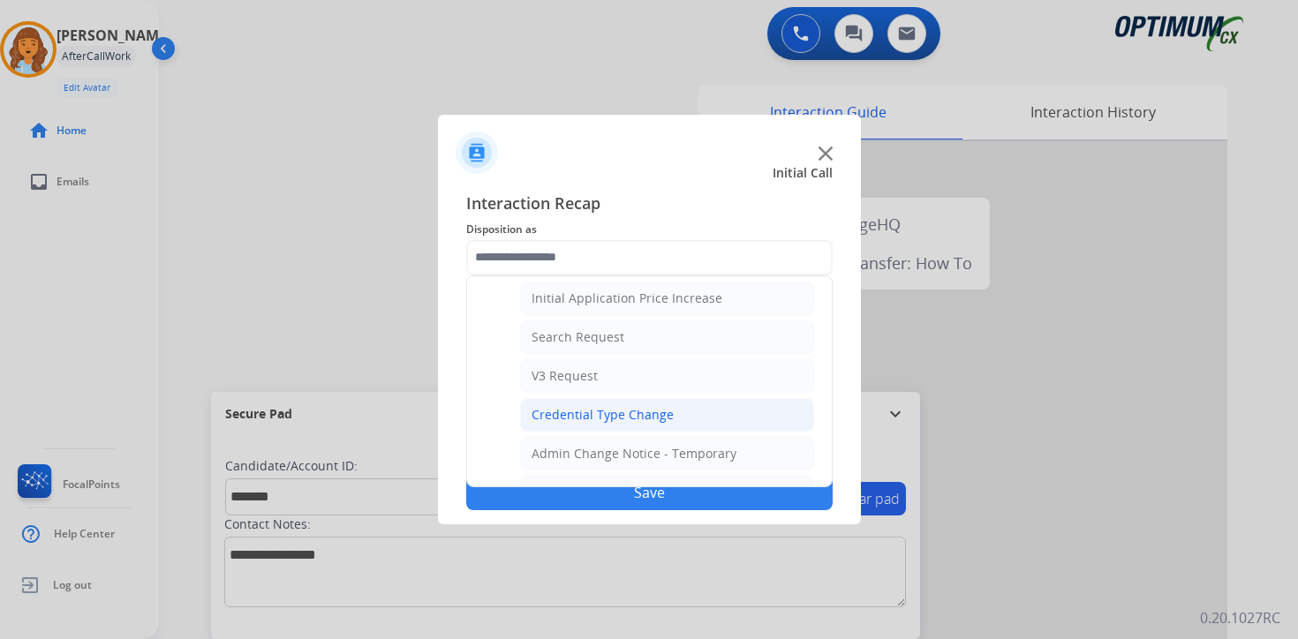
click at [680, 420] on li "Credential Type Change" at bounding box center [667, 415] width 294 height 34
type input "**********"
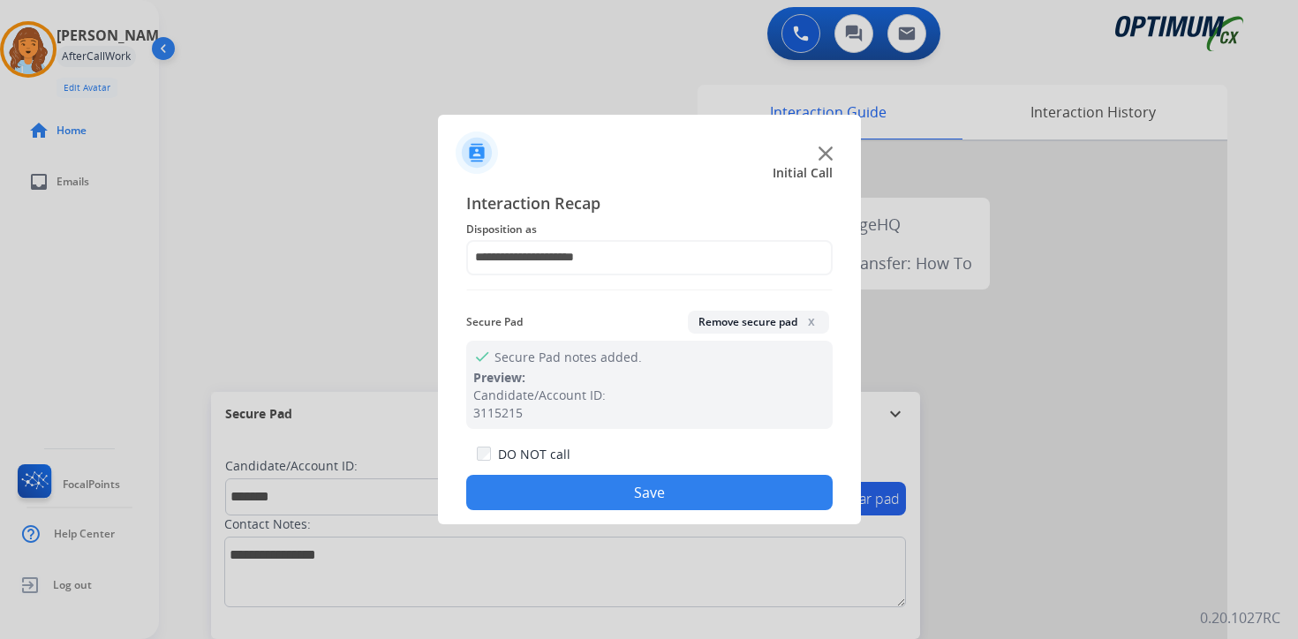
click at [677, 494] on button "Save" at bounding box center [649, 492] width 367 height 35
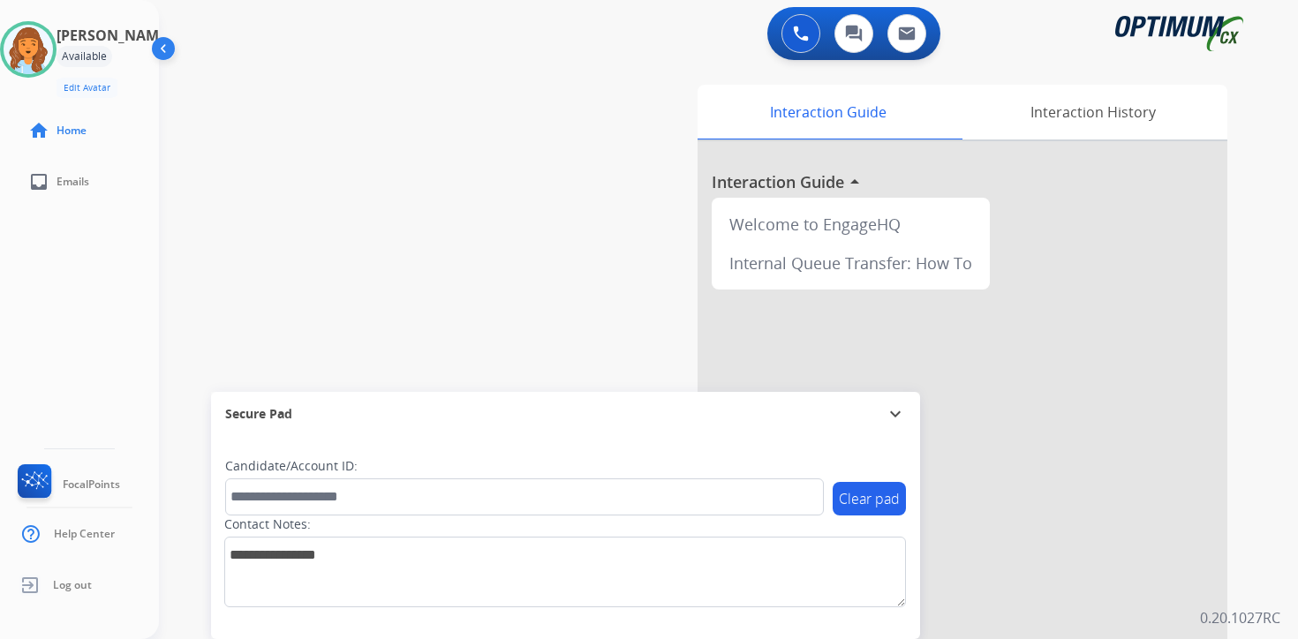
click at [1248, 465] on div "Interaction Guide Interaction History Interaction Guide arrow_drop_up Welcome t…" at bounding box center [936, 439] width 640 height 722
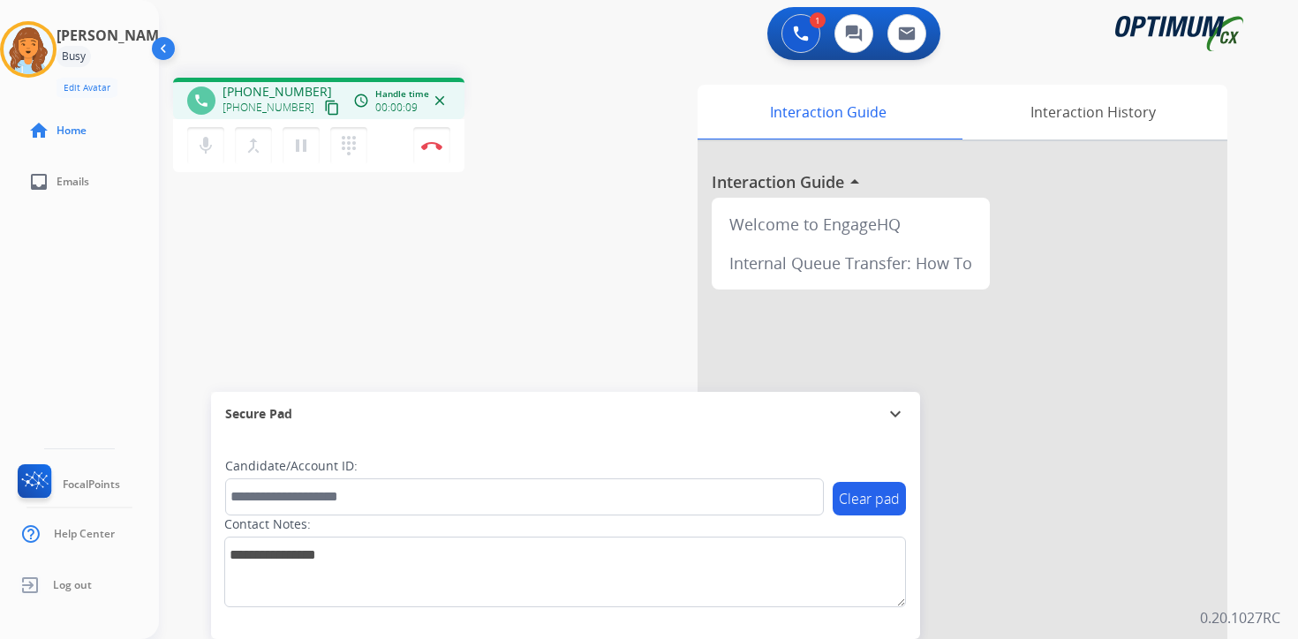
click at [324, 104] on mat-icon "content_copy" at bounding box center [332, 108] width 16 height 16
click at [1255, 520] on div "Interaction Guide Interaction History Interaction Guide arrow_drop_up Welcome t…" at bounding box center [936, 439] width 640 height 722
click at [306, 144] on mat-icon "pause" at bounding box center [301, 145] width 21 height 21
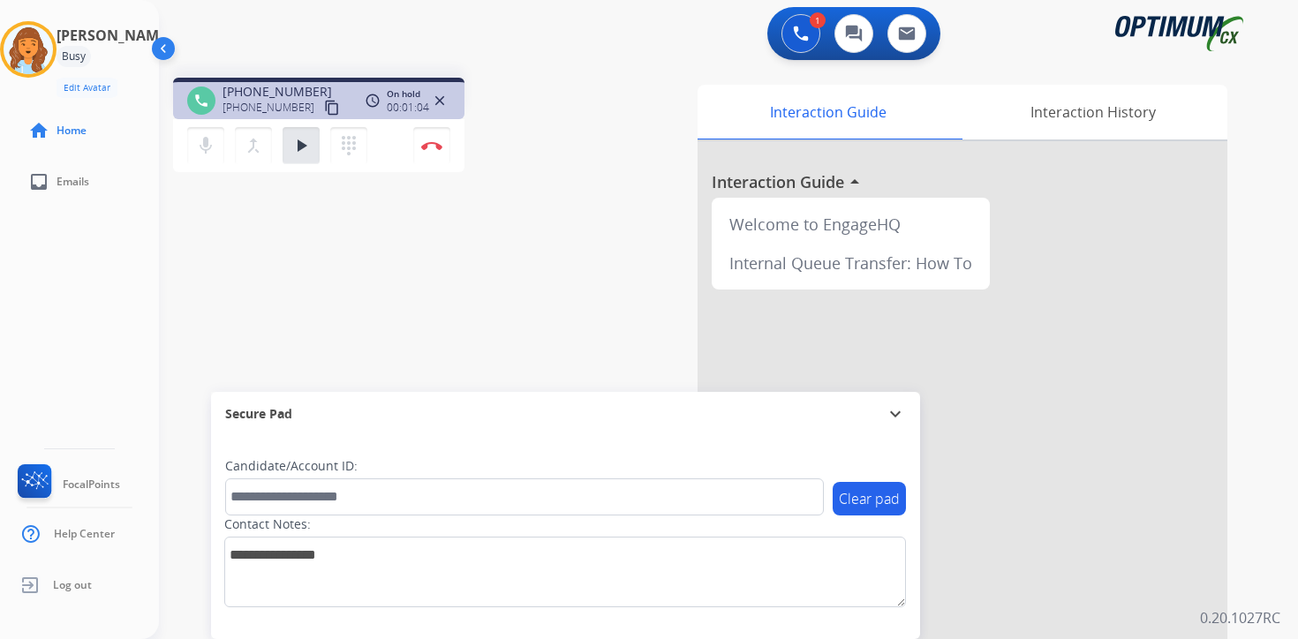
click at [1267, 480] on div "1 Voice Interactions 0 Chat Interactions 0 Email Interactions phone [PHONE_NUMB…" at bounding box center [728, 319] width 1139 height 639
click at [300, 148] on mat-icon "play_arrow" at bounding box center [301, 145] width 21 height 21
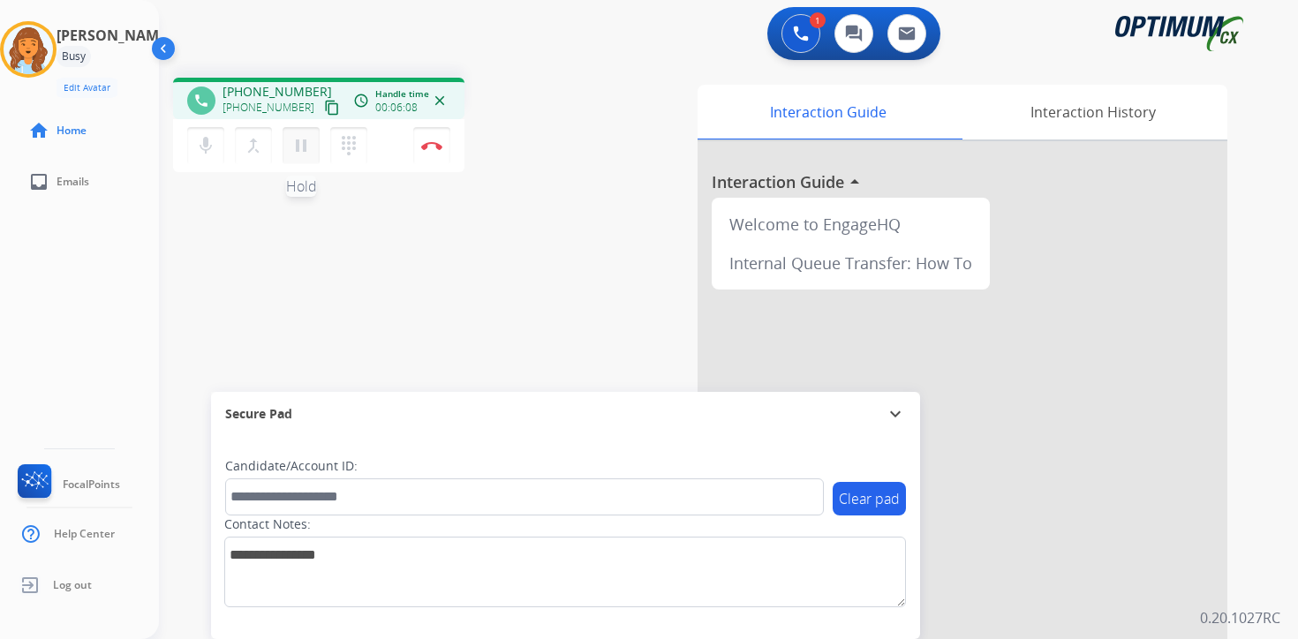
click at [301, 160] on button "pause Hold" at bounding box center [301, 145] width 37 height 37
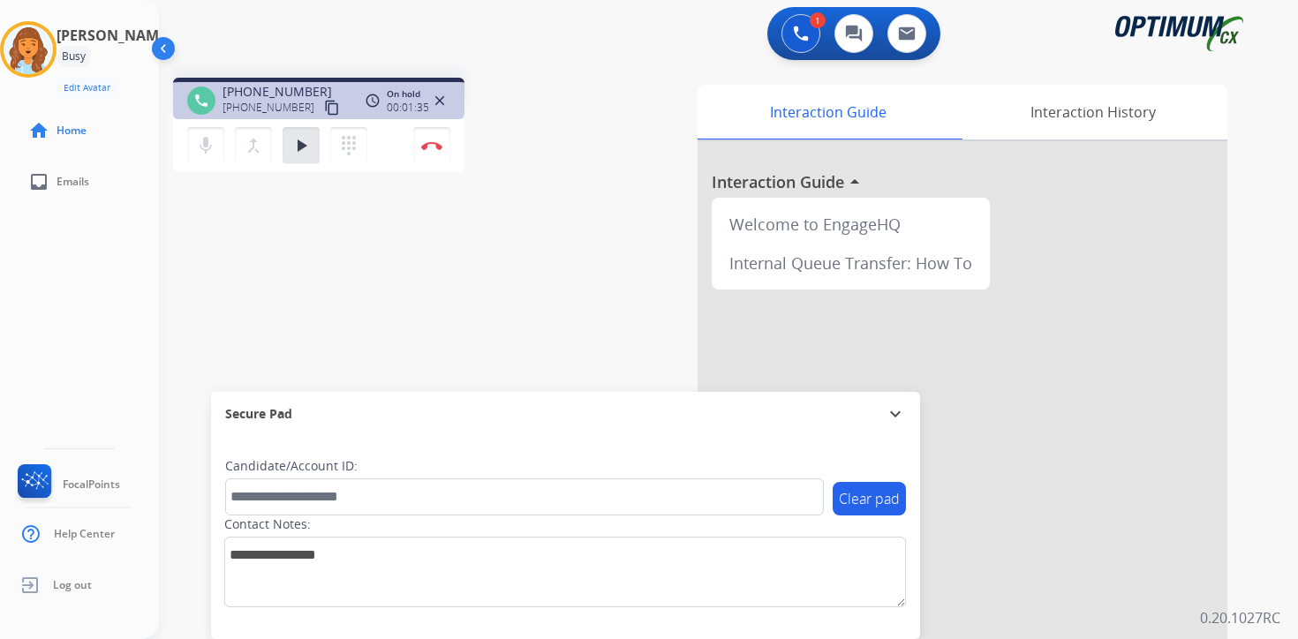
click at [1249, 462] on div "Interaction Guide Interaction History Interaction Guide arrow_drop_up Welcome t…" at bounding box center [936, 439] width 640 height 722
click at [299, 144] on mat-icon "play_arrow" at bounding box center [301, 145] width 21 height 21
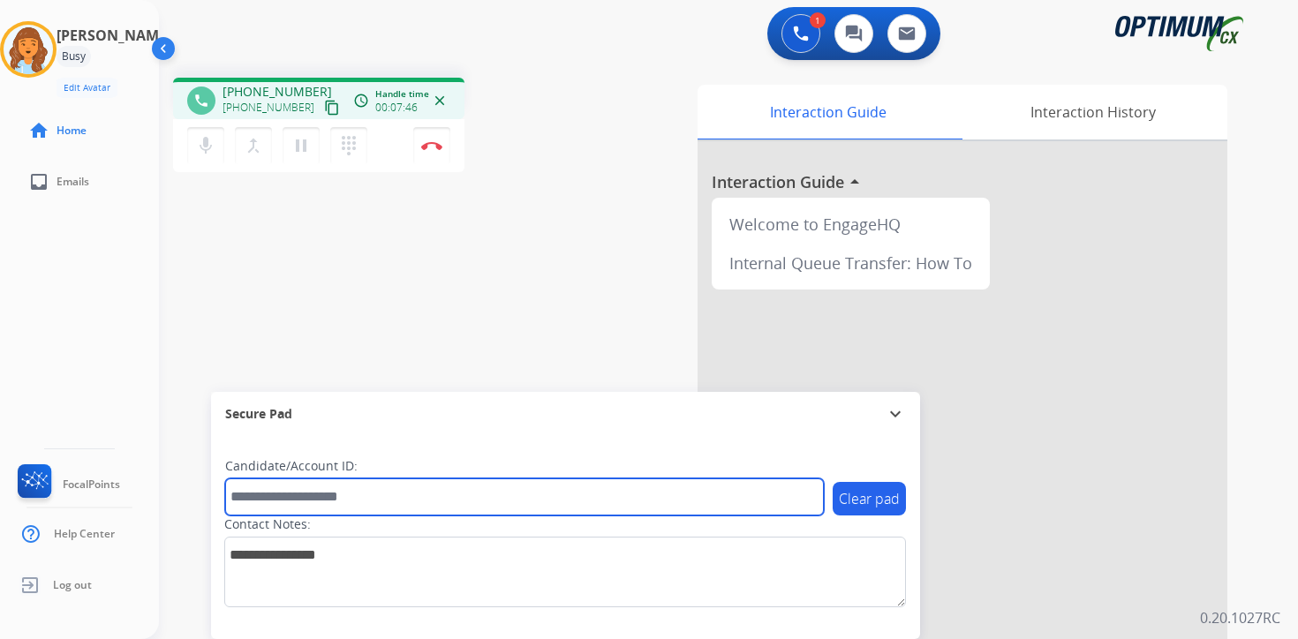
click at [426, 494] on input "text" at bounding box center [524, 497] width 599 height 37
type input "*******"
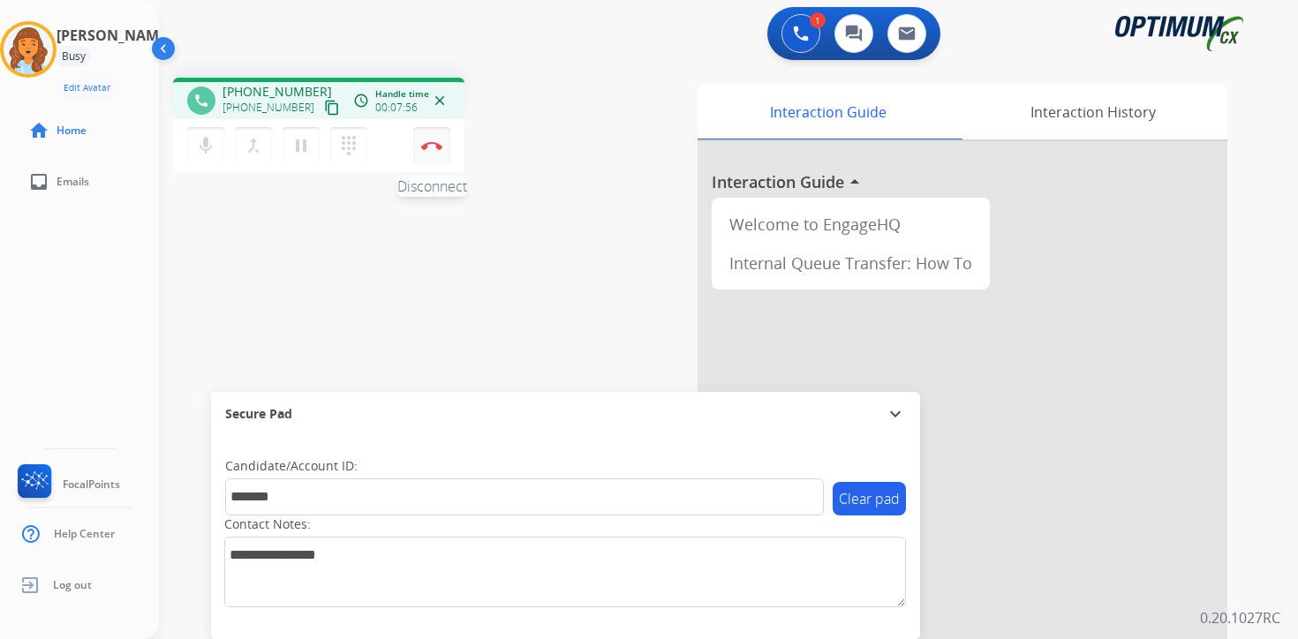
click at [430, 151] on button "Disconnect" at bounding box center [431, 145] width 37 height 37
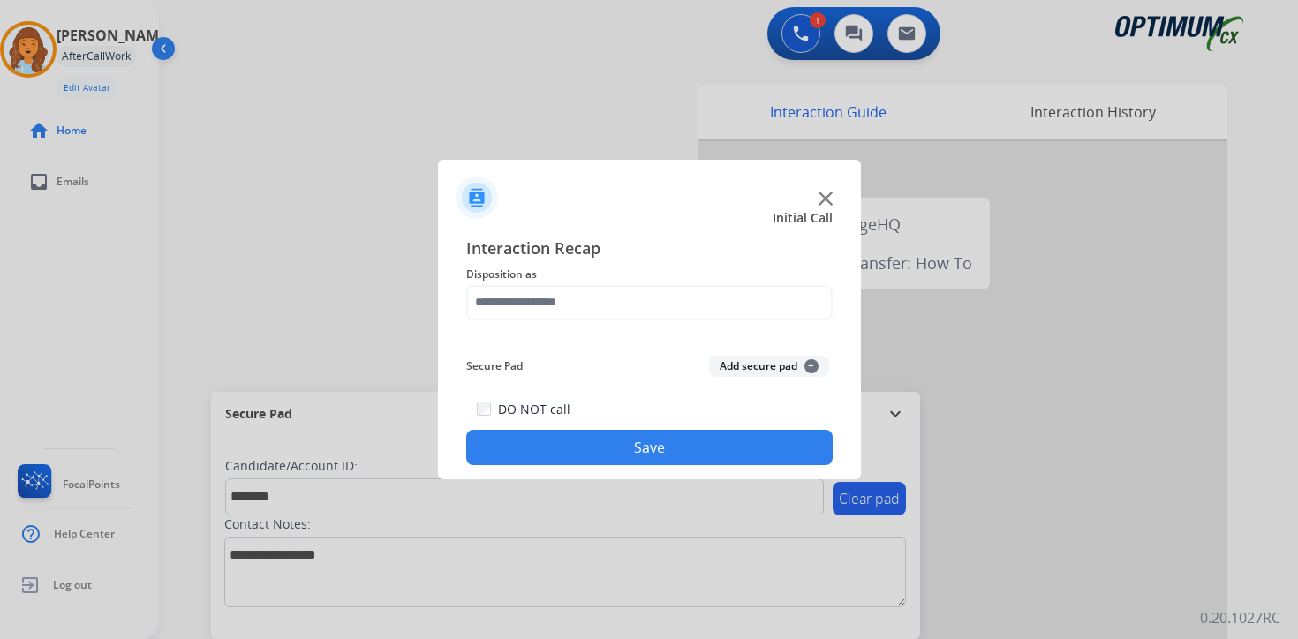
click at [790, 359] on button "Add secure pad +" at bounding box center [769, 366] width 120 height 21
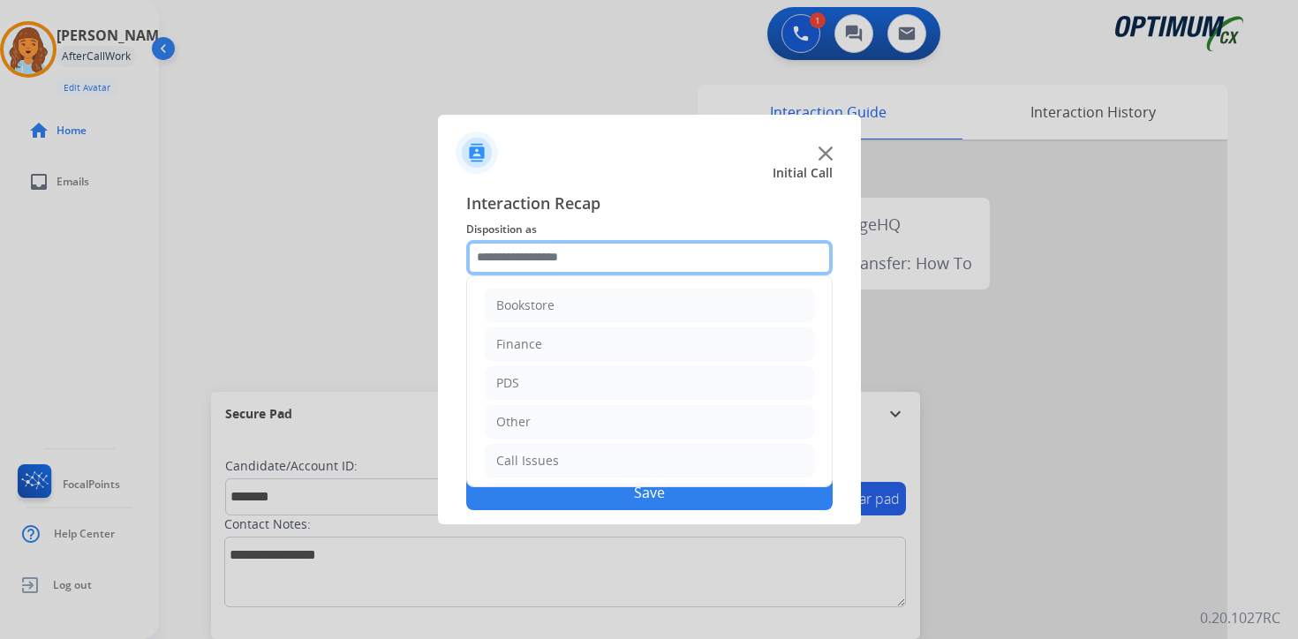
click at [490, 269] on input "text" at bounding box center [649, 257] width 367 height 35
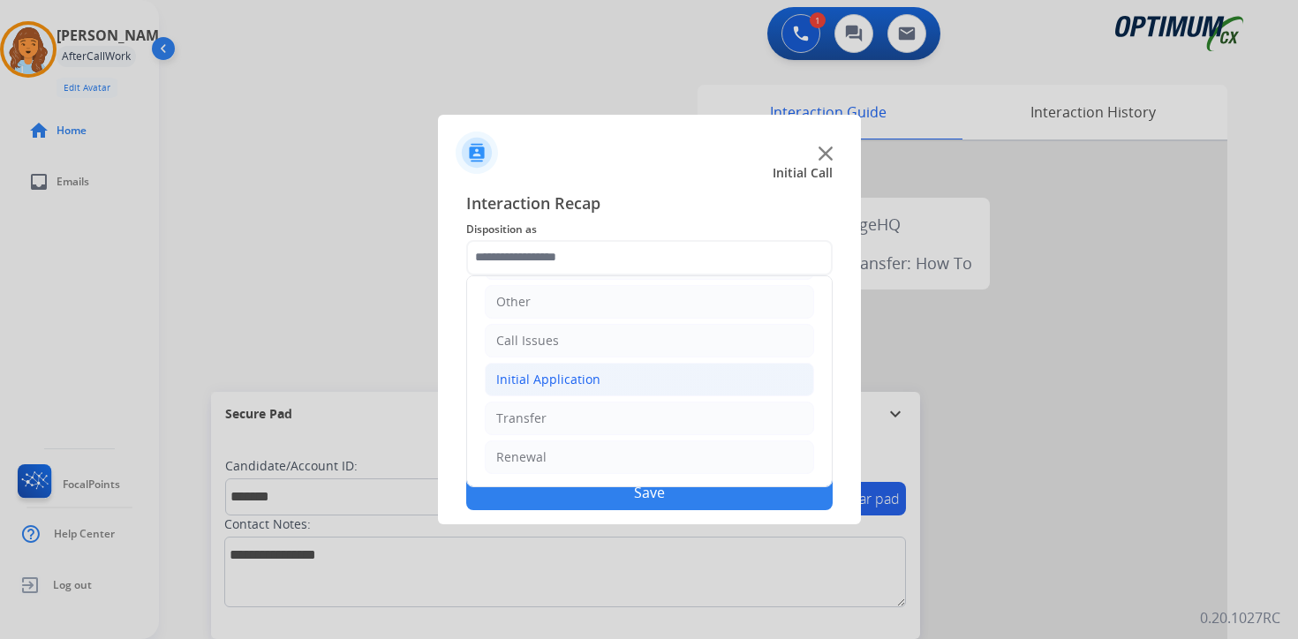
click at [517, 382] on div "Initial Application" at bounding box center [548, 380] width 104 height 18
click at [560, 457] on div "Appeals" at bounding box center [556, 458] width 48 height 18
type input "*******"
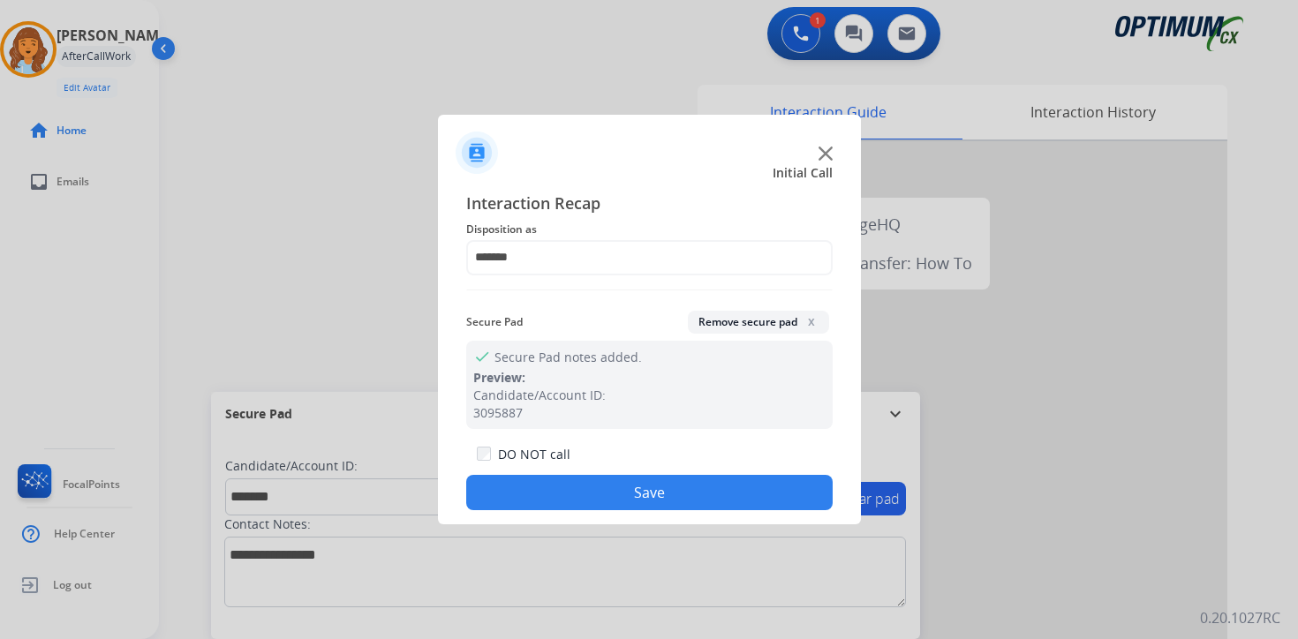
click at [560, 492] on button "Save" at bounding box center [649, 492] width 367 height 35
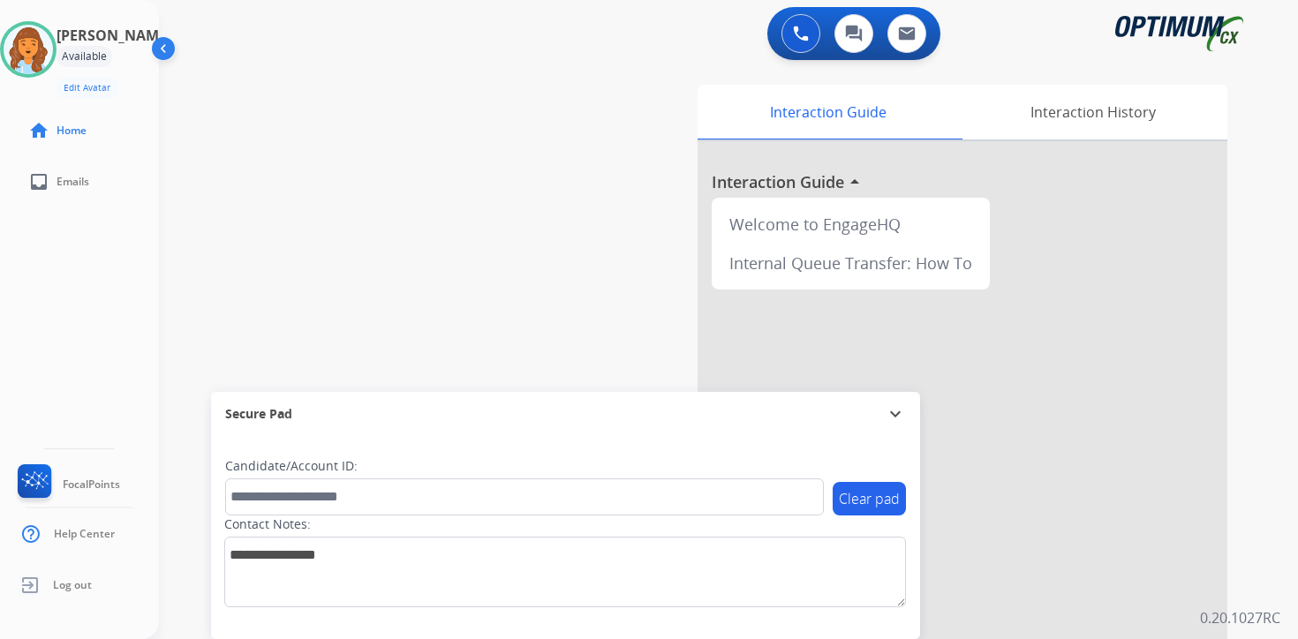
click at [1268, 487] on div "0 Voice Interactions 0 Chat Interactions 0 Email Interactions swap_horiz Break …" at bounding box center [728, 319] width 1139 height 639
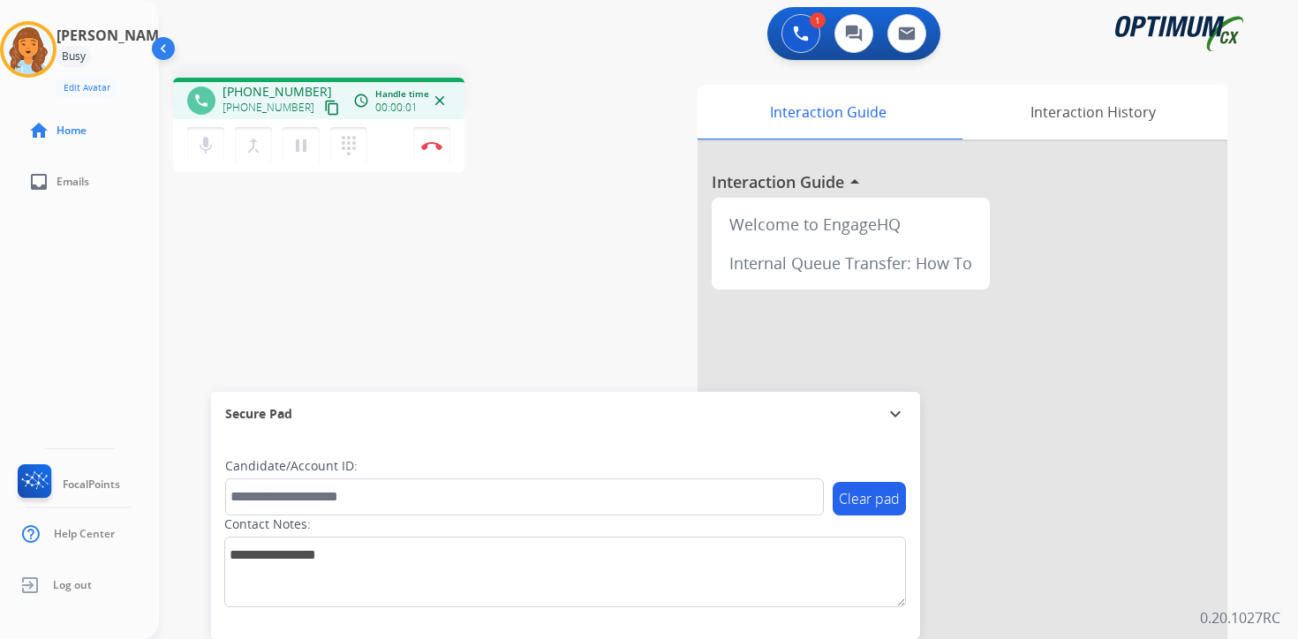
click at [324, 111] on mat-icon "content_copy" at bounding box center [332, 108] width 16 height 16
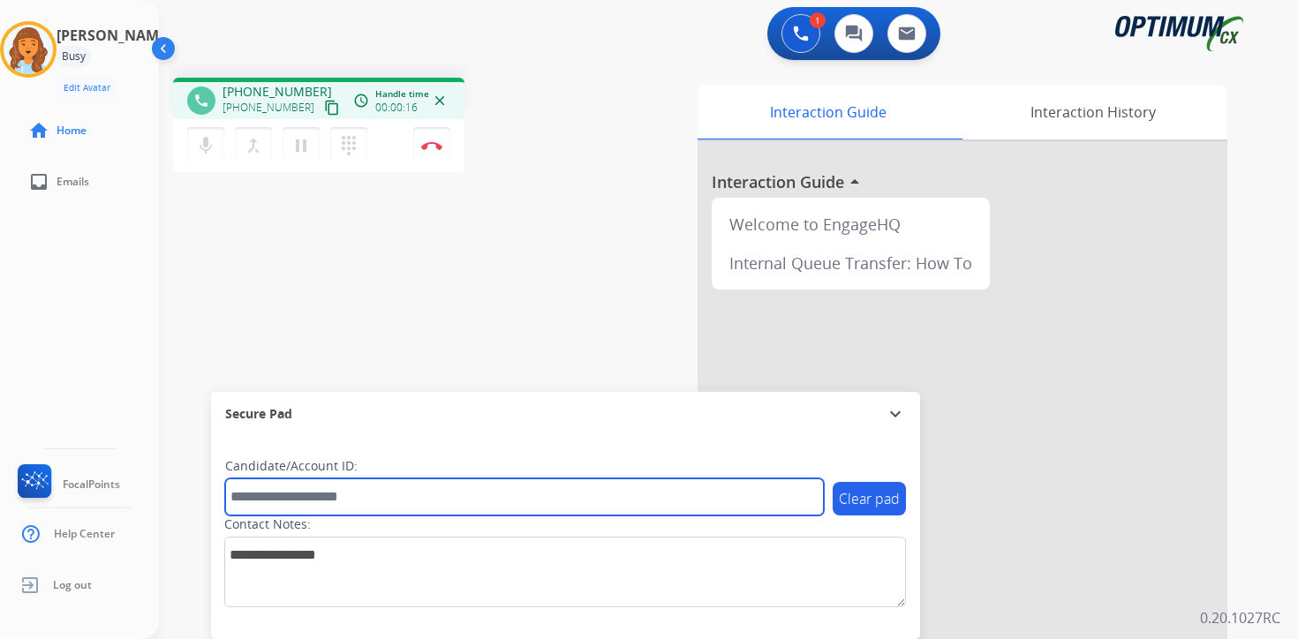
click at [344, 494] on input "text" at bounding box center [524, 497] width 599 height 37
type input "*******"
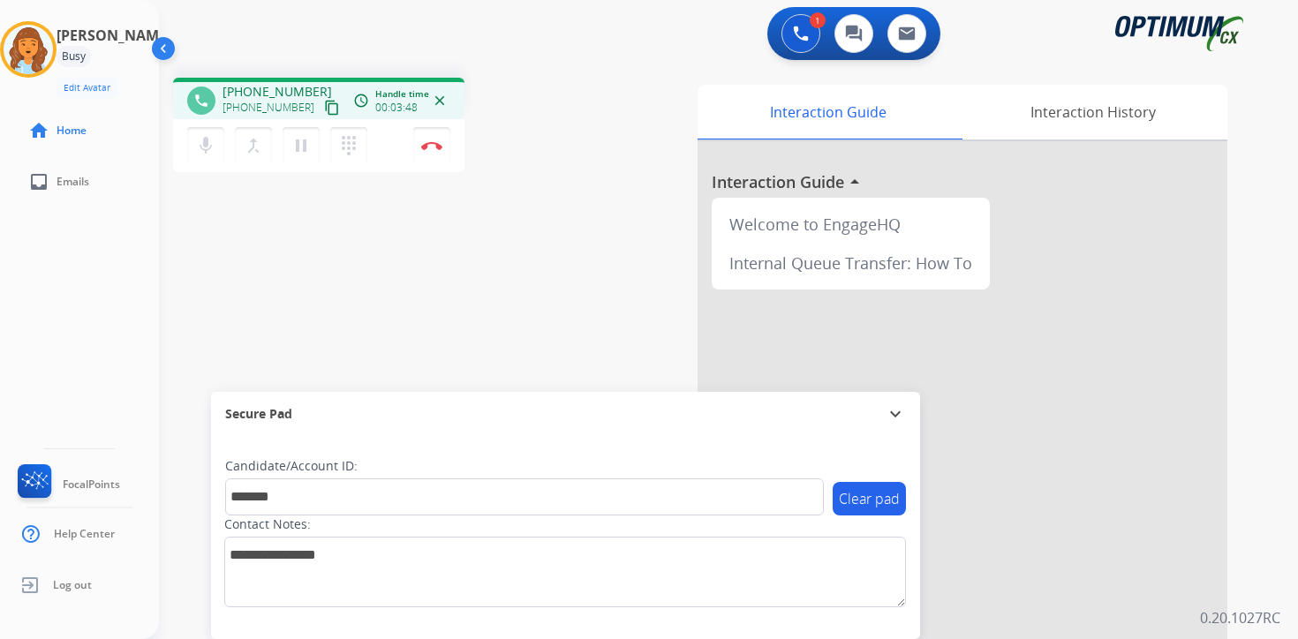
click at [1263, 605] on div "1 Voice Interactions 0 Chat Interactions 0 Email Interactions phone [PHONE_NUMB…" at bounding box center [728, 319] width 1139 height 639
click at [435, 155] on button "Disconnect" at bounding box center [431, 145] width 37 height 37
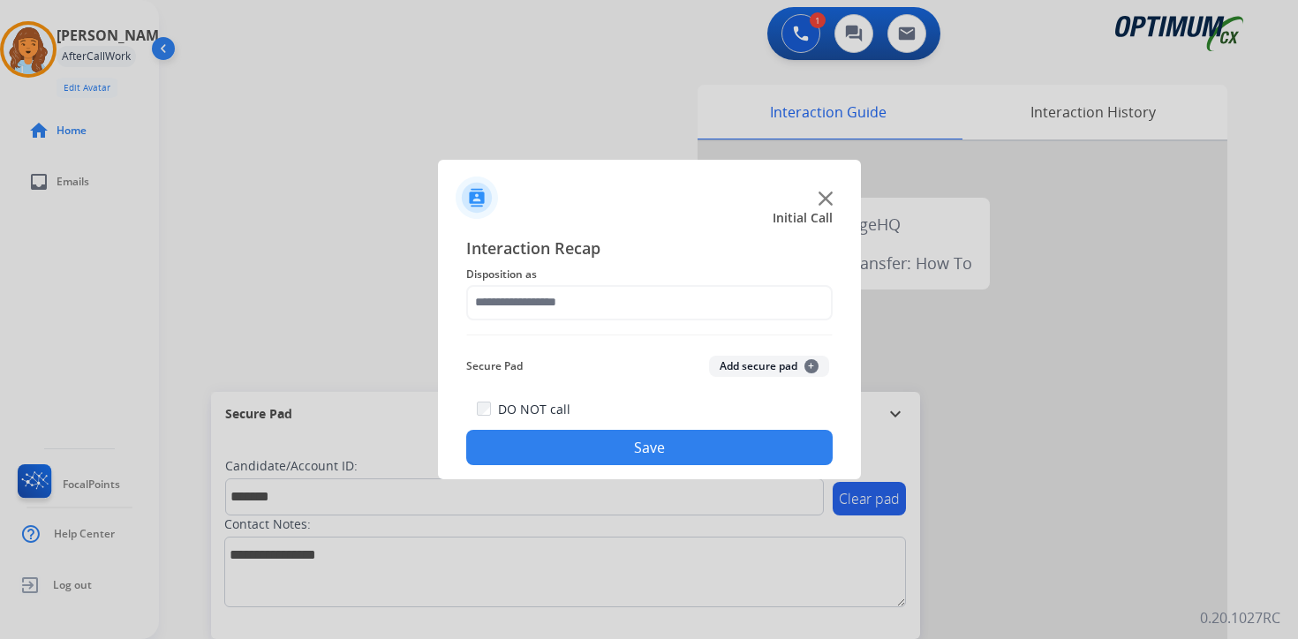
click at [773, 362] on button "Add secure pad +" at bounding box center [769, 366] width 120 height 21
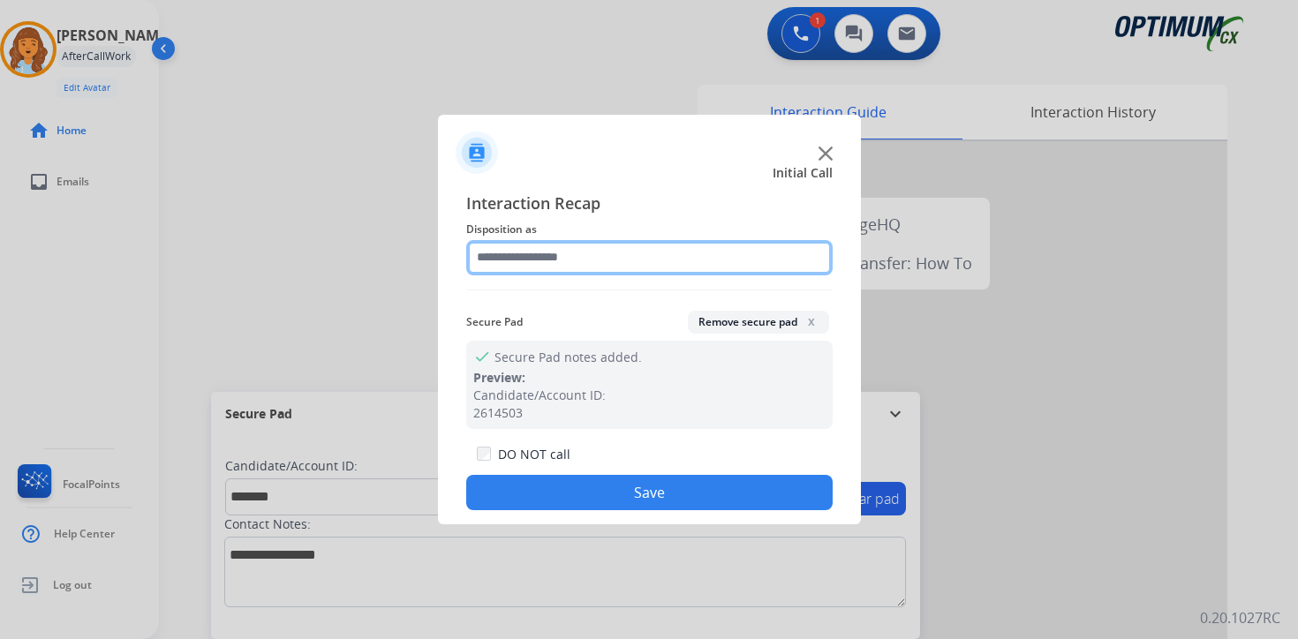
click at [540, 263] on input "text" at bounding box center [649, 257] width 367 height 35
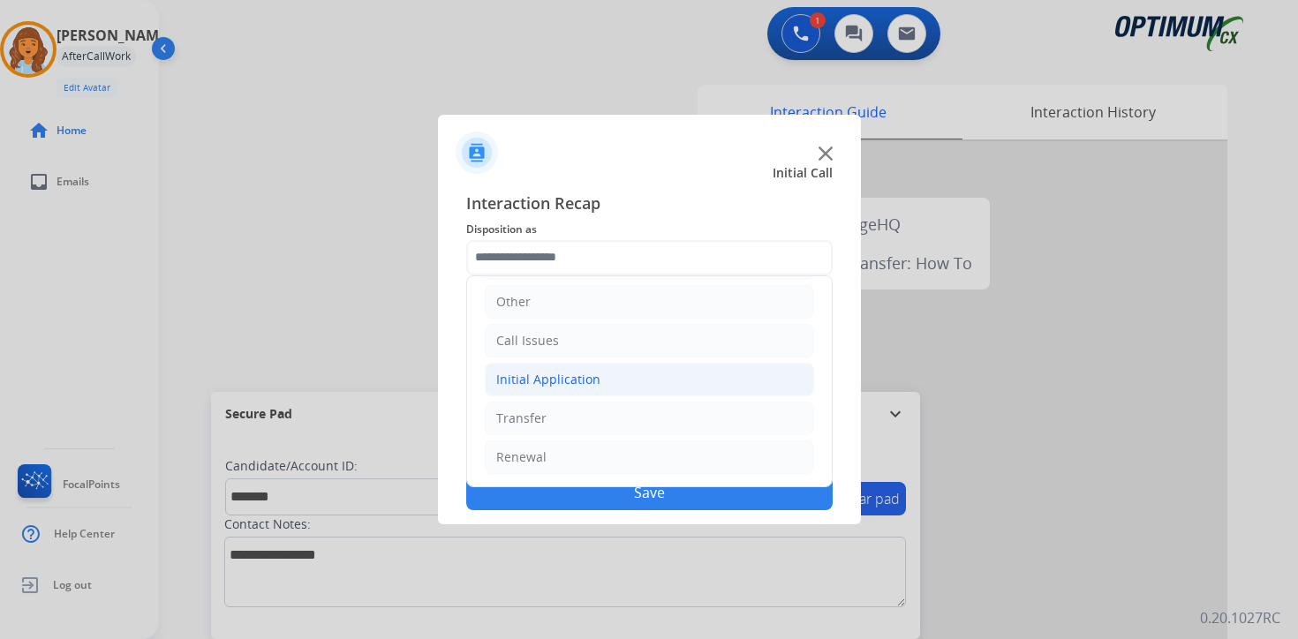
click at [538, 383] on div "Initial Application" at bounding box center [548, 380] width 104 height 18
click at [564, 426] on div "Credential Resend (Initial application)" at bounding box center [643, 419] width 223 height 18
type input "**********"
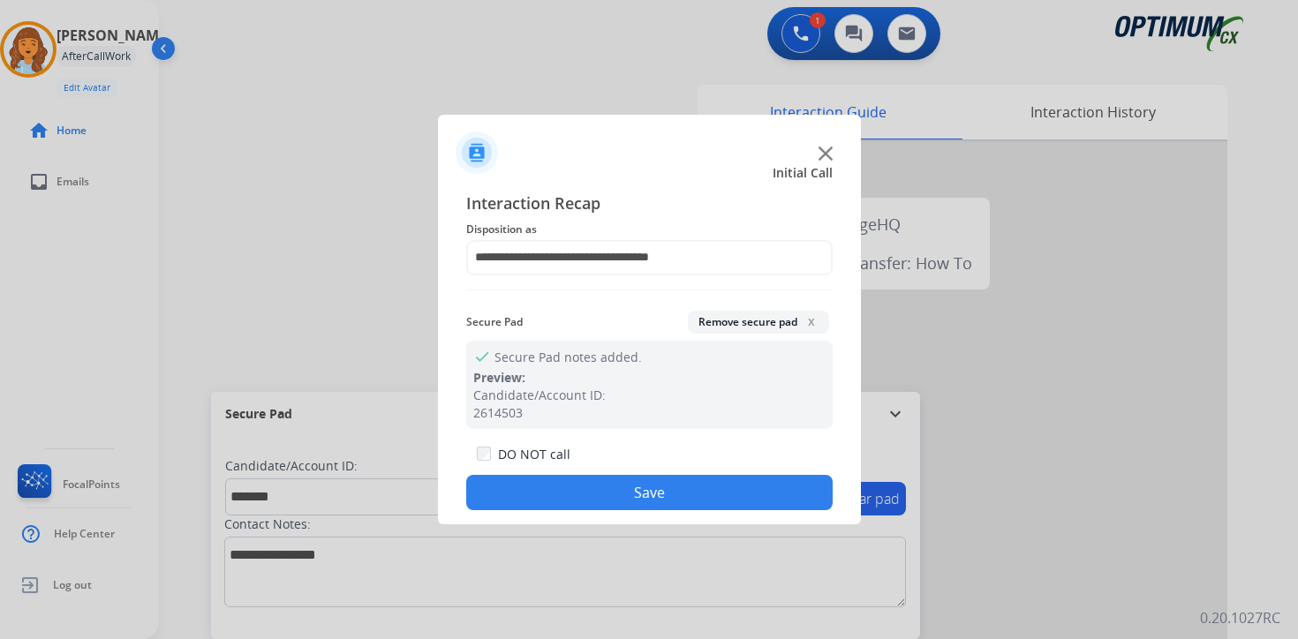
click at [579, 485] on button "Save" at bounding box center [649, 492] width 367 height 35
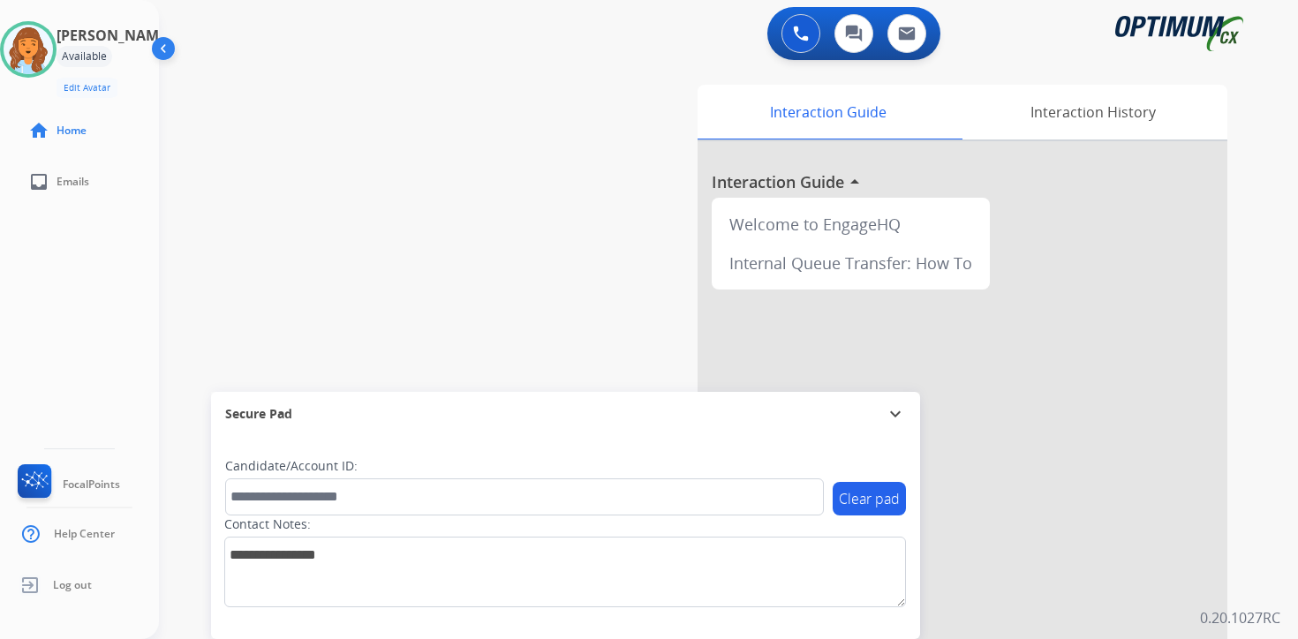
click at [1272, 478] on div "0 Voice Interactions 0 Chat Interactions 0 Email Interactions swap_horiz Break …" at bounding box center [728, 319] width 1139 height 639
click at [53, 58] on img at bounding box center [28, 49] width 49 height 49
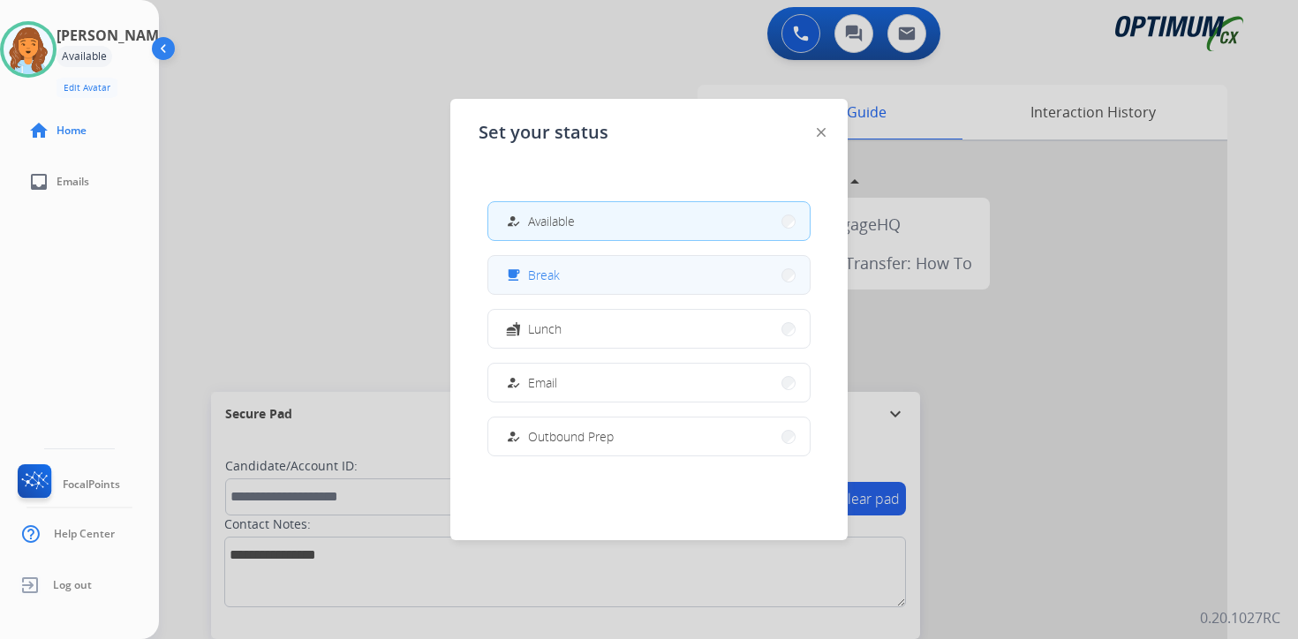
click at [560, 287] on button "free_breakfast Break" at bounding box center [648, 275] width 321 height 38
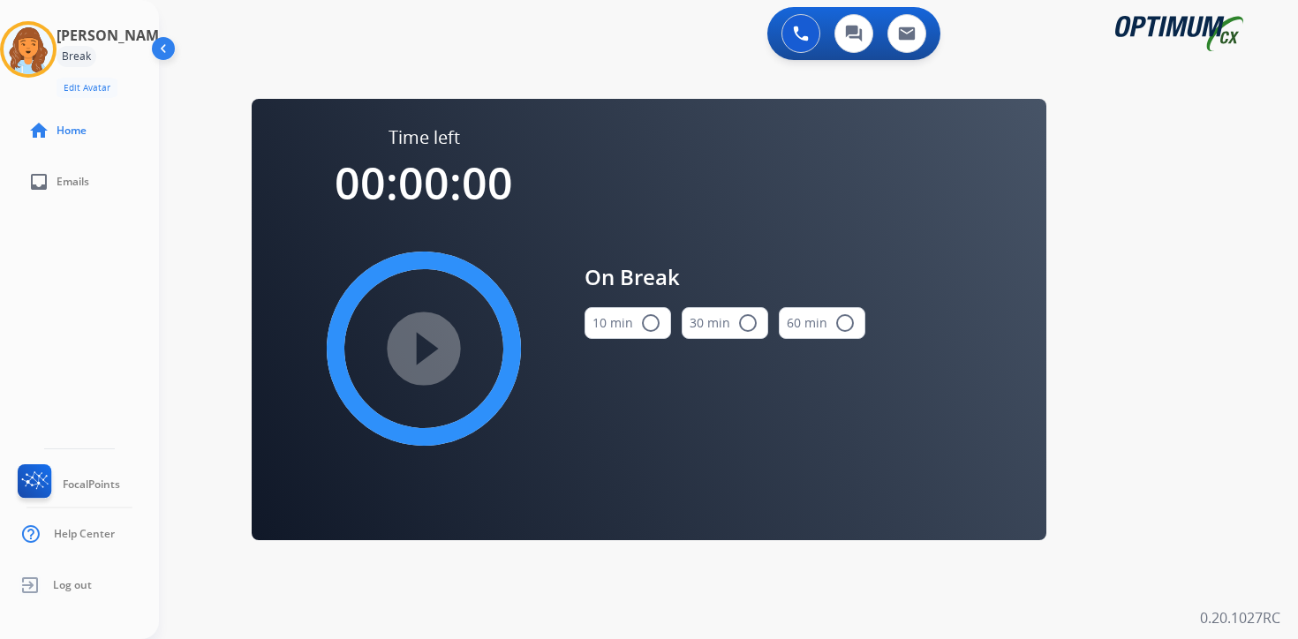
drag, startPoint x: 1233, startPoint y: 423, endPoint x: 1223, endPoint y: 423, distance: 9.7
click at [1233, 423] on div "0 Voice Interactions 0 Chat Interactions 0 Email Interactions swap_horiz Break …" at bounding box center [728, 319] width 1139 height 639
click at [50, 42] on img at bounding box center [28, 49] width 49 height 49
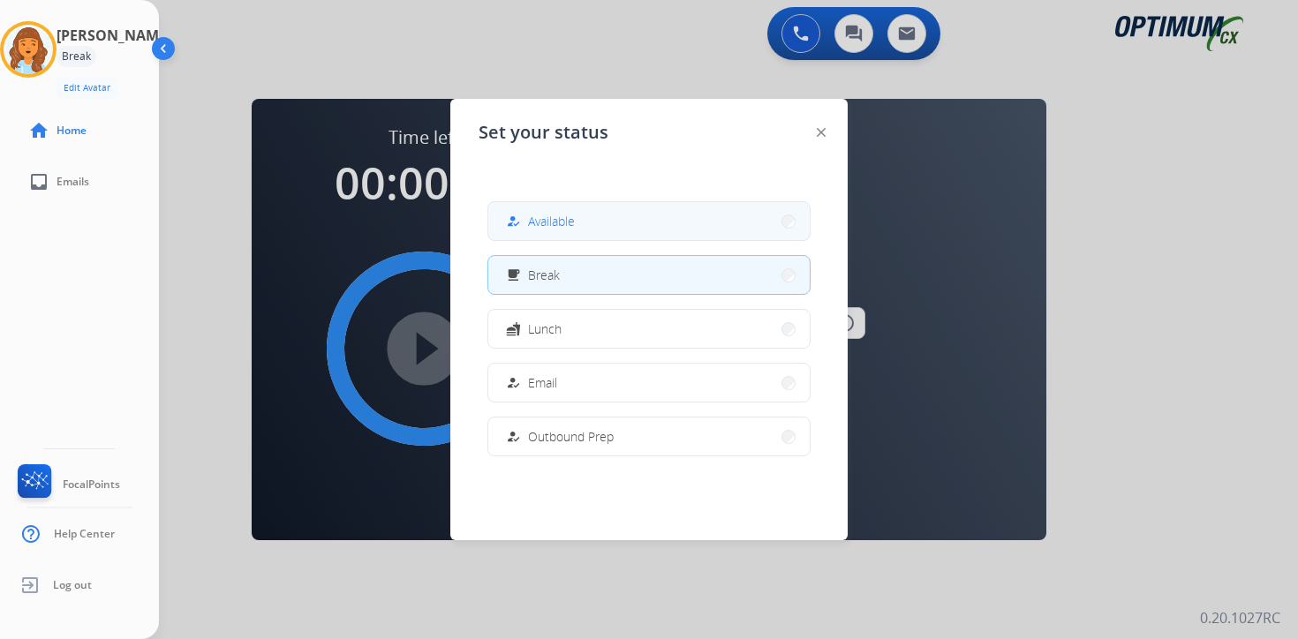
click at [553, 219] on span "Available" at bounding box center [551, 221] width 47 height 19
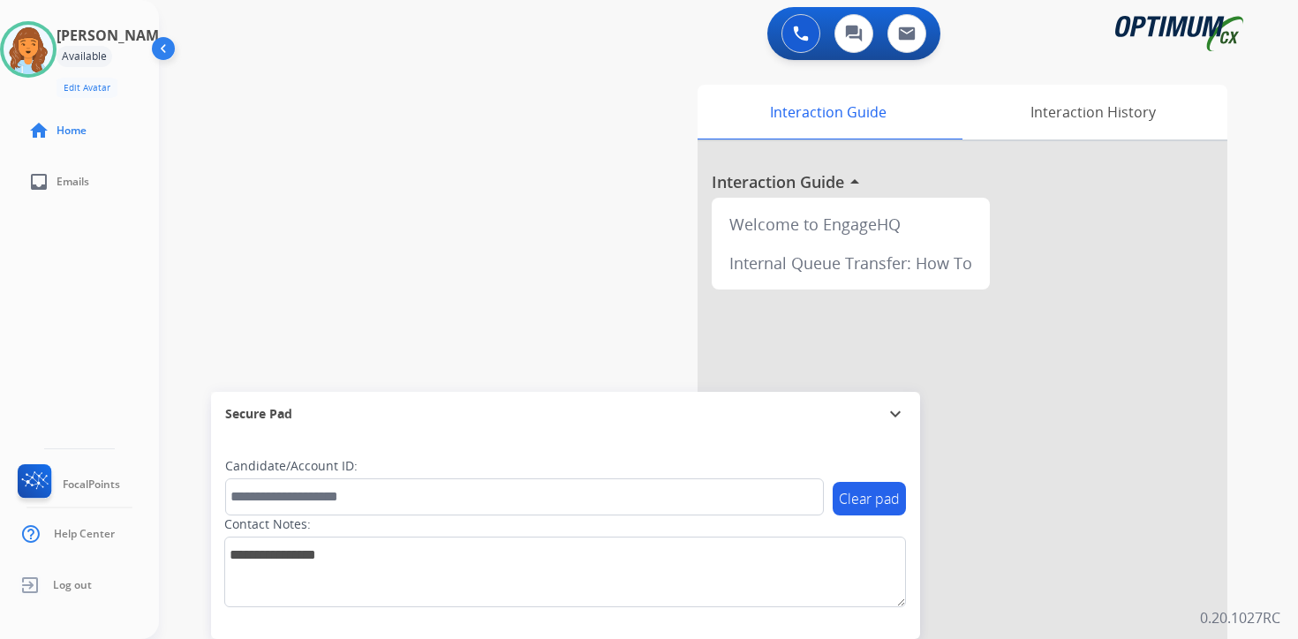
click at [1272, 441] on div "0 Voice Interactions 0 Chat Interactions 0 Email Interactions swap_horiz Break …" at bounding box center [728, 319] width 1139 height 639
click at [1263, 563] on div "0 Voice Interactions 0 Chat Interactions 0 Email Interactions swap_horiz Break …" at bounding box center [728, 319] width 1139 height 639
drag, startPoint x: 1248, startPoint y: 548, endPoint x: 1200, endPoint y: 560, distance: 49.1
click at [1248, 548] on div "Interaction Guide Interaction History Interaction Guide arrow_drop_up Welcome t…" at bounding box center [936, 439] width 640 height 722
click at [1269, 526] on div "0 Voice Interactions 0 Chat Interactions 0 Email Interactions swap_horiz Break …" at bounding box center [728, 319] width 1139 height 639
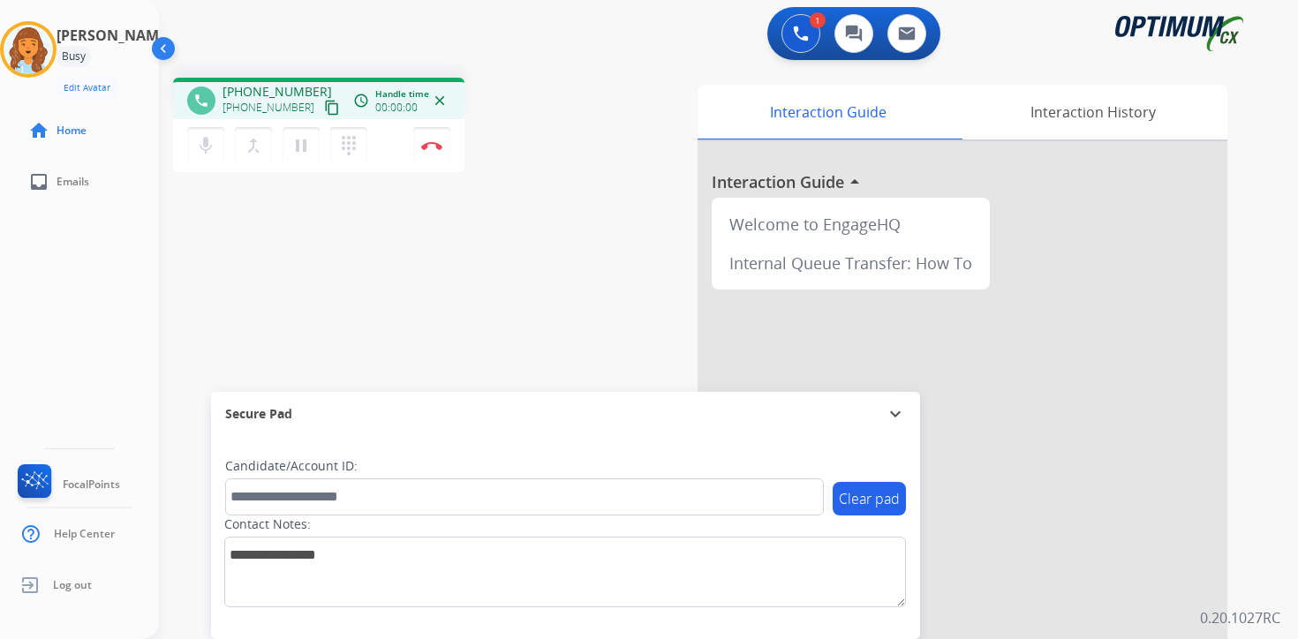
click at [324, 110] on mat-icon "content_copy" at bounding box center [332, 108] width 16 height 16
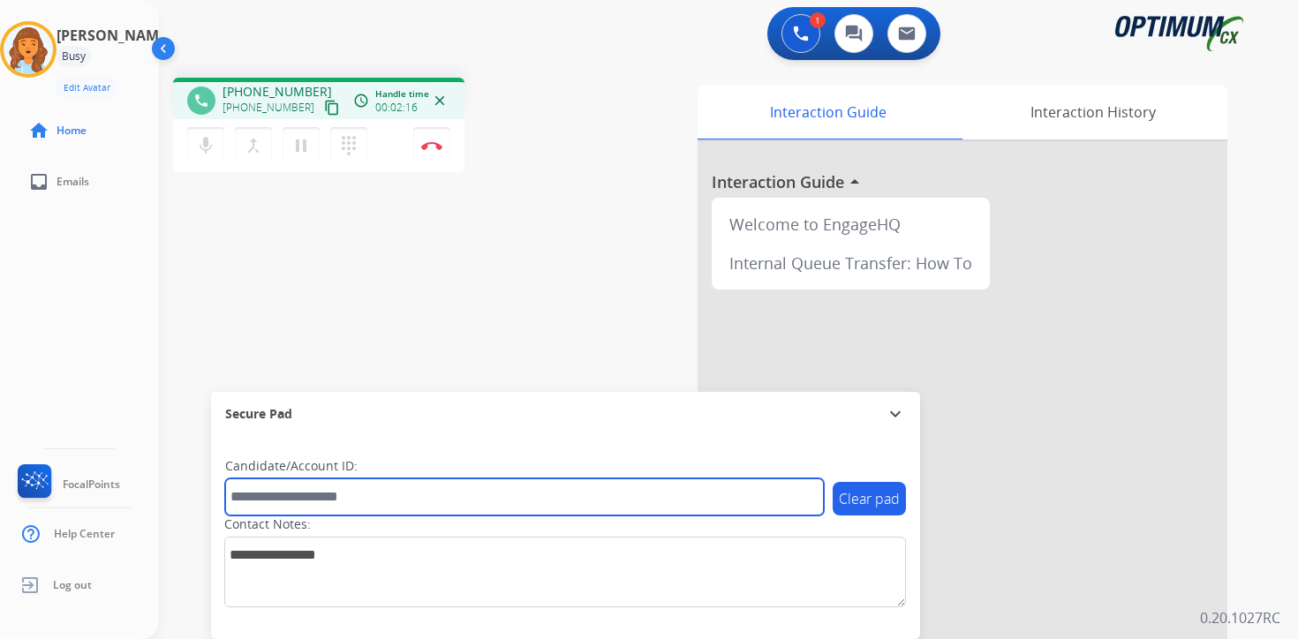
click at [318, 503] on input "text" at bounding box center [524, 497] width 599 height 37
type input "****"
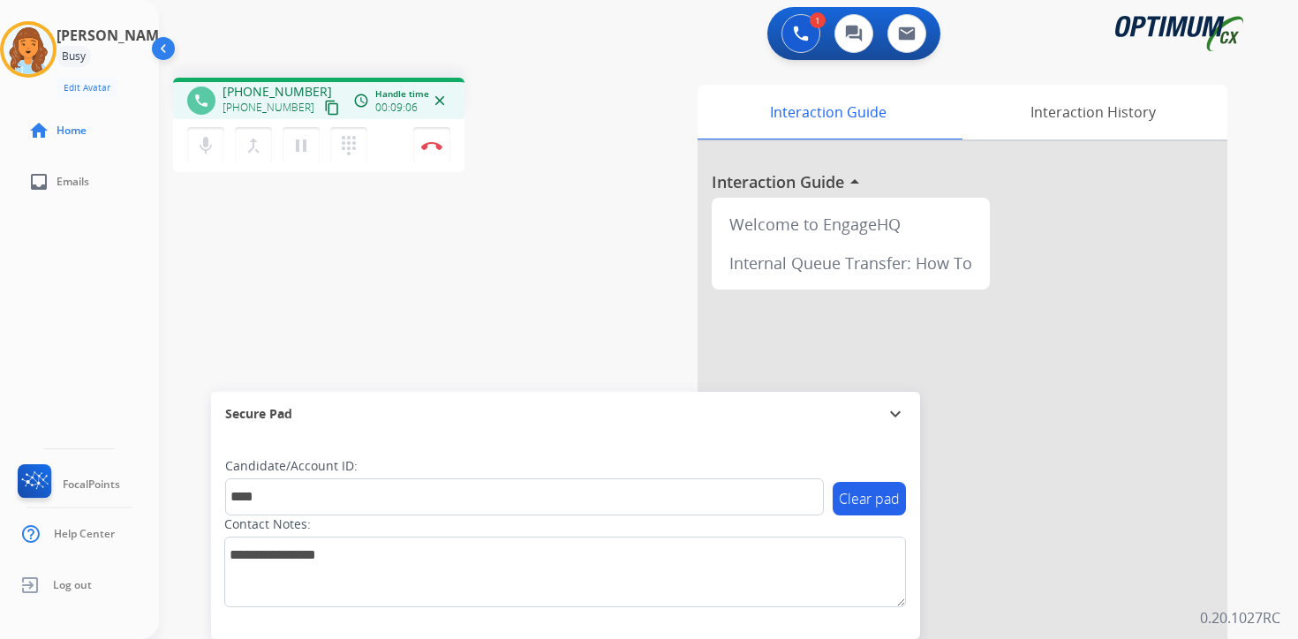
click at [1254, 595] on div "Interaction Guide Interaction History Interaction Guide arrow_drop_up Welcome t…" at bounding box center [936, 439] width 640 height 722
click at [1257, 389] on div "1 Voice Interactions 0 Chat Interactions 0 Email Interactions phone [PHONE_NUMB…" at bounding box center [728, 319] width 1139 height 639
click at [1276, 484] on div "1 Voice Interactions 0 Chat Interactions 0 Email Interactions phone [PHONE_NUMB…" at bounding box center [728, 319] width 1139 height 639
click at [442, 147] on img at bounding box center [431, 145] width 21 height 9
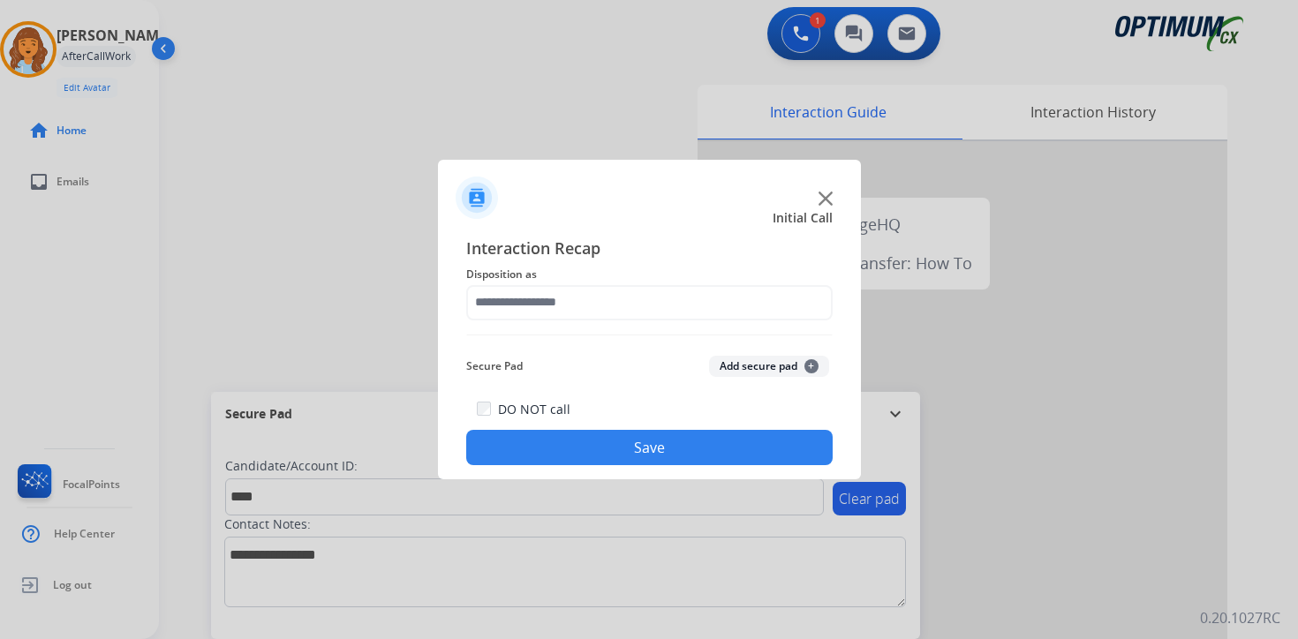
click at [790, 369] on button "Add secure pad +" at bounding box center [769, 366] width 120 height 21
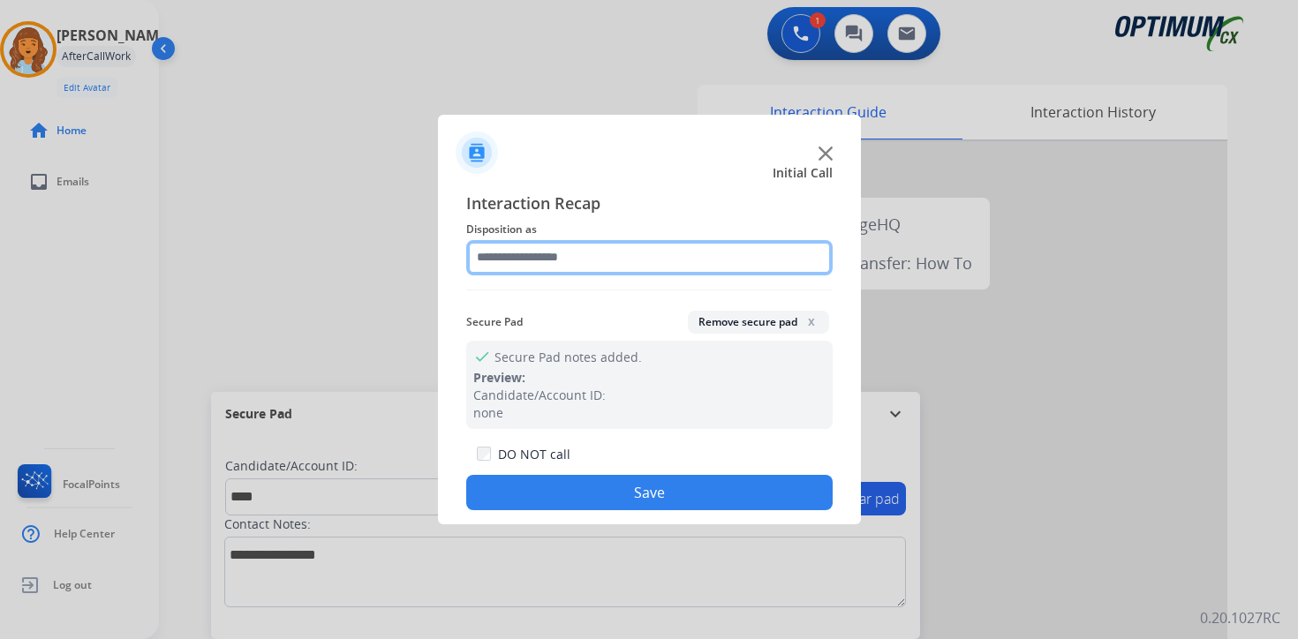
click at [600, 263] on input "text" at bounding box center [649, 257] width 367 height 35
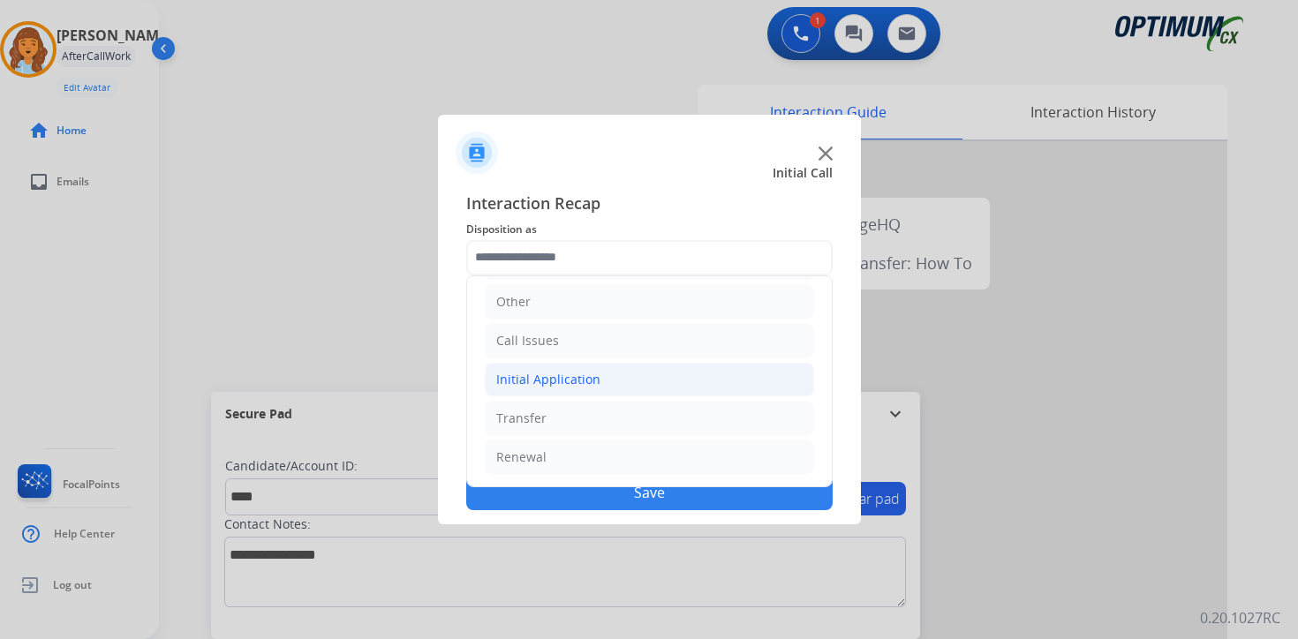
click at [583, 369] on li "Initial Application" at bounding box center [649, 380] width 329 height 34
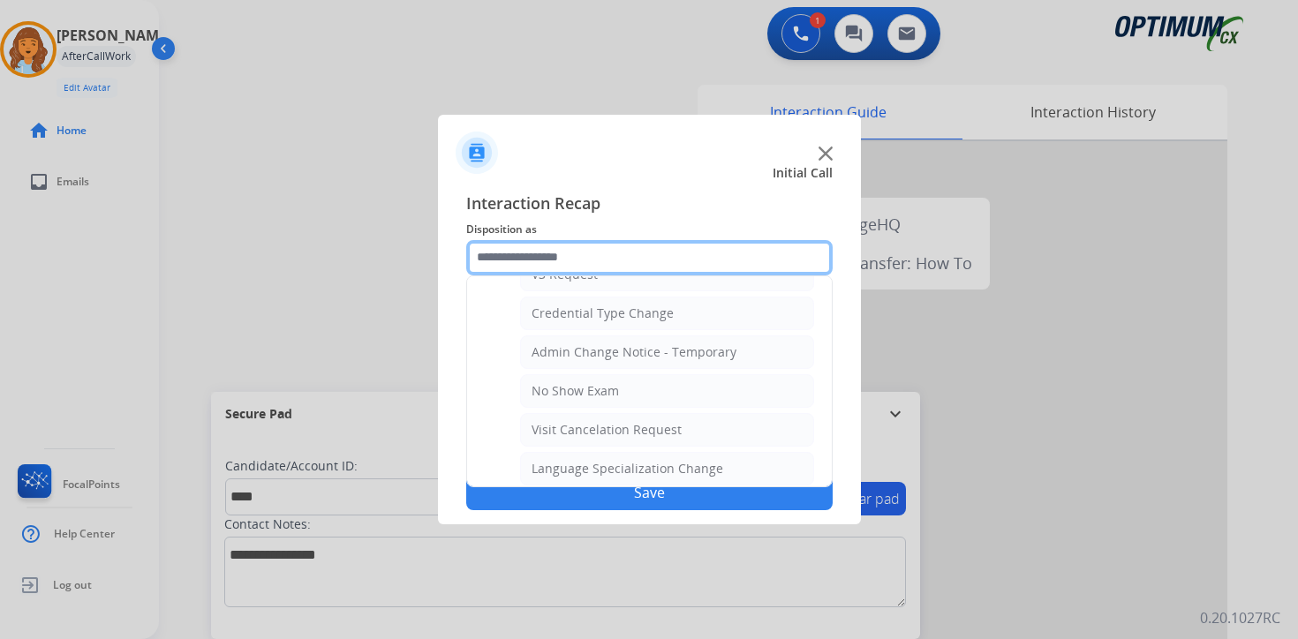
scroll to position [1003, 0]
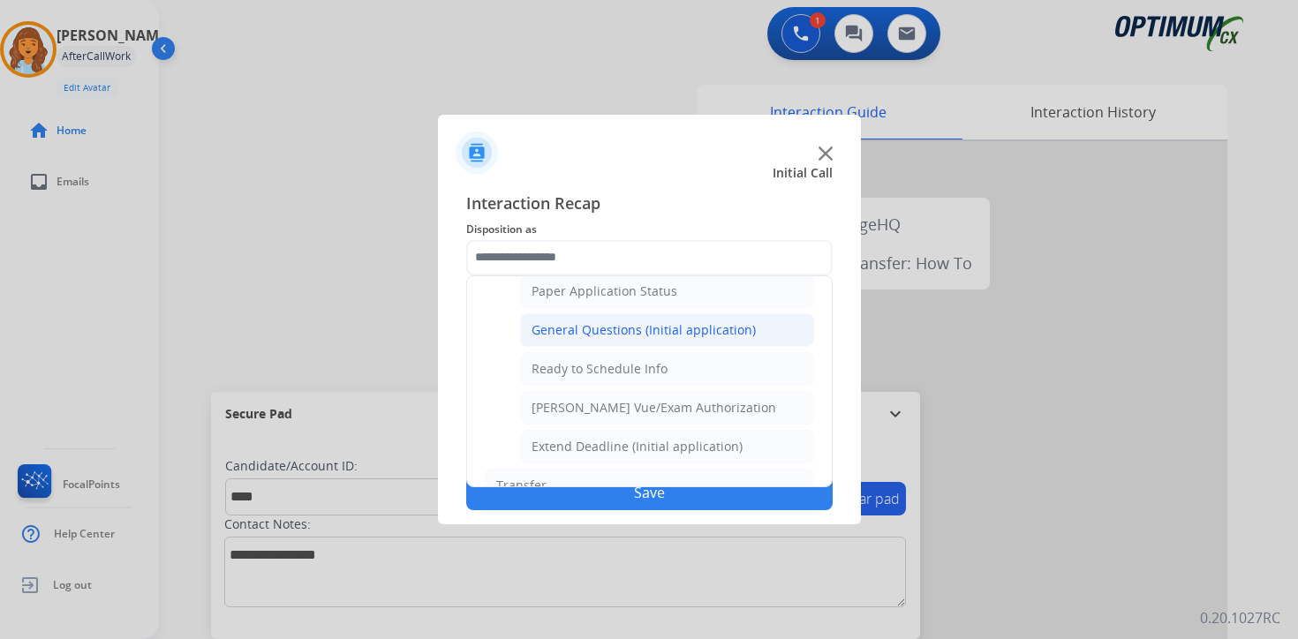
click at [576, 332] on div "General Questions (Initial application)" at bounding box center [644, 330] width 224 height 18
type input "**********"
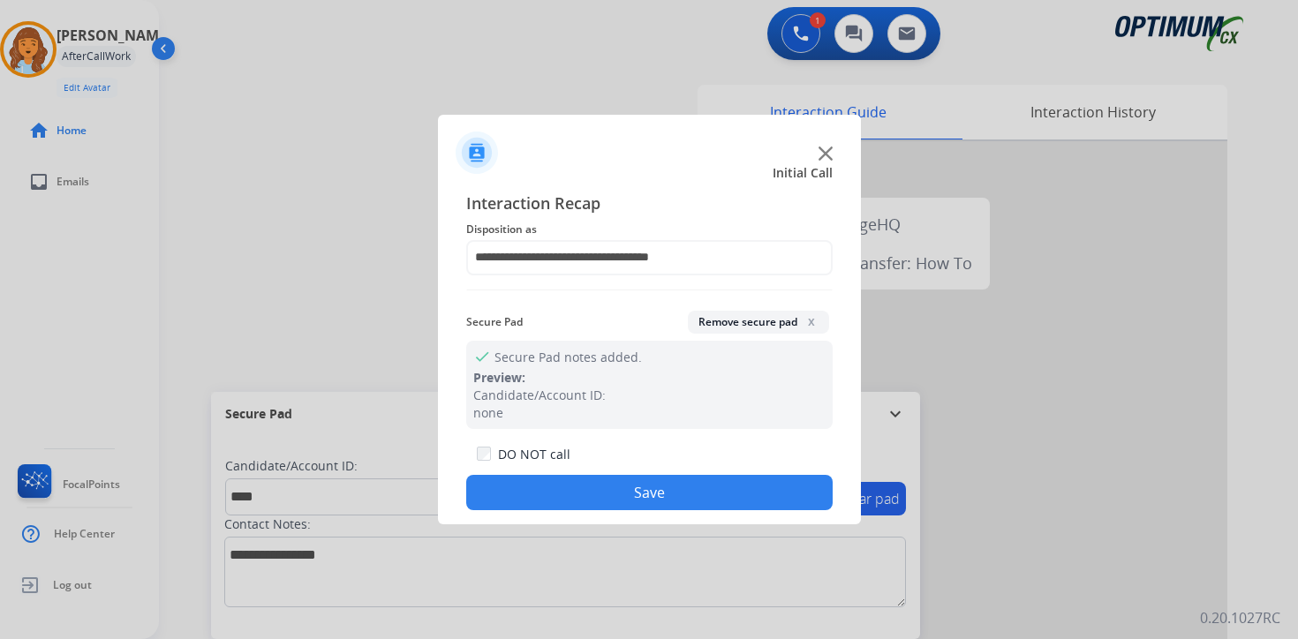
click at [611, 490] on button "Save" at bounding box center [649, 492] width 367 height 35
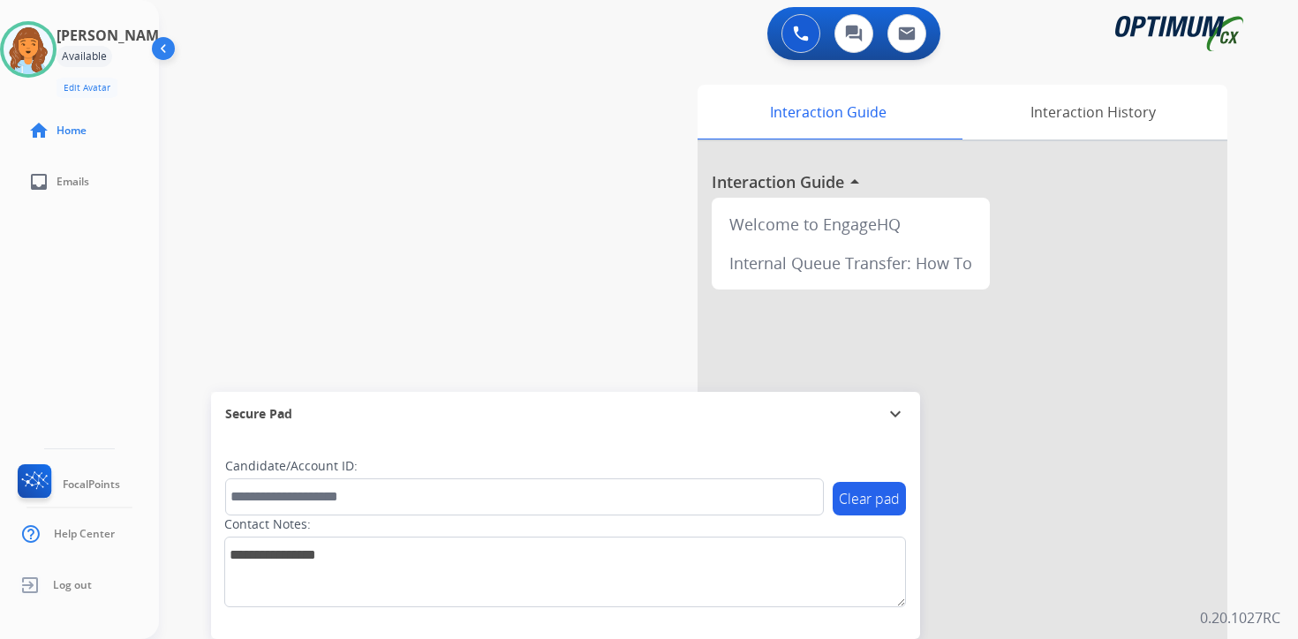
click at [1251, 281] on div "Interaction Guide Interaction History Interaction Guide arrow_drop_up Welcome t…" at bounding box center [936, 439] width 640 height 722
click at [1258, 588] on div "0 Voice Interactions 0 Chat Interactions 0 Email Interactions swap_horiz Break …" at bounding box center [728, 319] width 1139 height 639
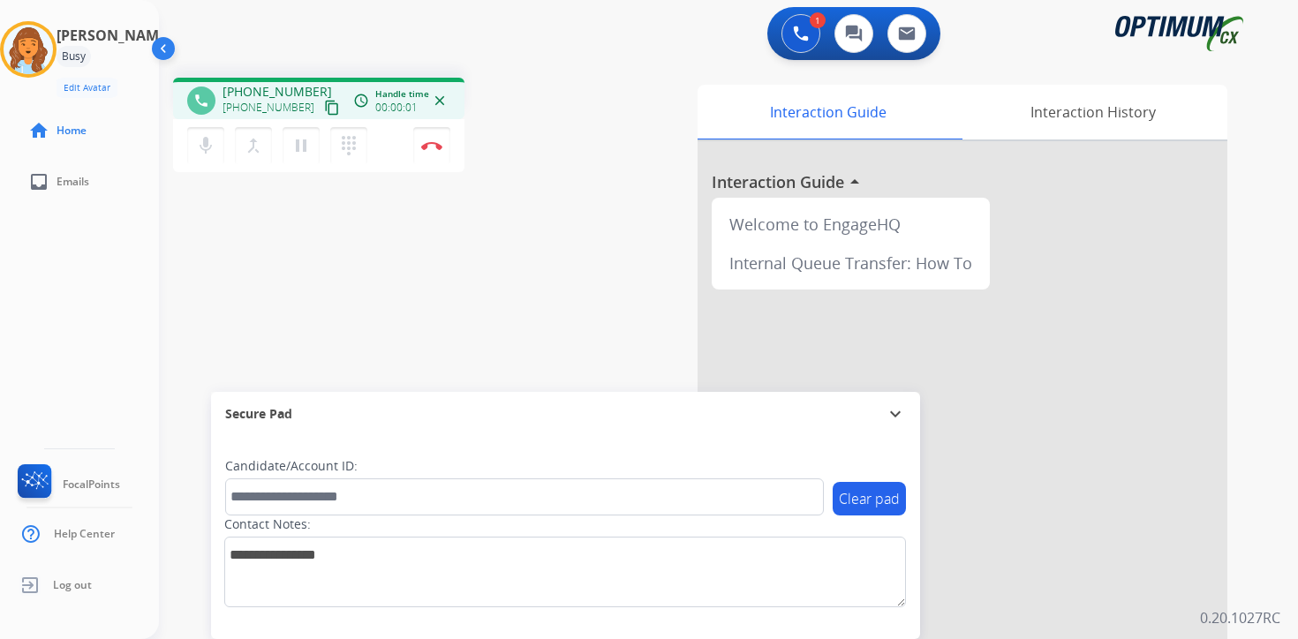
click at [1249, 443] on div "Interaction Guide Interaction History Interaction Guide arrow_drop_up Welcome t…" at bounding box center [936, 439] width 640 height 722
click at [324, 111] on mat-icon "content_copy" at bounding box center [332, 108] width 16 height 16
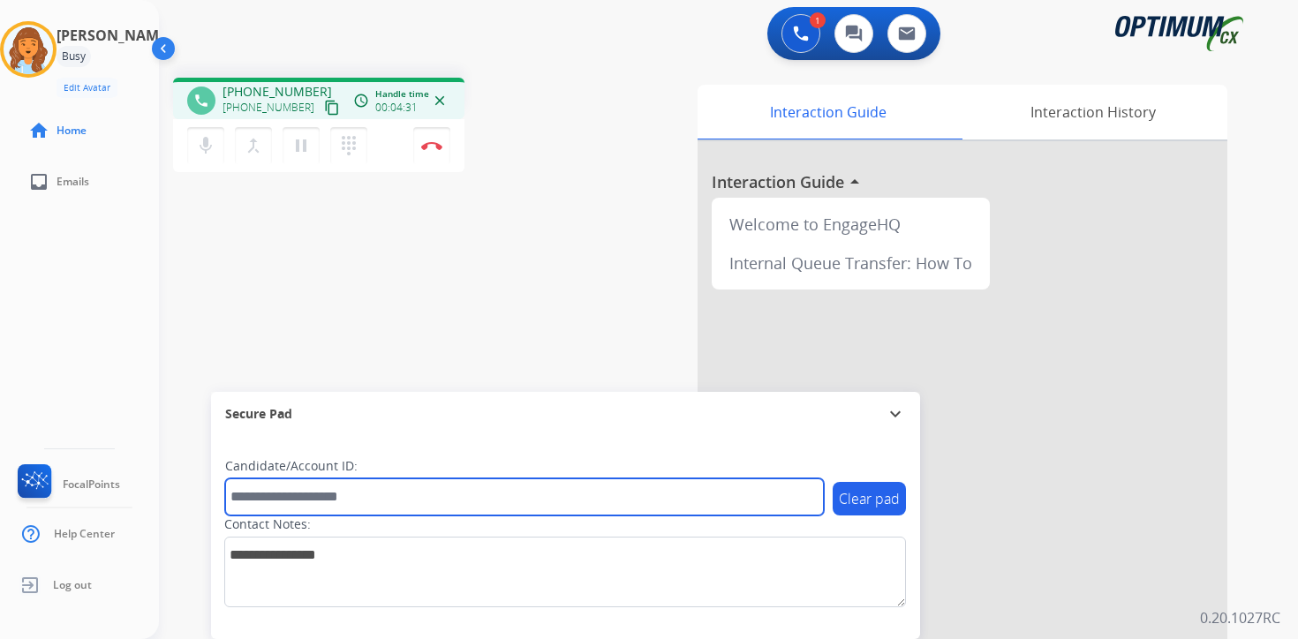
click at [300, 492] on input "text" at bounding box center [524, 497] width 599 height 37
type input "*******"
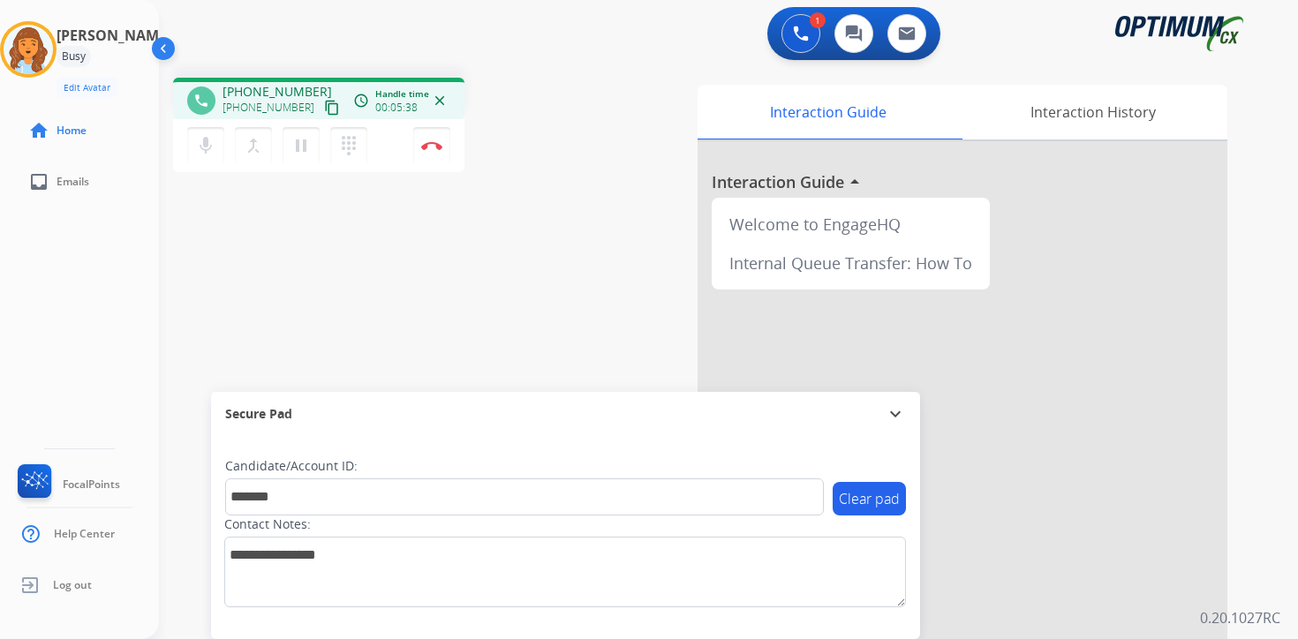
click at [1249, 502] on div "Interaction Guide Interaction History Interaction Guide arrow_drop_up Welcome t…" at bounding box center [936, 439] width 640 height 722
click at [436, 154] on button "Disconnect" at bounding box center [431, 145] width 37 height 37
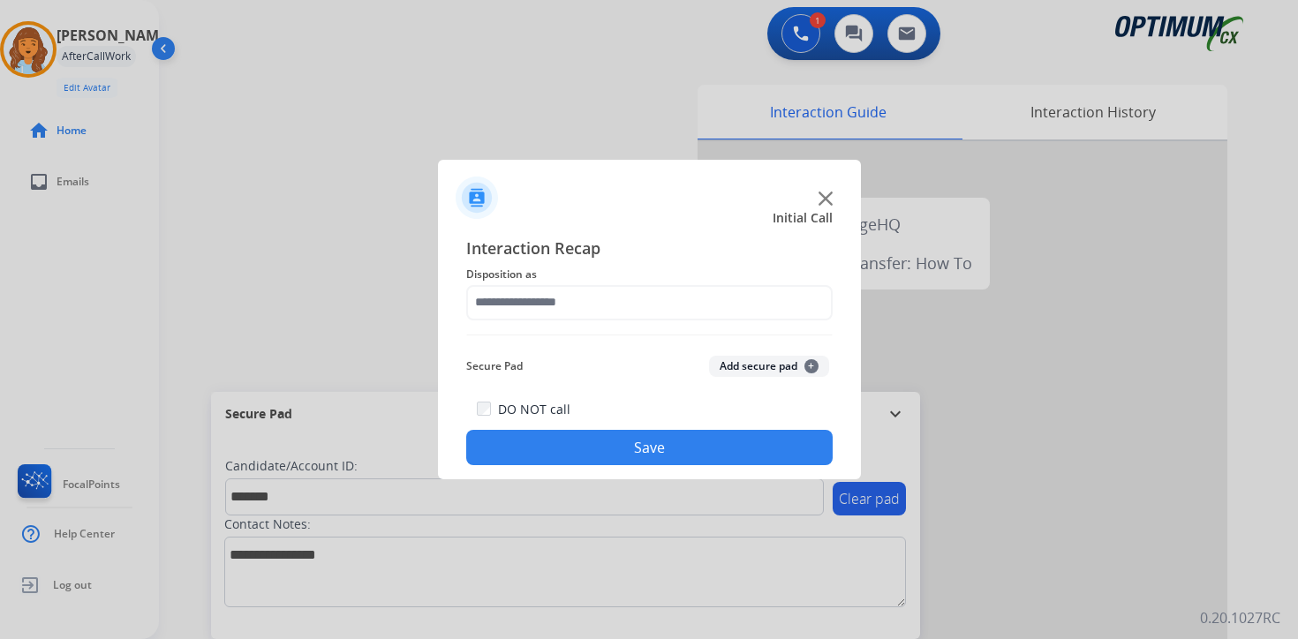
click at [799, 352] on div "Secure Pad Add secure pad +" at bounding box center [649, 366] width 367 height 35
click at [800, 370] on button "Add secure pad +" at bounding box center [769, 366] width 120 height 21
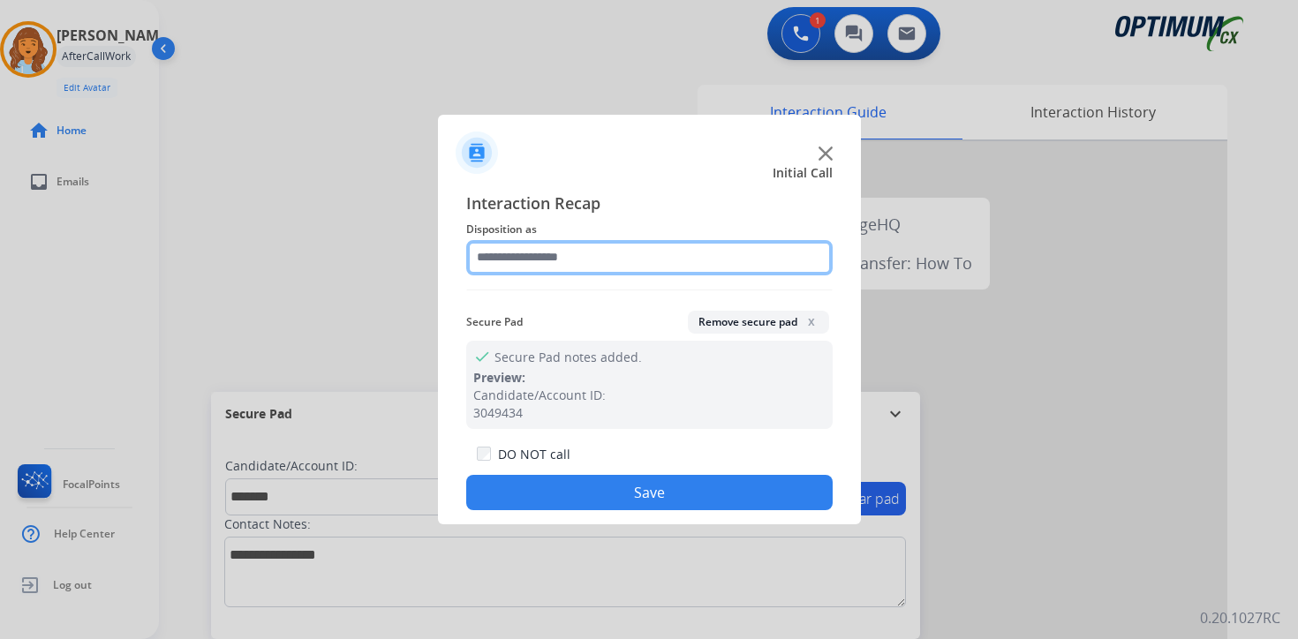
click at [601, 253] on input "text" at bounding box center [649, 257] width 367 height 35
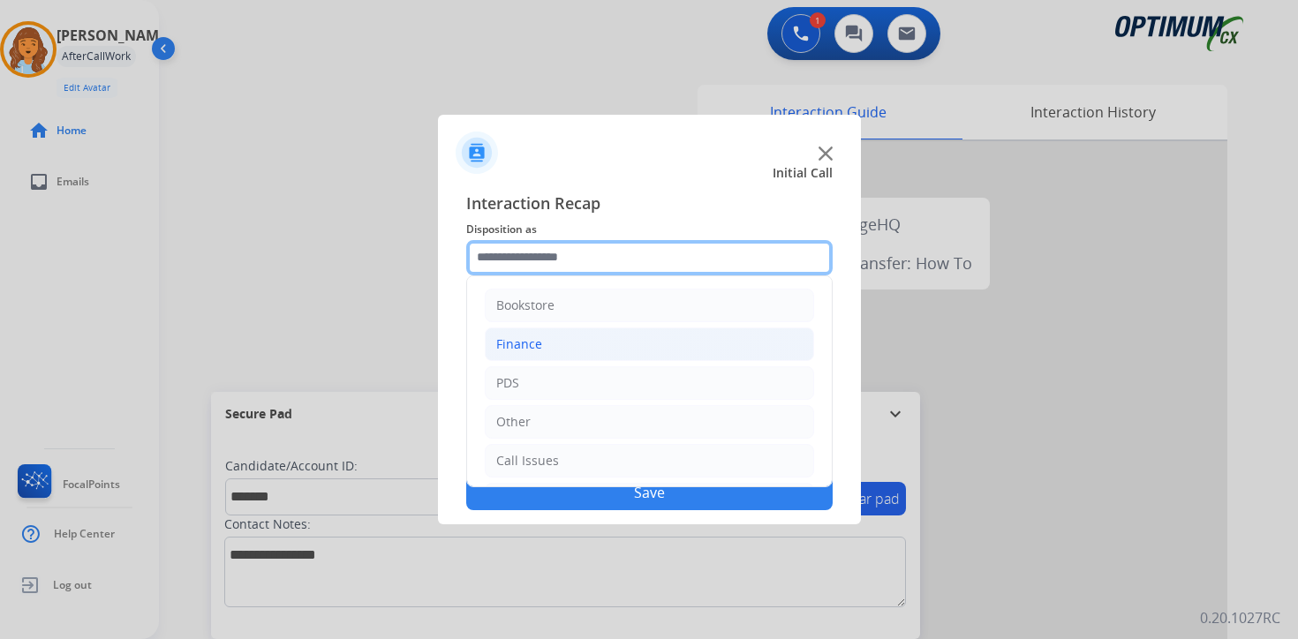
scroll to position [120, 0]
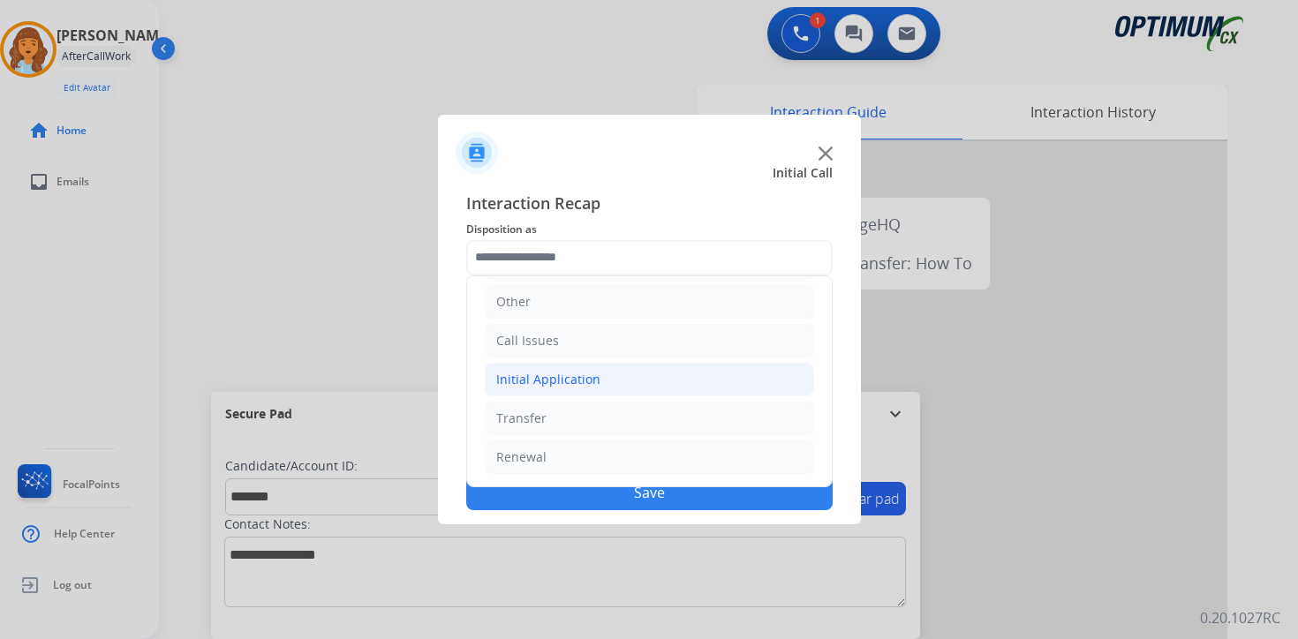
click at [548, 379] on div "Initial Application" at bounding box center [548, 380] width 104 height 18
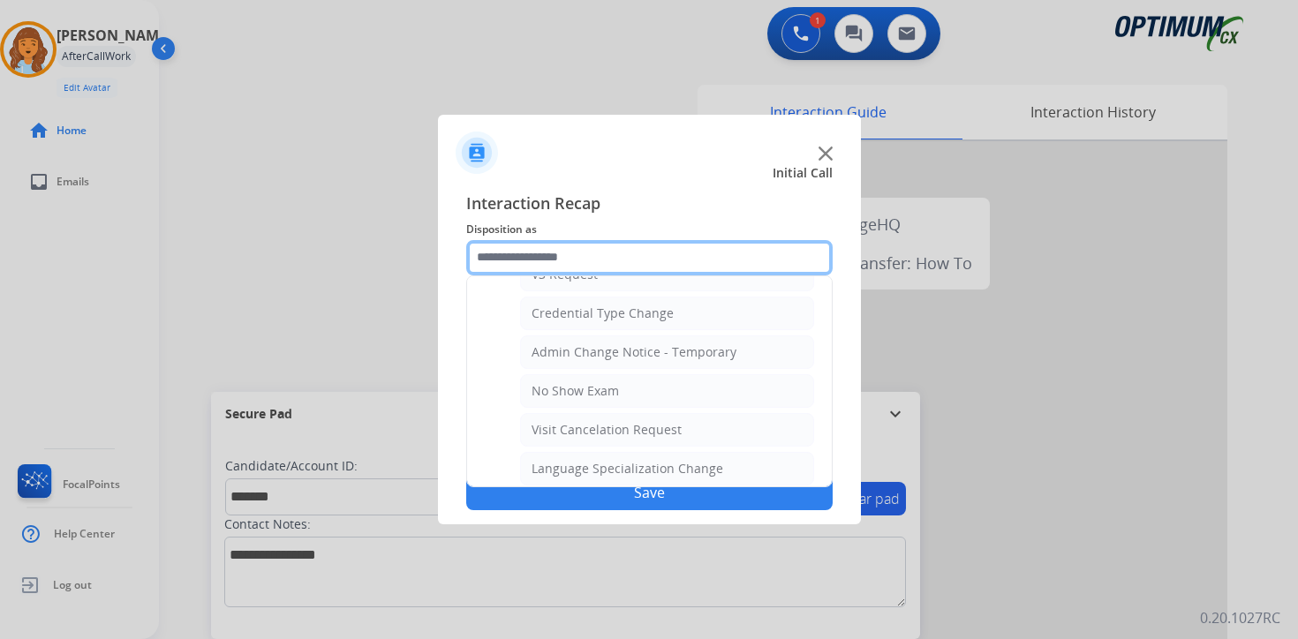
scroll to position [1003, 0]
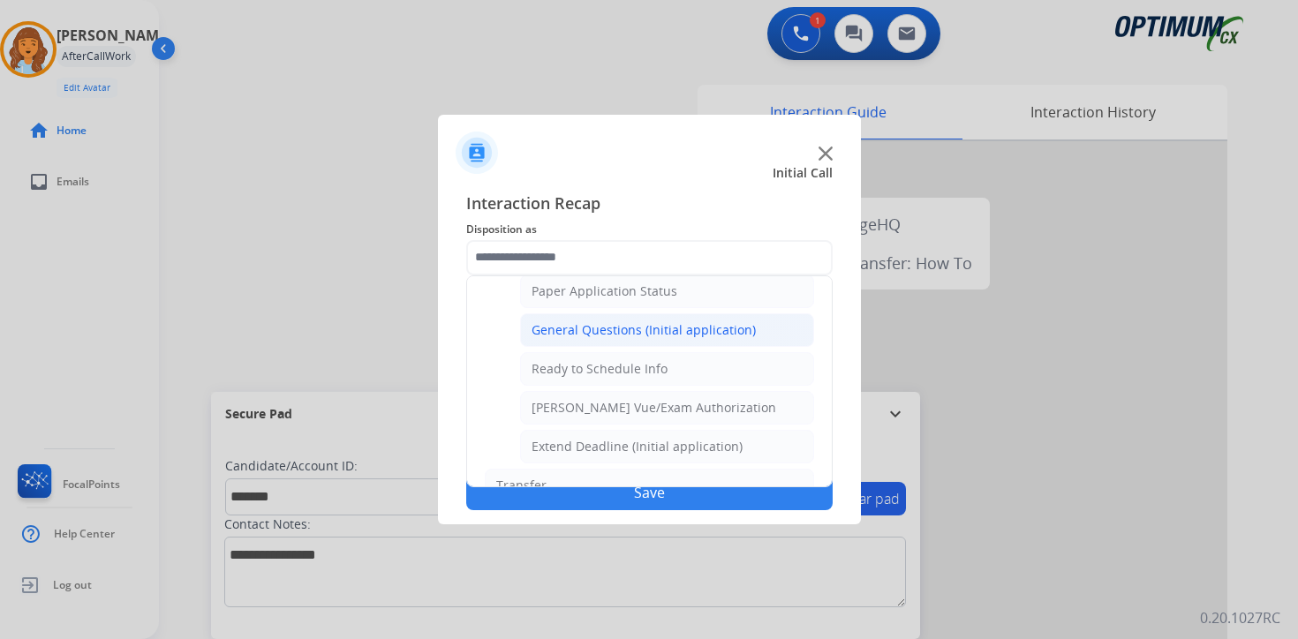
click at [567, 334] on div "General Questions (Initial application)" at bounding box center [644, 330] width 224 height 18
type input "**********"
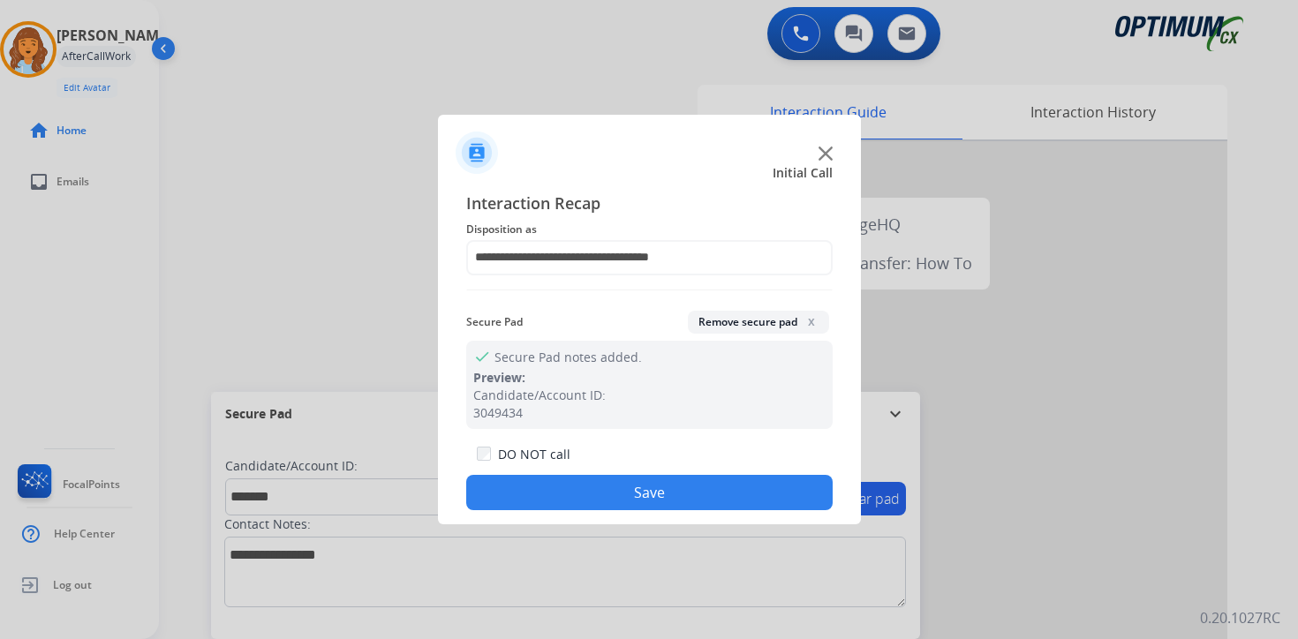
click at [604, 500] on button "Save" at bounding box center [649, 492] width 367 height 35
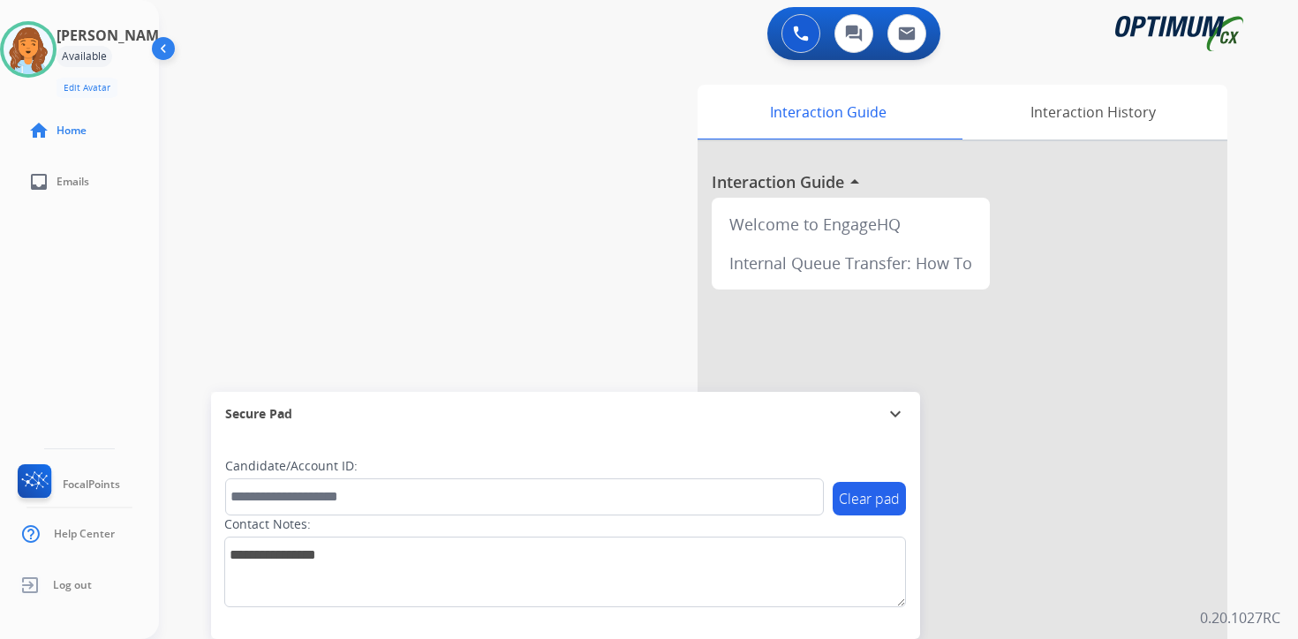
click at [1265, 460] on div "0 Voice Interactions 0 Chat Interactions 0 Email Interactions swap_horiz Break …" at bounding box center [728, 319] width 1139 height 639
click at [1255, 570] on div "Interaction Guide Interaction History Interaction Guide arrow_drop_up Welcome t…" at bounding box center [936, 439] width 640 height 722
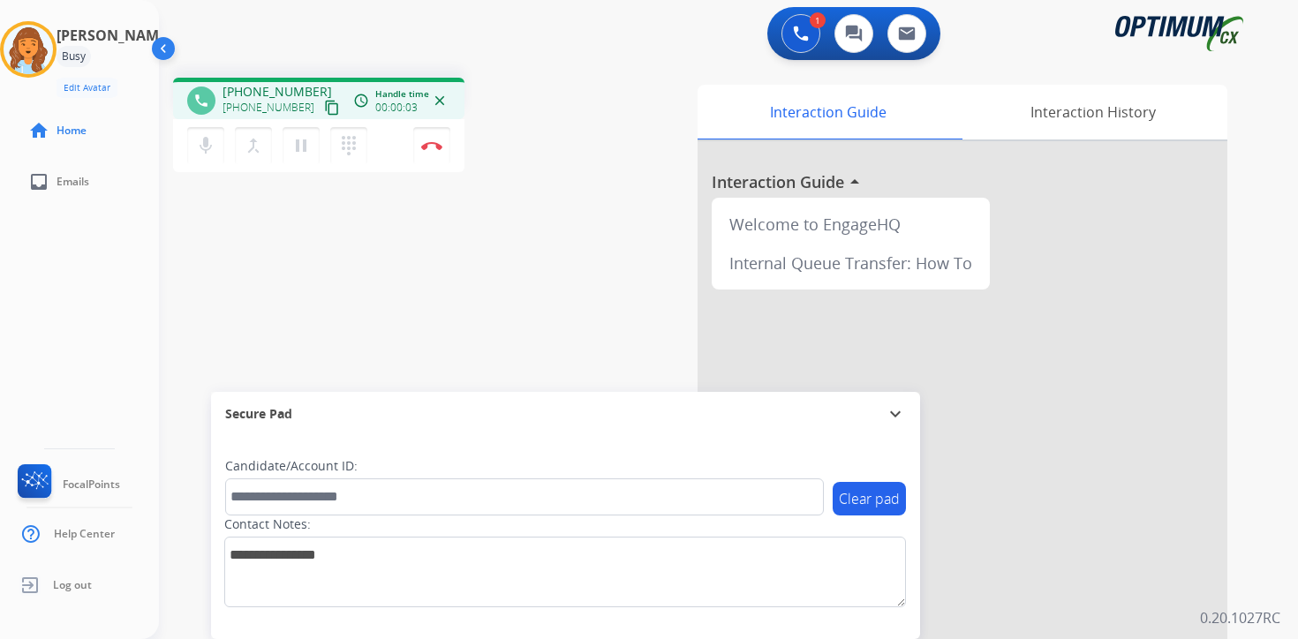
click at [322, 108] on button "content_copy" at bounding box center [331, 107] width 21 height 21
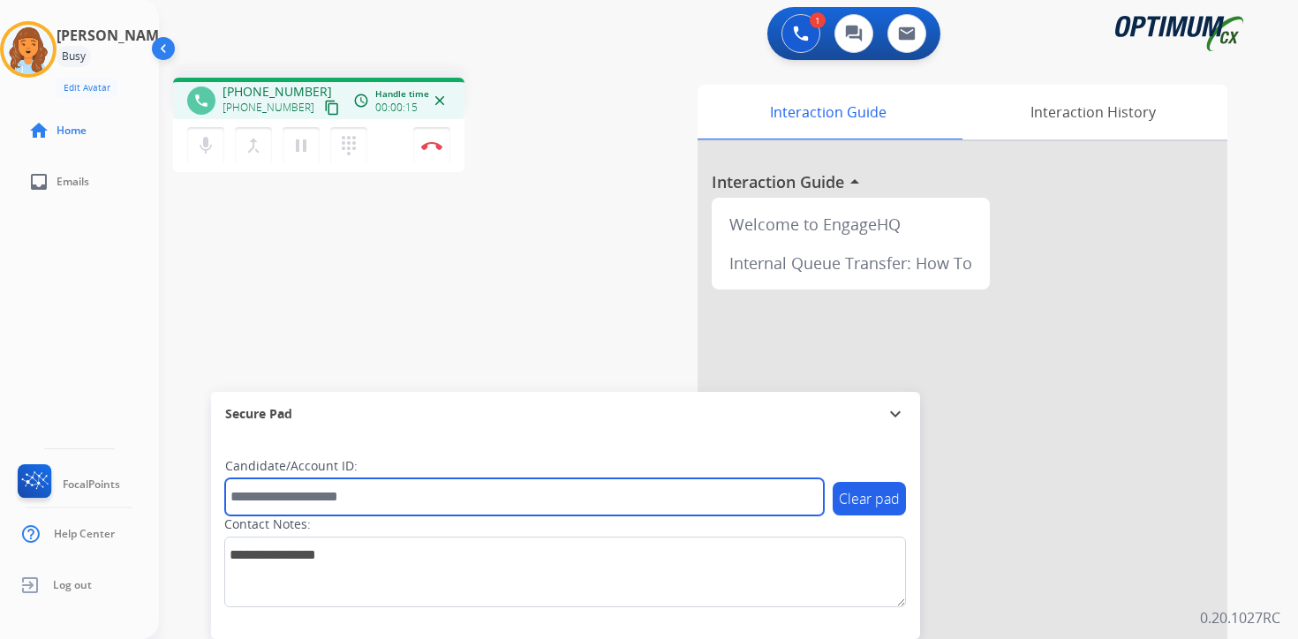
click at [338, 484] on input "text" at bounding box center [524, 497] width 599 height 37
type input "*******"
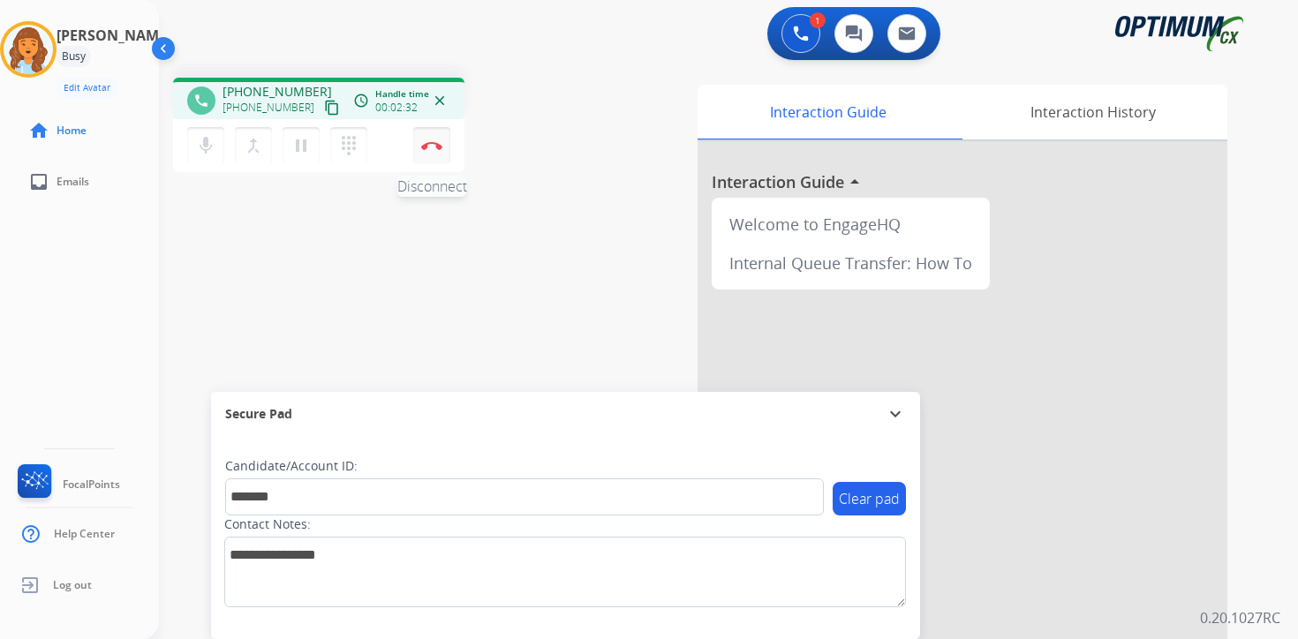
click at [433, 138] on button "Disconnect" at bounding box center [431, 145] width 37 height 37
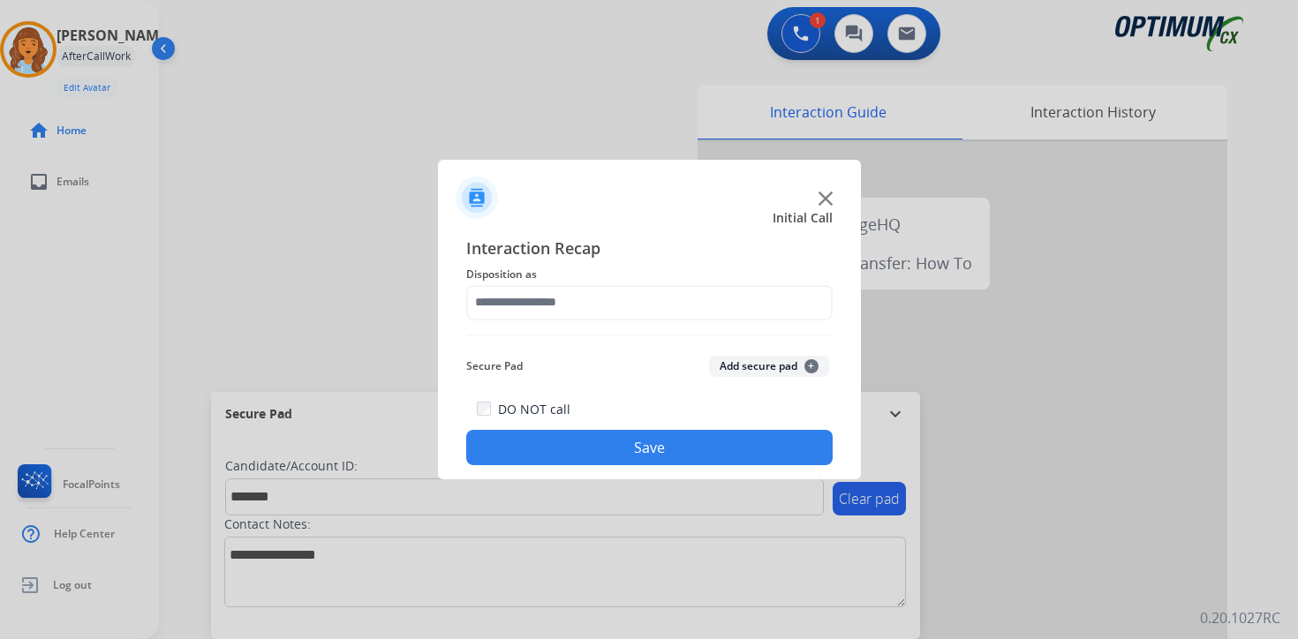
click at [796, 370] on button "Add secure pad +" at bounding box center [769, 366] width 120 height 21
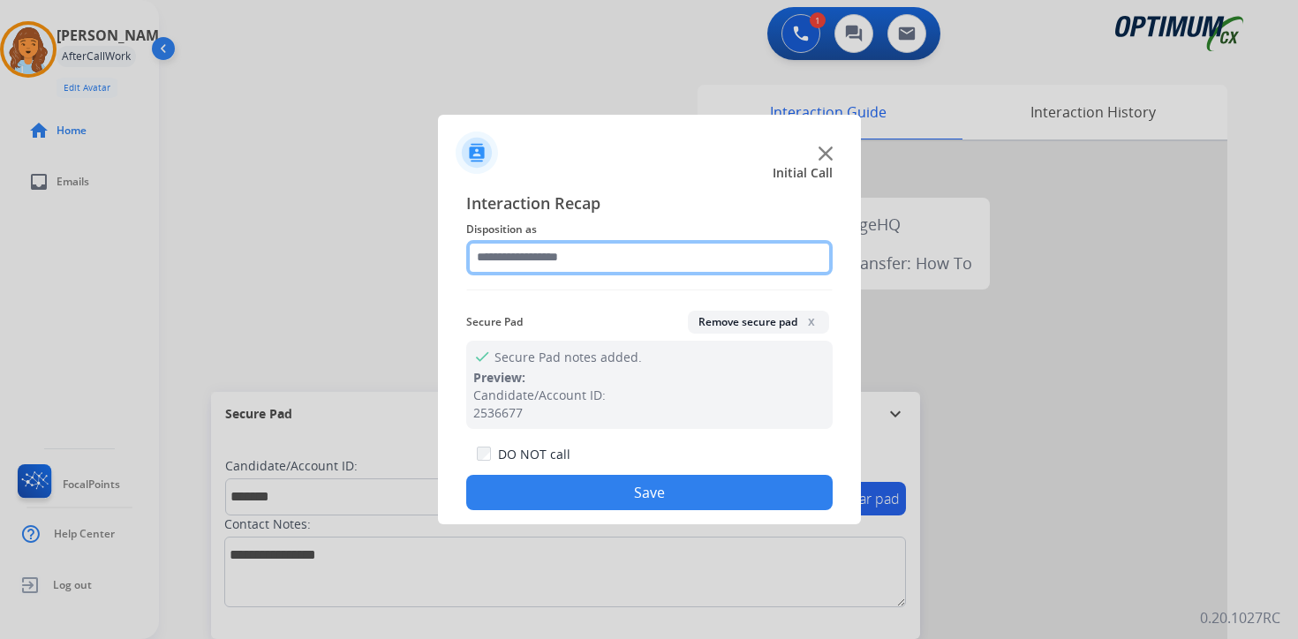
click at [554, 255] on input "text" at bounding box center [649, 257] width 367 height 35
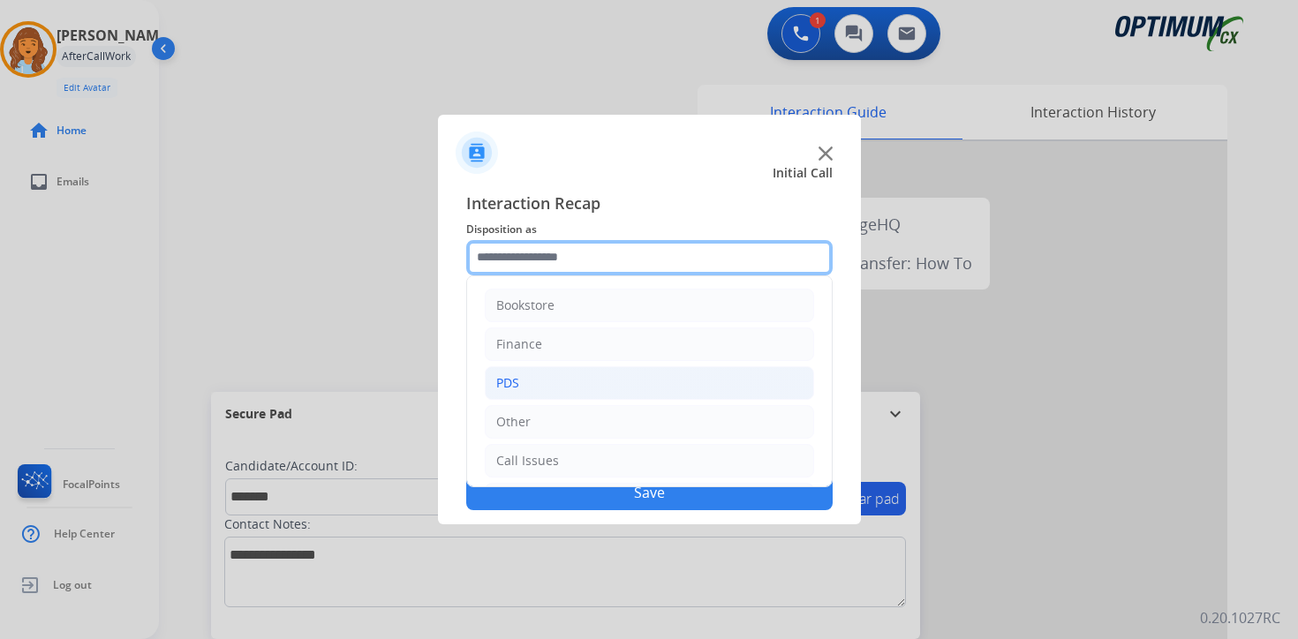
scroll to position [120, 0]
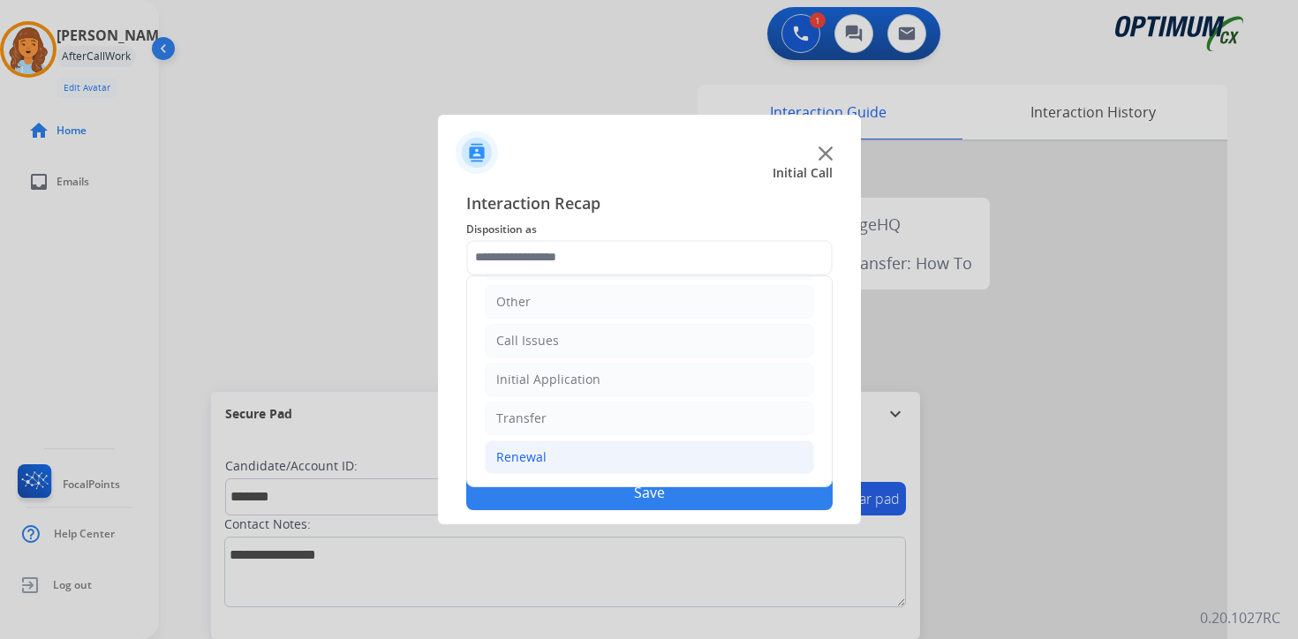
click at [532, 454] on div "Renewal" at bounding box center [521, 458] width 50 height 18
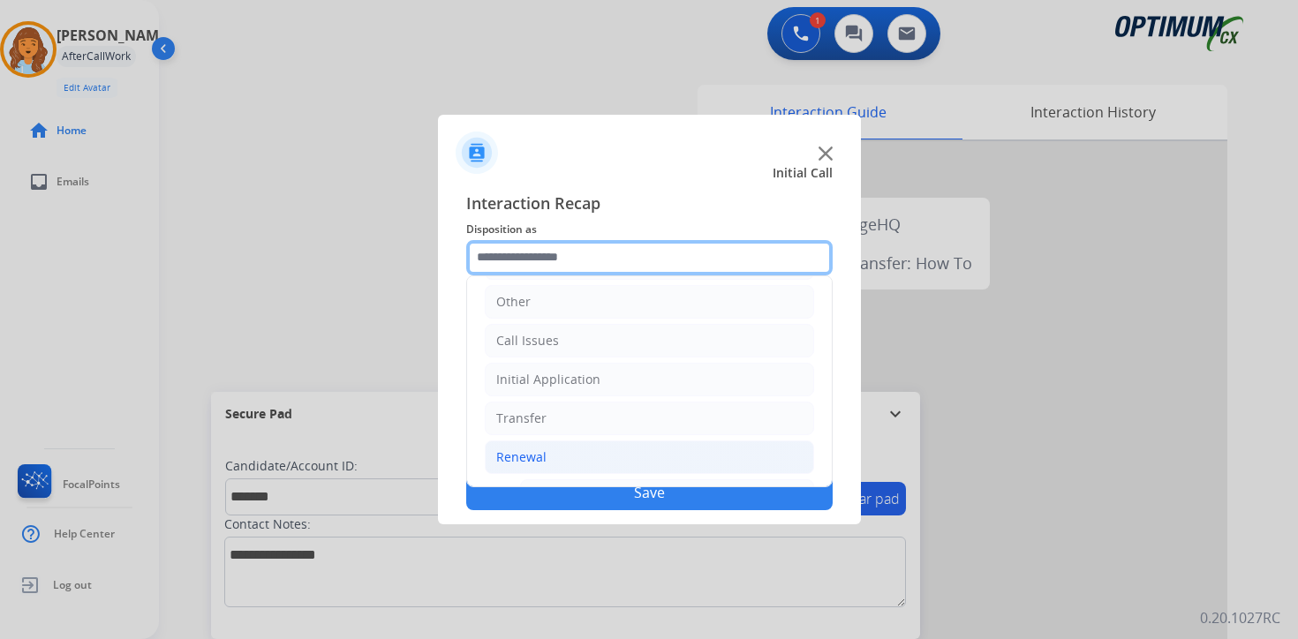
scroll to position [414, 0]
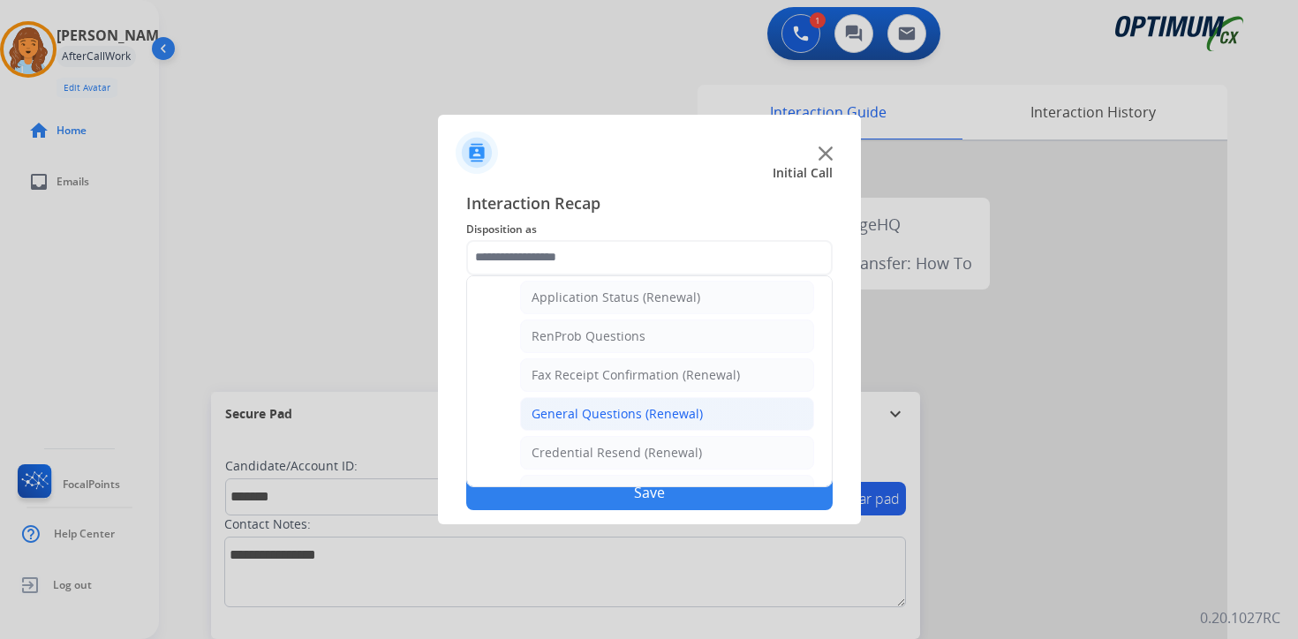
click at [533, 405] on div "General Questions (Renewal)" at bounding box center [617, 414] width 171 height 18
type input "**********"
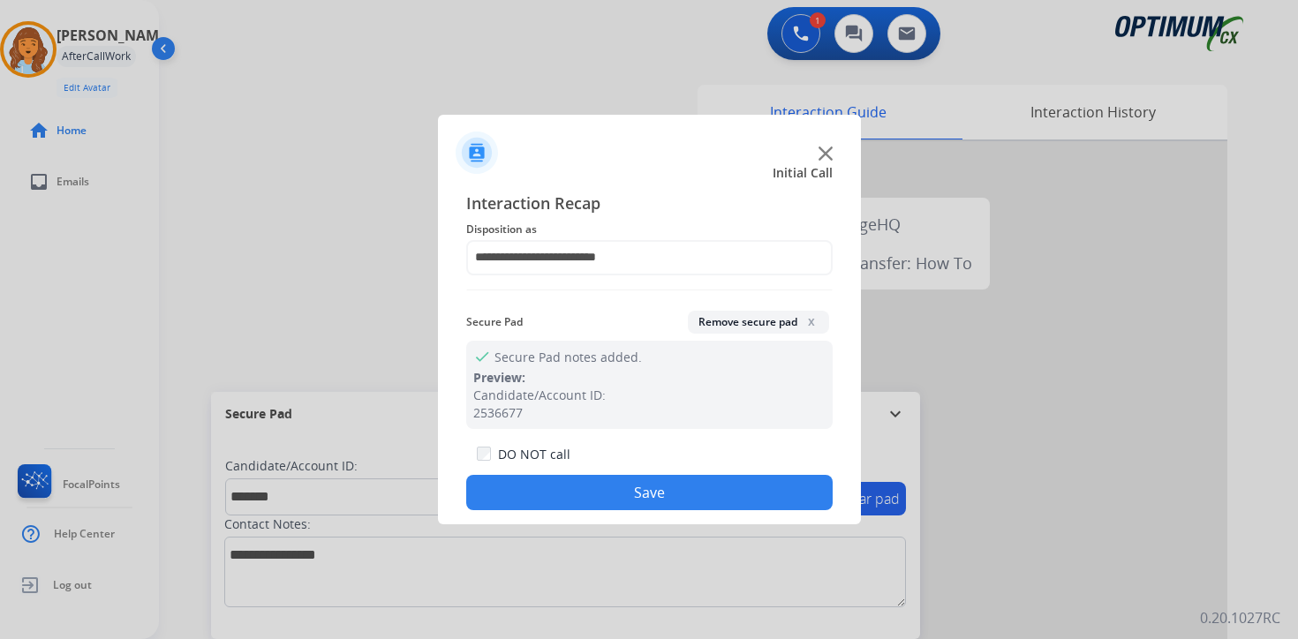
click at [541, 480] on button "Save" at bounding box center [649, 492] width 367 height 35
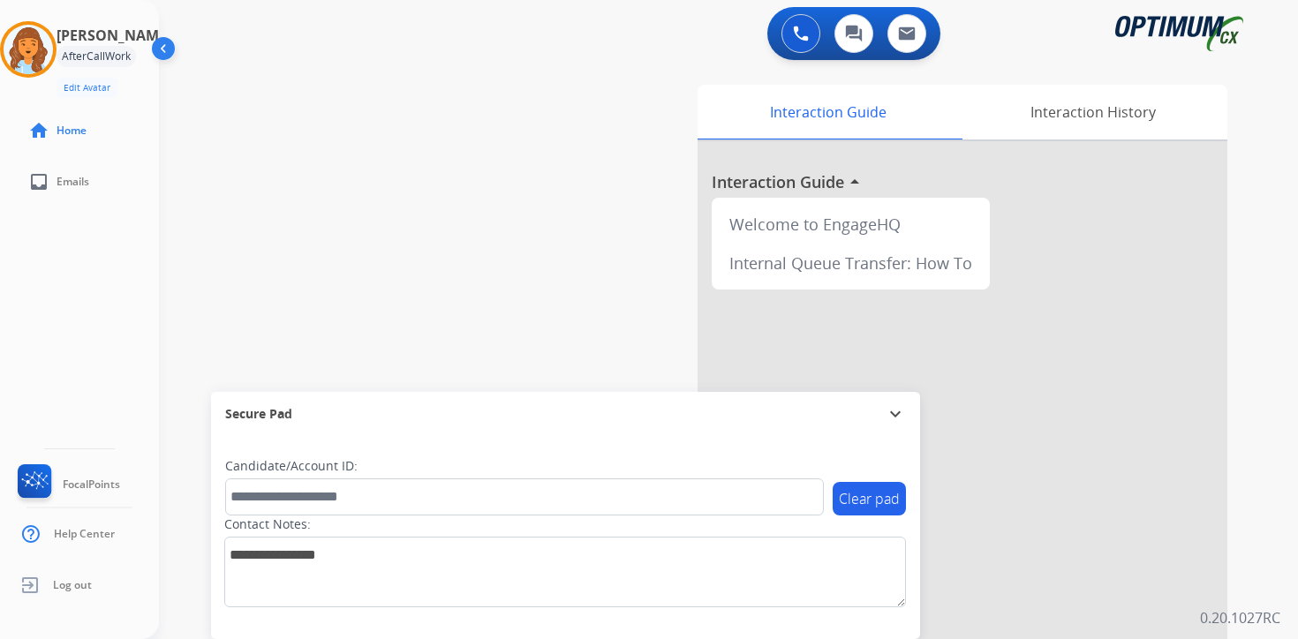
click at [1269, 526] on div "0 Voice Interactions 0 Chat Interactions 0 Email Interactions swap_horiz Break …" at bounding box center [728, 319] width 1139 height 639
click at [42, 47] on img at bounding box center [28, 49] width 49 height 49
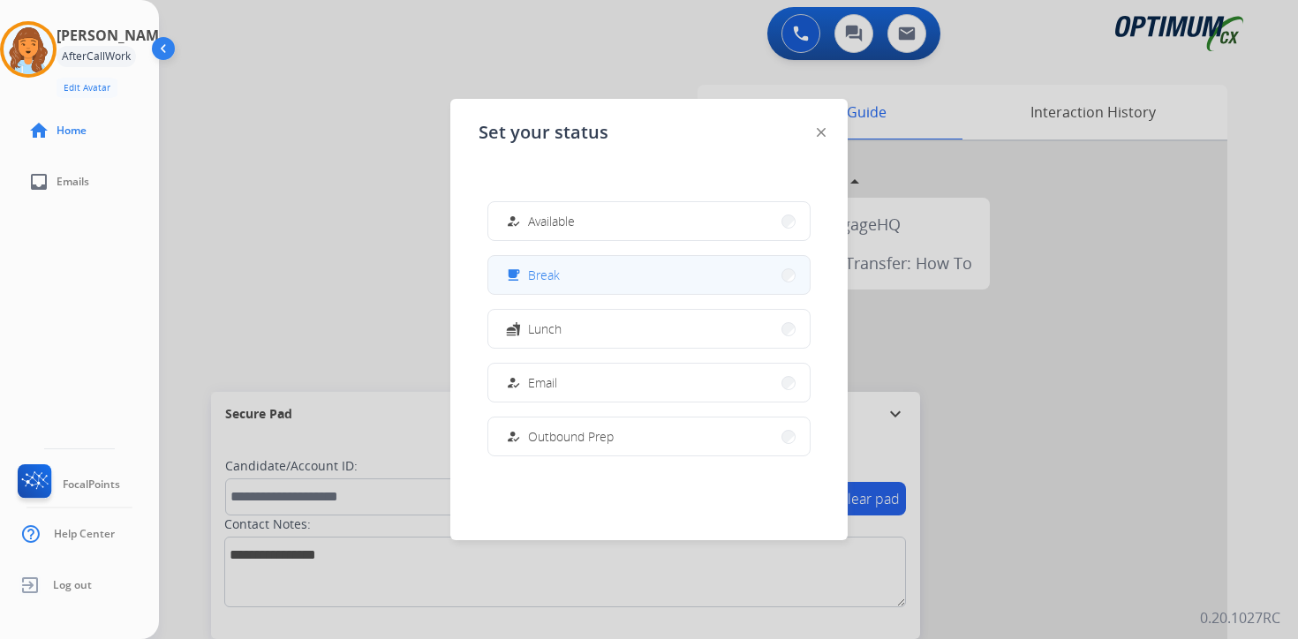
click at [557, 288] on button "free_breakfast Break" at bounding box center [648, 275] width 321 height 38
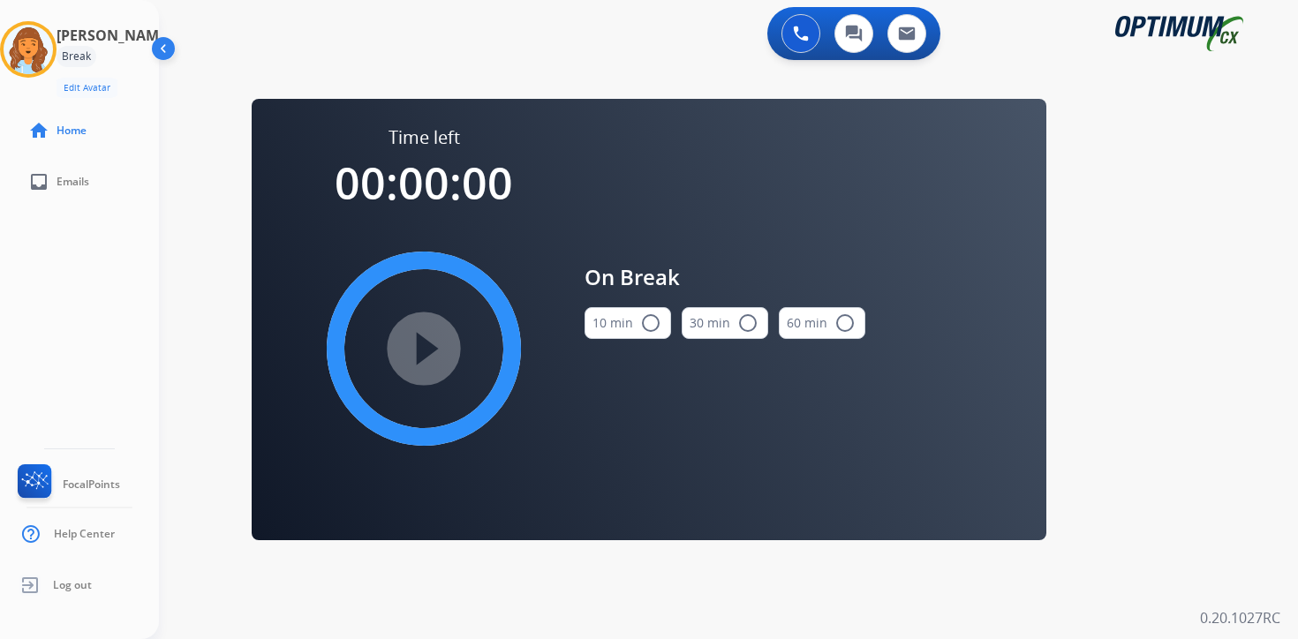
click at [1246, 359] on div "0 Voice Interactions 0 Chat Interactions 0 Email Interactions swap_horiz Break …" at bounding box center [728, 319] width 1139 height 639
click at [47, 44] on img at bounding box center [28, 49] width 49 height 49
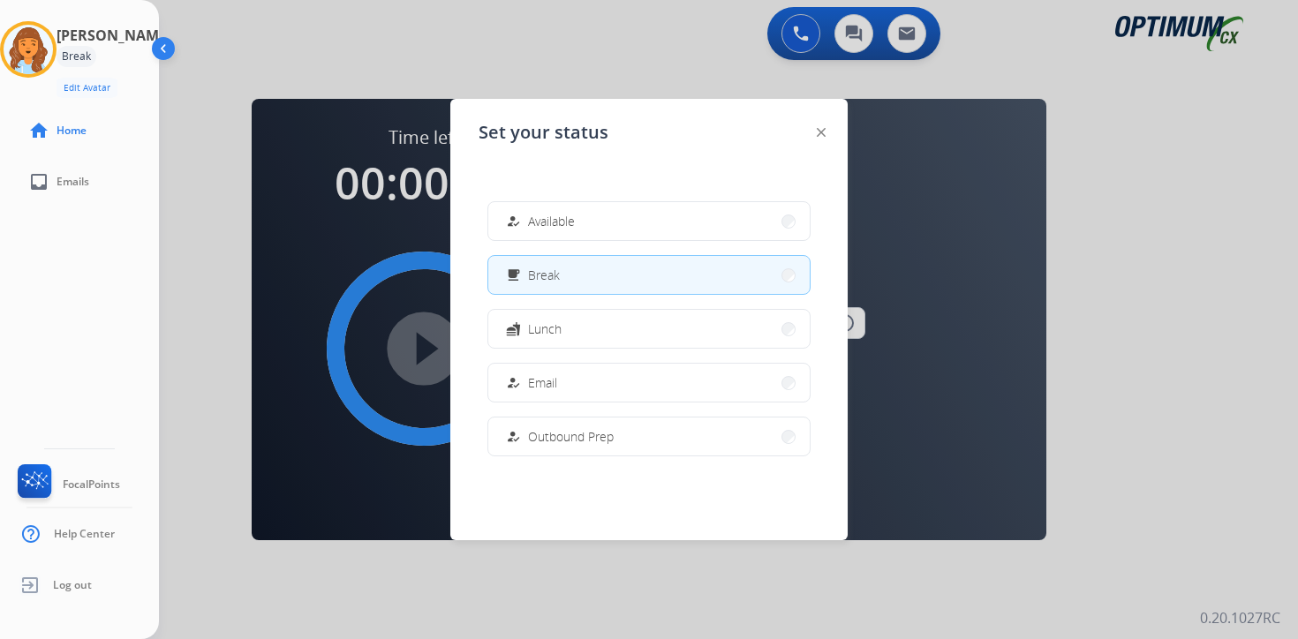
scroll to position [294, 0]
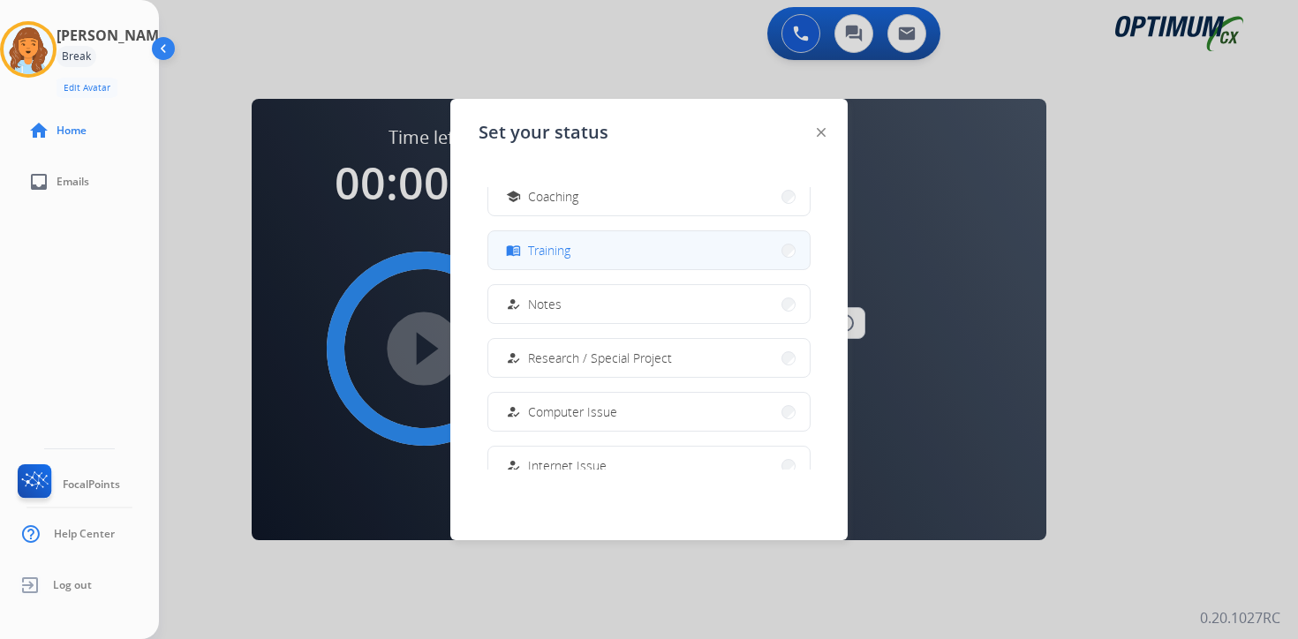
click at [548, 258] on span "Training" at bounding box center [549, 250] width 42 height 19
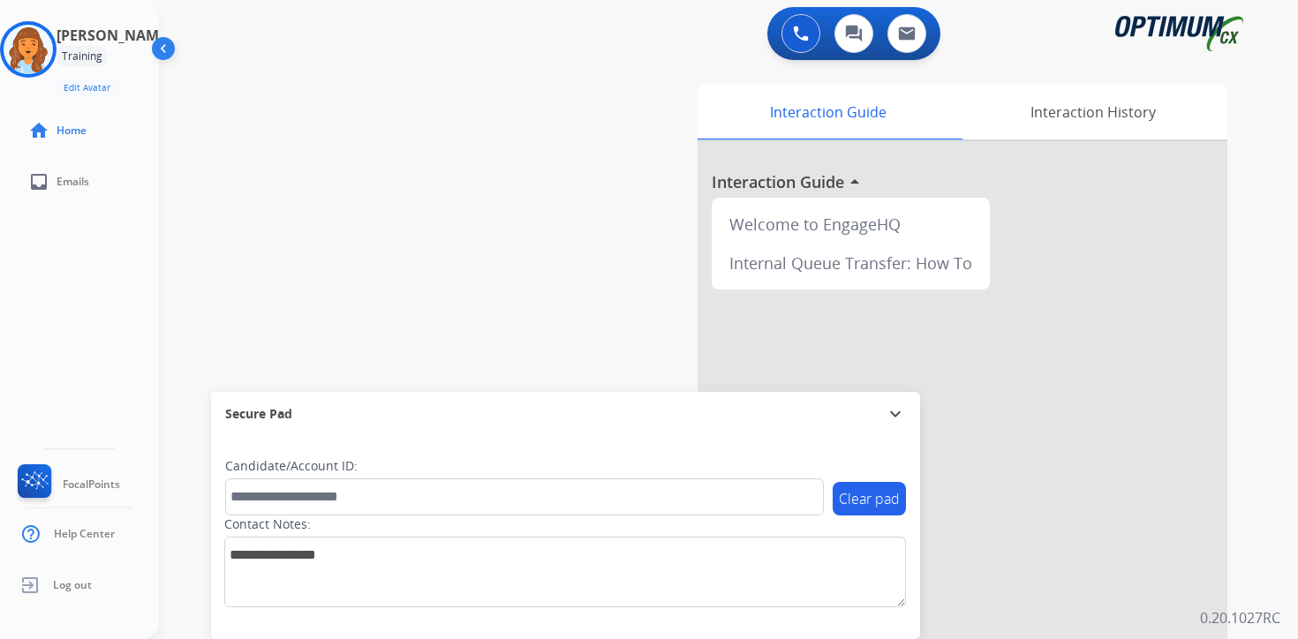
click at [1267, 599] on div "0 Voice Interactions 0 Chat Interactions 0 Email Interactions swap_horiz Break …" at bounding box center [728, 319] width 1139 height 639
click at [46, 57] on img at bounding box center [28, 49] width 49 height 49
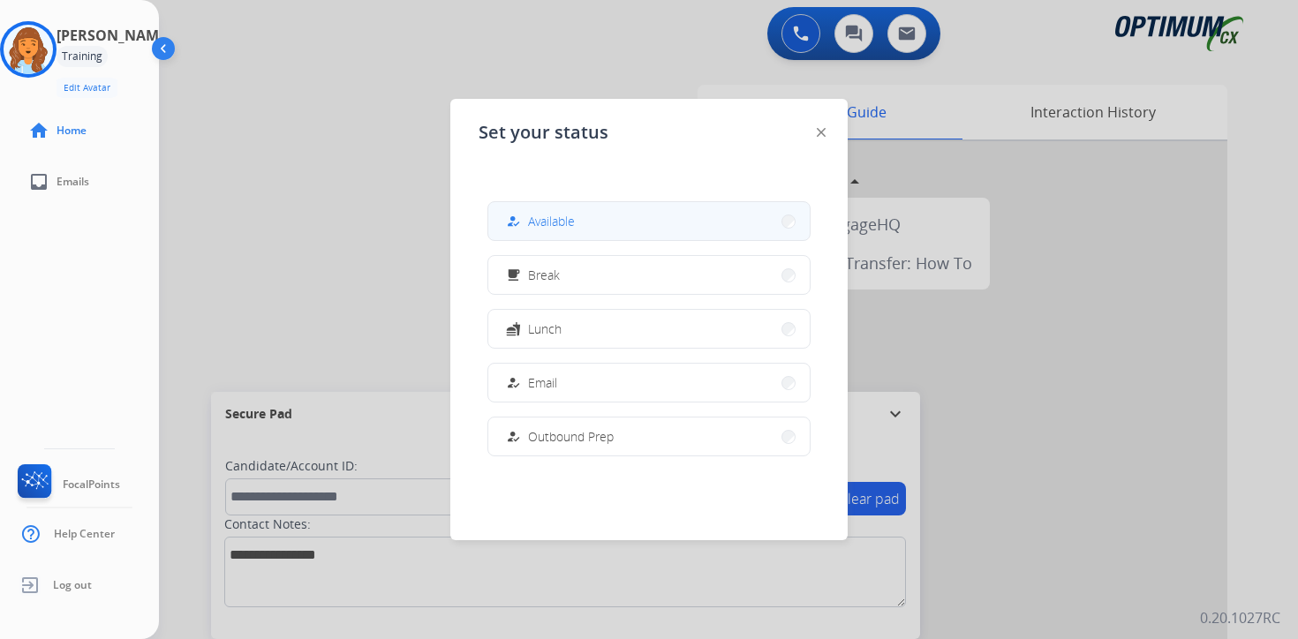
click at [539, 214] on span "Available" at bounding box center [551, 221] width 47 height 19
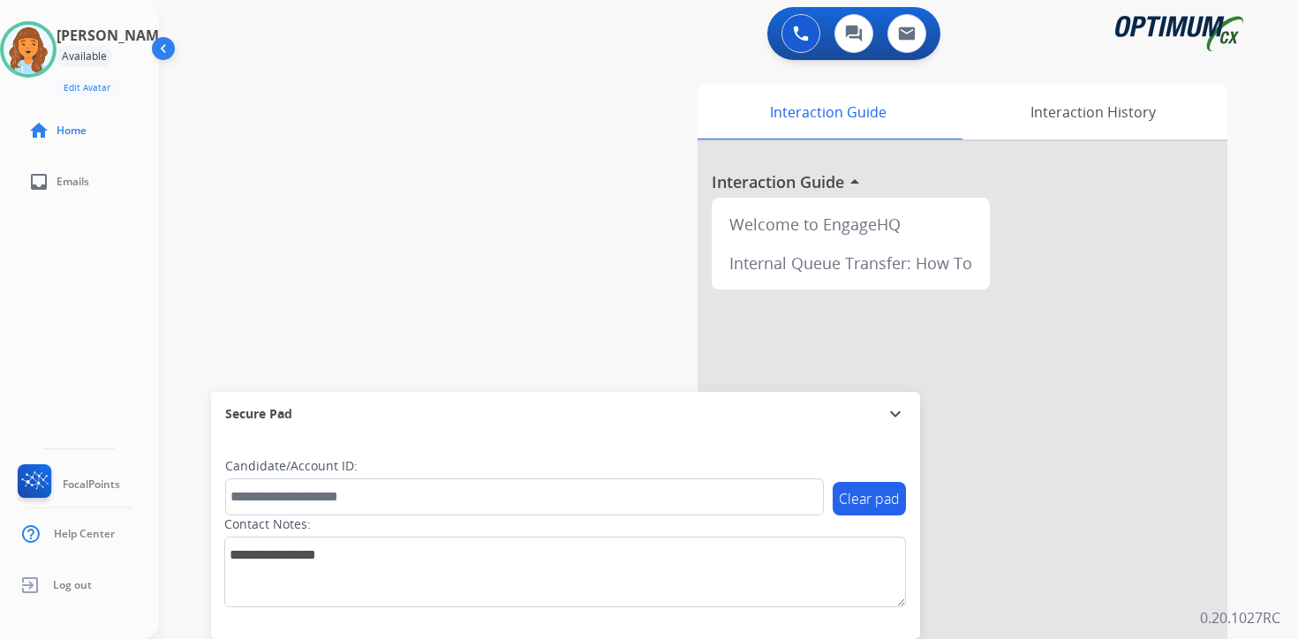
click at [1259, 602] on div "0 Voice Interactions 0 Chat Interactions 0 Email Interactions swap_horiz Break …" at bounding box center [728, 319] width 1139 height 639
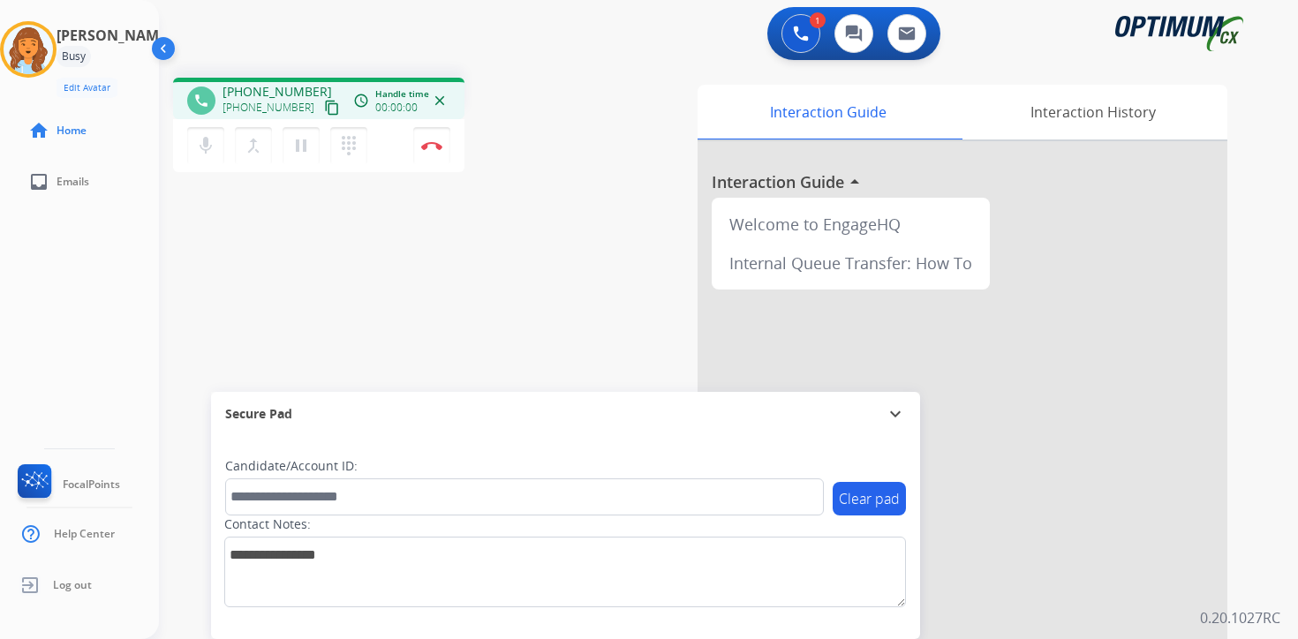
click at [324, 107] on mat-icon "content_copy" at bounding box center [332, 108] width 16 height 16
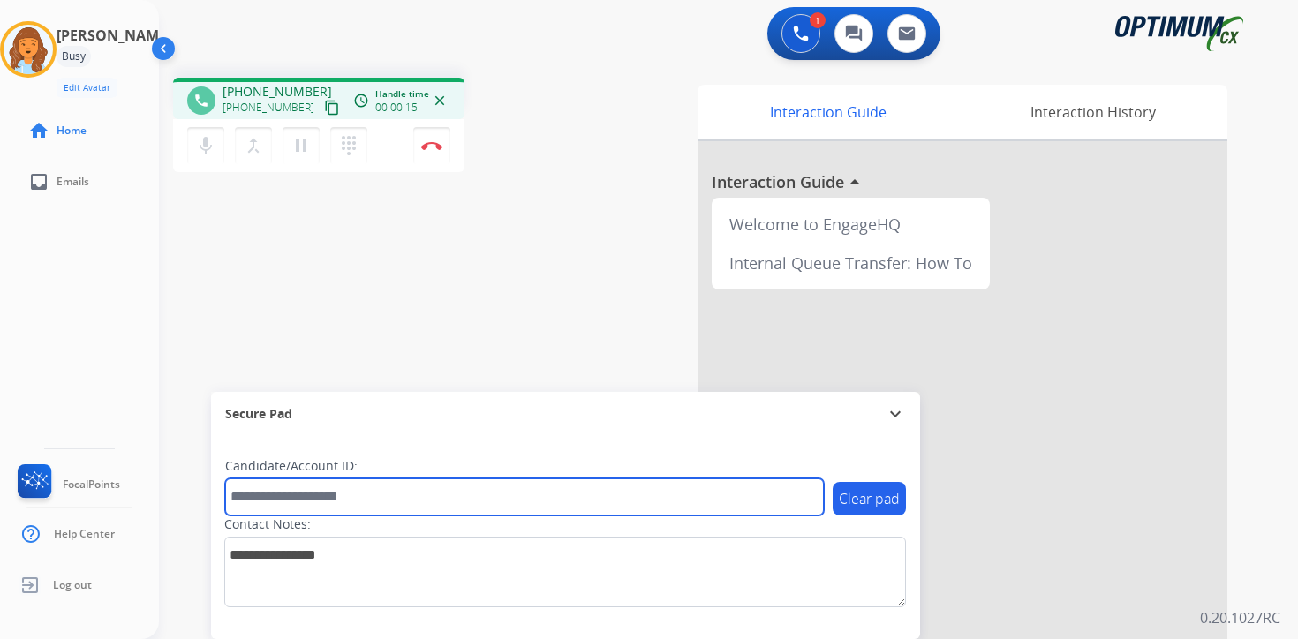
click at [392, 507] on input "text" at bounding box center [524, 497] width 599 height 37
type input "*******"
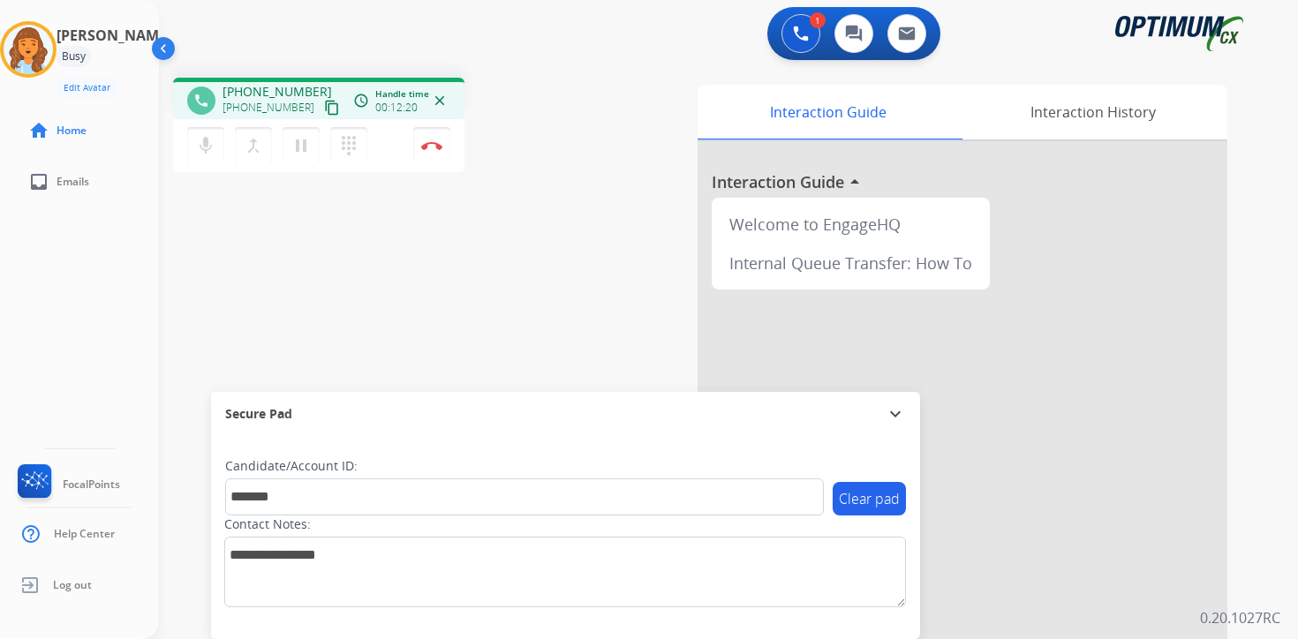
click at [1264, 558] on div "1 Voice Interactions 0 Chat Interactions 0 Email Interactions phone [PHONE_NUMB…" at bounding box center [728, 319] width 1139 height 639
click at [1259, 560] on div "1 Voice Interactions 0 Chat Interactions 0 Email Interactions phone [PHONE_NUMB…" at bounding box center [728, 319] width 1139 height 639
click at [1251, 477] on div "Interaction Guide Interaction History Interaction Guide arrow_drop_up Welcome t…" at bounding box center [936, 439] width 640 height 722
click at [435, 153] on button "Disconnect" at bounding box center [431, 145] width 37 height 37
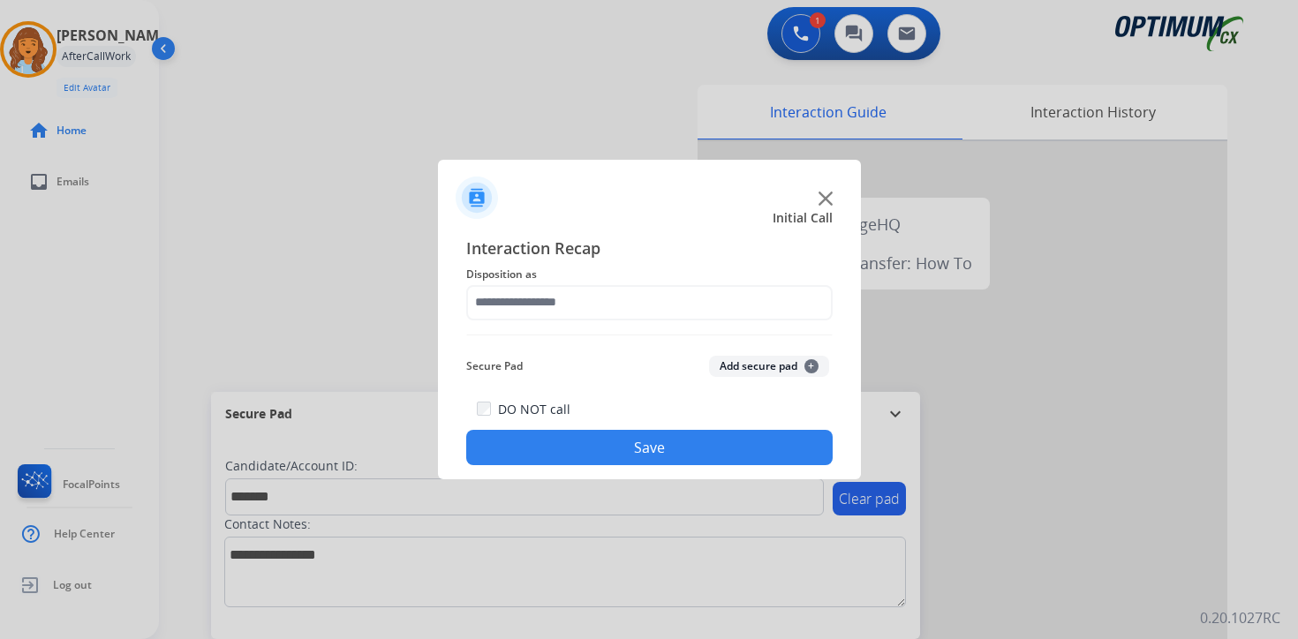
click at [790, 368] on button "Add secure pad +" at bounding box center [769, 366] width 120 height 21
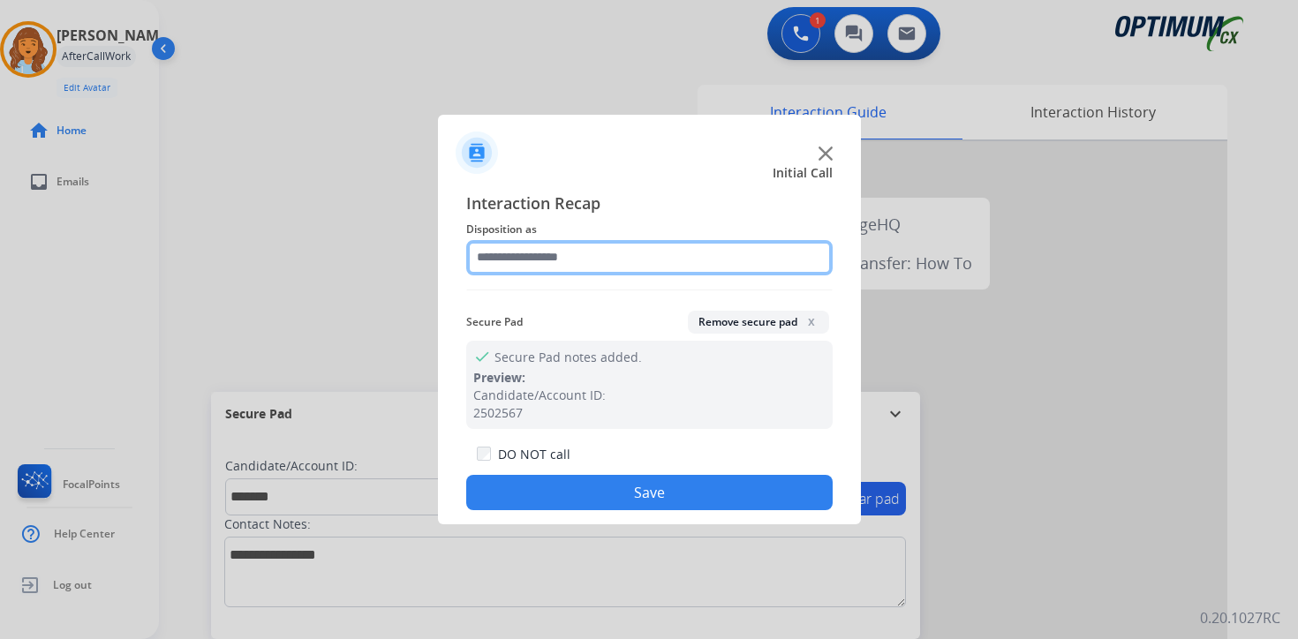
click at [584, 272] on input "text" at bounding box center [649, 257] width 367 height 35
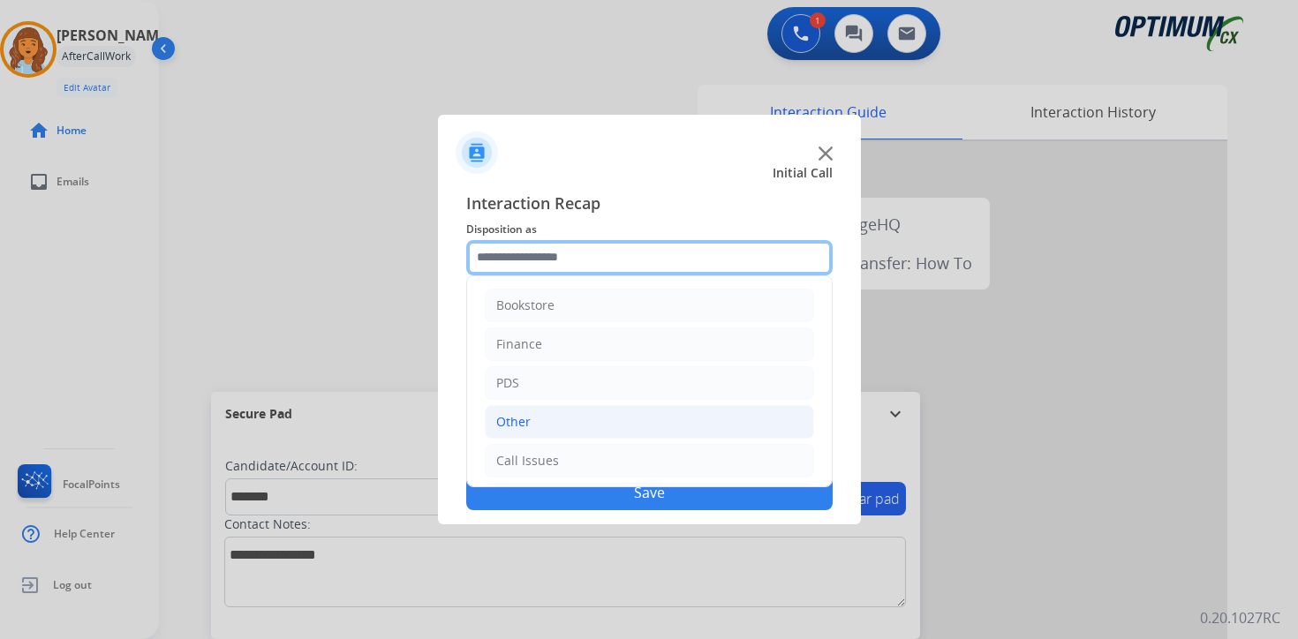
scroll to position [120, 0]
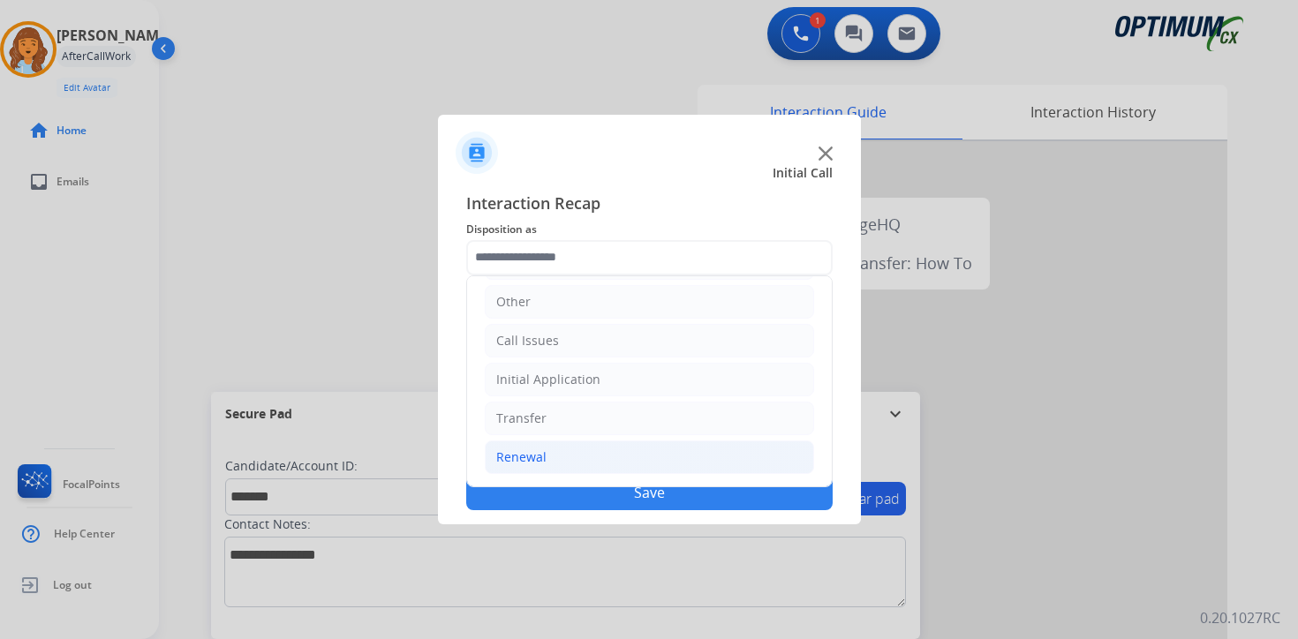
click at [566, 468] on li "Renewal" at bounding box center [649, 458] width 329 height 34
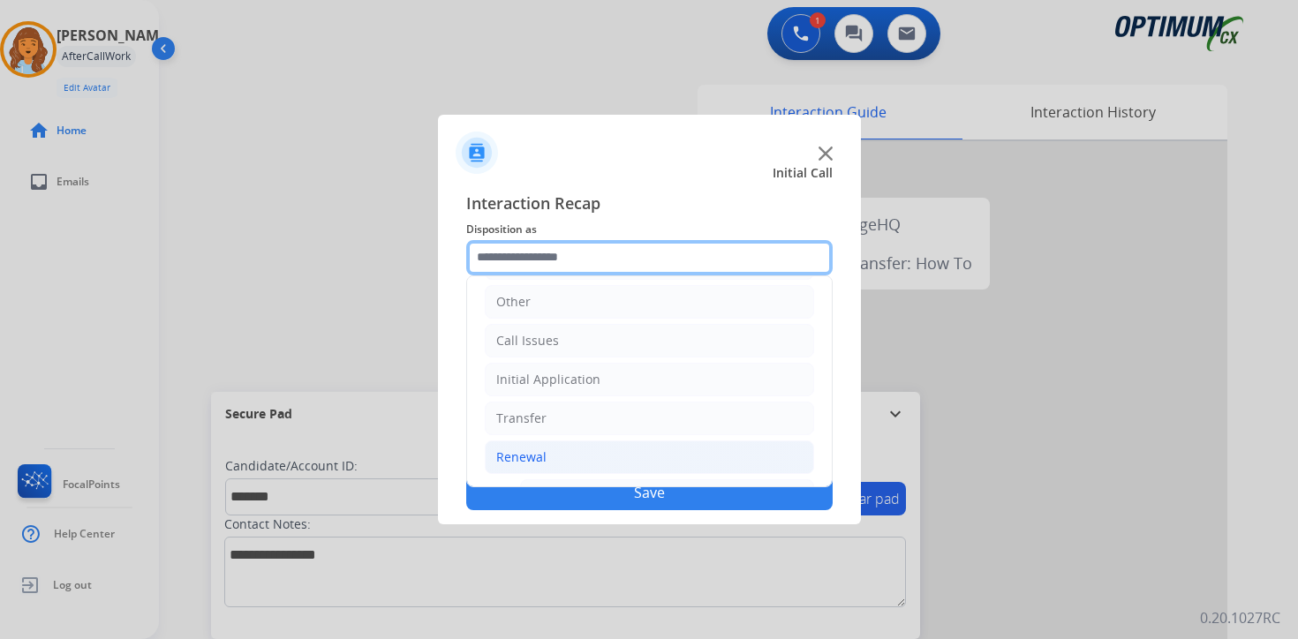
scroll to position [414, 0]
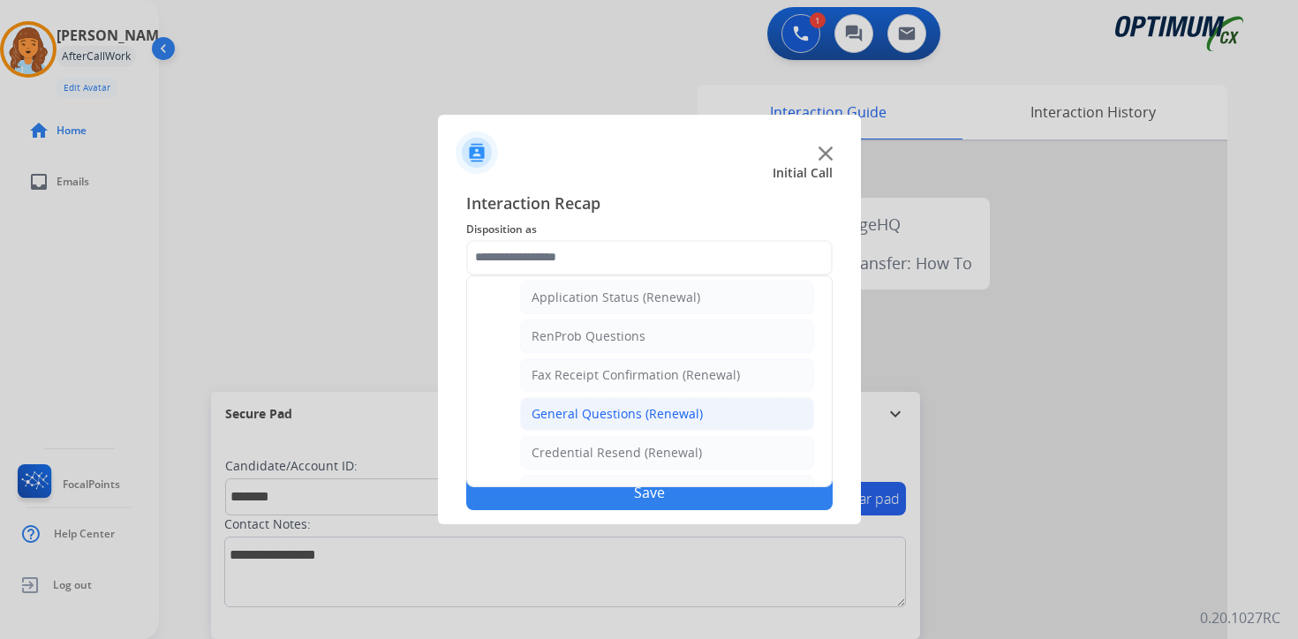
click at [594, 407] on div "General Questions (Renewal)" at bounding box center [617, 414] width 171 height 18
type input "**********"
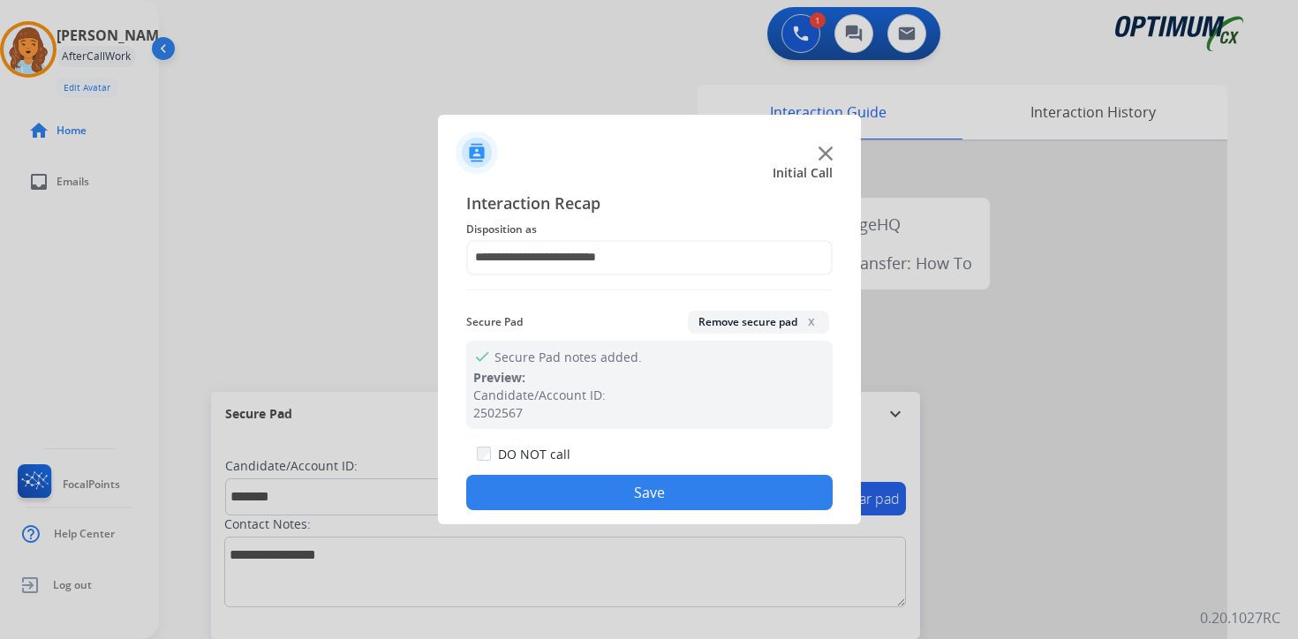
click at [601, 497] on button "Save" at bounding box center [649, 492] width 367 height 35
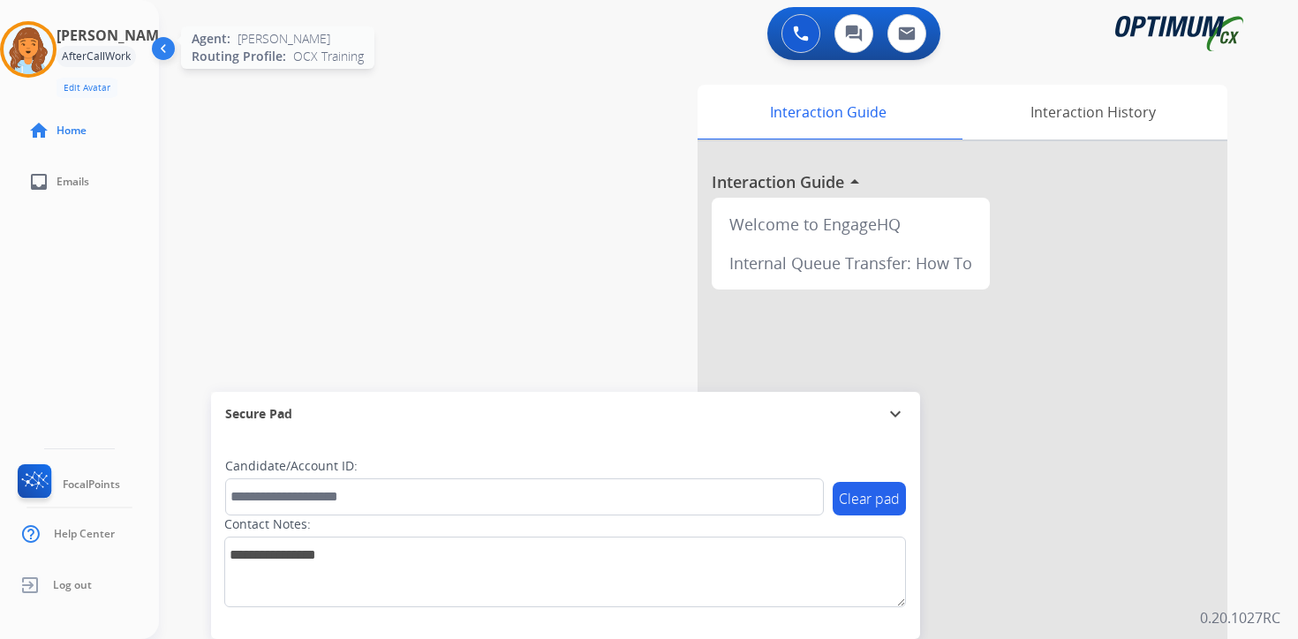
click at [41, 41] on img at bounding box center [28, 49] width 49 height 49
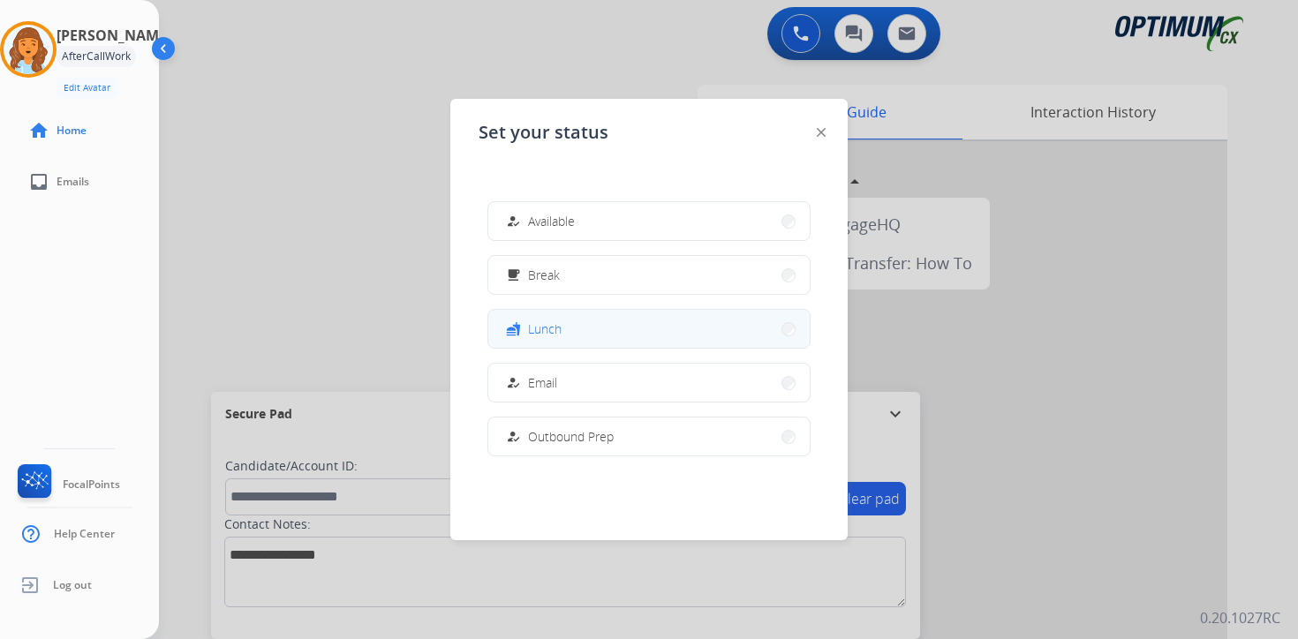
scroll to position [294, 0]
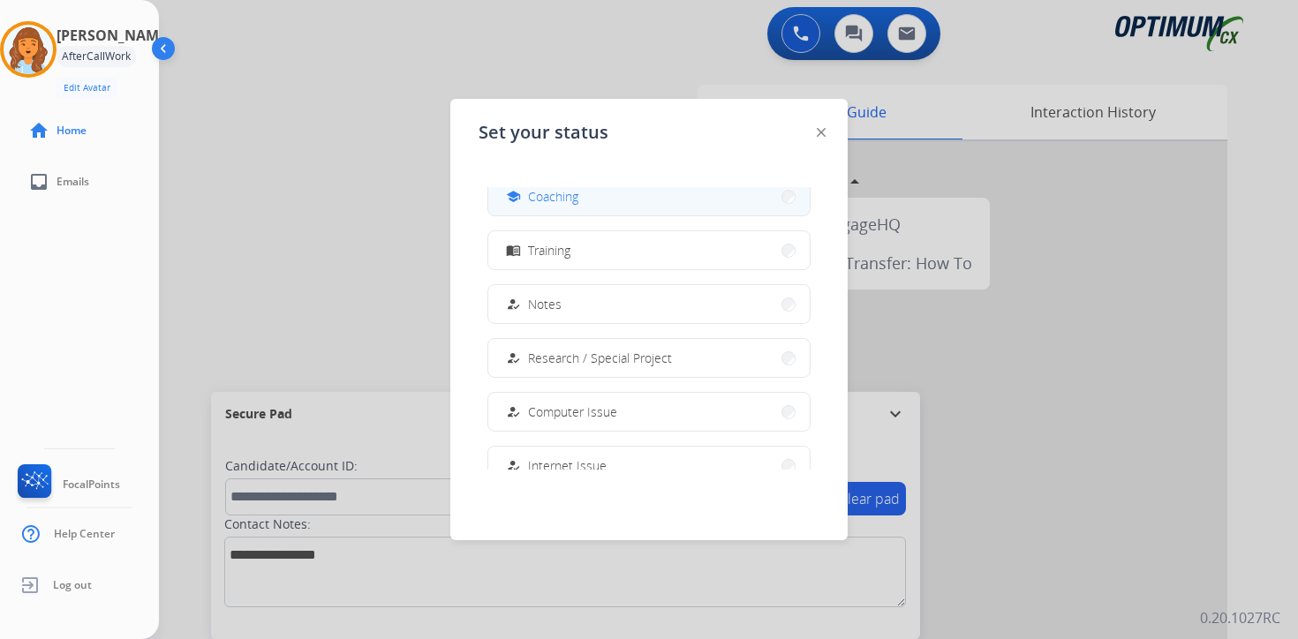
click at [559, 206] on div "school Coaching" at bounding box center [541, 196] width 76 height 21
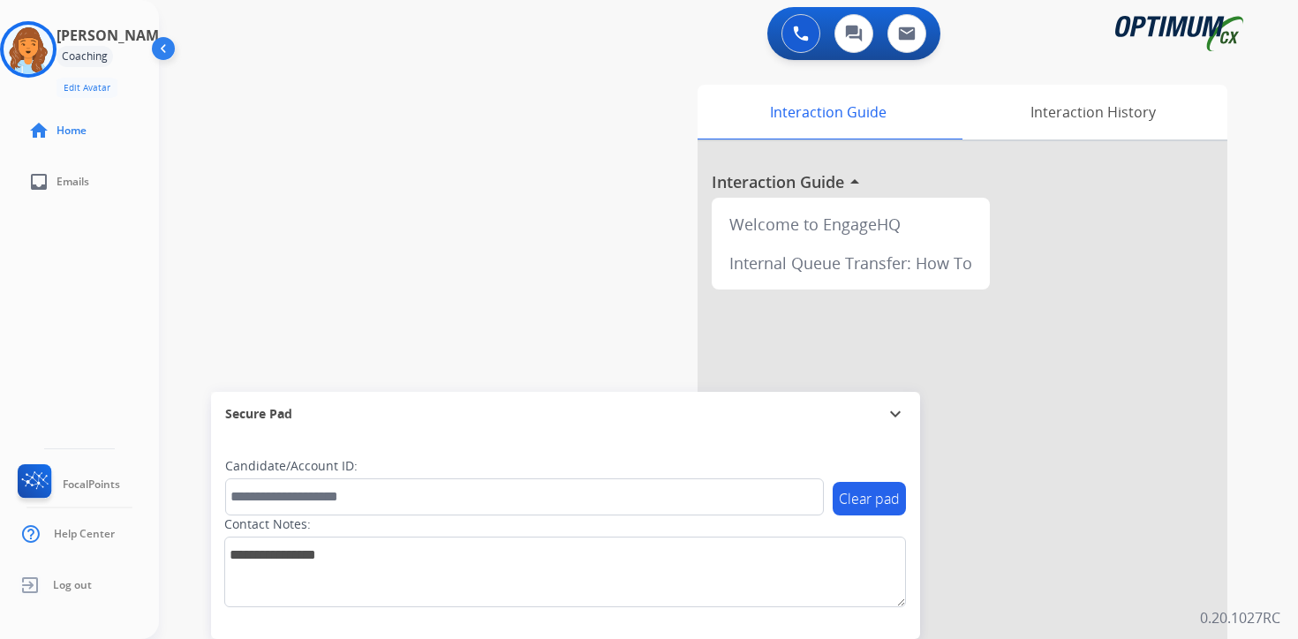
click at [1263, 477] on div "0 Voice Interactions 0 Chat Interactions 0 Email Interactions swap_horiz Break …" at bounding box center [728, 319] width 1139 height 639
click at [1265, 584] on div "0 Voice Interactions 0 Chat Interactions 0 Email Interactions swap_horiz Break …" at bounding box center [728, 319] width 1139 height 639
click at [37, 42] on img at bounding box center [28, 49] width 49 height 49
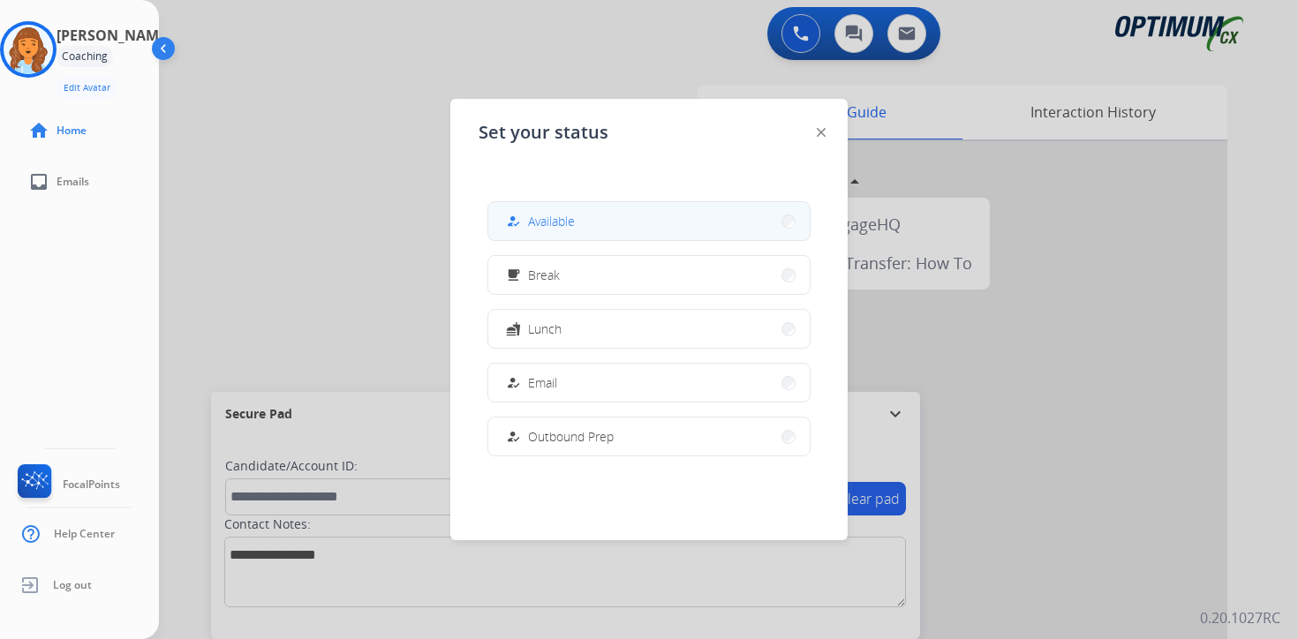
click at [590, 223] on button "how_to_reg Available" at bounding box center [648, 221] width 321 height 38
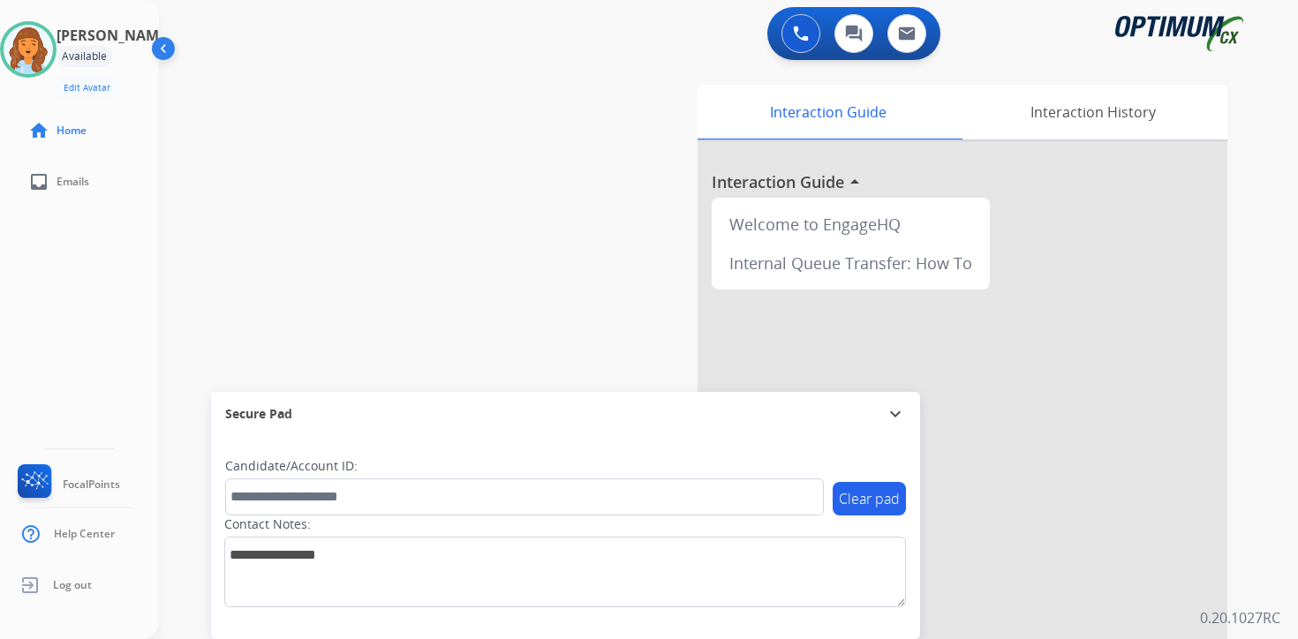
click at [1281, 519] on div "0 Voice Interactions 0 Chat Interactions 0 Email Interactions swap_horiz Break …" at bounding box center [728, 319] width 1139 height 639
click at [1259, 602] on div "0 Voice Interactions 0 Chat Interactions 0 Email Interactions swap_horiz Break …" at bounding box center [728, 319] width 1139 height 639
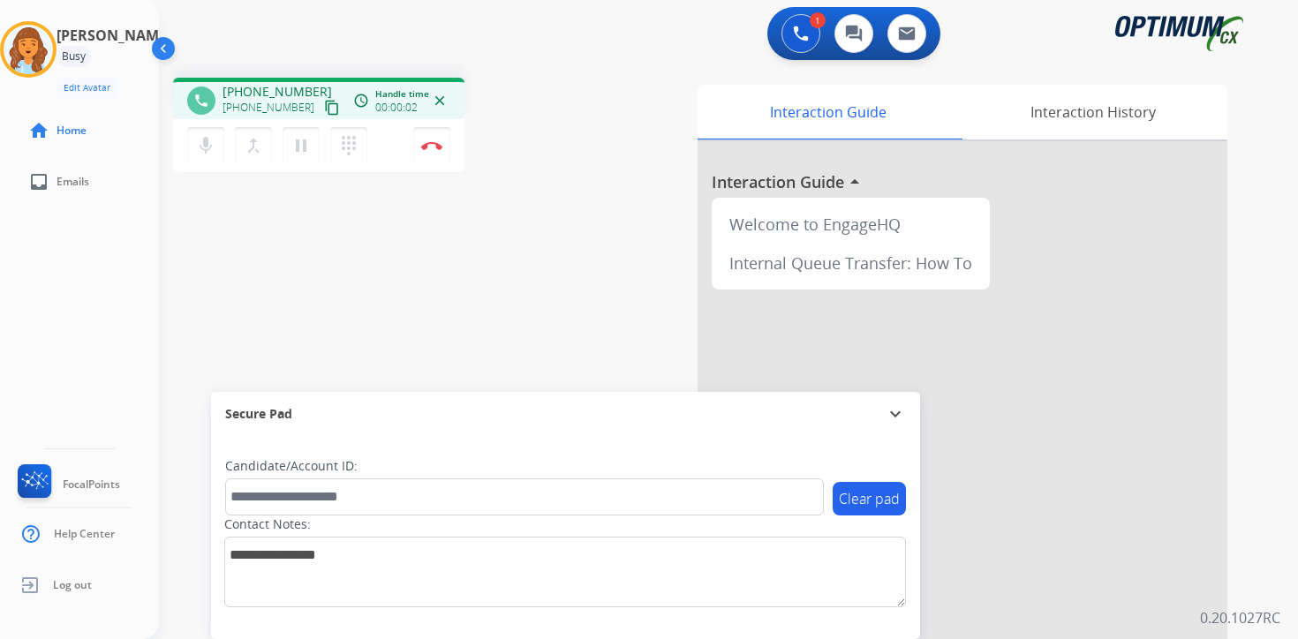
click at [324, 107] on mat-icon "content_copy" at bounding box center [332, 108] width 16 height 16
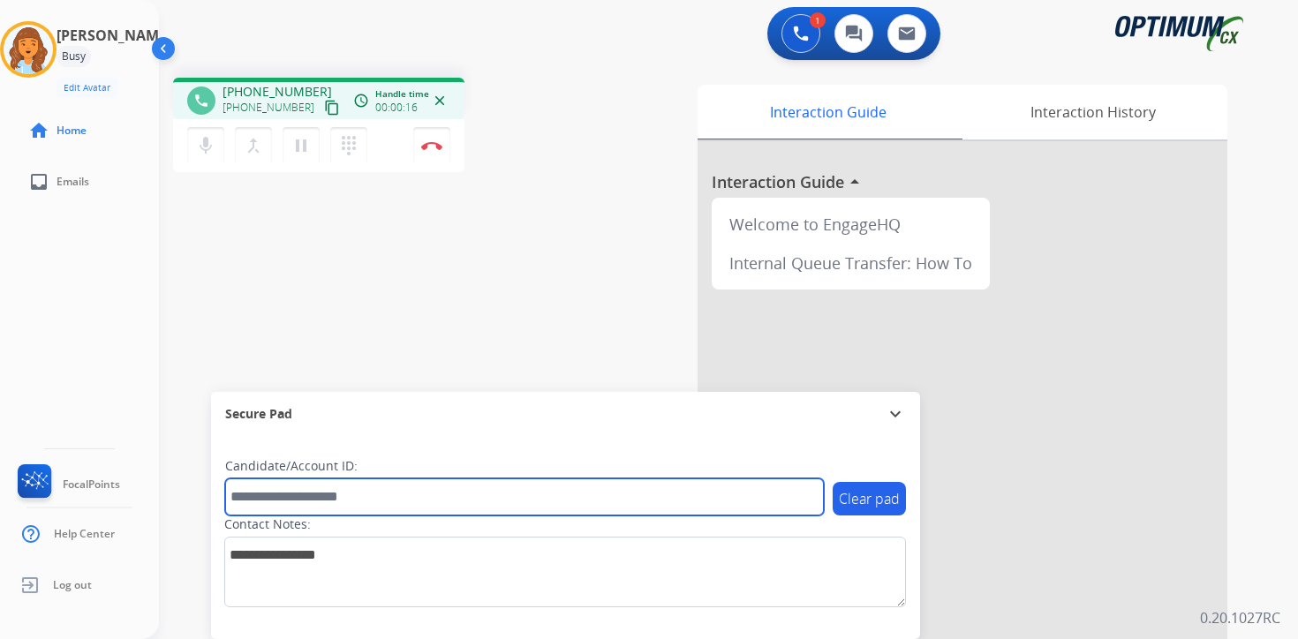
click at [283, 506] on input "text" at bounding box center [524, 497] width 599 height 37
type input "*******"
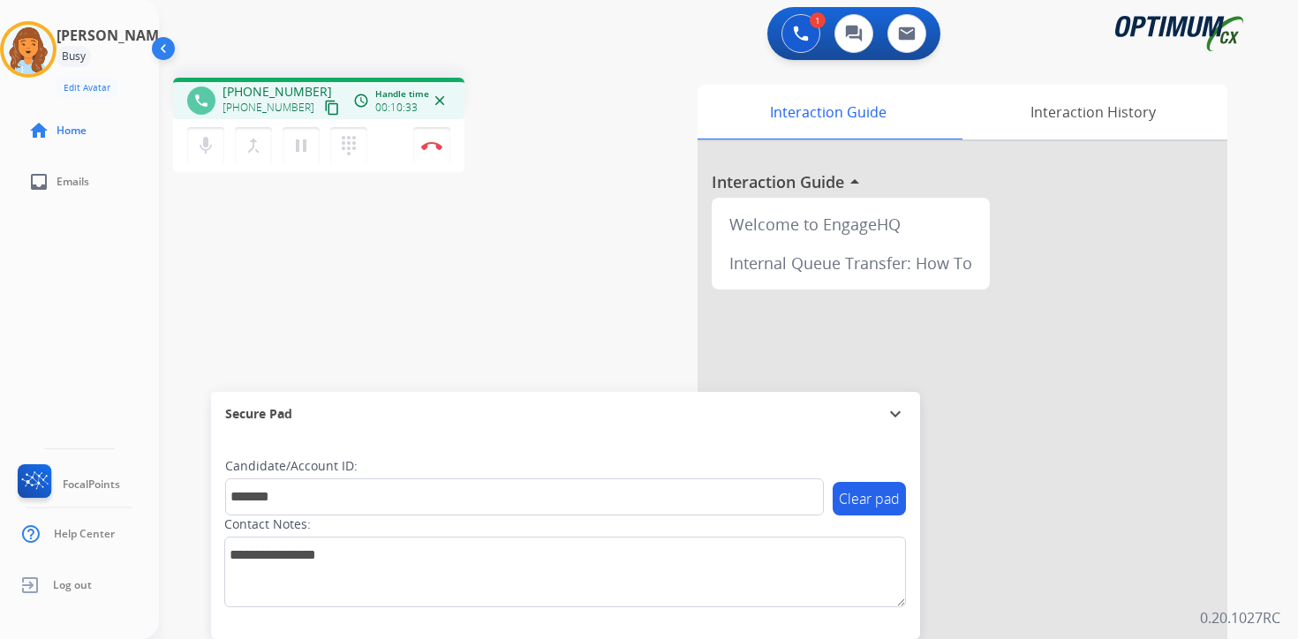
click at [1255, 595] on div "Interaction Guide Interaction History Interaction Guide arrow_drop_up Welcome t…" at bounding box center [936, 439] width 640 height 722
click at [1273, 451] on div "1 Voice Interactions 0 Chat Interactions 0 Email Interactions phone [PHONE_NUMB…" at bounding box center [728, 319] width 1139 height 639
click at [1246, 522] on div "Interaction Guide Interaction History Interaction Guide arrow_drop_up Welcome t…" at bounding box center [936, 439] width 640 height 722
click at [435, 141] on img at bounding box center [431, 145] width 21 height 9
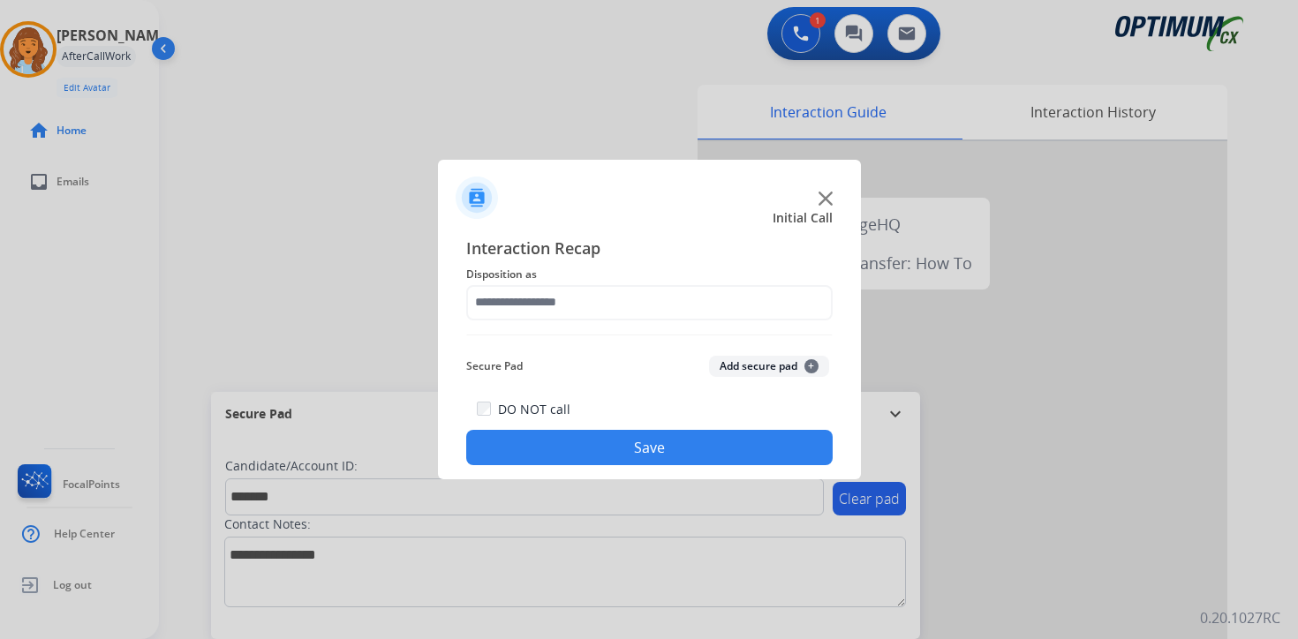
click at [811, 357] on button "Add secure pad +" at bounding box center [769, 366] width 120 height 21
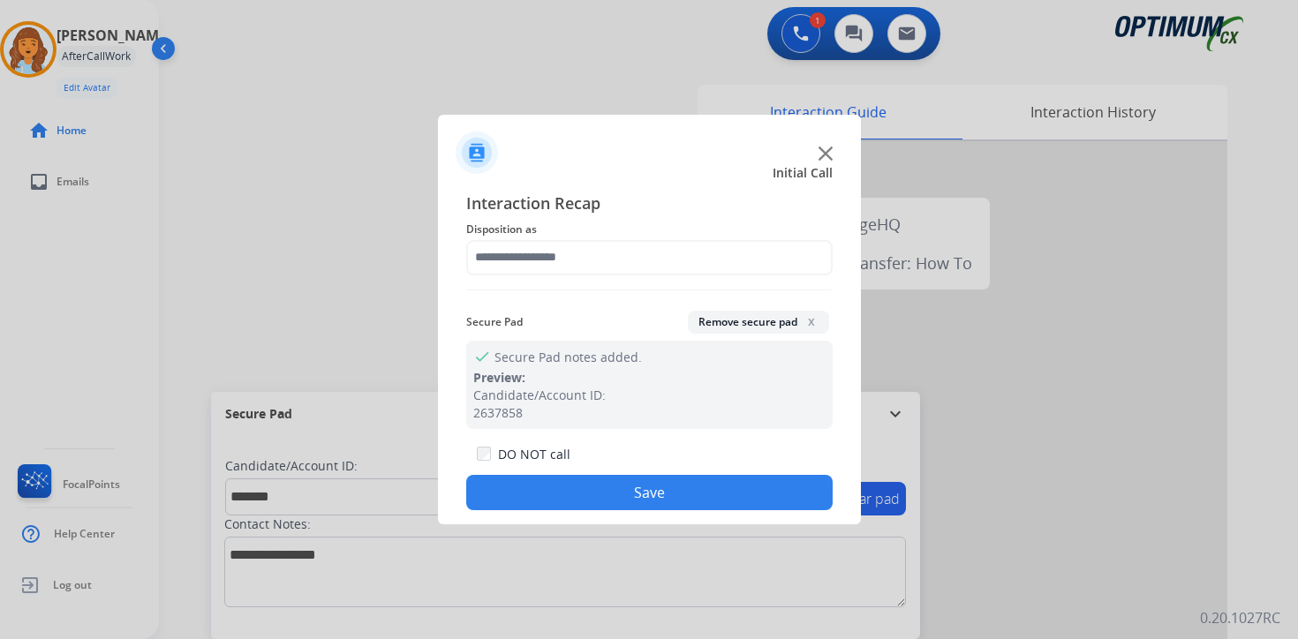
click at [546, 232] on span "Disposition as" at bounding box center [649, 229] width 367 height 21
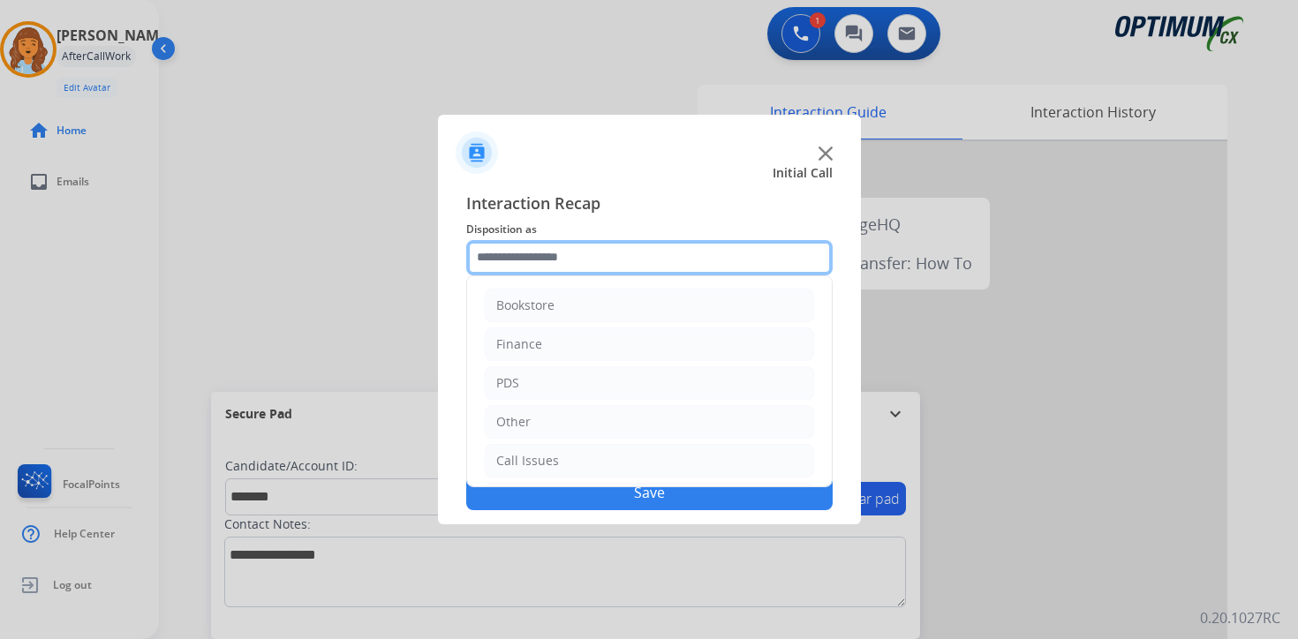
click at [548, 250] on input "text" at bounding box center [649, 257] width 367 height 35
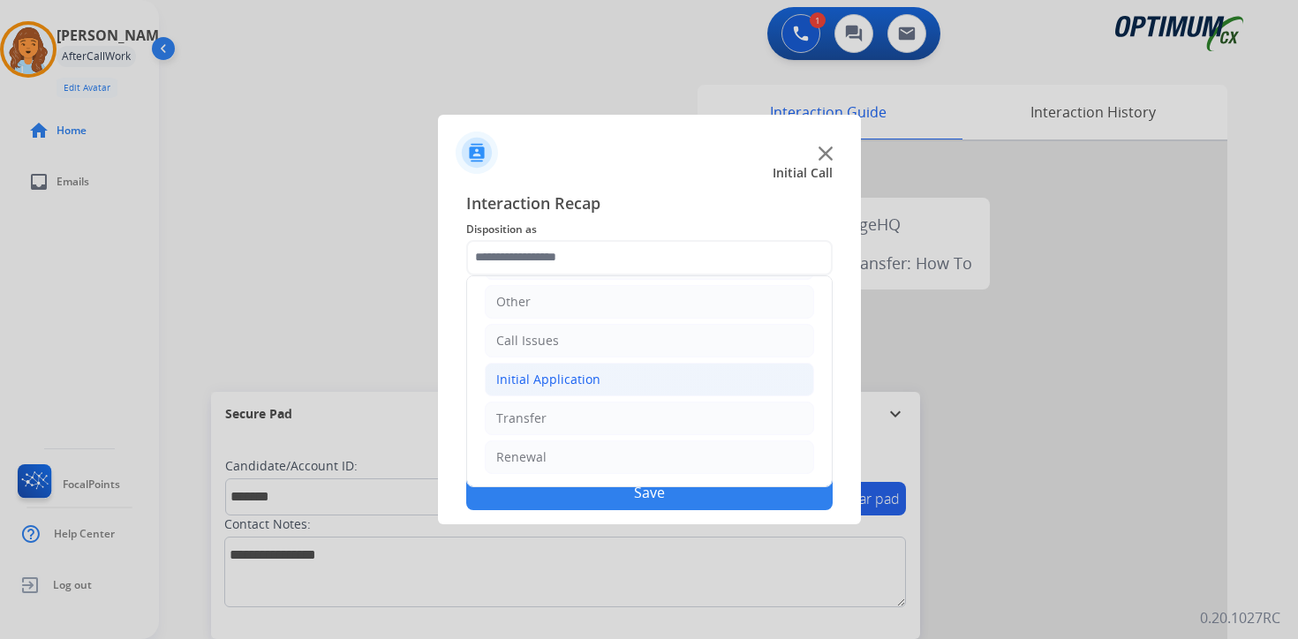
click at [556, 378] on div "Initial Application" at bounding box center [548, 380] width 104 height 18
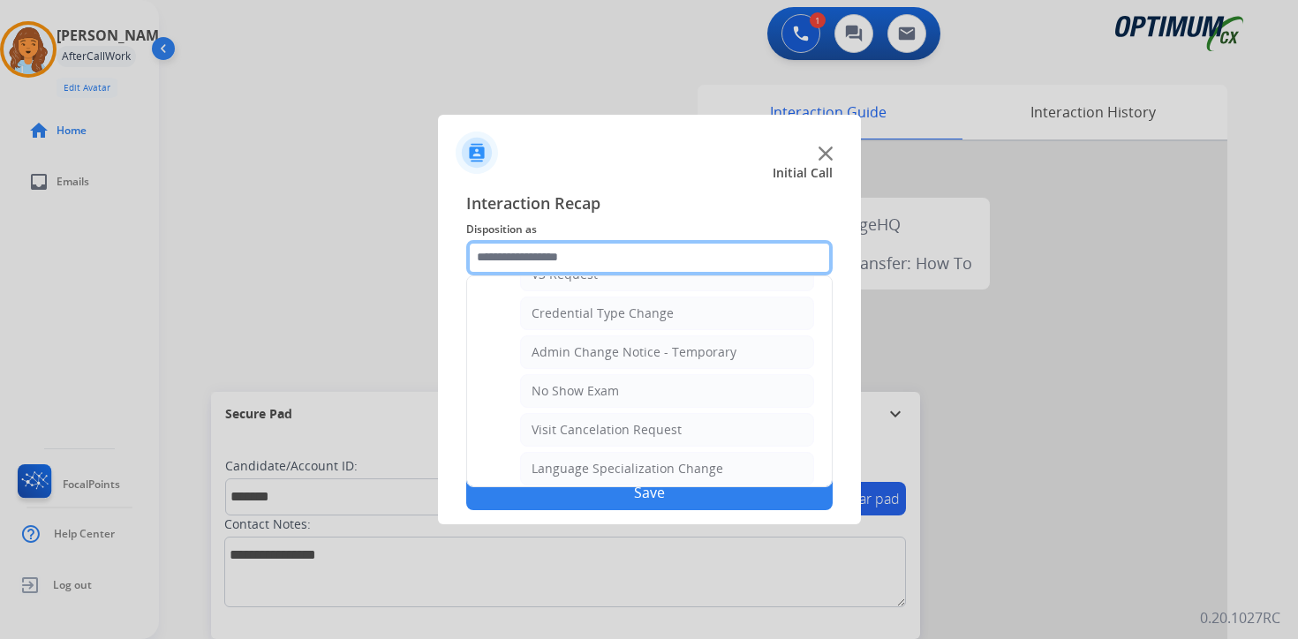
scroll to position [1003, 0]
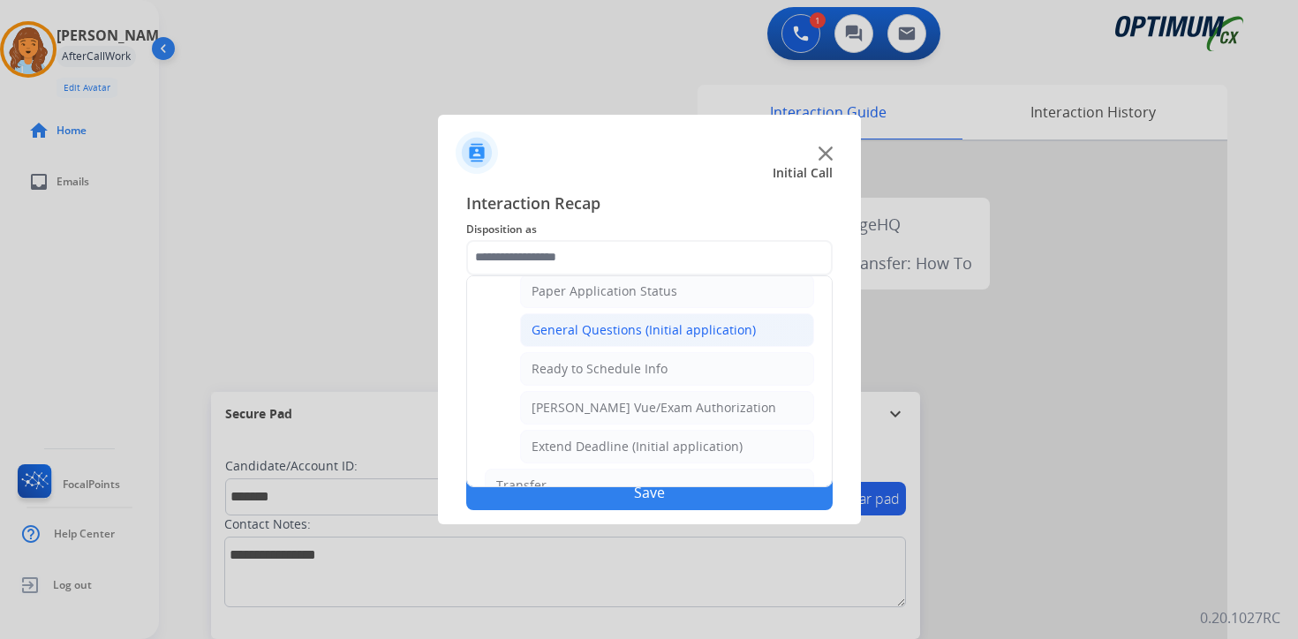
click at [560, 323] on div "General Questions (Initial application)" at bounding box center [644, 330] width 224 height 18
type input "**********"
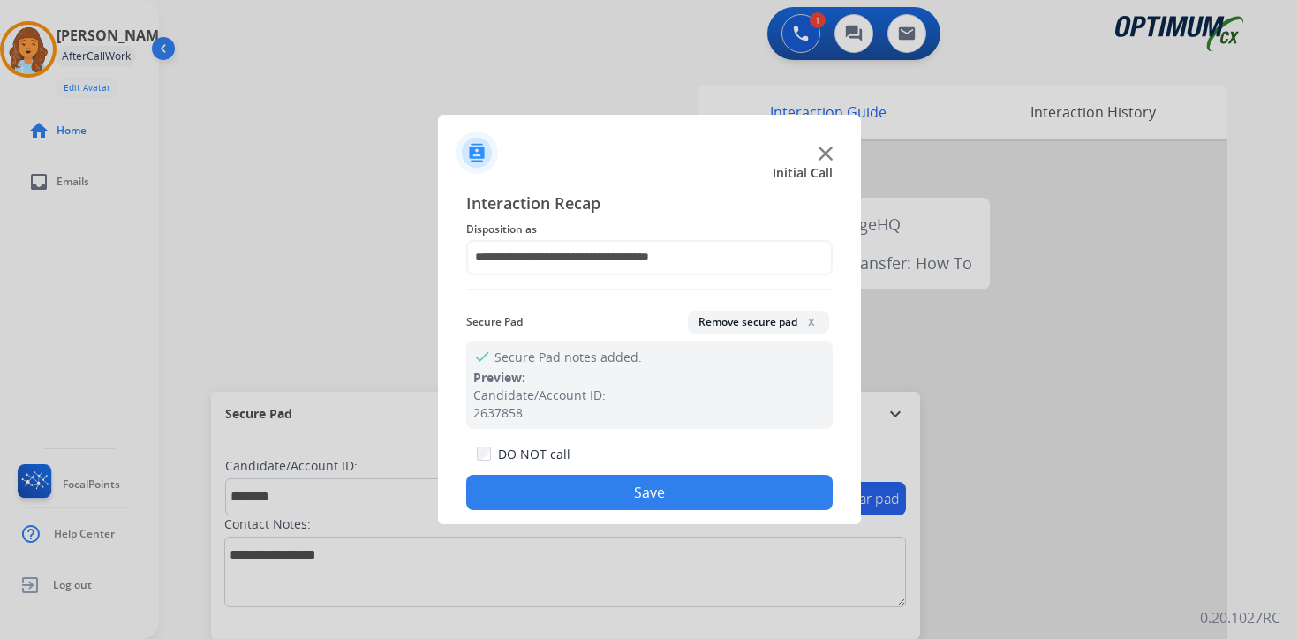
click at [631, 483] on button "Save" at bounding box center [649, 492] width 367 height 35
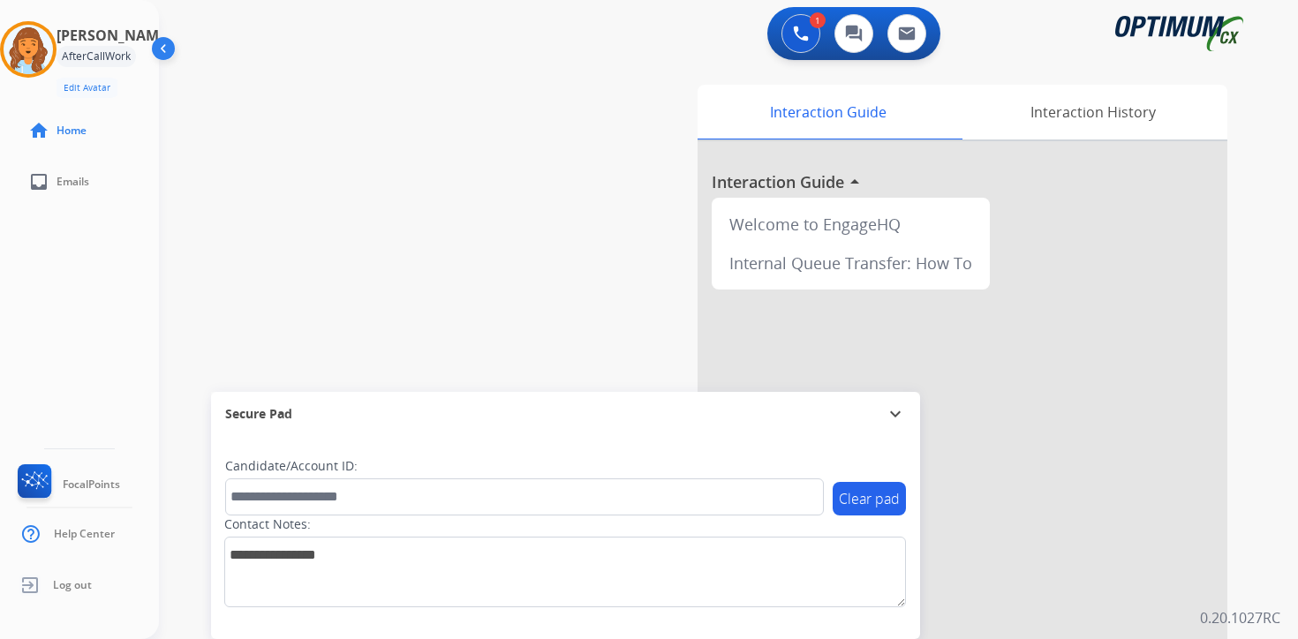
click at [1271, 376] on div "1 Voice Interactions 0 Chat Interactions 0 Email Interactions swap_horiz Break …" at bounding box center [728, 319] width 1139 height 639
click at [30, 49] on img at bounding box center [28, 49] width 49 height 49
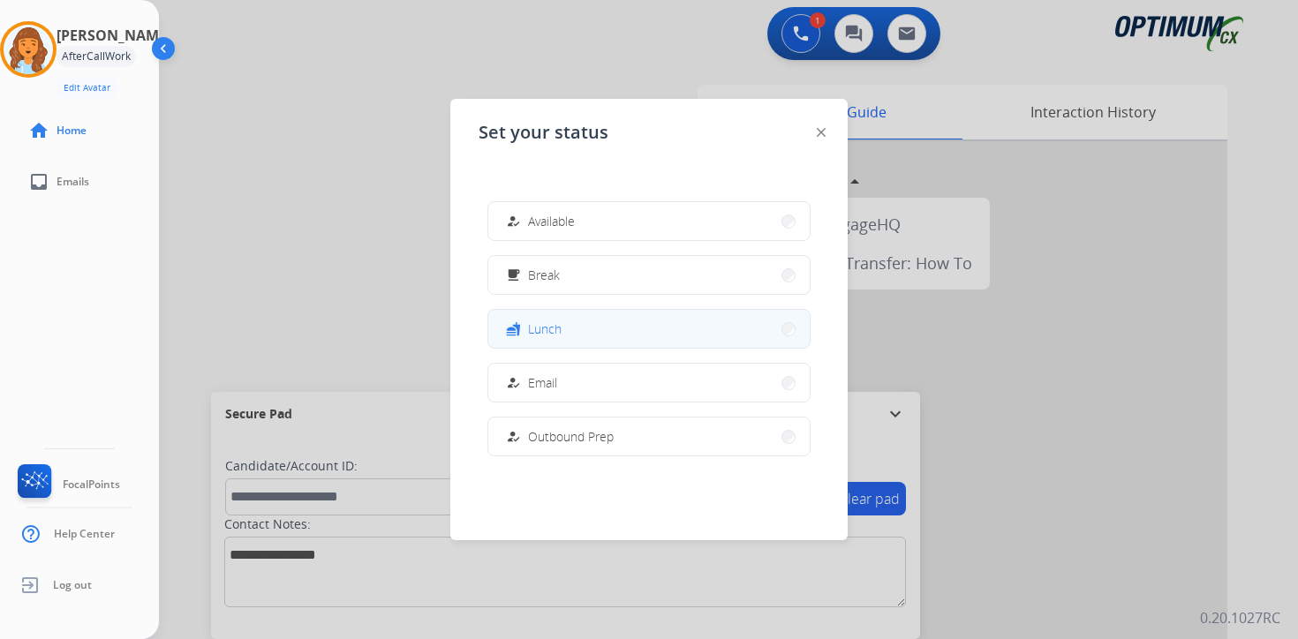
scroll to position [441, 0]
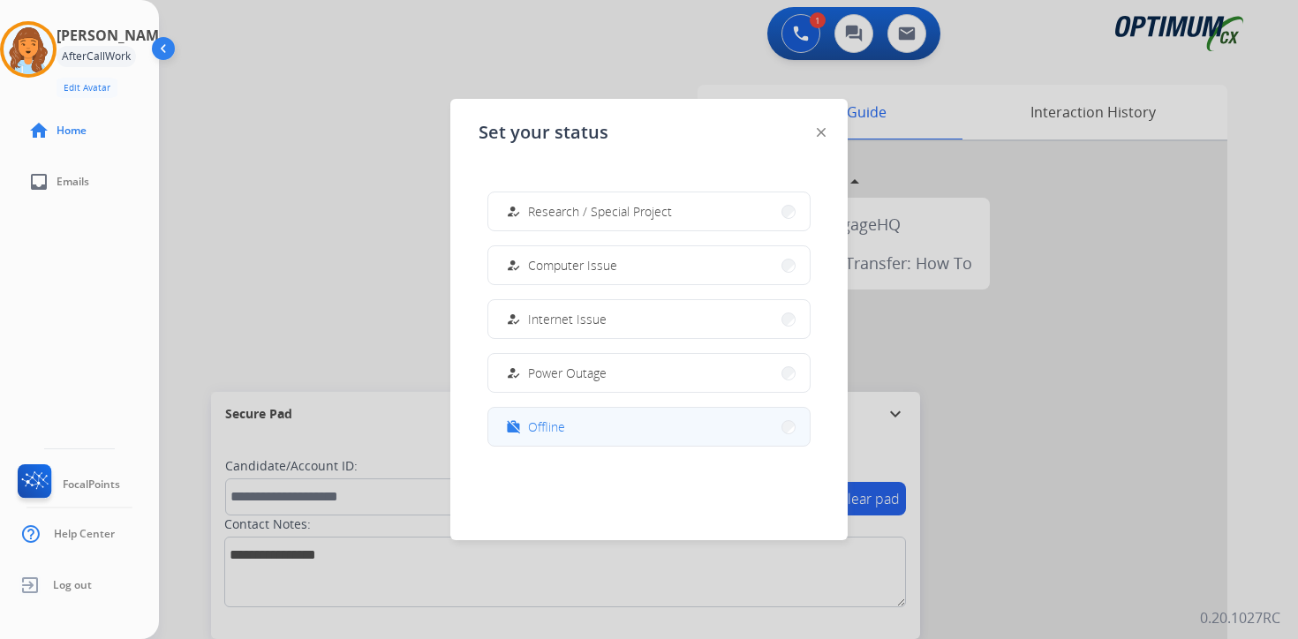
click at [620, 423] on button "work_off Offline" at bounding box center [648, 427] width 321 height 38
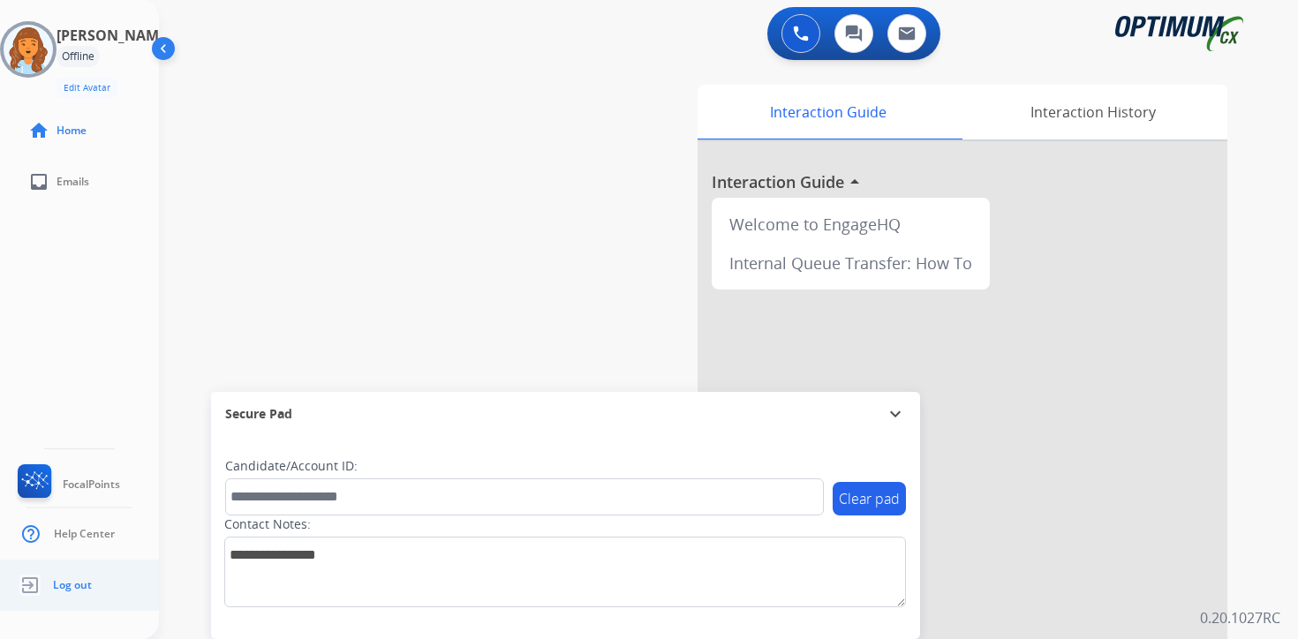
click at [90, 586] on li "Log out" at bounding box center [53, 586] width 78 height 34
